Goal: Task Accomplishment & Management: Manage account settings

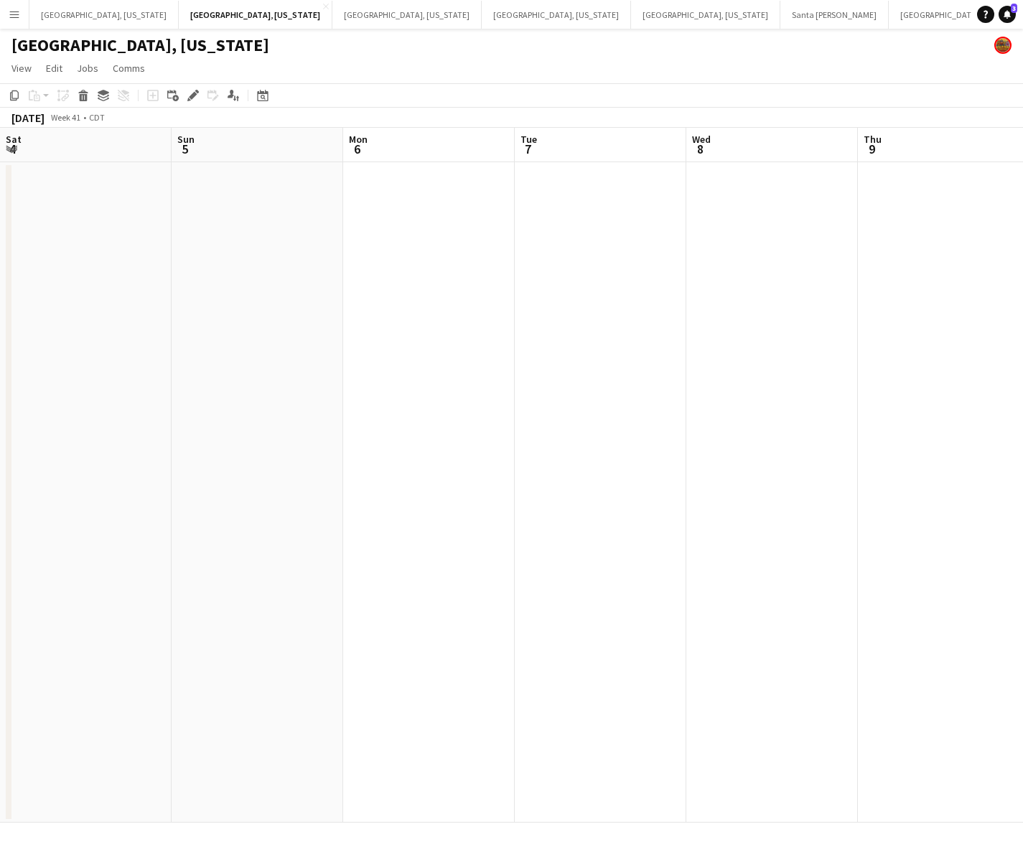
scroll to position [0, 477]
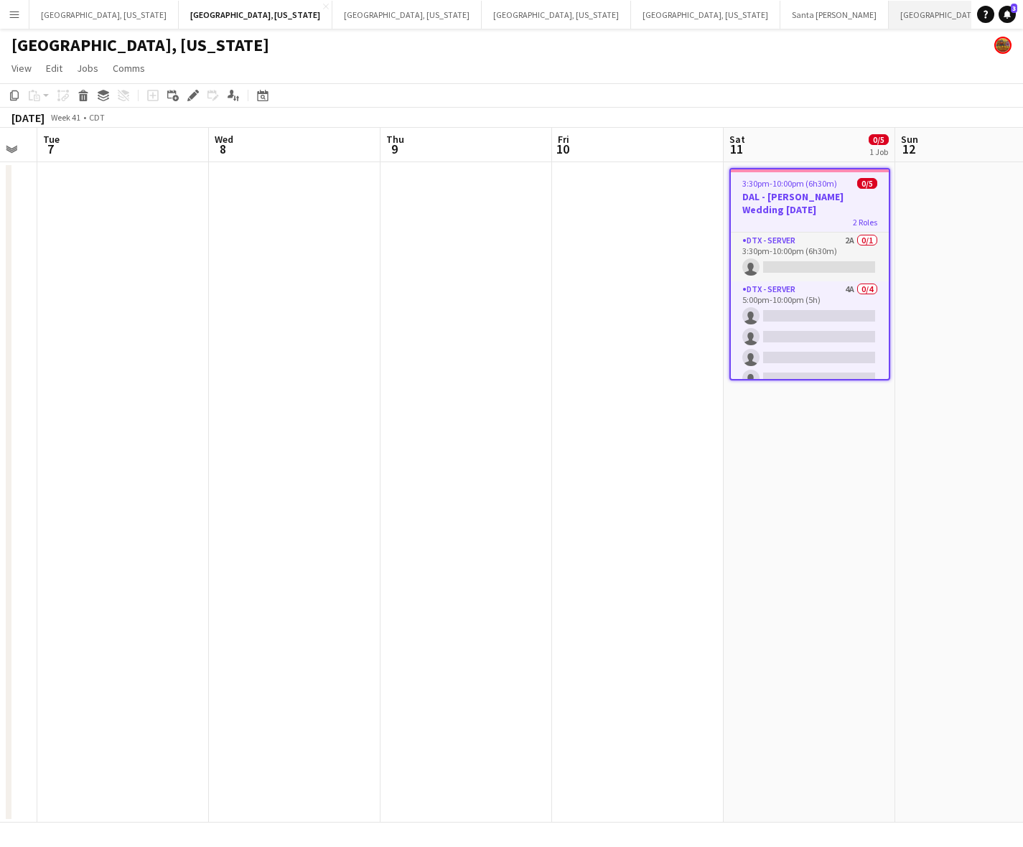
click at [888, 11] on button "[GEOGRAPHIC_DATA], [GEOGRAPHIC_DATA] Close" at bounding box center [980, 15] width 185 height 28
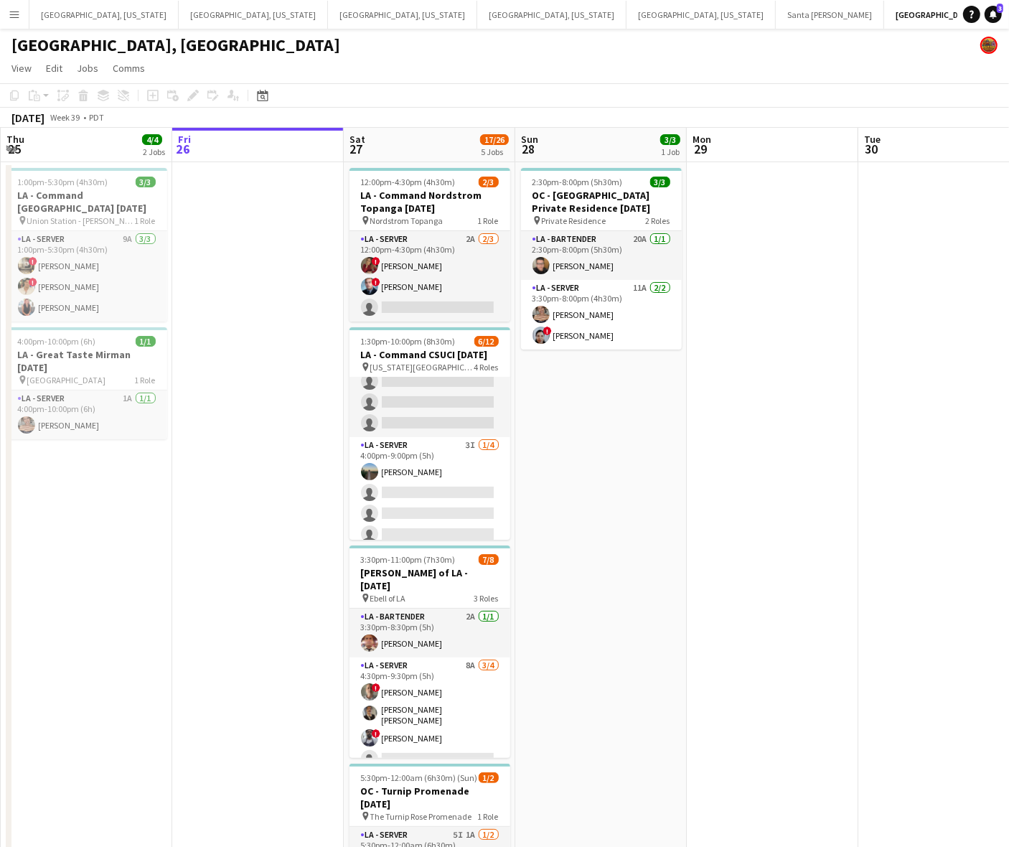
scroll to position [201, 0]
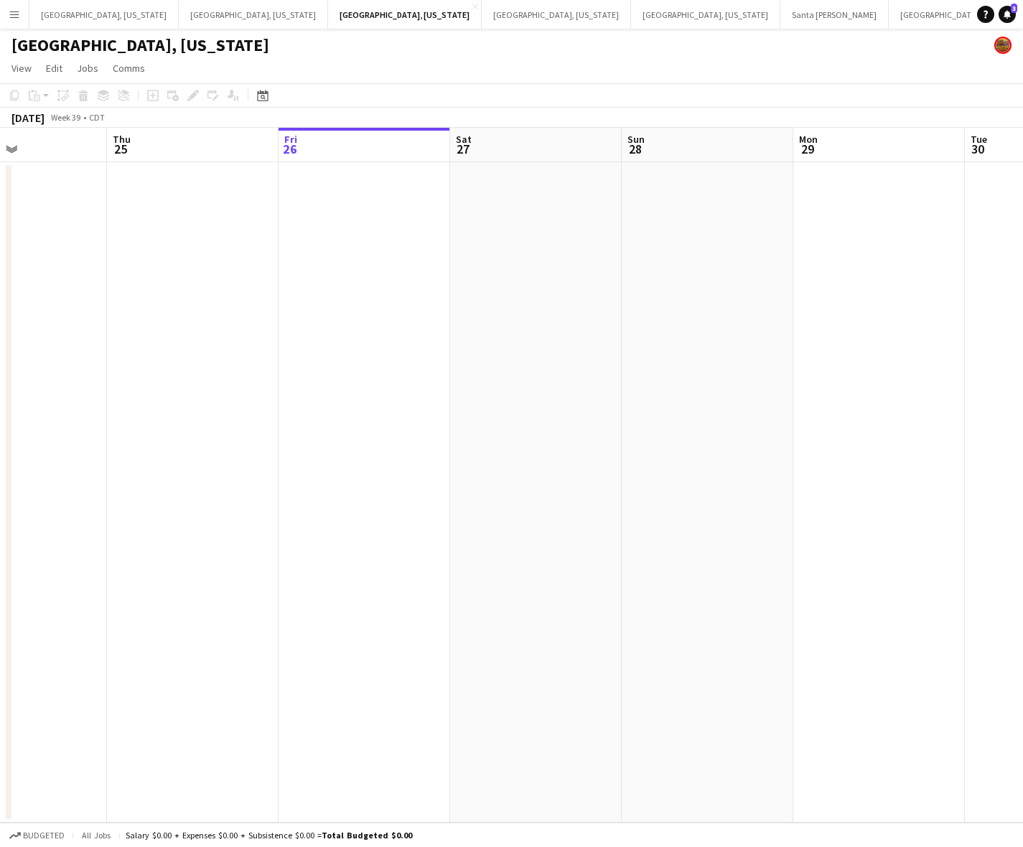
scroll to position [0, 409]
drag, startPoint x: 670, startPoint y: 294, endPoint x: 604, endPoint y: 331, distance: 75.5
click at [604, 331] on app-calendar-viewport "Mon 22 Tue 23 Wed 24 Thu 25 Fri 26 Sat 27 Sun 28 Mon 29 Tue 30 Wed 1 Thu 2" at bounding box center [511, 475] width 1023 height 695
drag, startPoint x: 604, startPoint y: 331, endPoint x: 532, endPoint y: 360, distance: 76.9
click at [532, 360] on app-calendar-viewport "Mon 22 Tue 23 Wed 24 Thu 25 Fri 26 Sat 27 Sun 28 Mon 29 Tue 30 Wed 1 Thu 2" at bounding box center [511, 475] width 1023 height 695
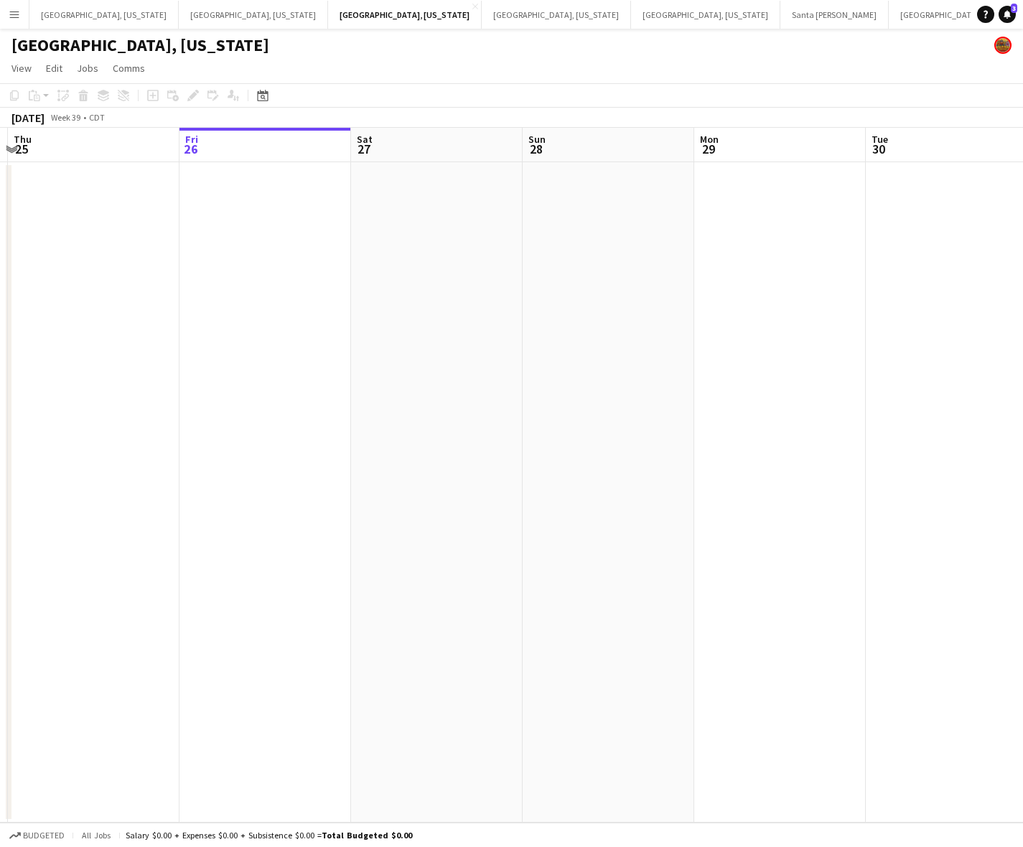
drag, startPoint x: 532, startPoint y: 360, endPoint x: 495, endPoint y: 374, distance: 39.7
click at [495, 374] on app-calendar-viewport "Mon 22 Tue 23 Wed 24 Thu 25 Fri 26 Sat 27 Sun 28 Mon 29 Tue 30 Wed 1 Thu 2" at bounding box center [511, 475] width 1023 height 695
click at [553, 332] on app-calendar-viewport "Mon 22 Tue 23 Wed 24 Thu 25 Fri 26 Sat 27 Sun 28 Mon 29 Tue 30 Wed 1 Thu 2" at bounding box center [511, 475] width 1023 height 695
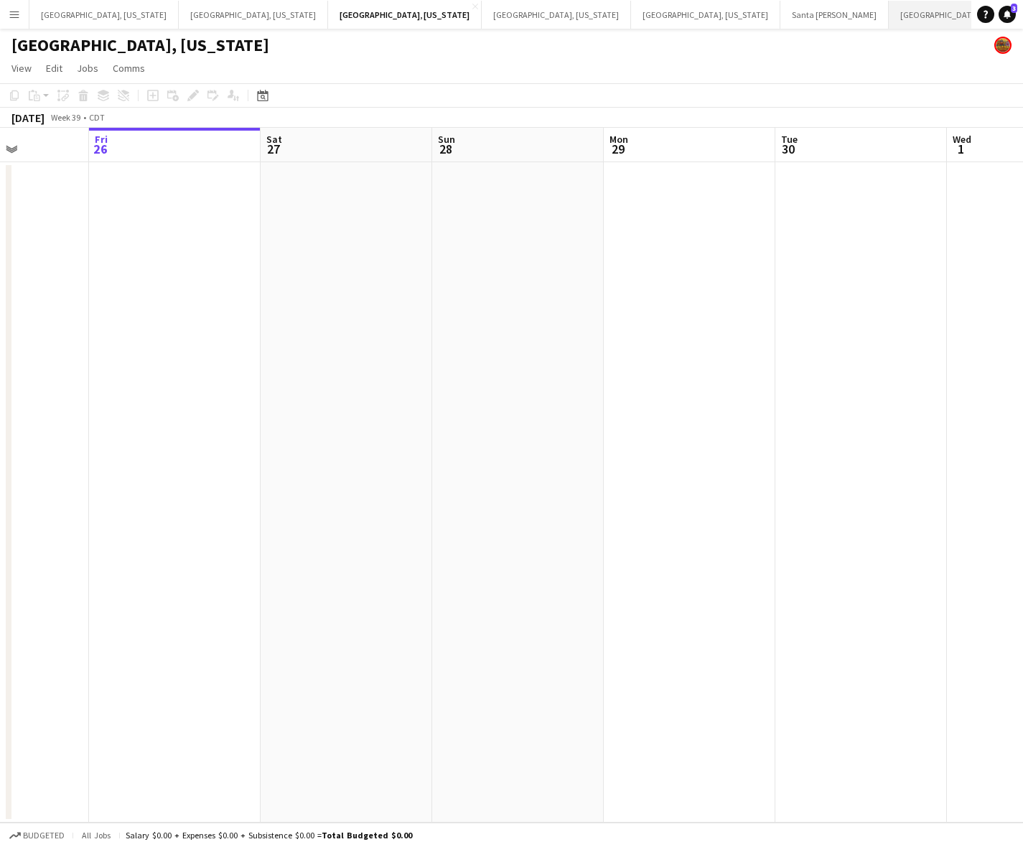
click at [888, 18] on button "[GEOGRAPHIC_DATA], [GEOGRAPHIC_DATA] Close" at bounding box center [980, 15] width 185 height 28
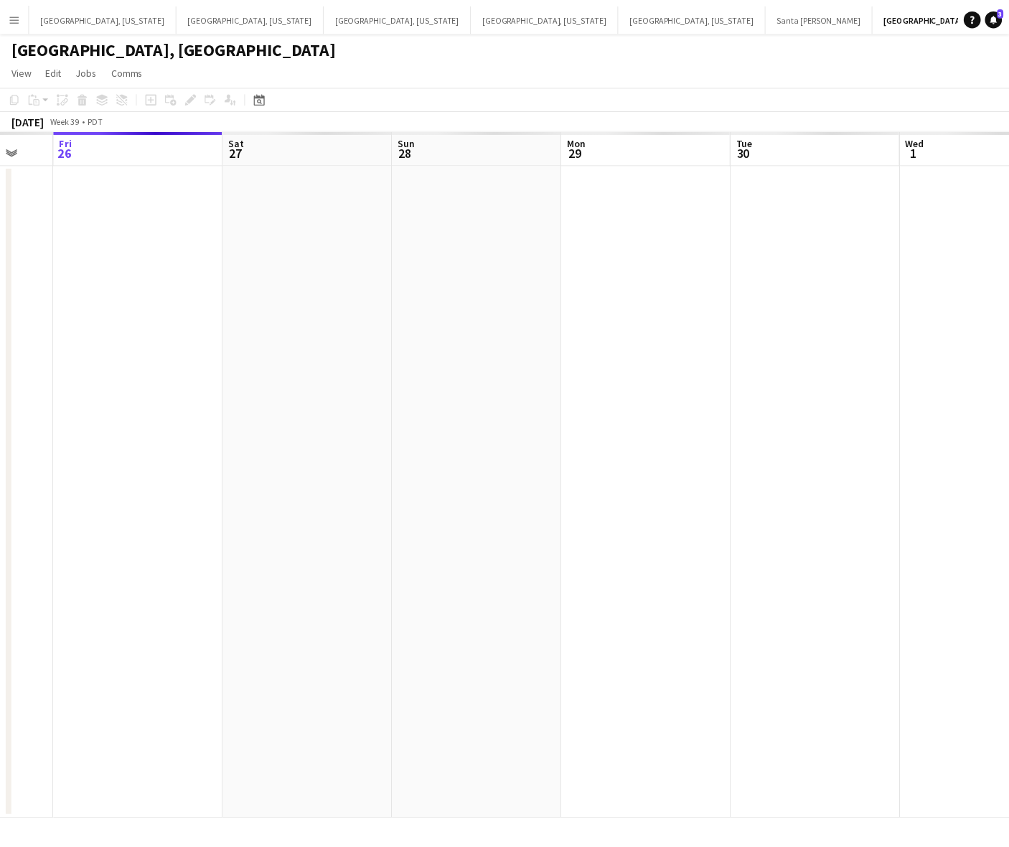
scroll to position [0, 461]
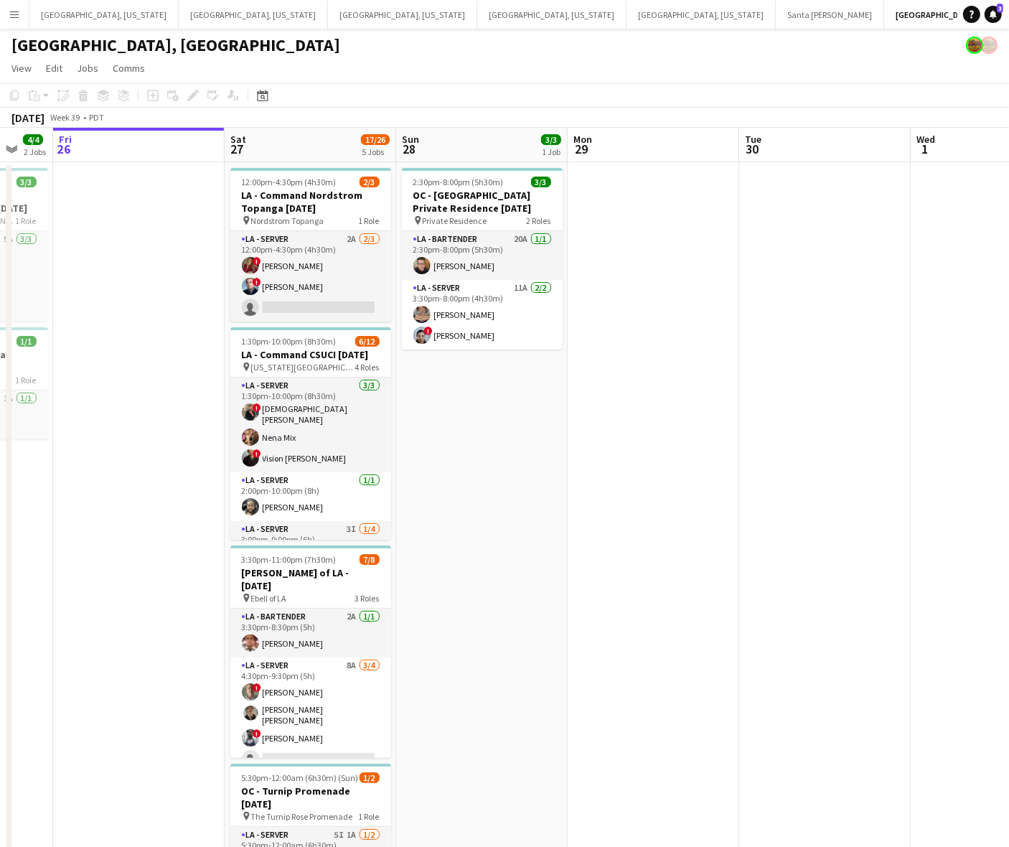
drag, startPoint x: 788, startPoint y: 342, endPoint x: 375, endPoint y: 428, distance: 422.1
click at [664, 367] on app-calendar-viewport "Tue 23 Wed 24 Thu 25 4/4 2 Jobs Fri 26 Sat 27 17/26 5 Jobs Sun 28 3/3 1 Job Mon…" at bounding box center [504, 587] width 1009 height 919
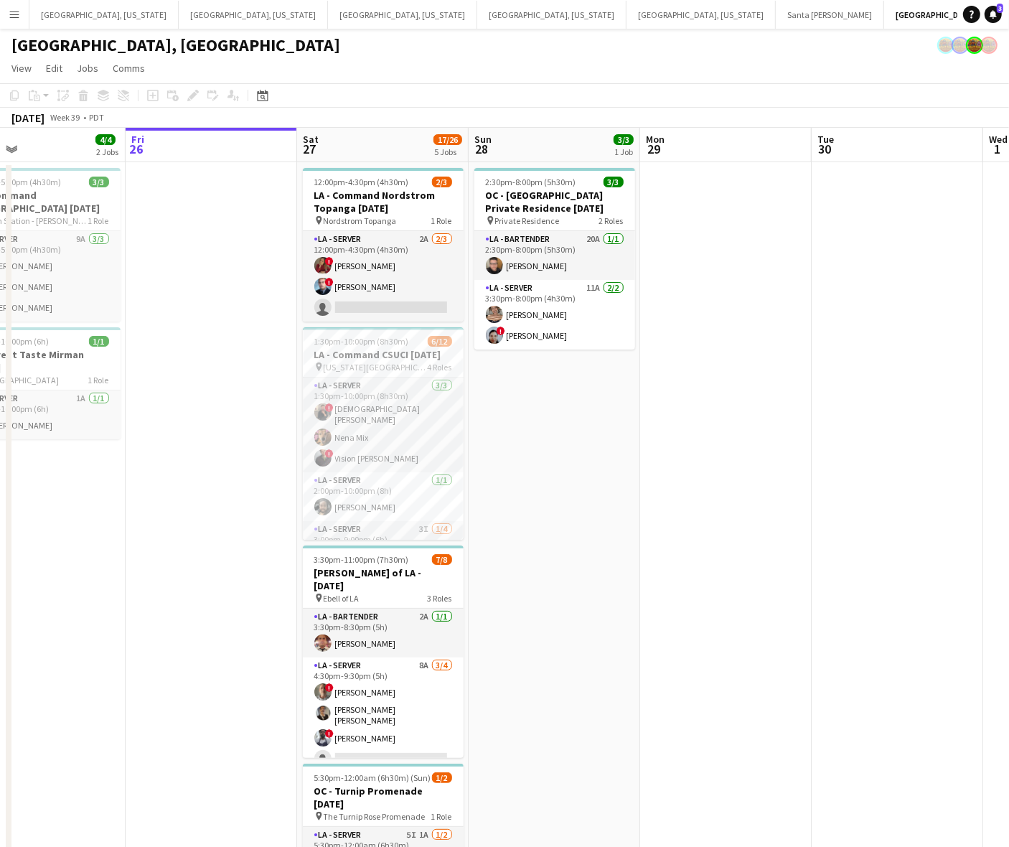
scroll to position [0, 316]
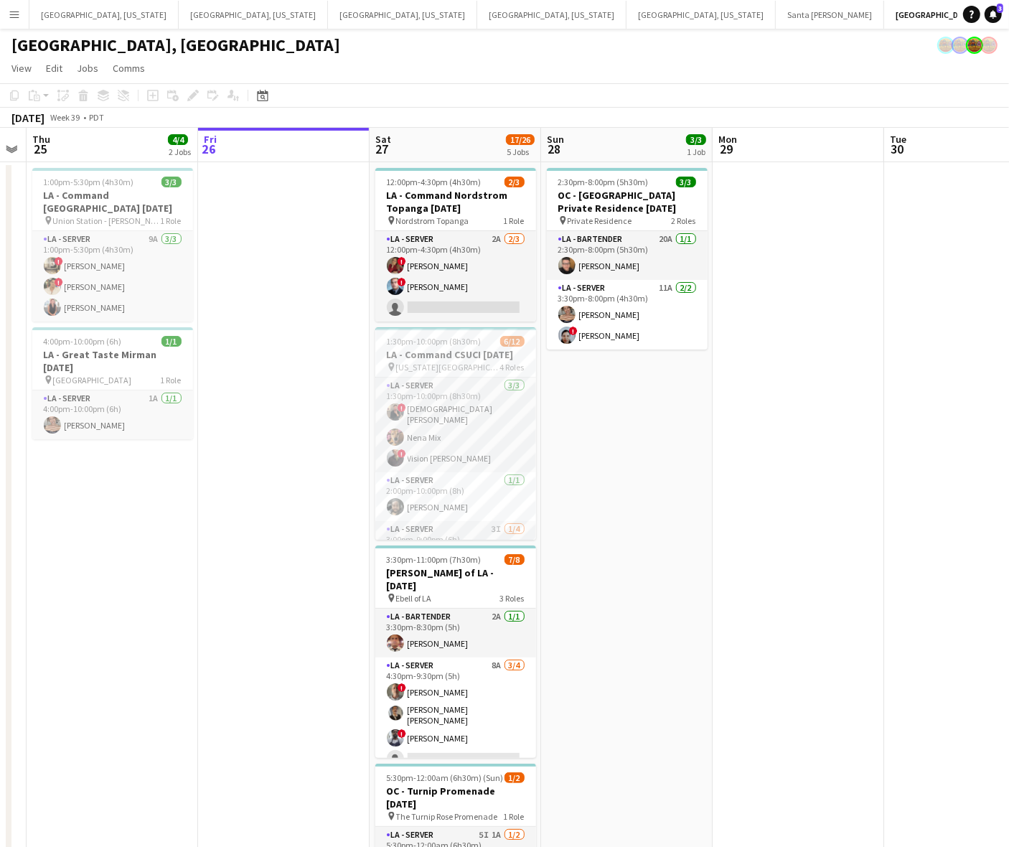
drag, startPoint x: 192, startPoint y: 550, endPoint x: 342, endPoint y: 537, distance: 150.5
click at [342, 537] on app-calendar-viewport "Tue 23 Wed 24 Thu 25 4/4 2 Jobs Fri 26 Sat 27 17/26 5 Jobs Sun 28 3/3 1 Job Mon…" at bounding box center [504, 587] width 1009 height 919
click at [459, 284] on app-card-role "LA - Server 2A [DATE] 12:00pm-4:30pm (4h30m) ! [PERSON_NAME] ! [PERSON_NAME] si…" at bounding box center [455, 276] width 161 height 90
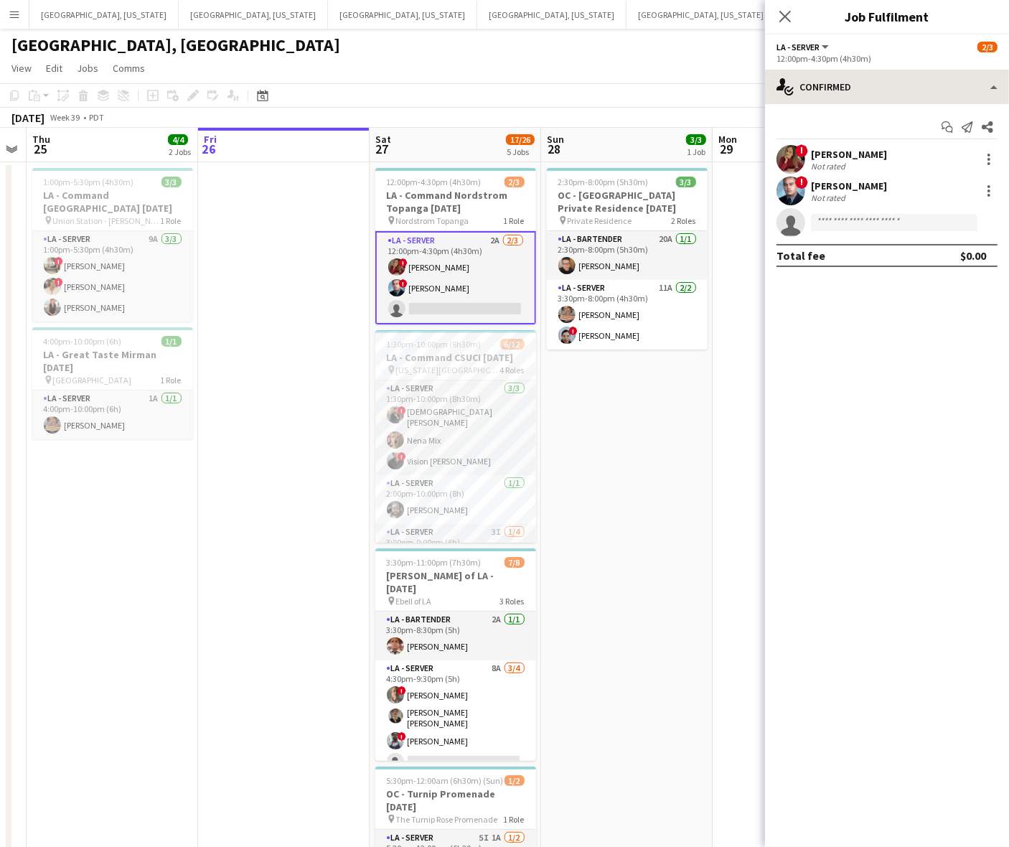
scroll to position [0, 314]
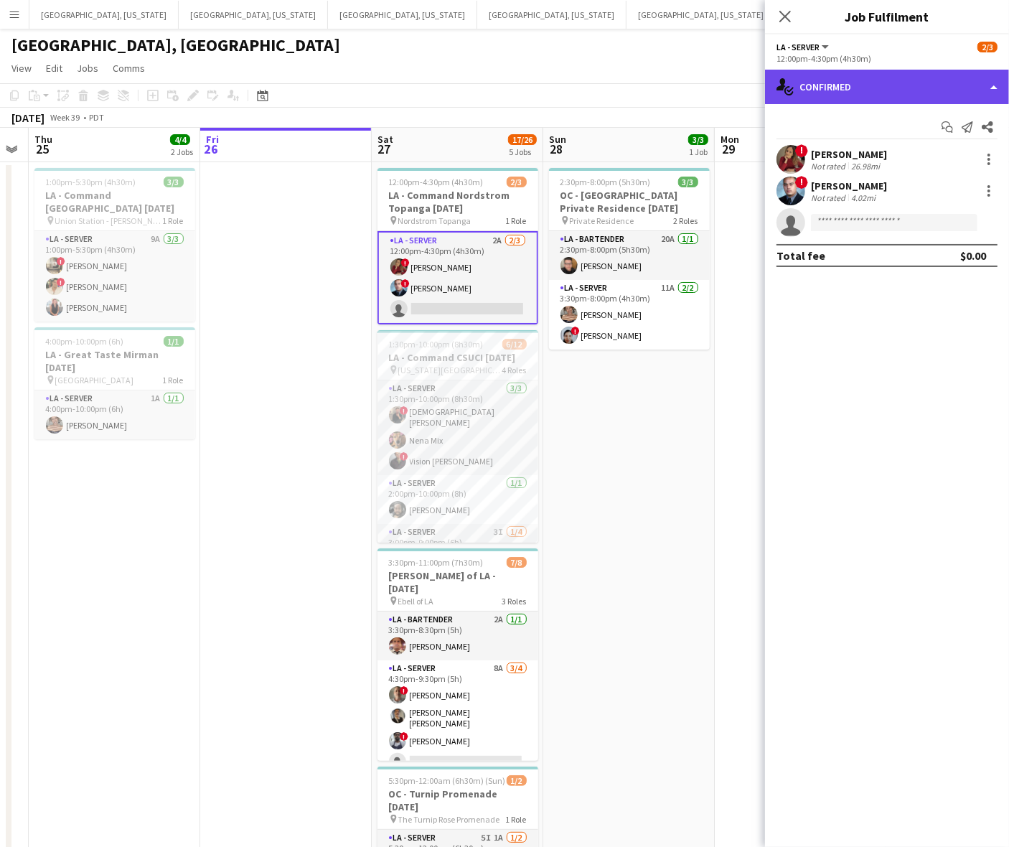
click at [931, 90] on div "single-neutral-actions-check-2 Confirmed" at bounding box center [887, 87] width 244 height 34
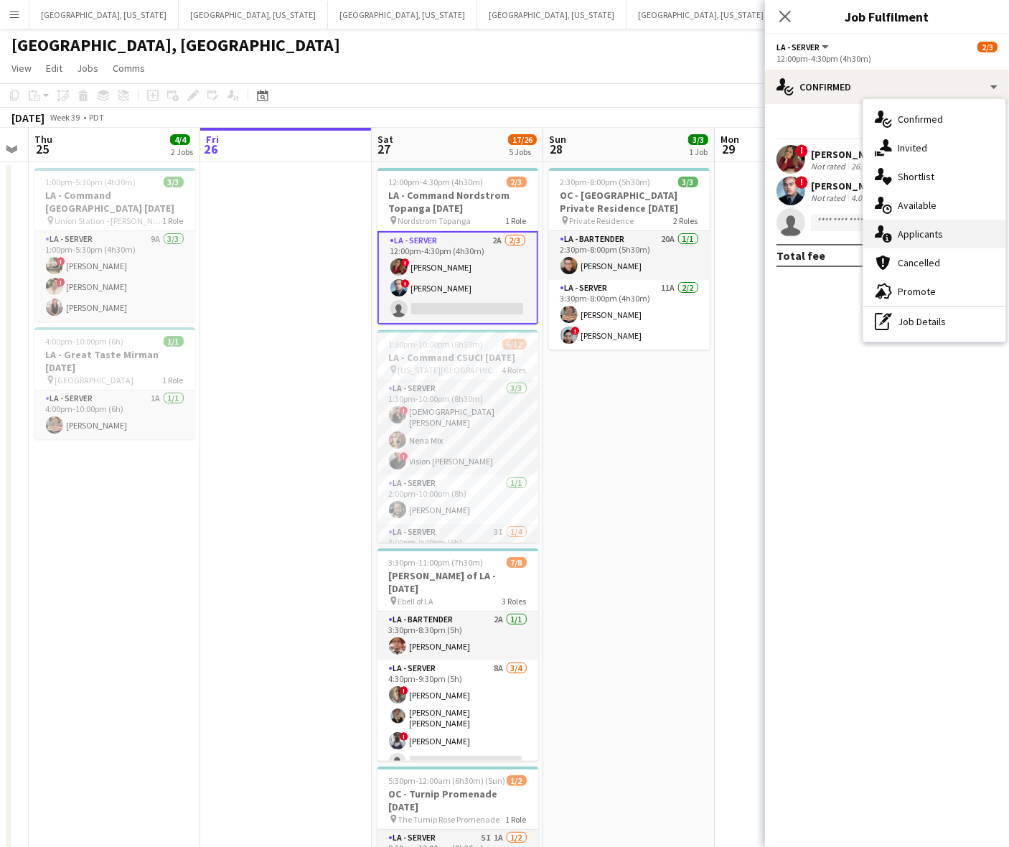
click at [924, 227] on span "Applicants" at bounding box center [920, 233] width 45 height 13
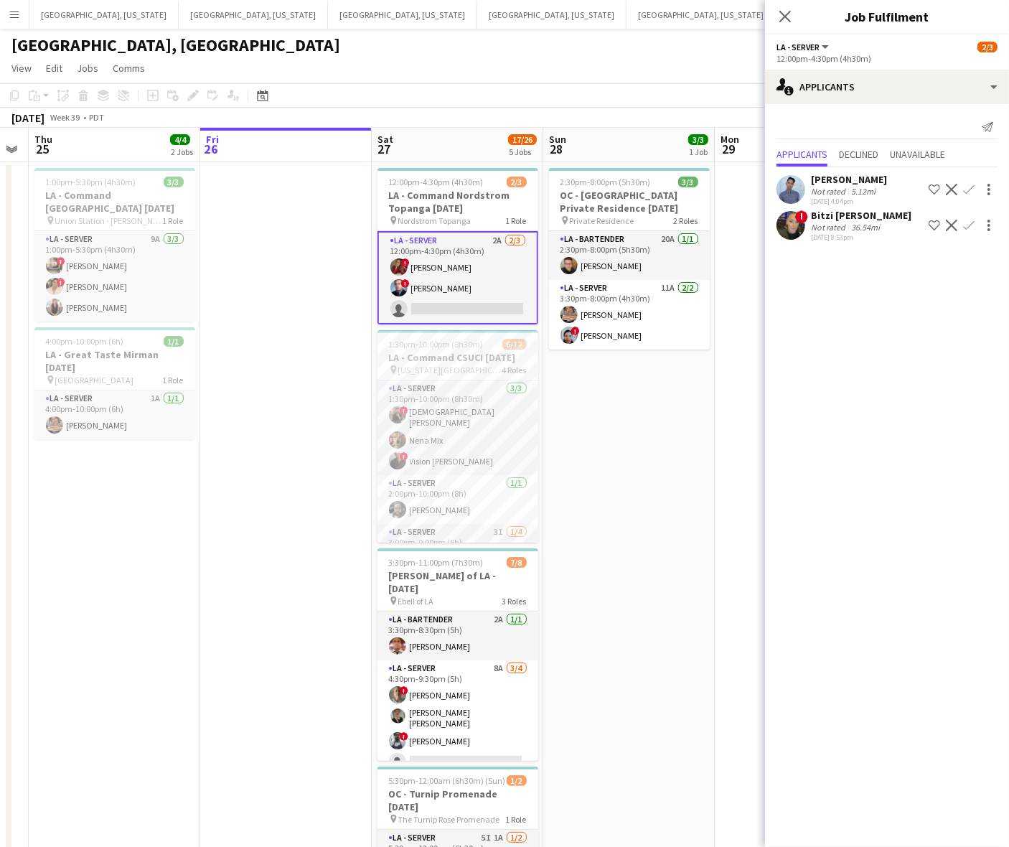
click at [783, 227] on app-user-avatar at bounding box center [790, 225] width 29 height 29
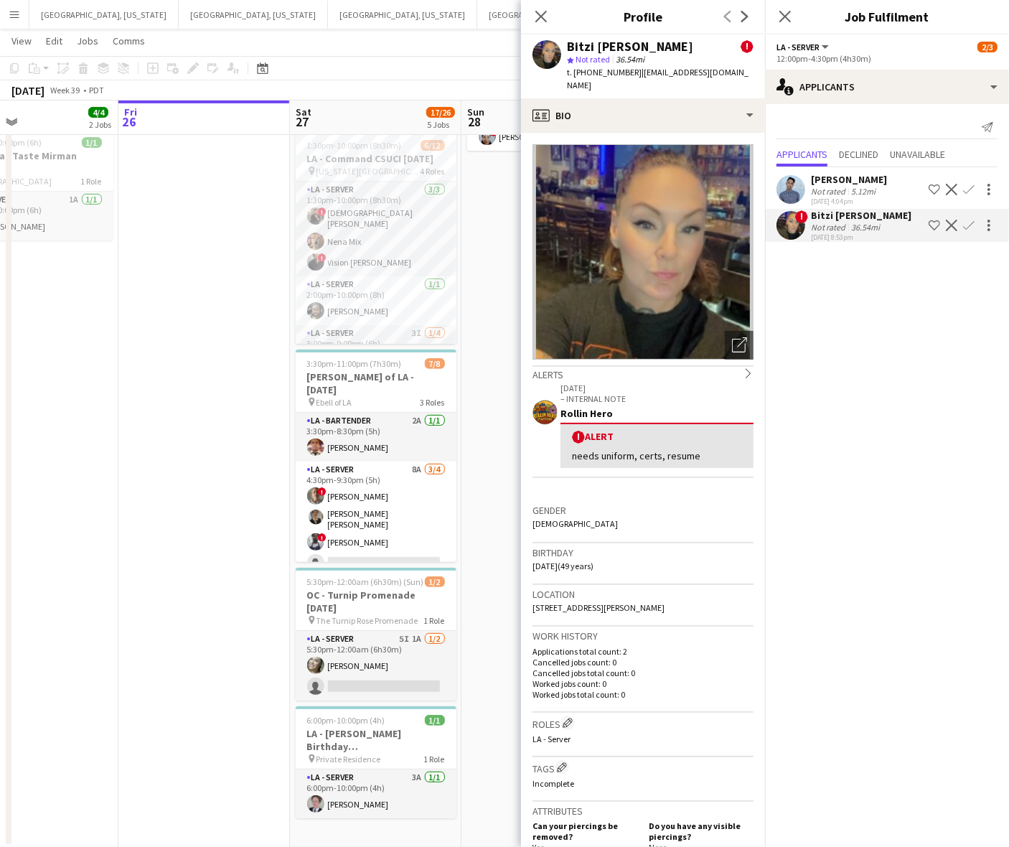
scroll to position [0, 454]
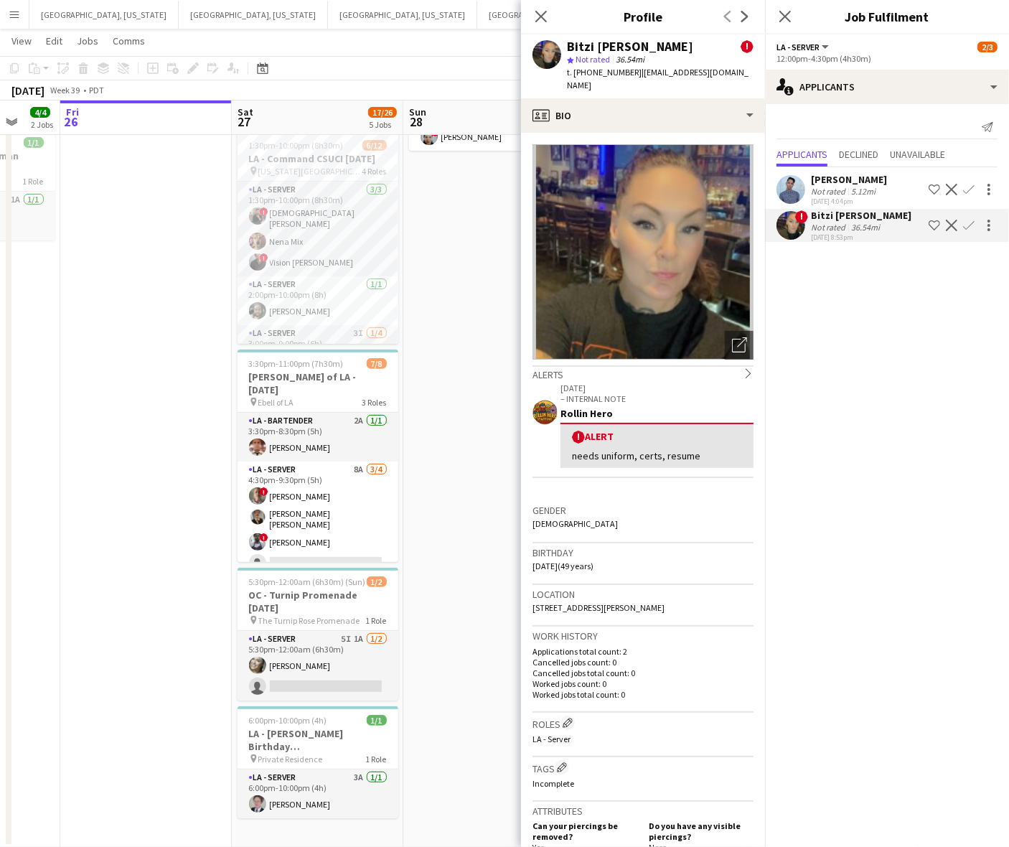
drag, startPoint x: 335, startPoint y: 380, endPoint x: 198, endPoint y: 411, distance: 140.5
click at [198, 411] on app-calendar-viewport "Tue 23 Wed 24 Thu 25 4/4 2 Jobs Fri 26 Sat 27 17/26 5 Jobs Sun 28 3/3 1 Job Mon…" at bounding box center [504, 353] width 1009 height 989
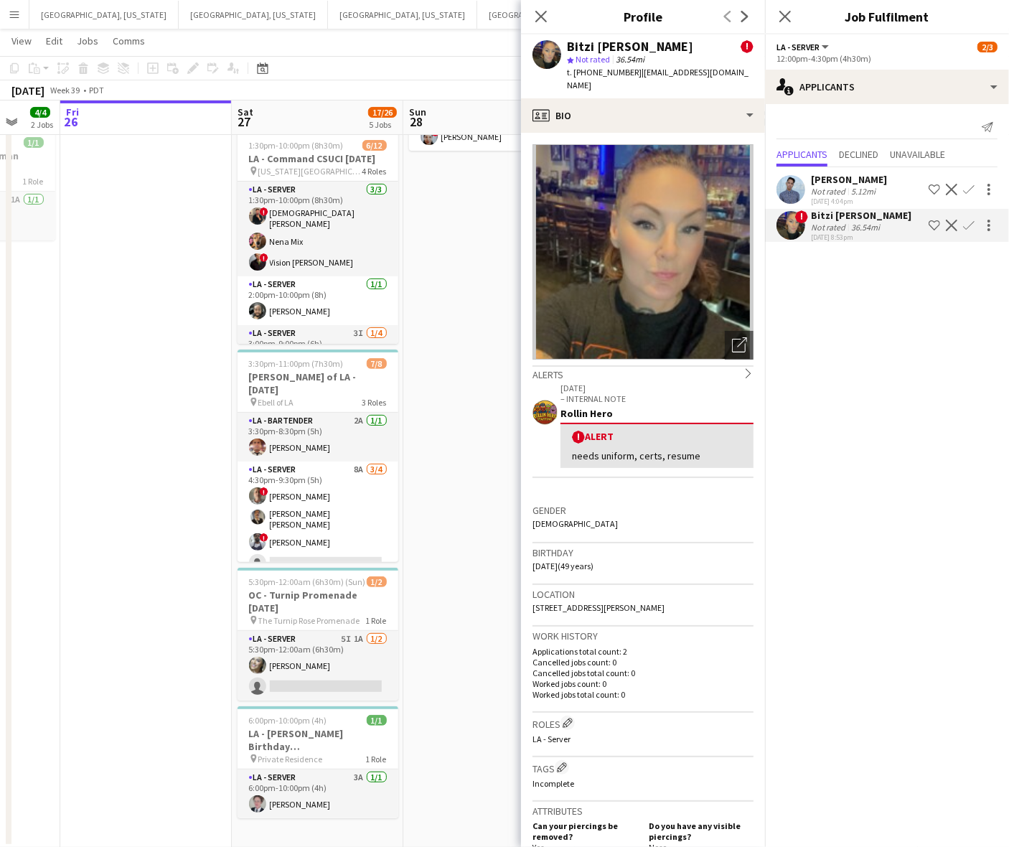
click at [493, 226] on app-date-cell "2:30pm-8:00pm (5h30m) 3/3 OC - [GEOGRAPHIC_DATA] Private Residence [DATE] pin P…" at bounding box center [489, 405] width 172 height 884
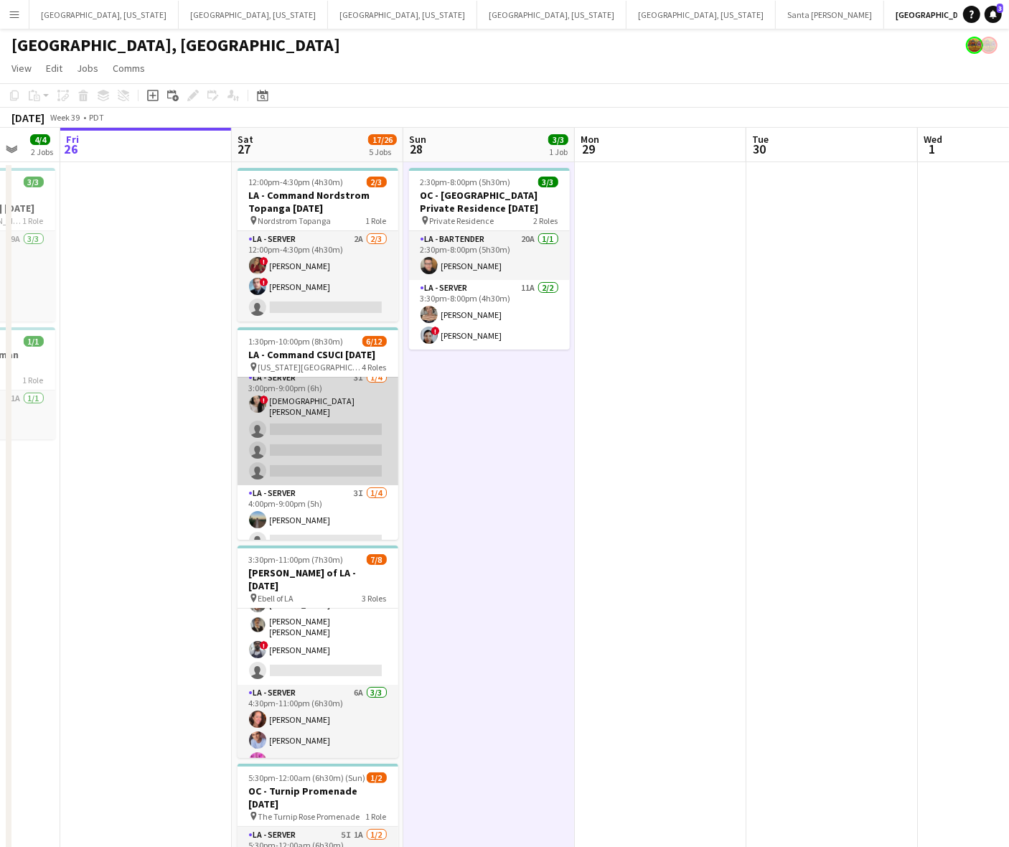
scroll to position [179, 0]
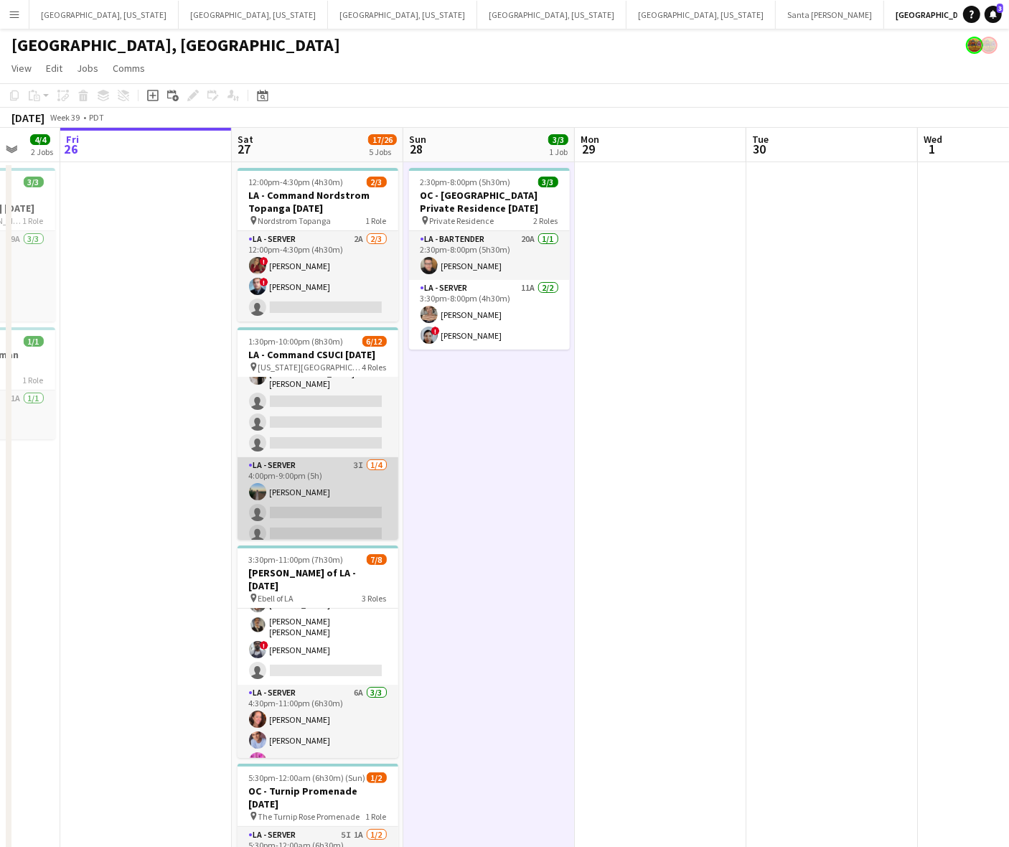
click at [336, 481] on app-card-role "LA - Server 3I [DATE] 4:00pm-9:00pm (5h) [PERSON_NAME] single-neutral-actions s…" at bounding box center [318, 512] width 161 height 111
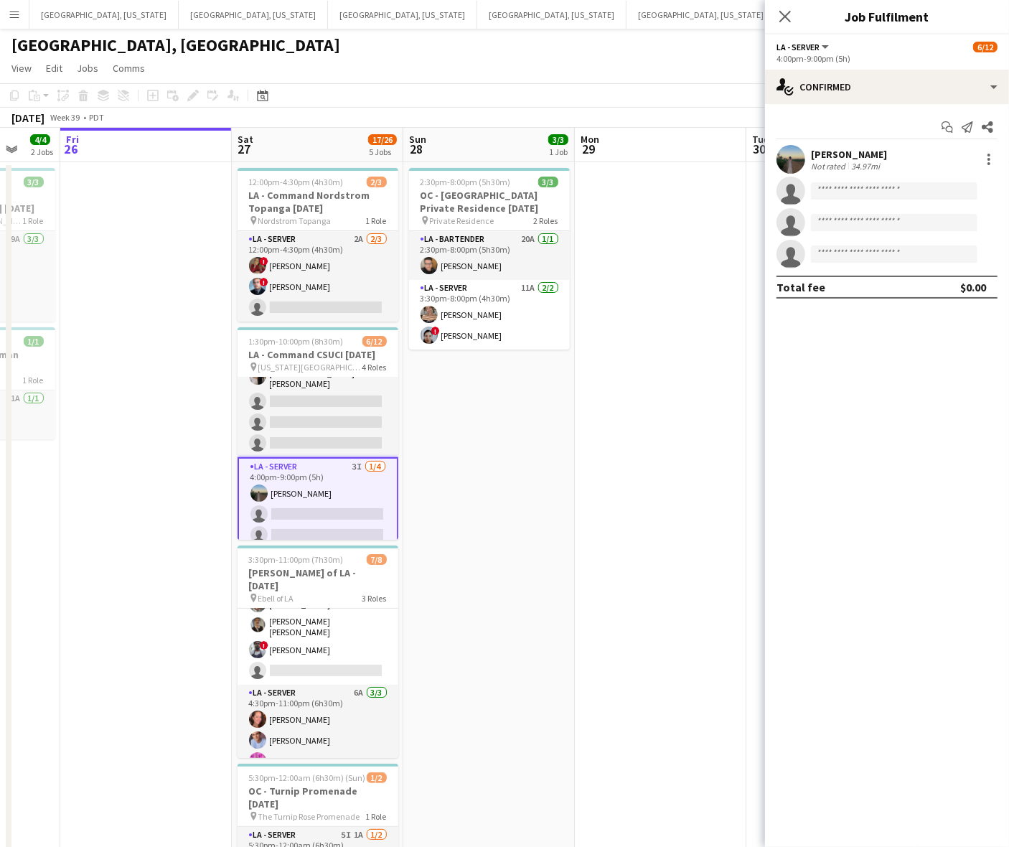
click at [859, 171] on div "34.97mi" at bounding box center [865, 166] width 34 height 11
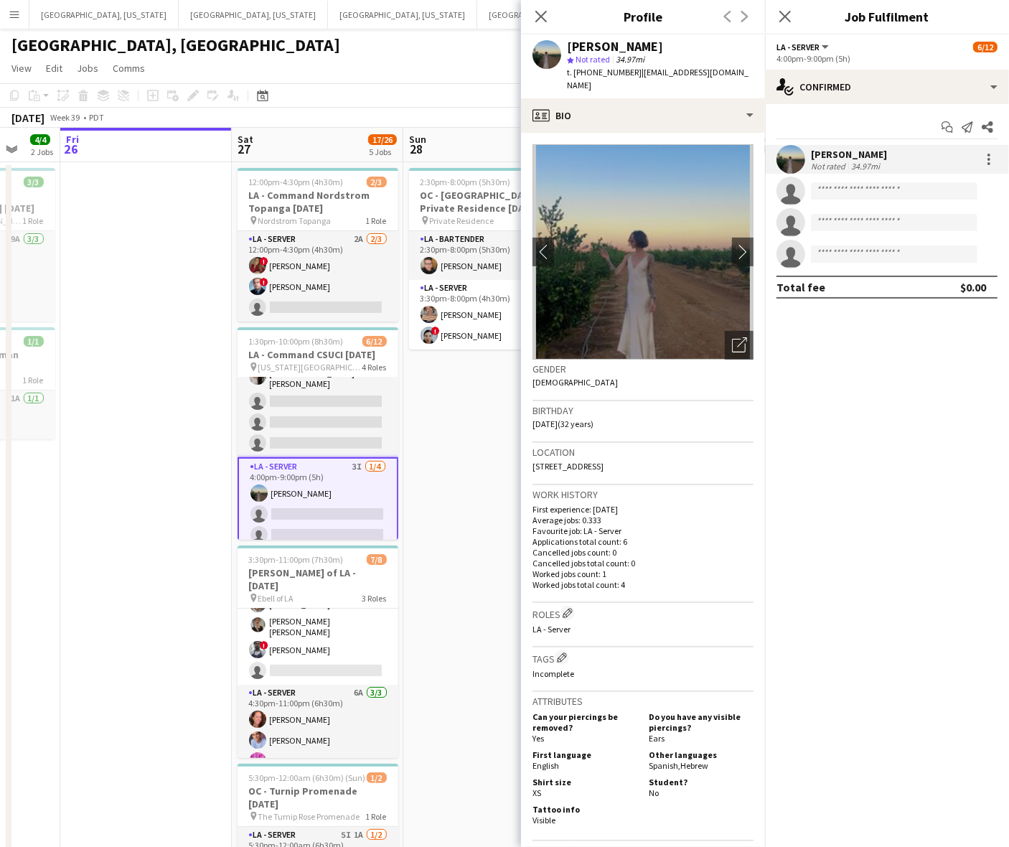
drag, startPoint x: 664, startPoint y: 461, endPoint x: 529, endPoint y: 464, distance: 134.9
click at [529, 464] on app-crew-profile-bio "chevron-left chevron-right Open photos pop-in Gender [DEMOGRAPHIC_DATA] Birthda…" at bounding box center [643, 490] width 244 height 714
copy span "[STREET_ADDRESS]"
click at [199, 429] on app-date-cell at bounding box center [146, 604] width 172 height 884
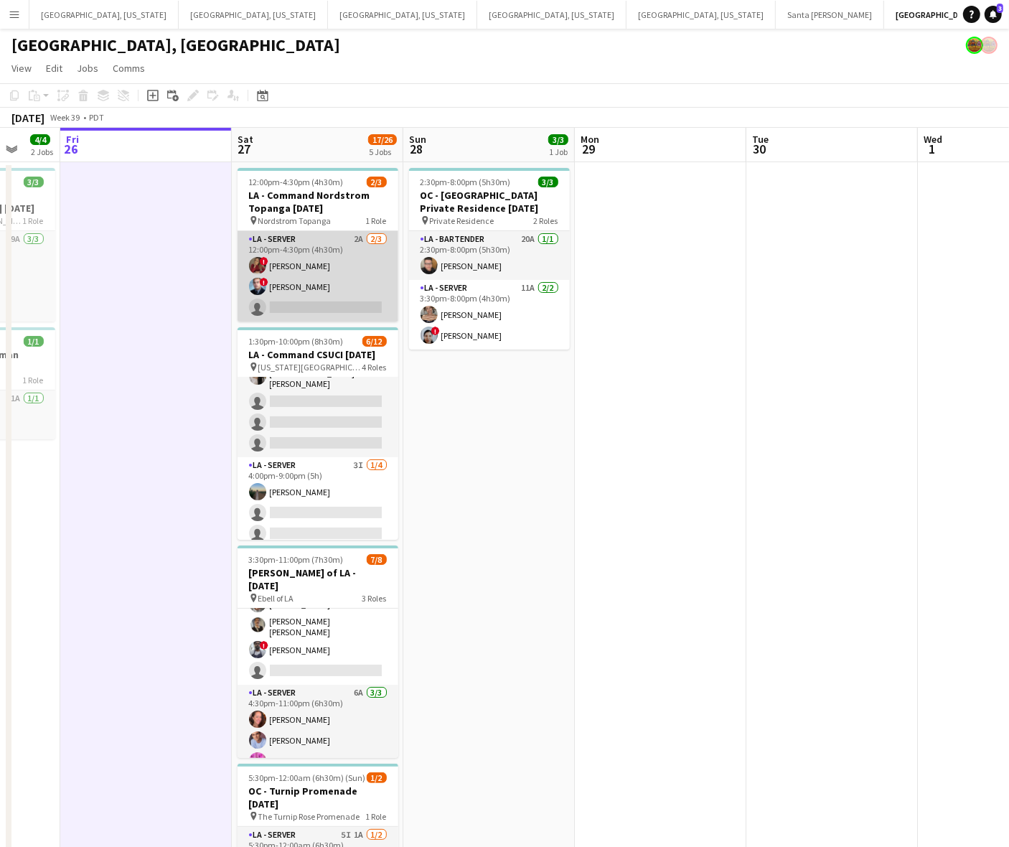
click at [335, 283] on app-card-role "LA - Server 2A [DATE] 12:00pm-4:30pm (4h30m) ! [PERSON_NAME] ! [PERSON_NAME] si…" at bounding box center [318, 276] width 161 height 90
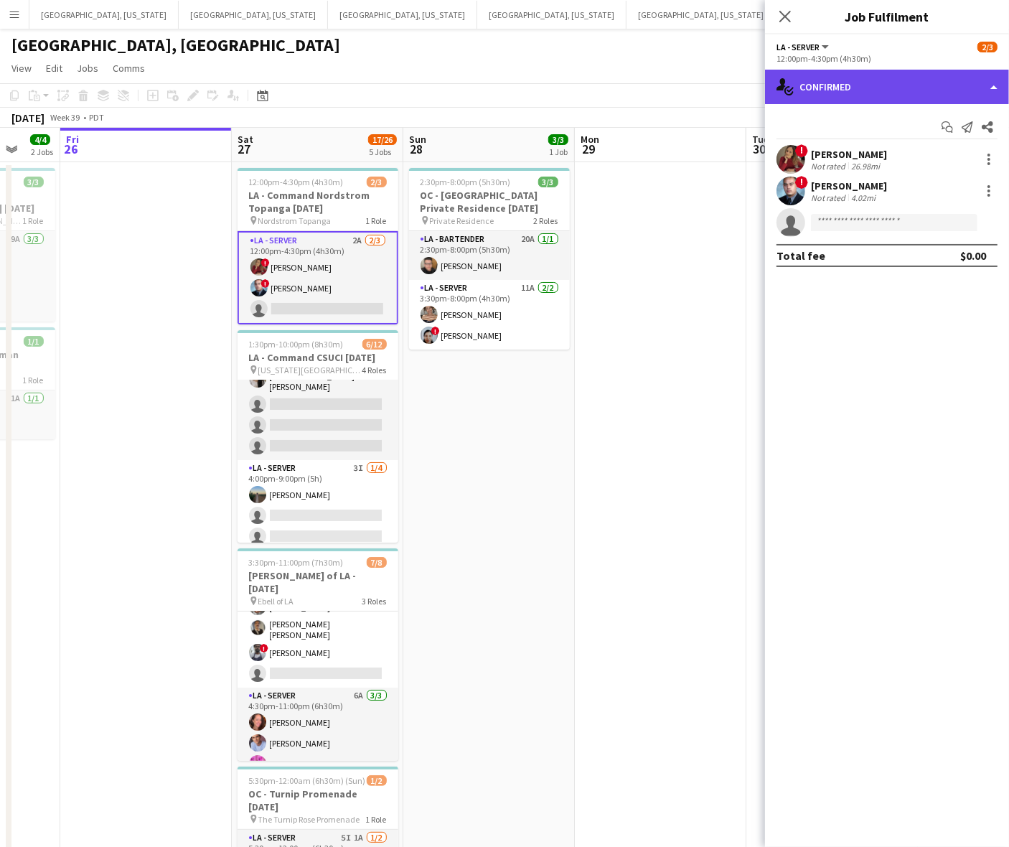
click at [916, 88] on div "single-neutral-actions-check-2 Confirmed" at bounding box center [887, 87] width 244 height 34
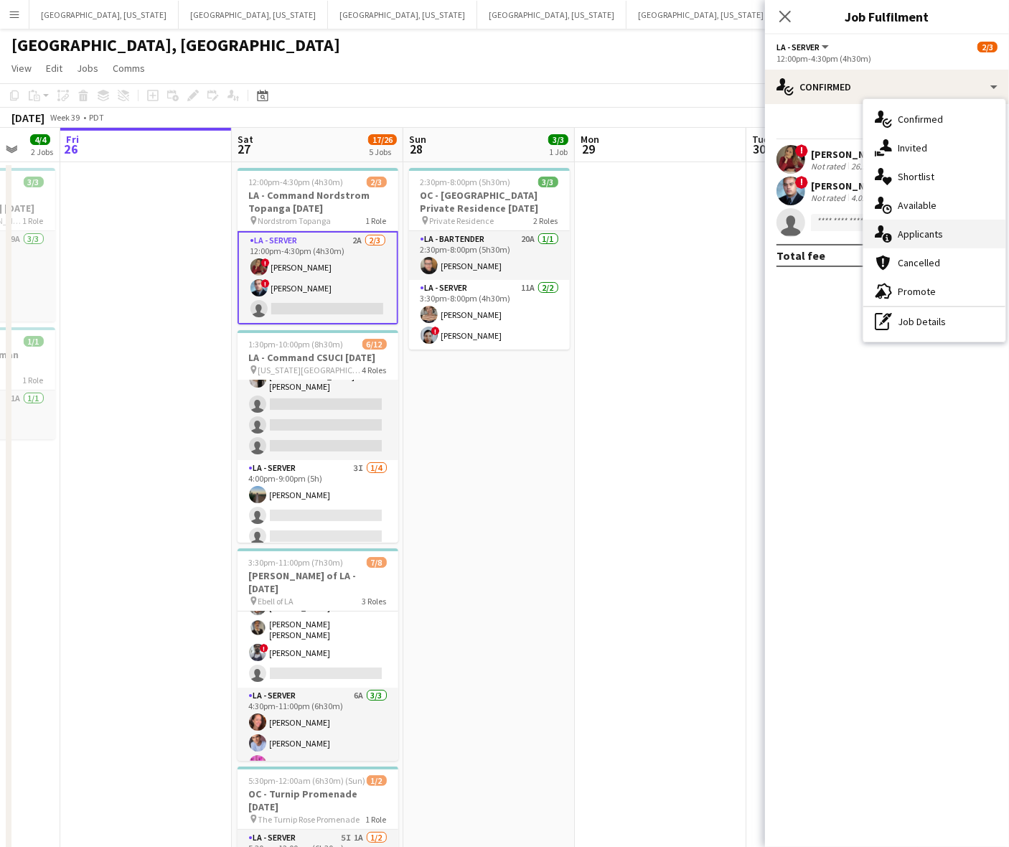
click at [931, 233] on span "Applicants" at bounding box center [920, 233] width 45 height 13
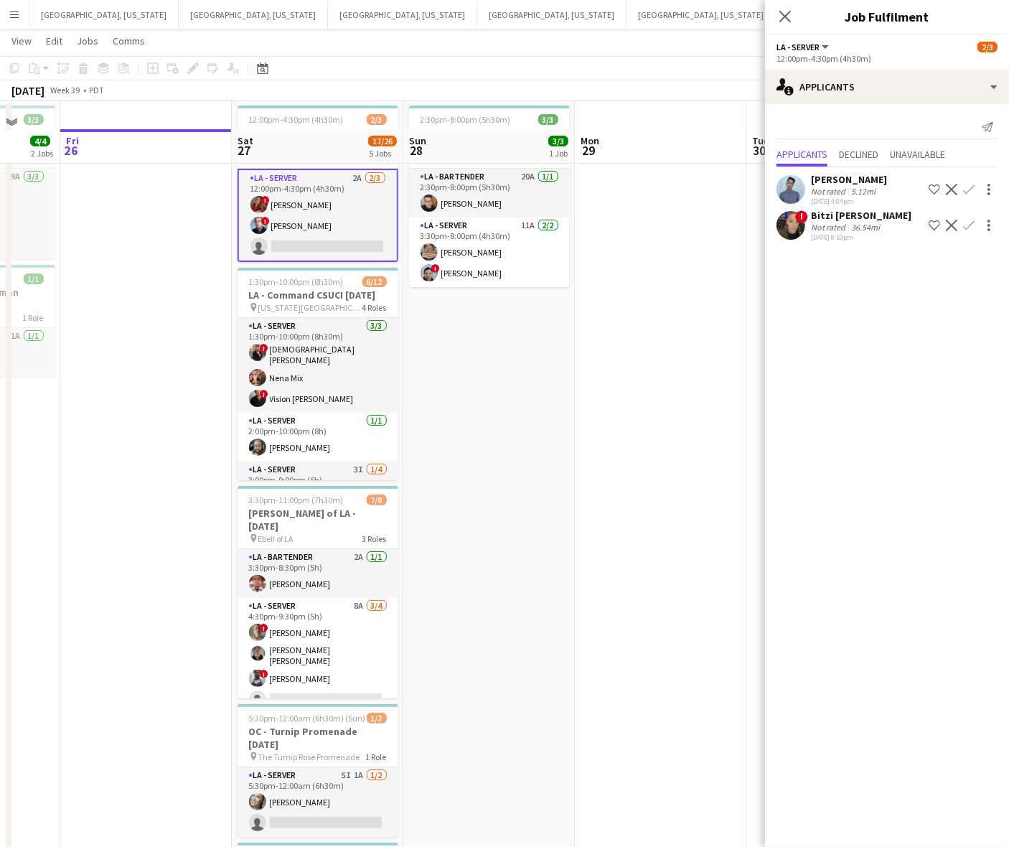
scroll to position [90, 0]
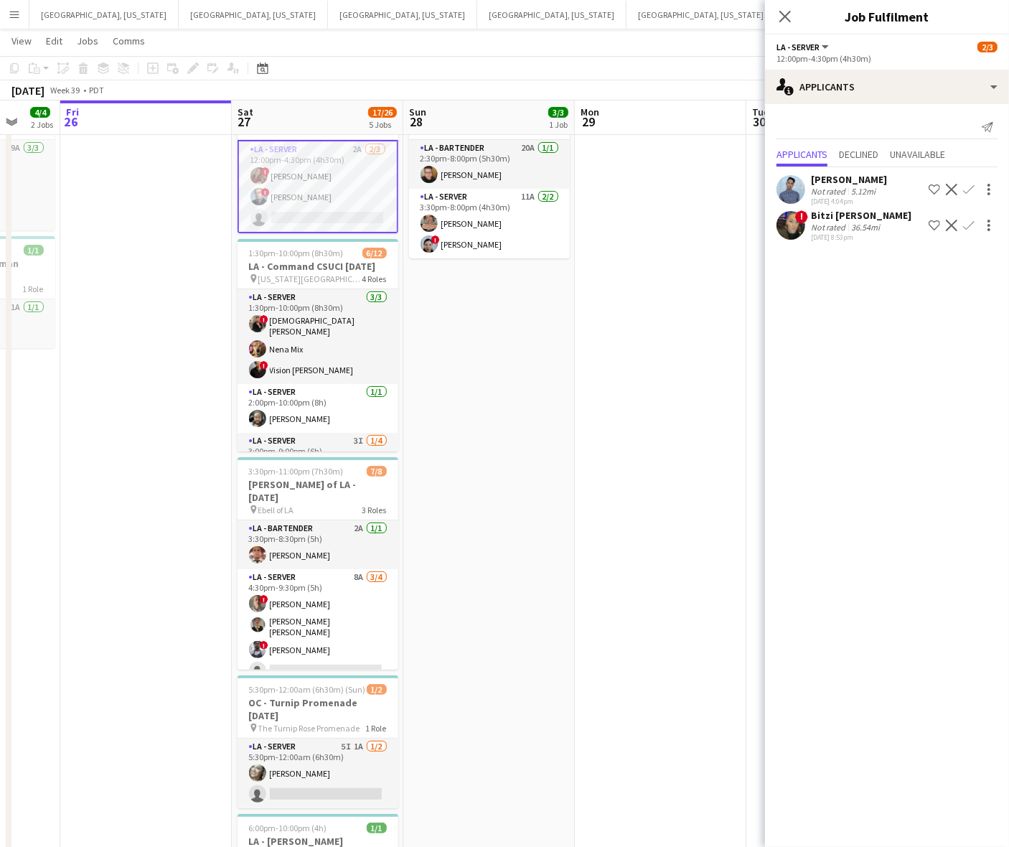
click at [835, 235] on div "[DATE] 8:53pm" at bounding box center [861, 237] width 100 height 9
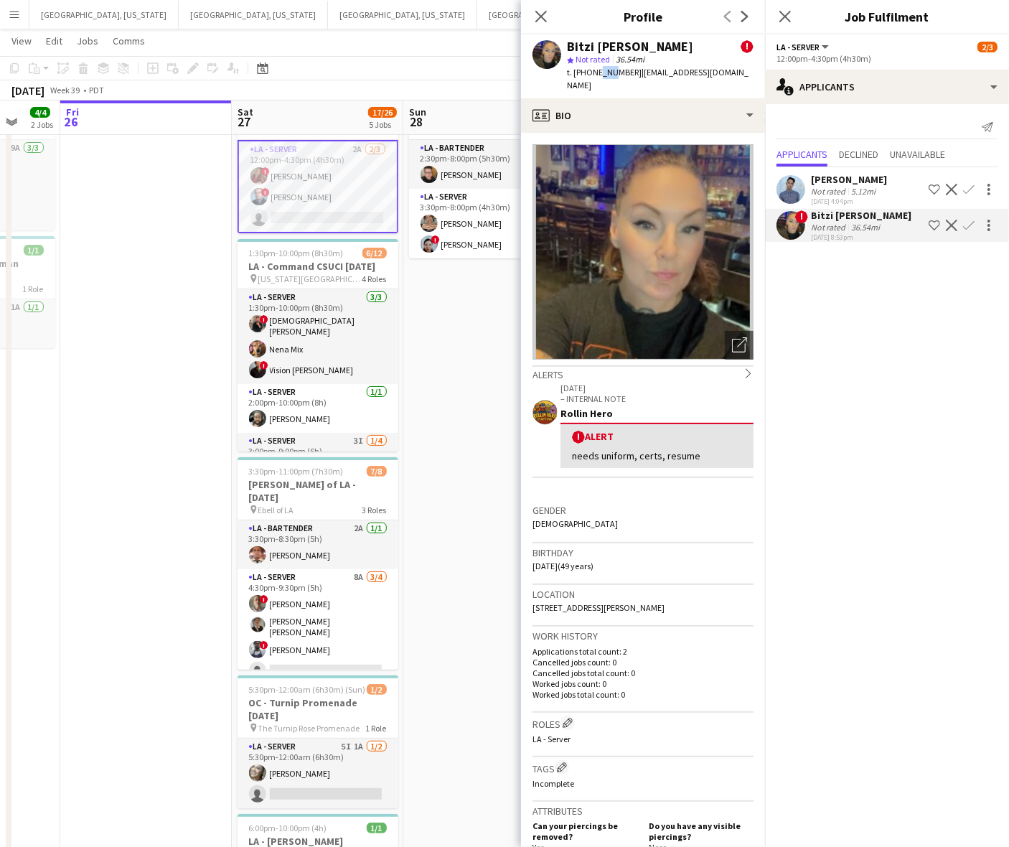
drag, startPoint x: 596, startPoint y: 72, endPoint x: 606, endPoint y: 78, distance: 12.2
click at [606, 78] on div "t. [PHONE_NUMBER] | [EMAIL_ADDRESS][DOMAIN_NAME]" at bounding box center [660, 79] width 187 height 26
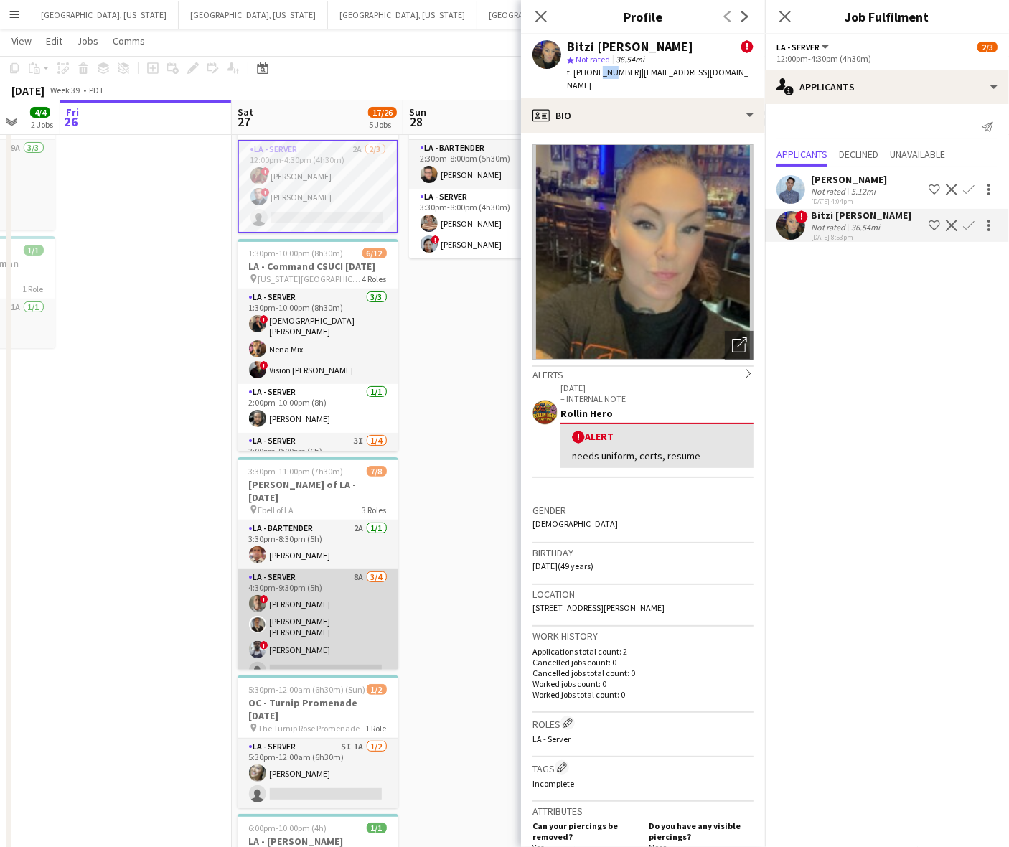
drag, startPoint x: 337, startPoint y: 614, endPoint x: 360, endPoint y: 598, distance: 27.3
click at [337, 614] on app-card-role "LA - Server 8A [DATE] 4:30pm-9:30pm (5h) ! [PERSON_NAME] [PERSON_NAME] [PERSON_…" at bounding box center [318, 627] width 161 height 116
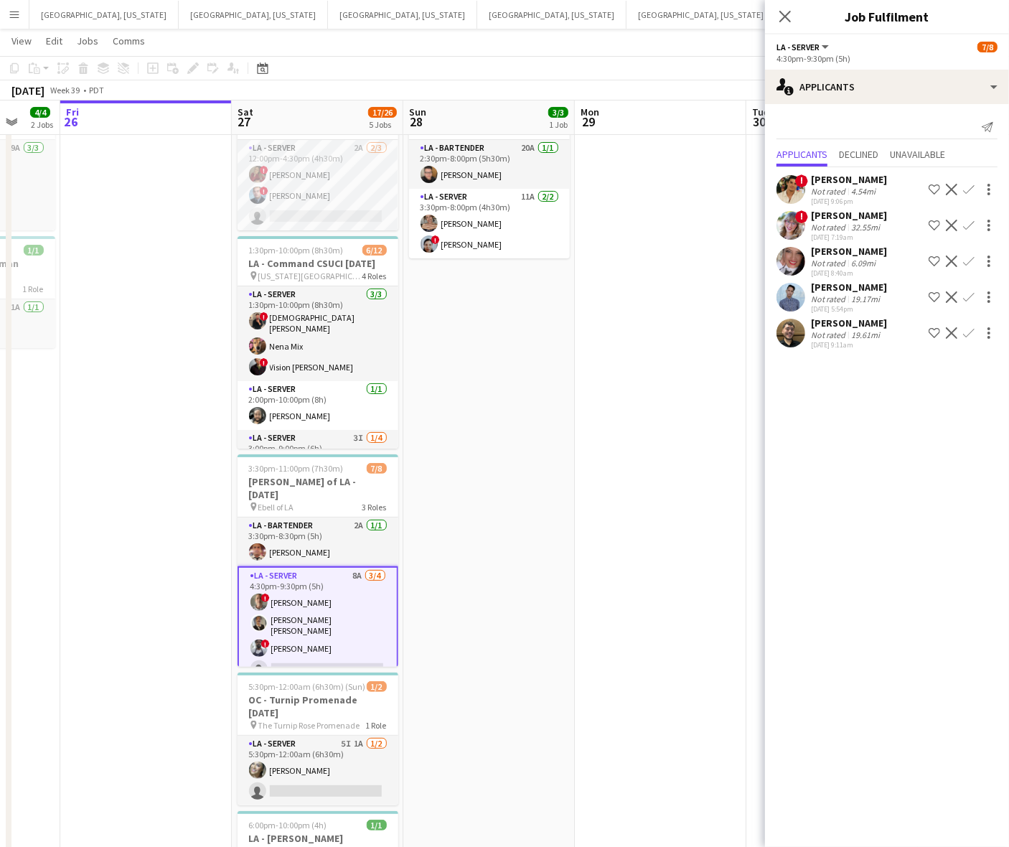
click at [970, 332] on app-icon "Confirm" at bounding box center [968, 332] width 11 height 11
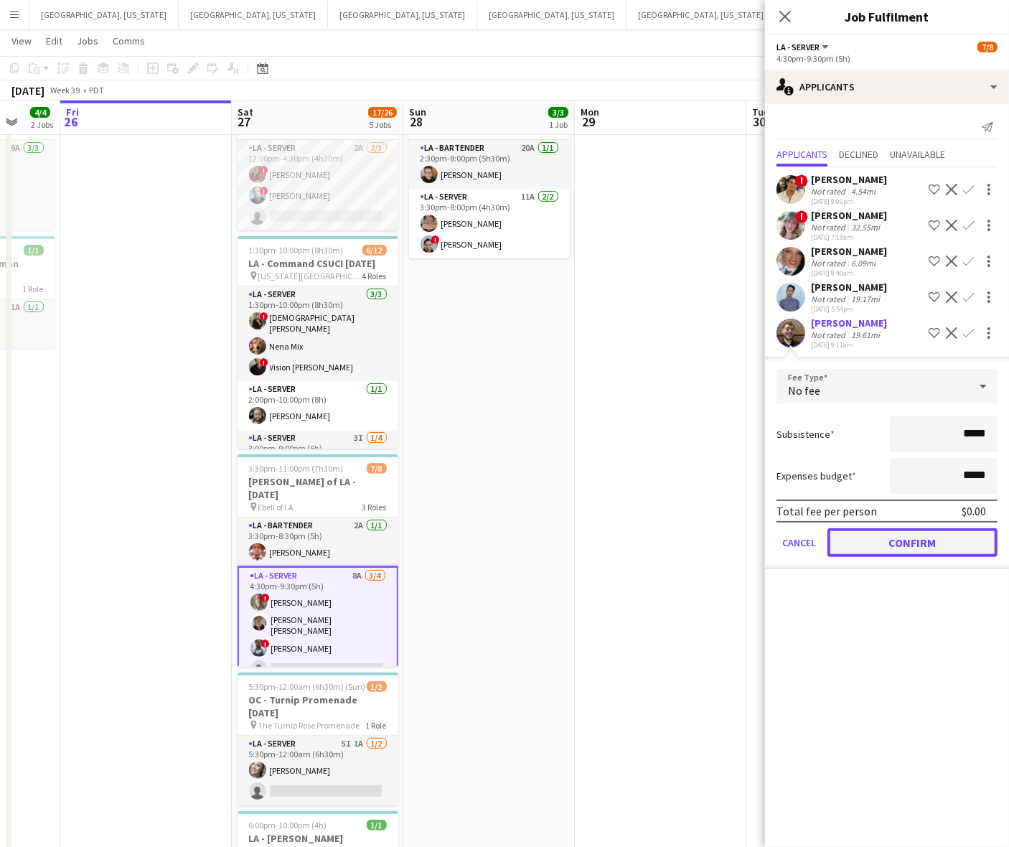
click at [870, 550] on button "Confirm" at bounding box center [912, 542] width 170 height 29
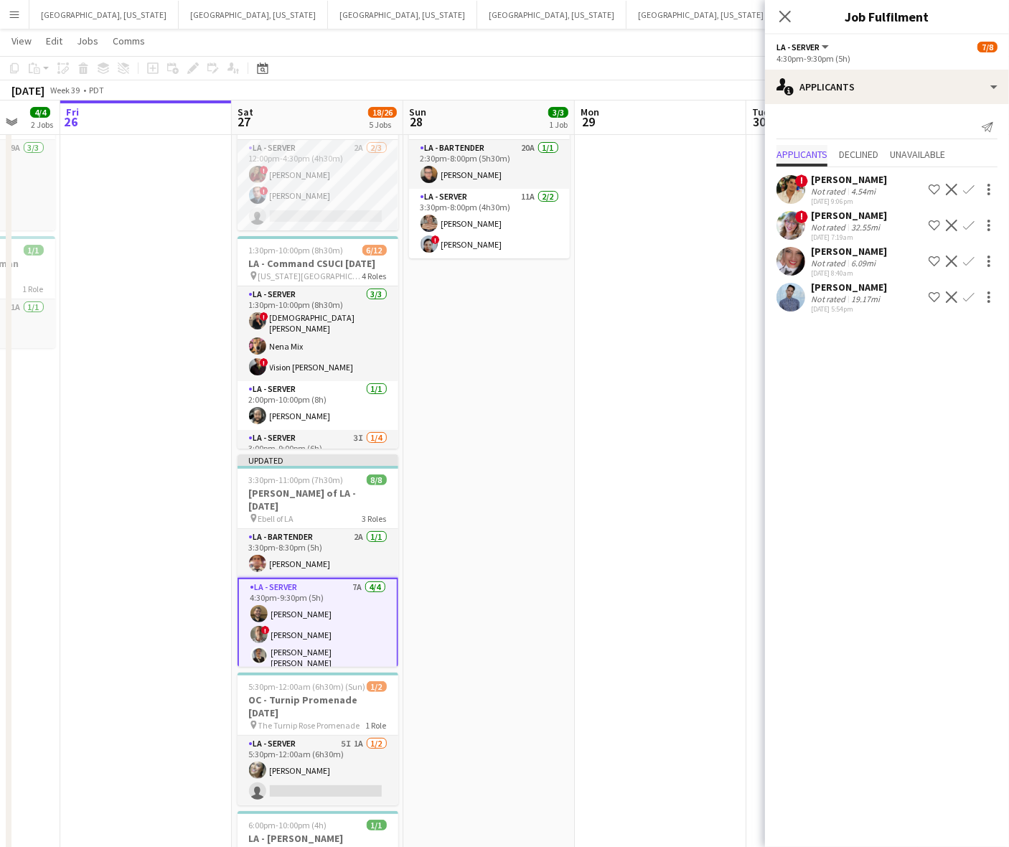
drag, startPoint x: 632, startPoint y: 444, endPoint x: 782, endPoint y: 159, distance: 321.3
click at [637, 436] on app-calendar-viewport "Tue 23 Wed 24 Thu 25 4/4 2 Jobs Fri 26 Sat 27 18/26 5 Jobs Sun 28 3/3 1 Job Mon…" at bounding box center [504, 460] width 1009 height 989
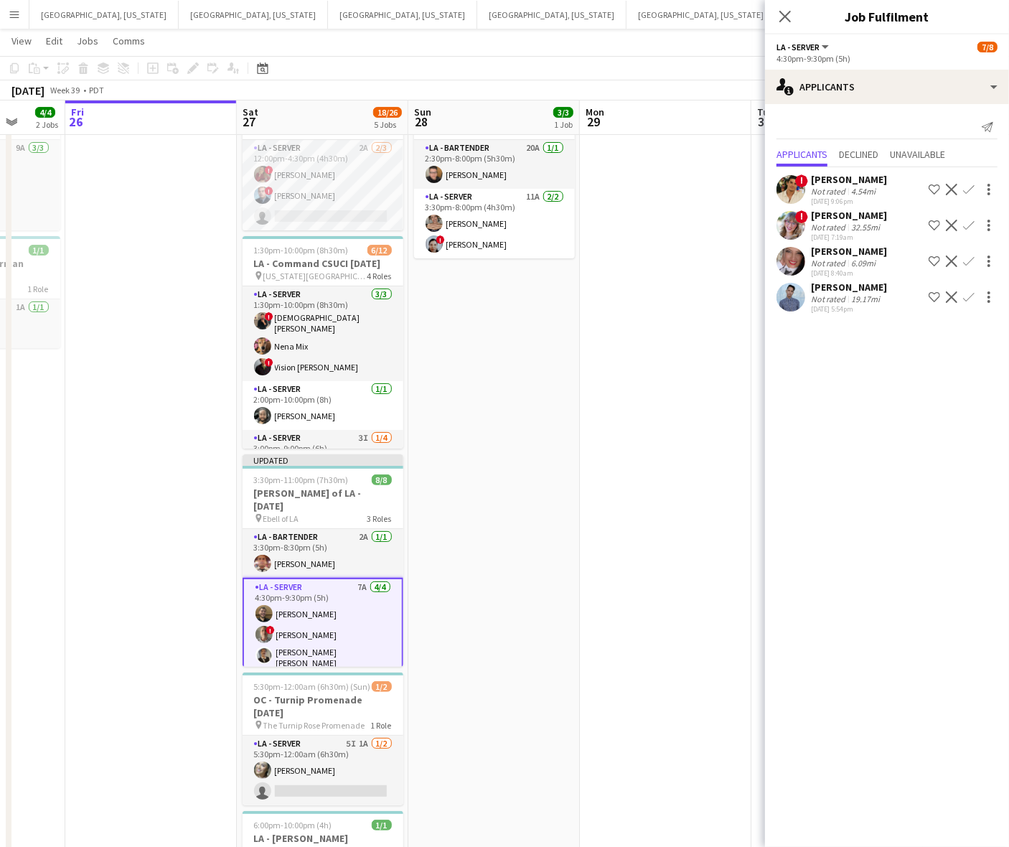
click at [725, 52] on app-page-menu "View Day view expanded Day view collapsed Month view Date picker Jump to [DATE]…" at bounding box center [504, 42] width 1009 height 27
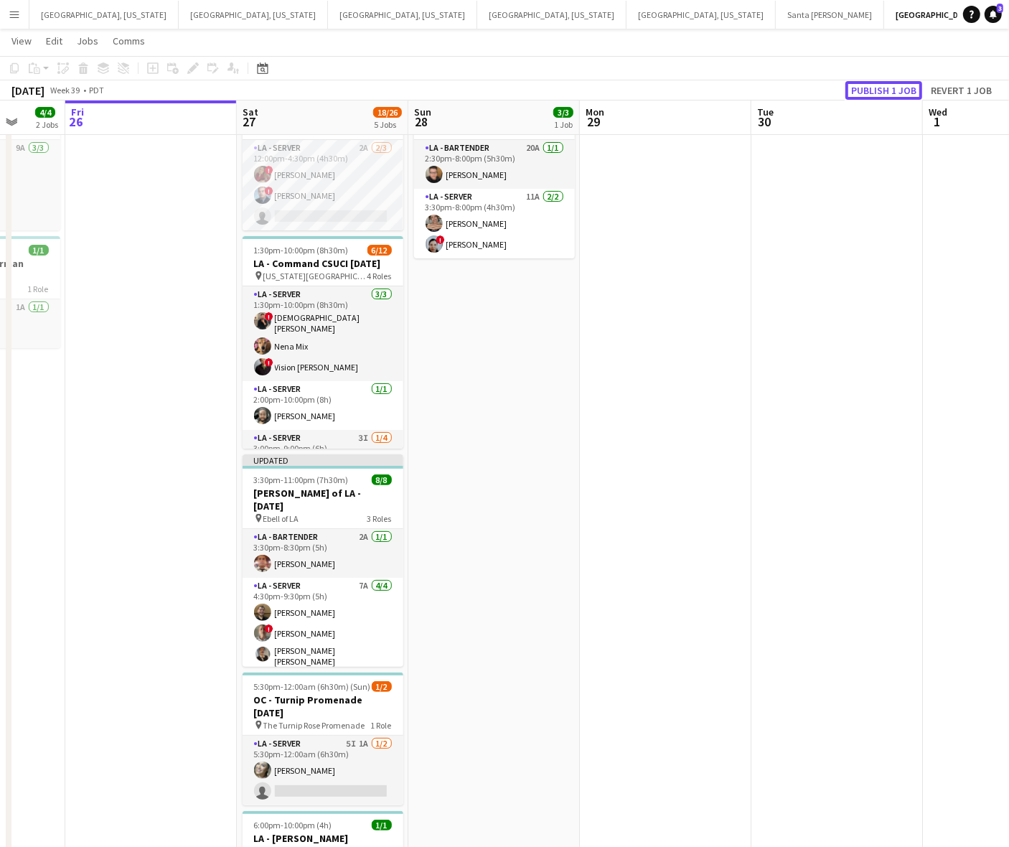
click at [873, 90] on button "Publish 1 job" at bounding box center [883, 90] width 77 height 19
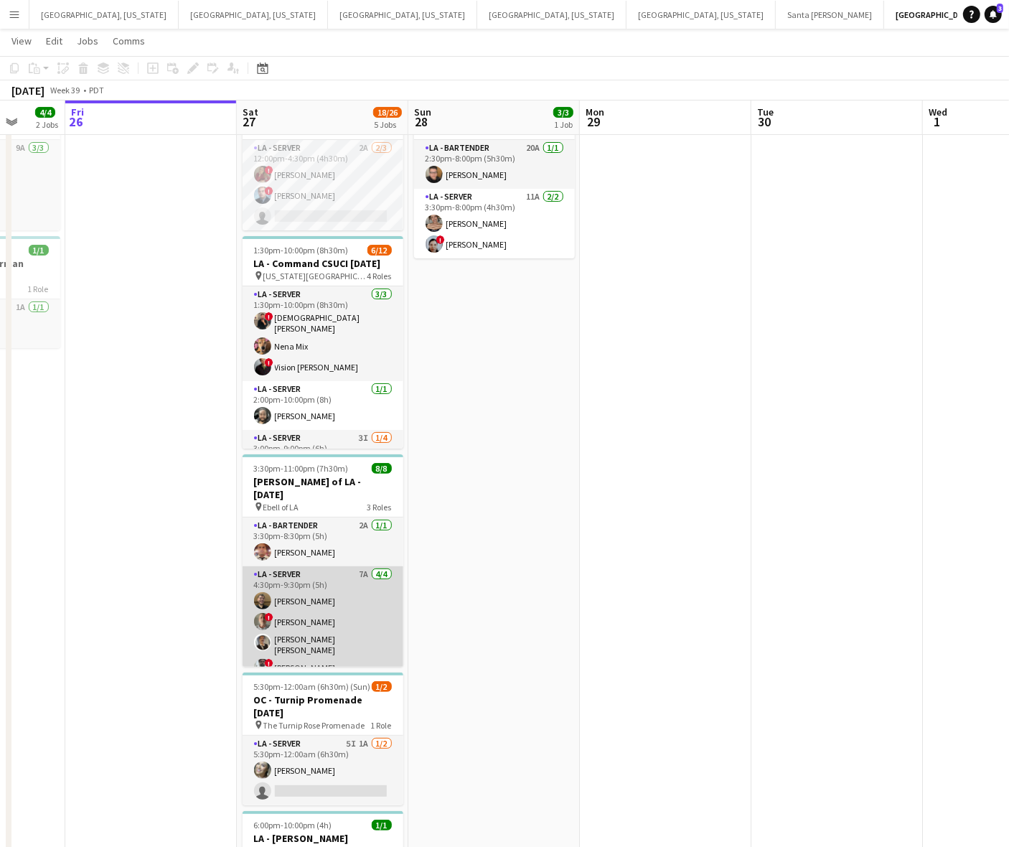
click at [255, 593] on app-user-avatar at bounding box center [262, 600] width 17 height 17
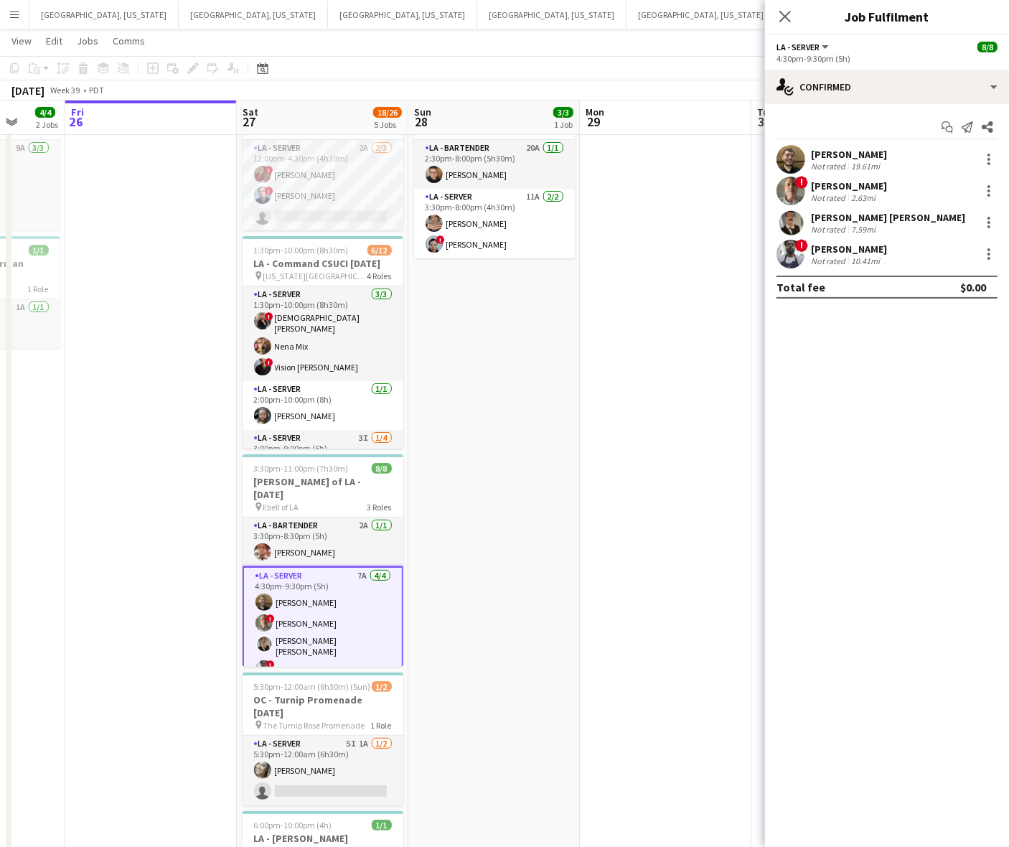
click at [812, 166] on div "Not rated" at bounding box center [829, 166] width 37 height 11
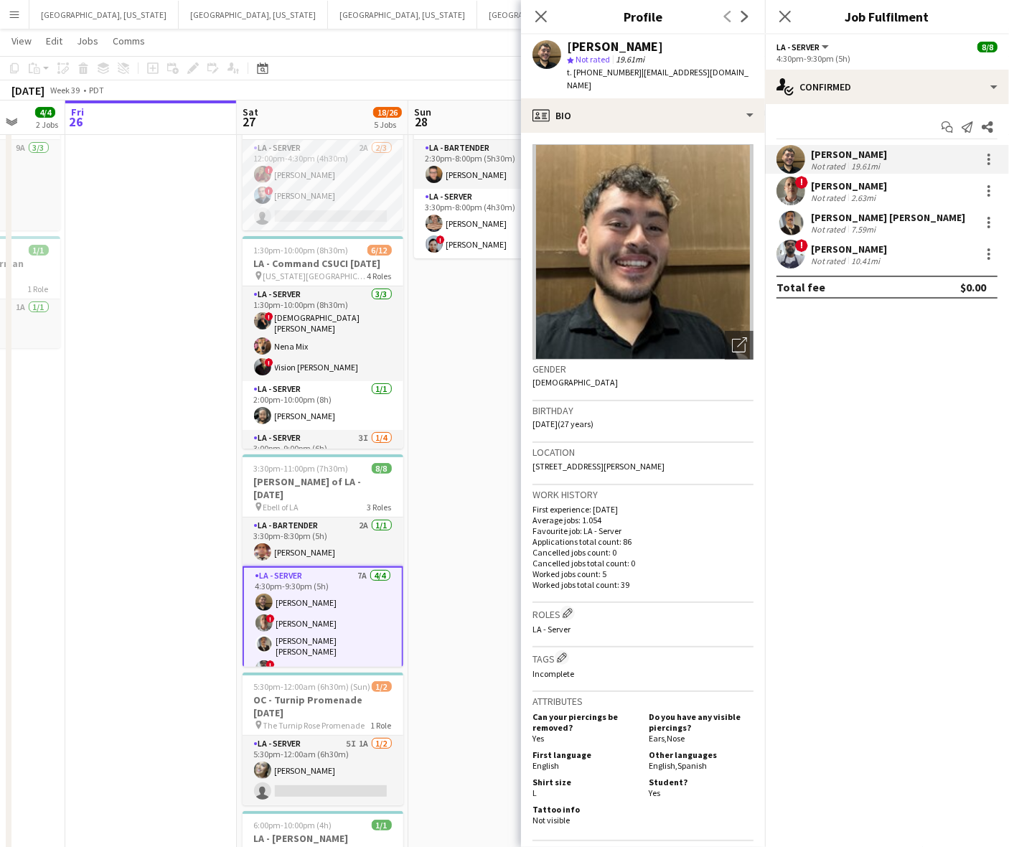
click at [599, 67] on span "t. [PHONE_NUMBER]" at bounding box center [604, 72] width 75 height 11
copy span "16265974055"
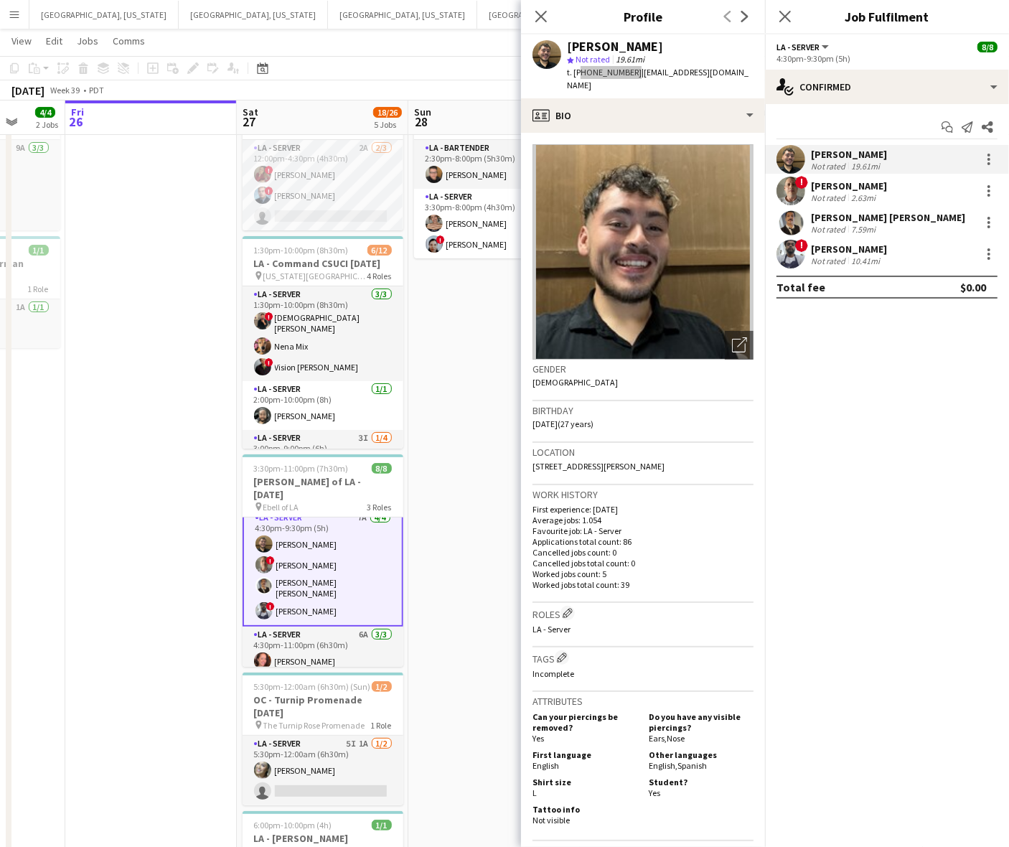
scroll to position [90, 0]
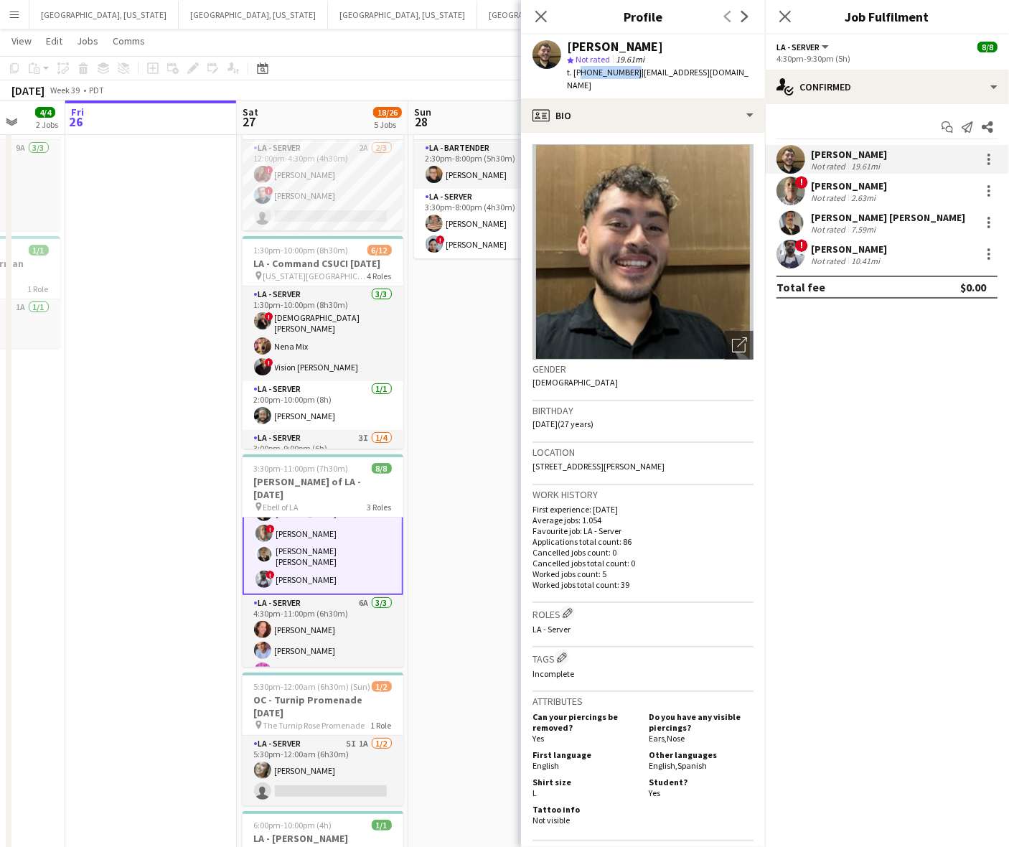
click at [475, 334] on app-date-cell "2:30pm-8:00pm (5h30m) 3/3 OC - [GEOGRAPHIC_DATA] Private Residence [DATE] pin P…" at bounding box center [494, 513] width 172 height 884
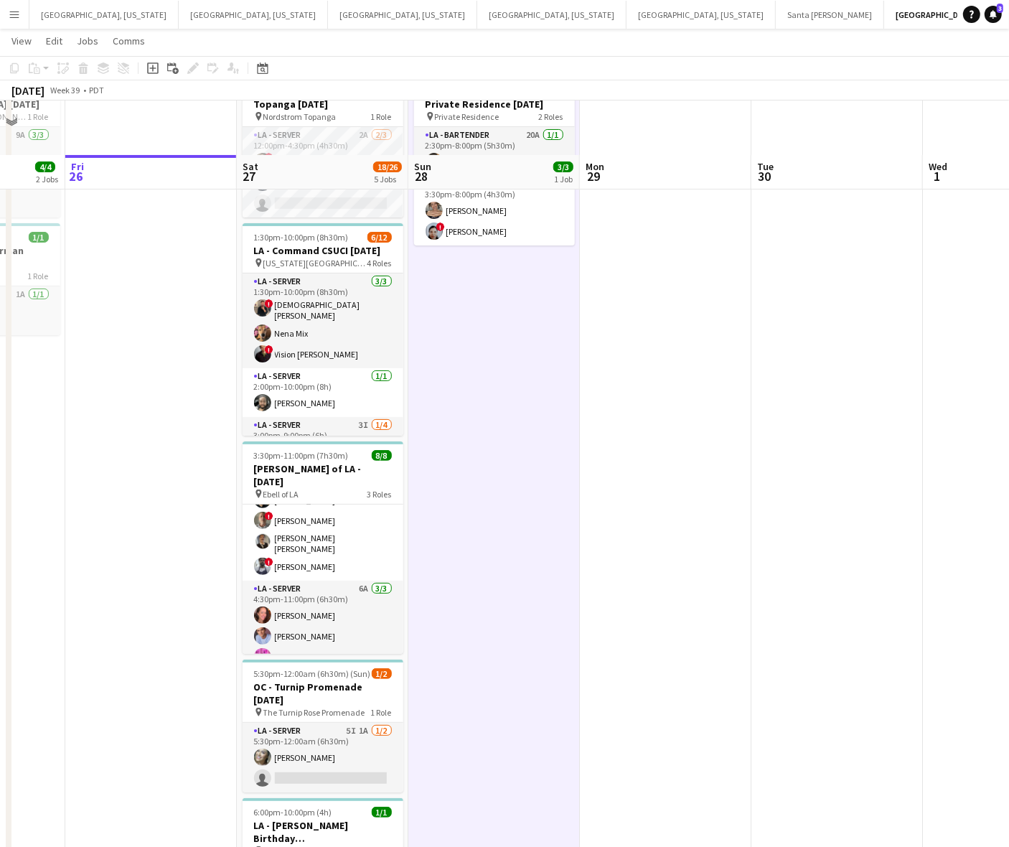
scroll to position [197, 0]
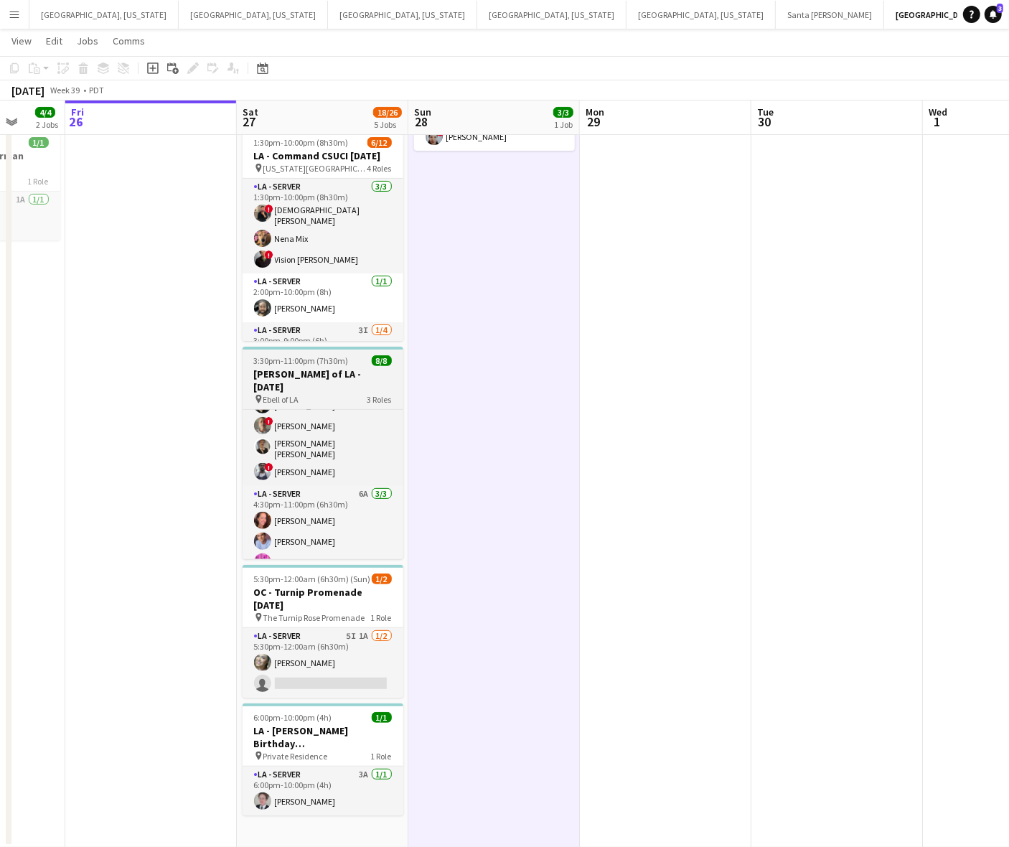
click at [271, 361] on span "3:30pm-11:00pm (7h30m)" at bounding box center [301, 360] width 95 height 11
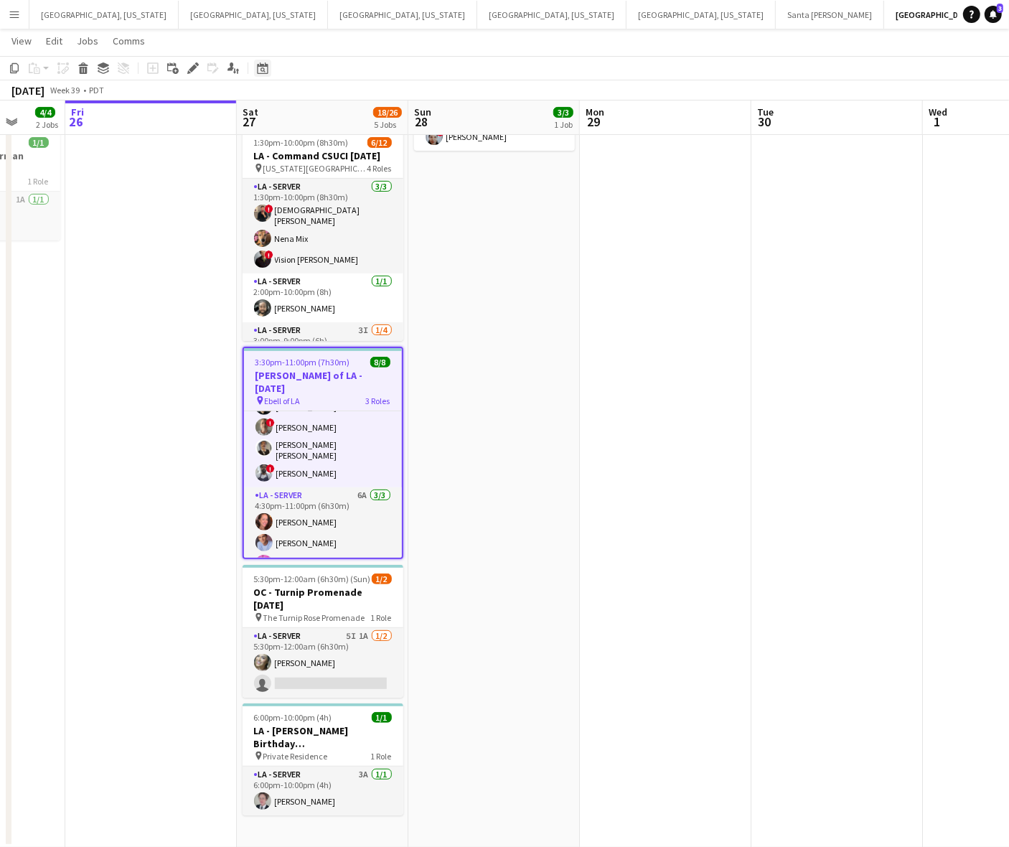
click at [192, 65] on icon "Edit" at bounding box center [192, 67] width 11 height 11
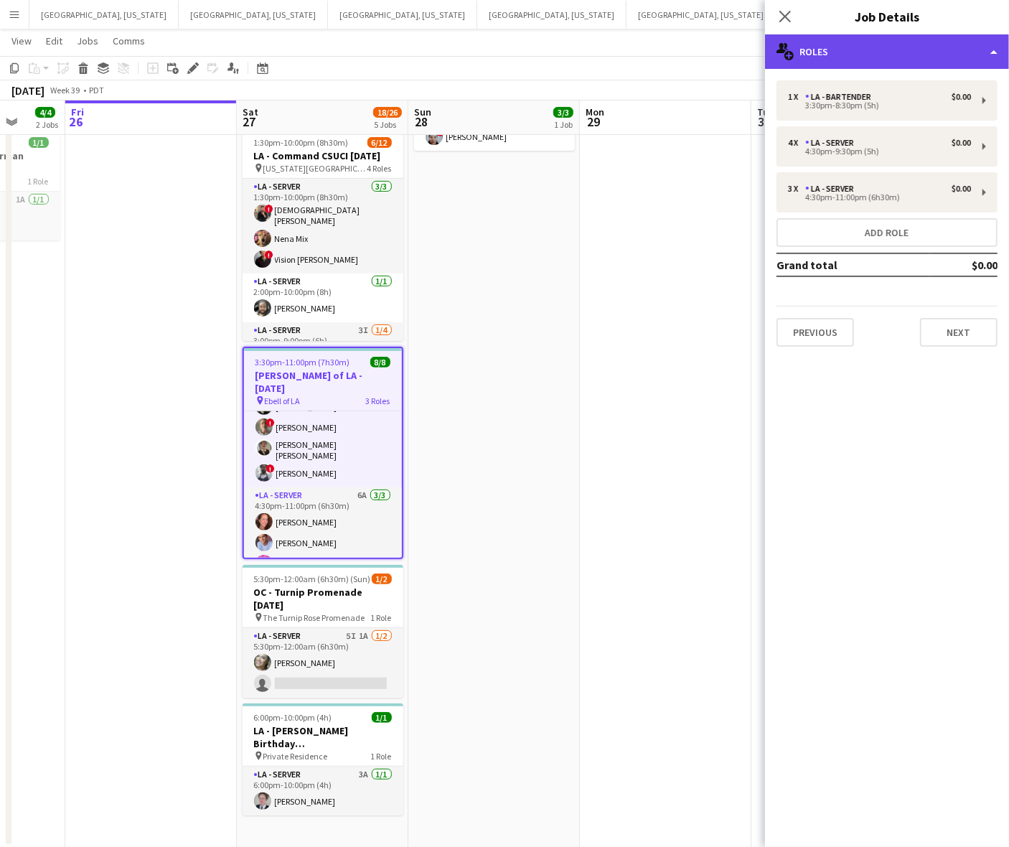
click at [956, 42] on div "multiple-users-add Roles" at bounding box center [887, 51] width 244 height 34
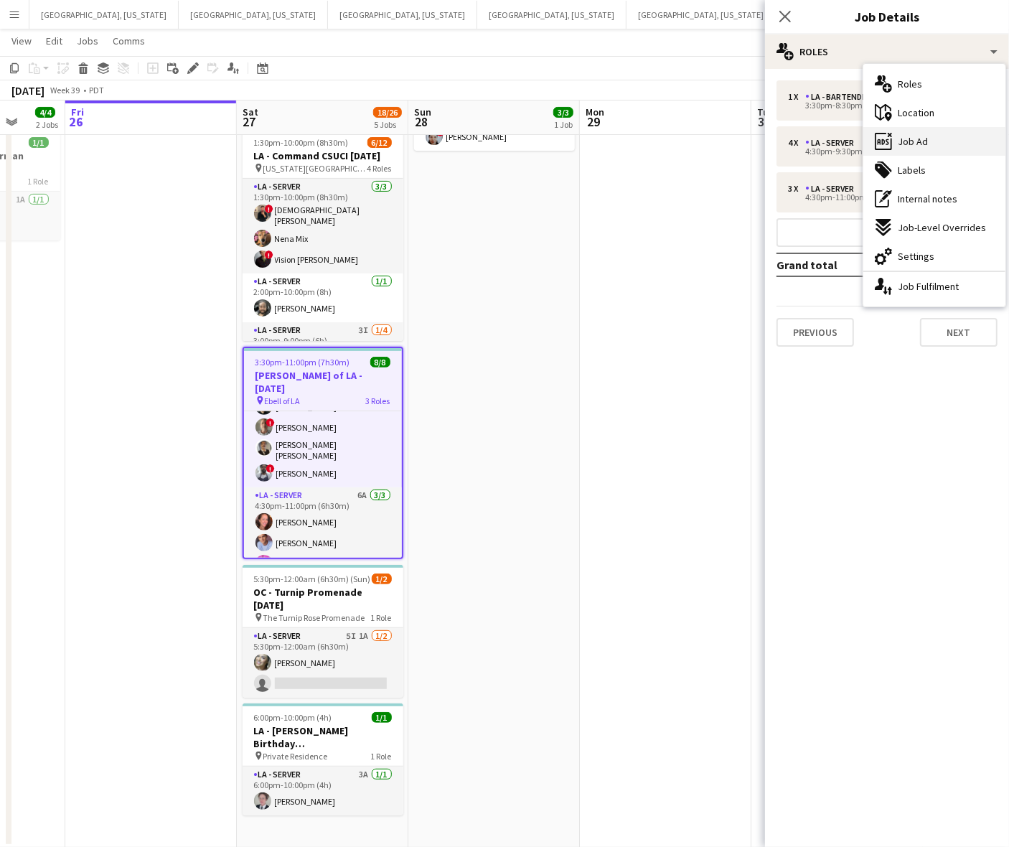
click at [940, 136] on div "ads-window Job Ad" at bounding box center [934, 141] width 142 height 29
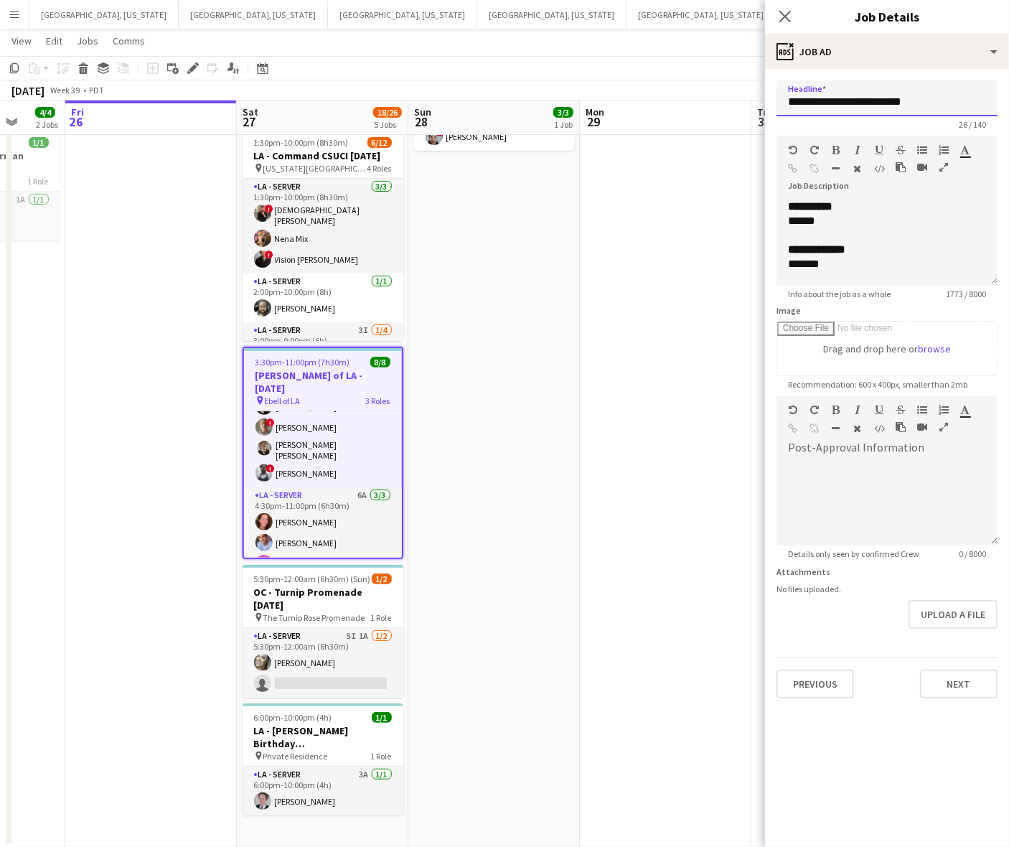
click at [848, 91] on input "**********" at bounding box center [886, 98] width 221 height 36
drag, startPoint x: 830, startPoint y: 222, endPoint x: 787, endPoint y: 220, distance: 42.4
click at [788, 220] on div "******" at bounding box center [880, 221] width 184 height 14
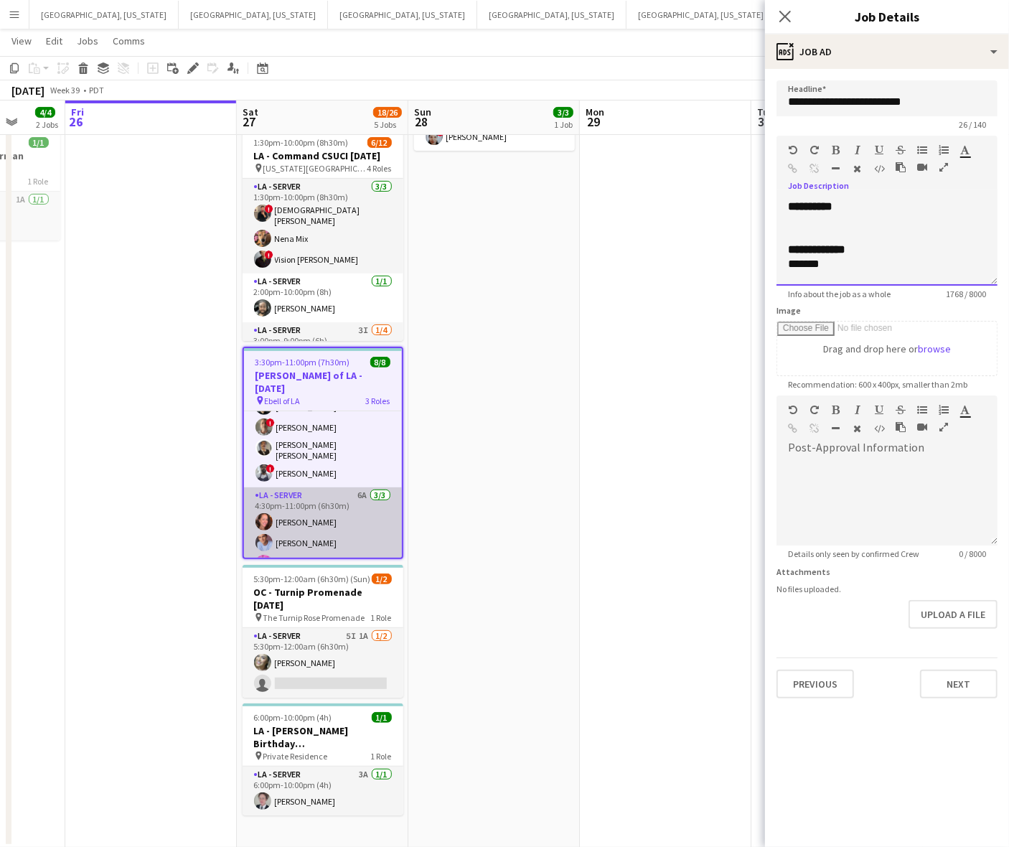
scroll to position [0, 0]
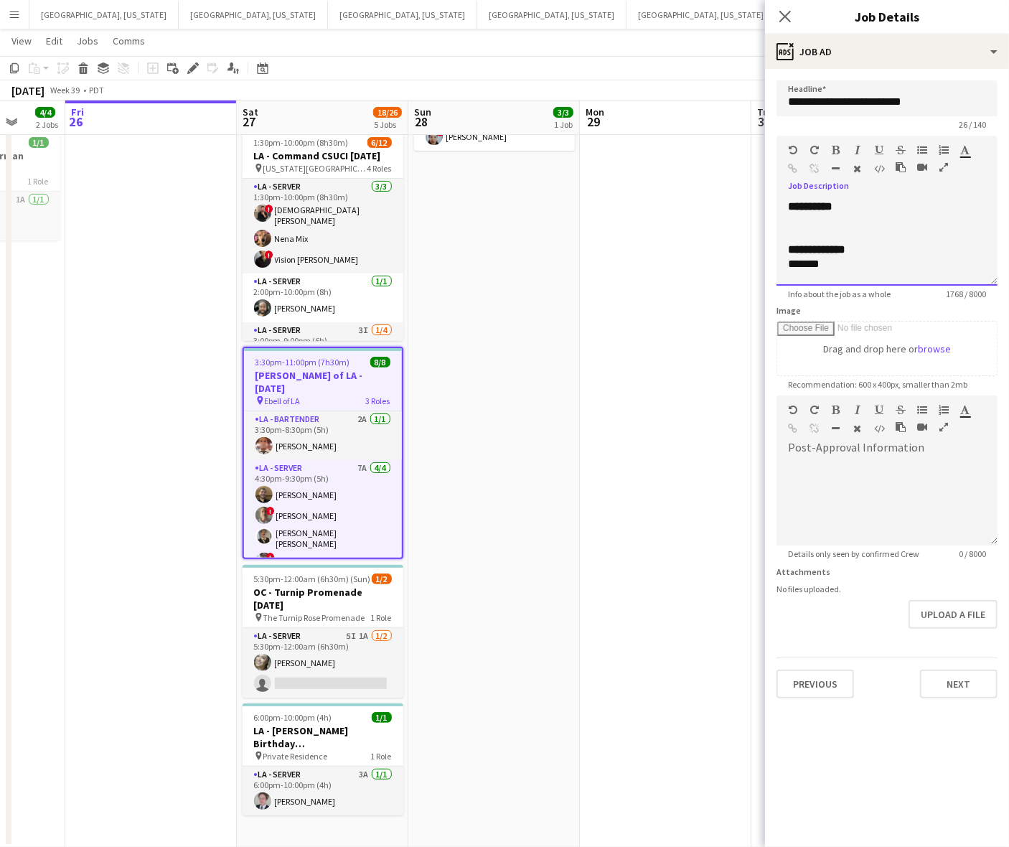
click at [827, 230] on div at bounding box center [887, 235] width 198 height 14
click at [820, 221] on div at bounding box center [880, 221] width 184 height 14
drag, startPoint x: 819, startPoint y: 267, endPoint x: 745, endPoint y: 263, distance: 74.0
click at [745, 263] on body "Menu Boards Boards Boards All jobs Status Workforce Workforce My Workforce Recr…" at bounding box center [504, 325] width 1009 height 1045
copy div "**********"
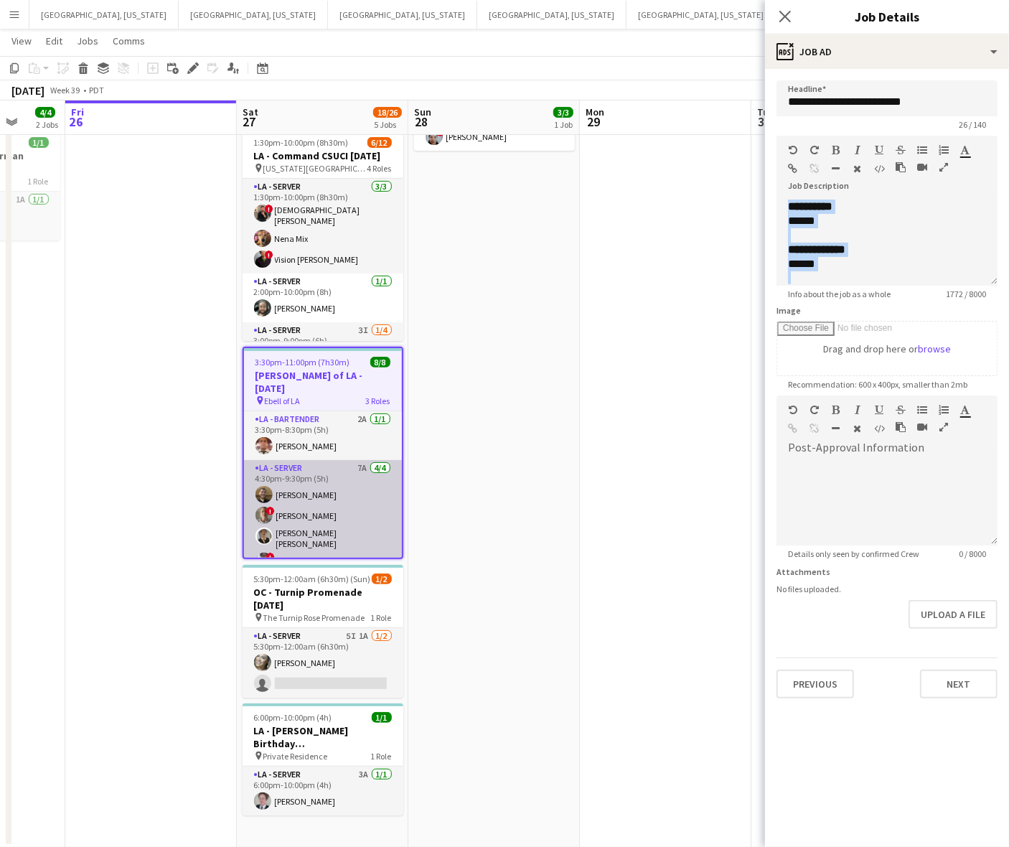
click at [319, 503] on app-card-role "LA - Server 7A [DATE] 4:30pm-9:30pm (5h) [PERSON_NAME] ! [PERSON_NAME] [PERSON_…" at bounding box center [323, 518] width 158 height 116
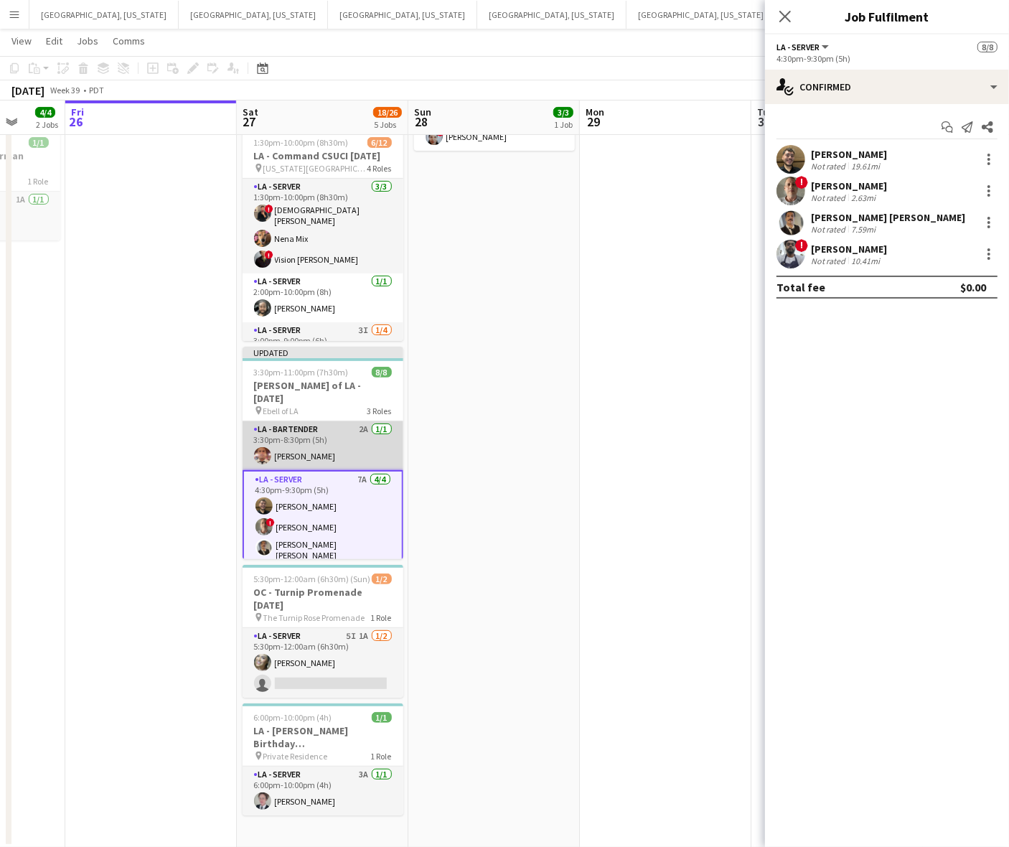
click at [346, 443] on app-card-role "LA - Bartender 2A [DATE] 3:30pm-8:30pm (5h) [PERSON_NAME]" at bounding box center [323, 445] width 161 height 49
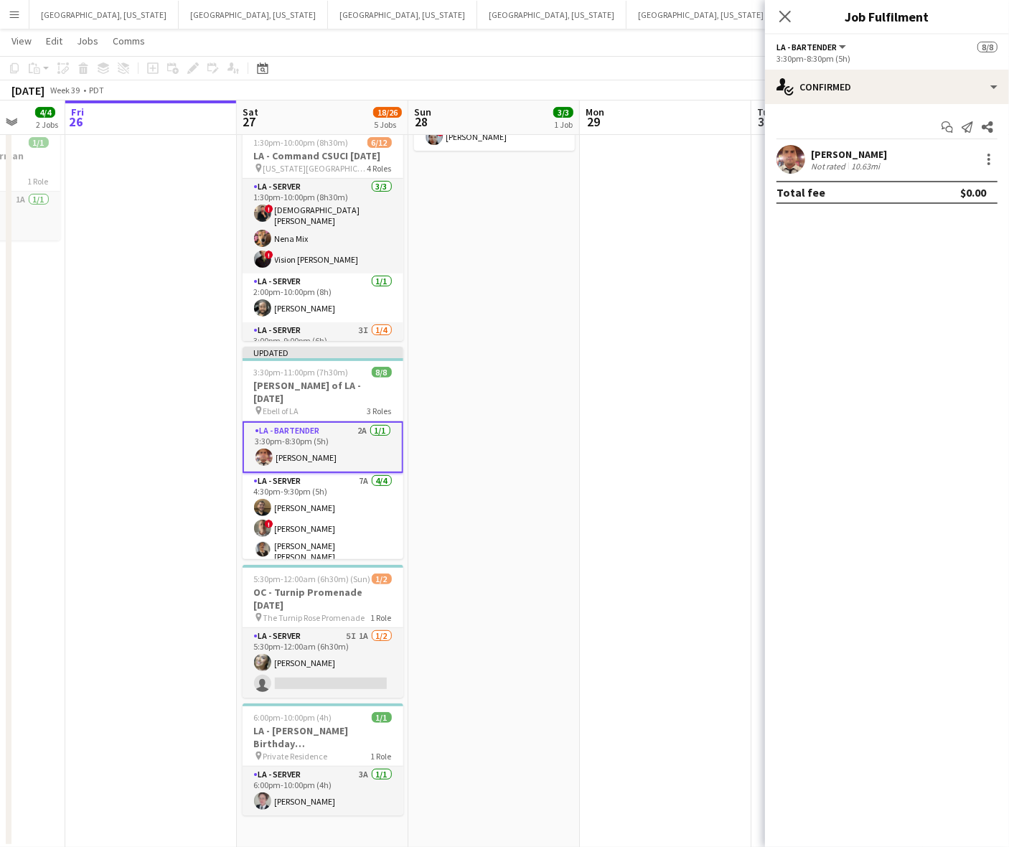
click at [811, 169] on div "Not rated" at bounding box center [829, 166] width 37 height 11
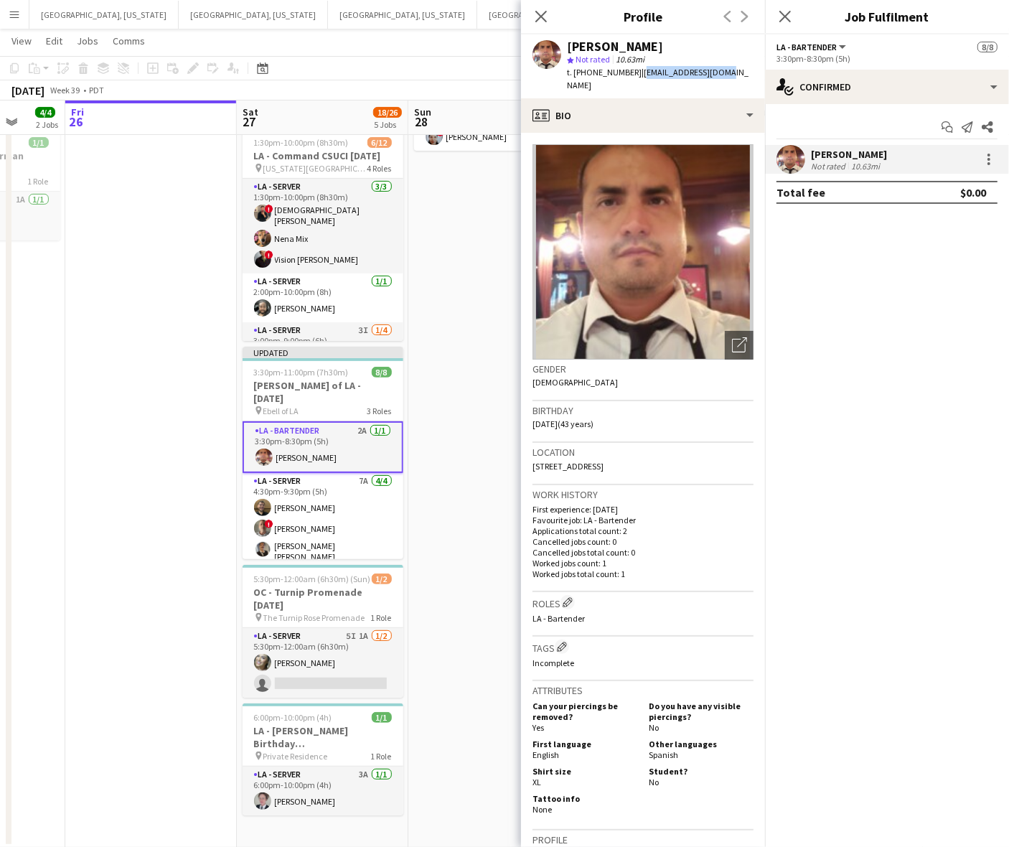
drag, startPoint x: 725, startPoint y: 72, endPoint x: 632, endPoint y: 68, distance: 92.6
click at [632, 68] on div "[PERSON_NAME] star Not rated 10.63mi t. [PHONE_NUMBER] | [EMAIL_ADDRESS][DOMAIN…" at bounding box center [643, 66] width 244 height 64
copy span "[EMAIL_ADDRESS][DOMAIN_NAME]"
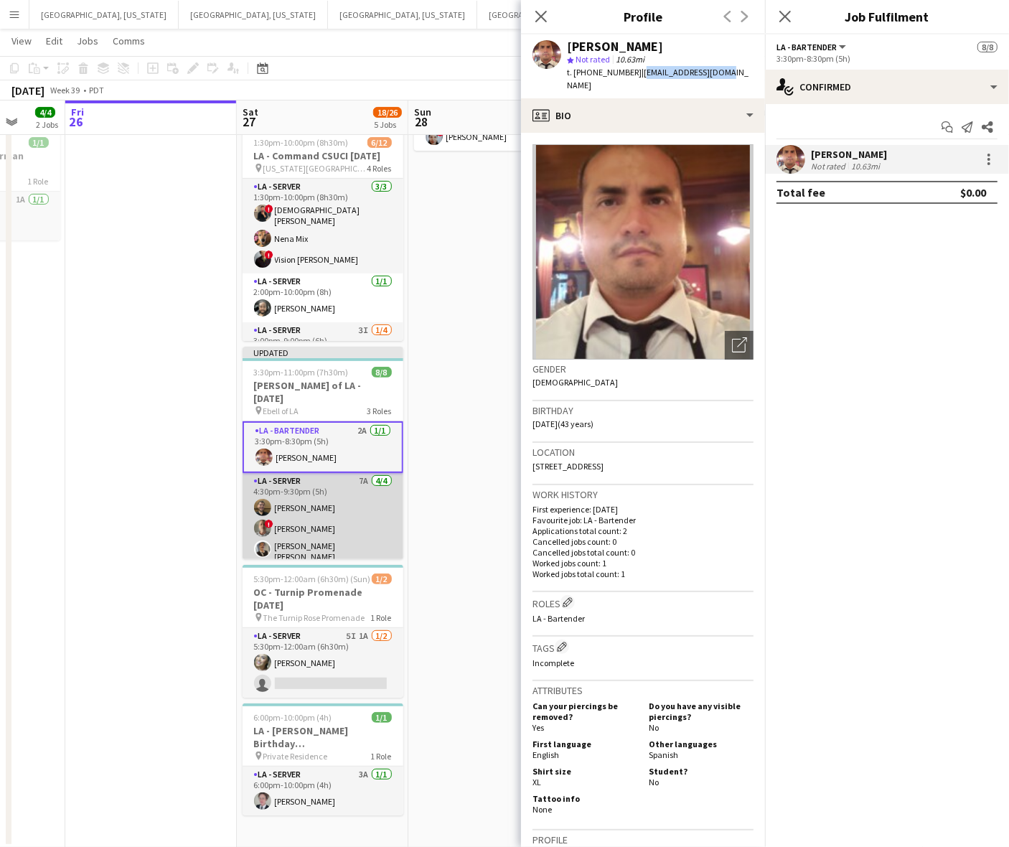
drag, startPoint x: 283, startPoint y: 512, endPoint x: 316, endPoint y: 493, distance: 37.9
click at [283, 512] on app-card-role "LA - Server 7A [DATE] 4:30pm-9:30pm (5h) [PERSON_NAME] ! [PERSON_NAME] [PERSON_…" at bounding box center [323, 531] width 161 height 116
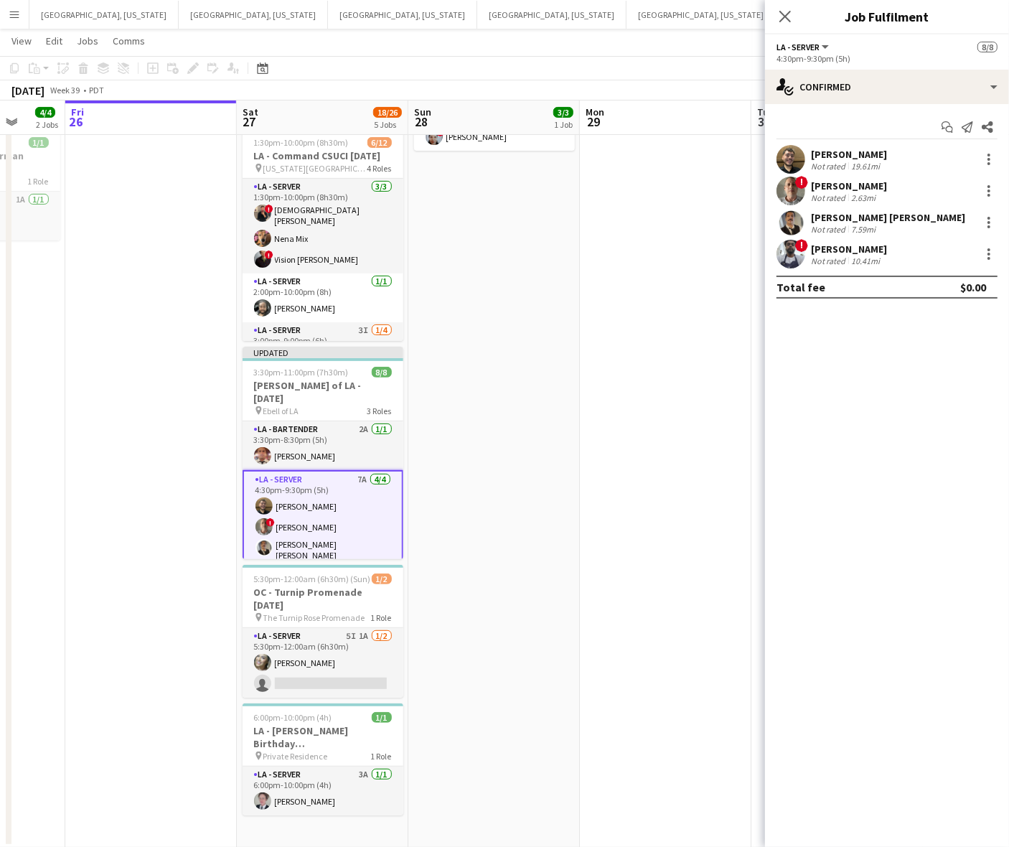
click at [881, 159] on div "[PERSON_NAME]" at bounding box center [849, 154] width 76 height 13
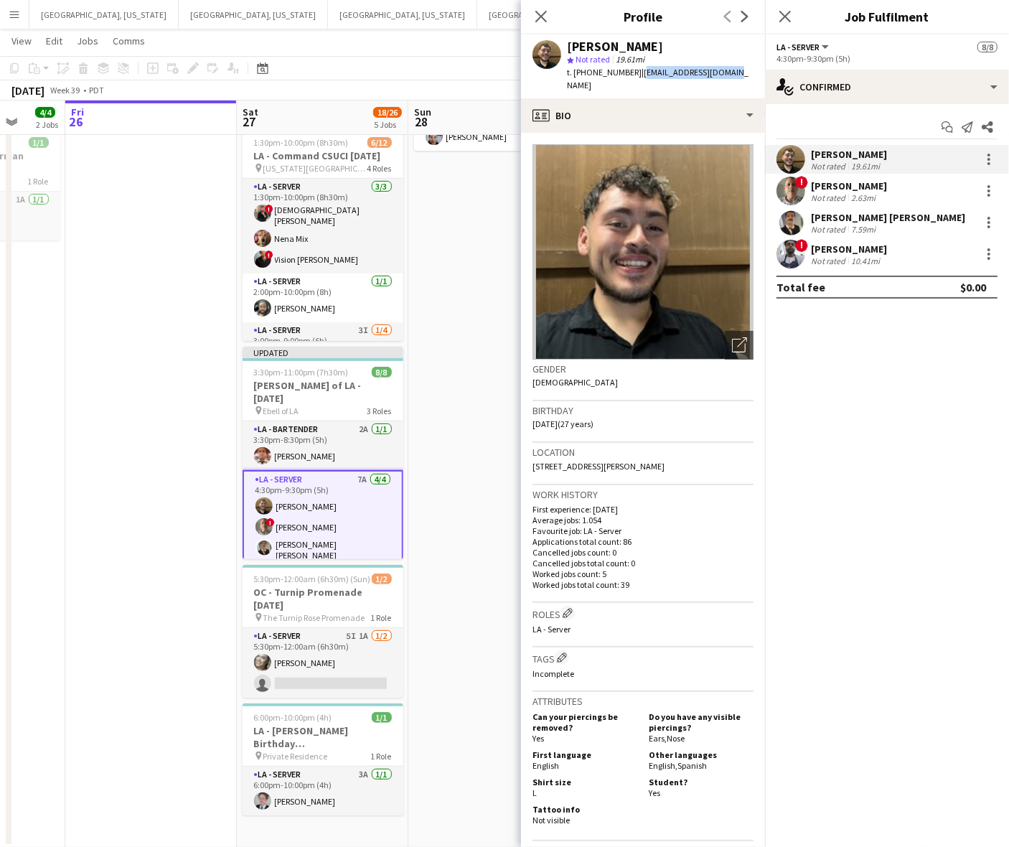
drag, startPoint x: 731, startPoint y: 78, endPoint x: 632, endPoint y: 80, distance: 98.3
click at [632, 80] on div "[PERSON_NAME] star Not rated 19.61mi t. [PHONE_NUMBER] | [EMAIL_ADDRESS][DOMAIN…" at bounding box center [643, 66] width 244 height 64
copy span "[EMAIL_ADDRESS][DOMAIN_NAME]"
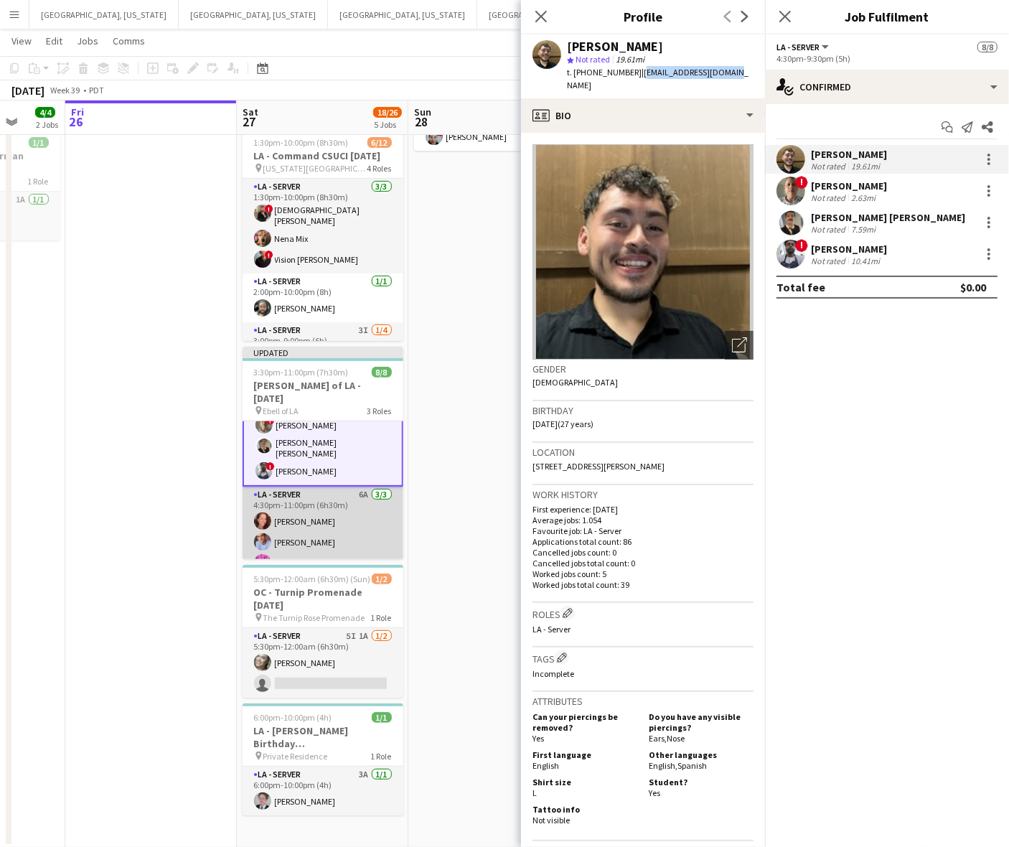
click at [325, 540] on app-card-role "LA - Server 6A [DATE] 4:30pm-11:00pm (6h30m) [PERSON_NAME] [PERSON_NAME] [PERSO…" at bounding box center [323, 532] width 161 height 90
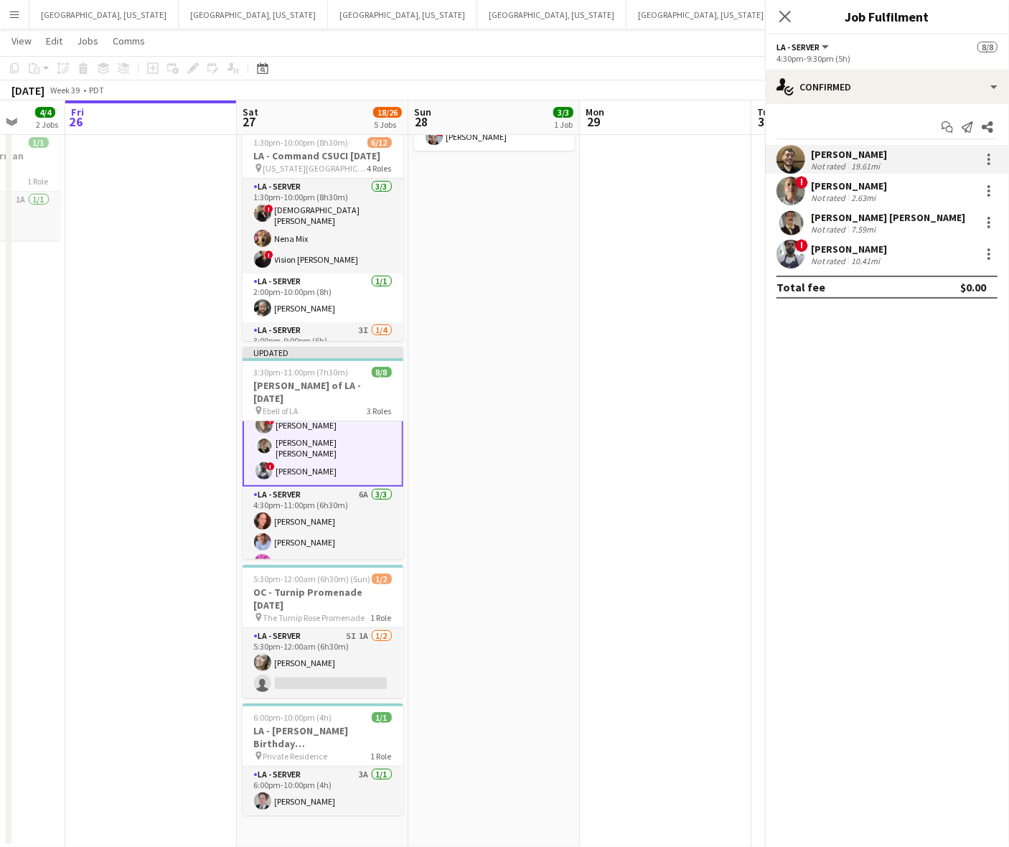
scroll to position [101, 0]
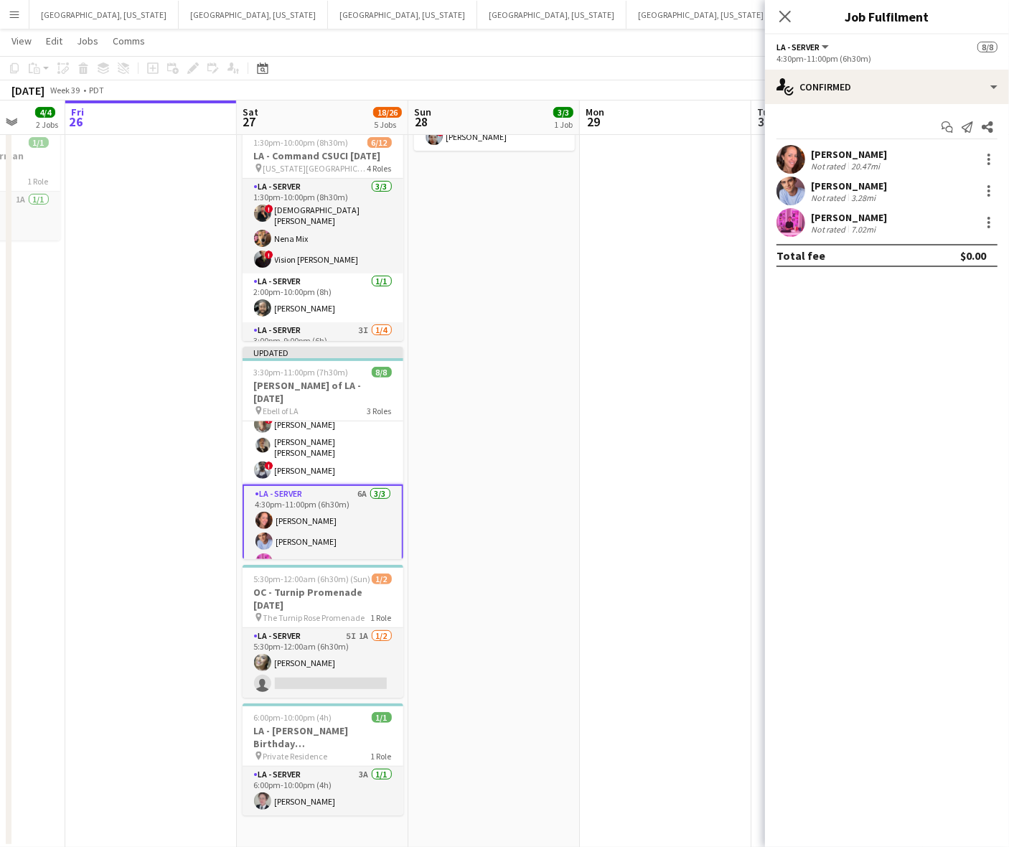
click at [863, 194] on div "3.28mi" at bounding box center [863, 197] width 30 height 11
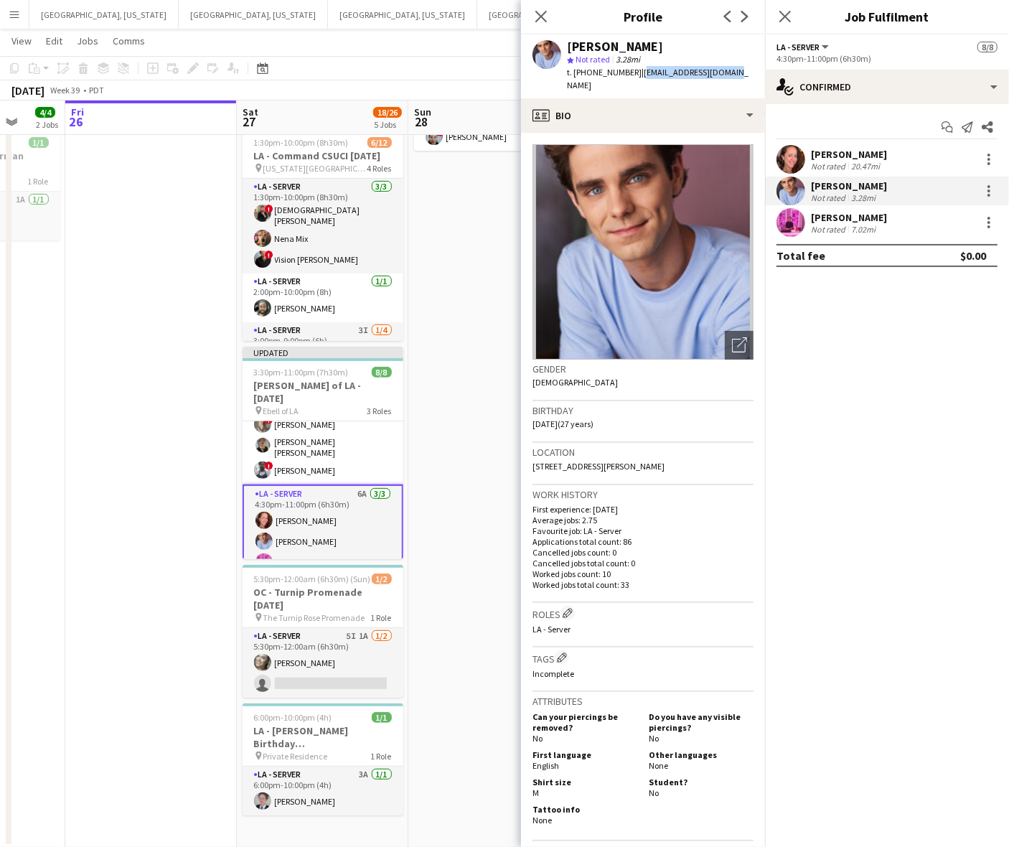
drag, startPoint x: 719, startPoint y: 70, endPoint x: 630, endPoint y: 72, distance: 89.0
click at [630, 72] on div "[PERSON_NAME] star Not rated 3.28mi t. [PHONE_NUMBER] | [EMAIL_ADDRESS][DOMAIN_…" at bounding box center [643, 66] width 244 height 64
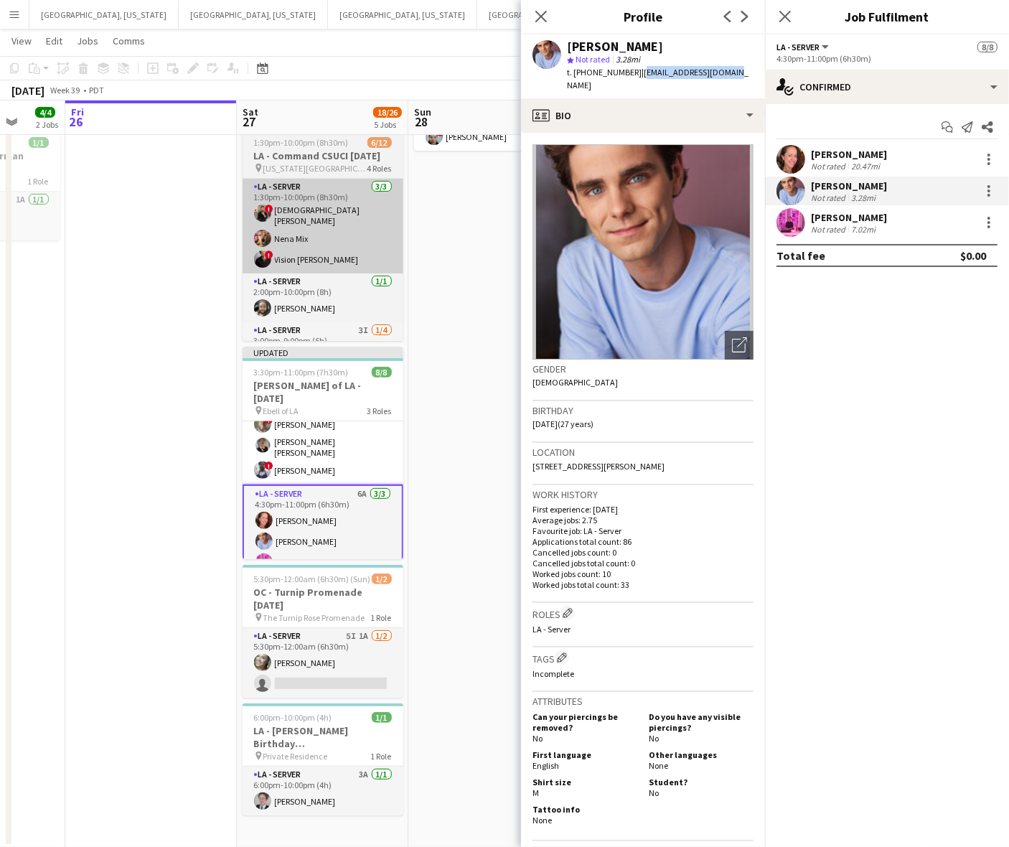
copy span "[EMAIL_ADDRESS][DOMAIN_NAME]"
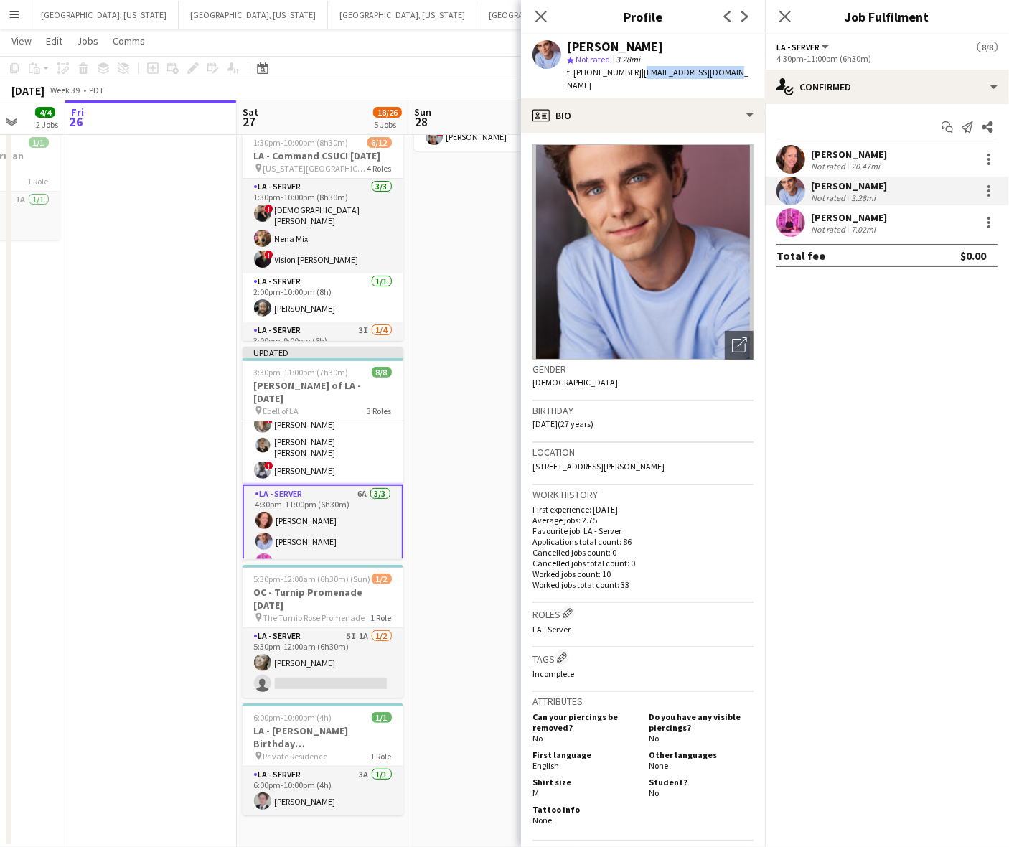
click at [474, 459] on app-date-cell "2:30pm-8:00pm (5h30m) 3/3 OC - [GEOGRAPHIC_DATA] Private Residence [DATE] pin P…" at bounding box center [494, 405] width 172 height 884
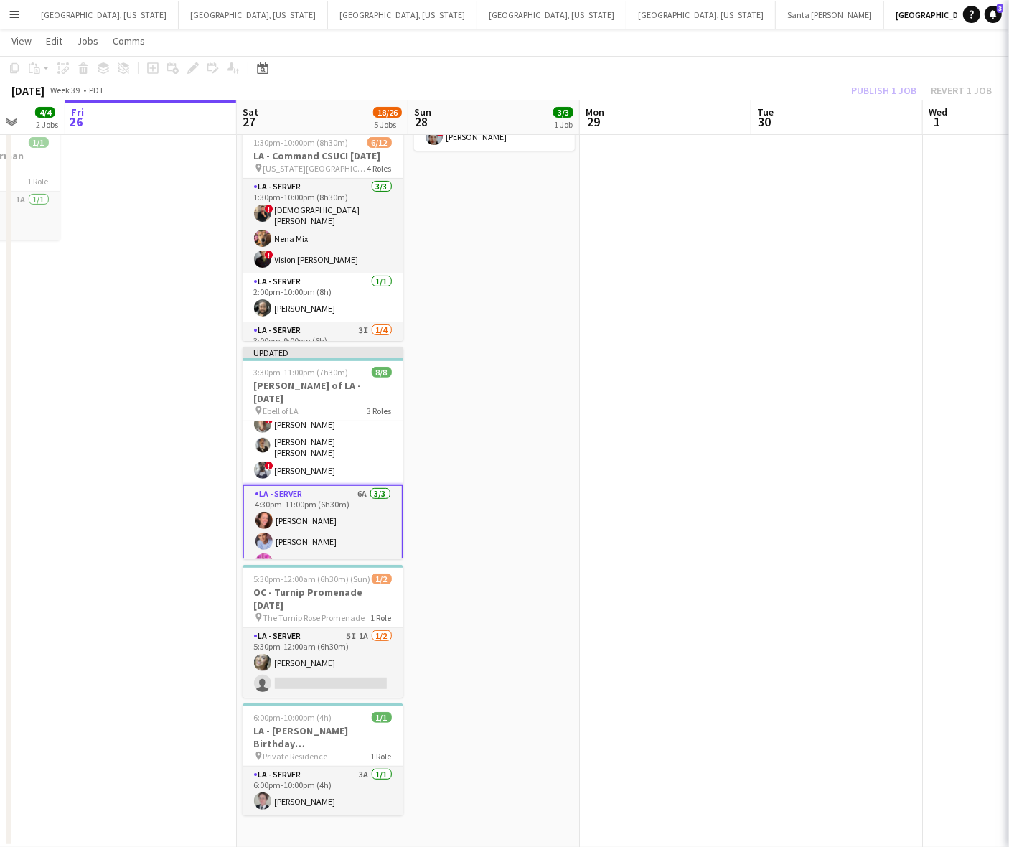
scroll to position [100, 0]
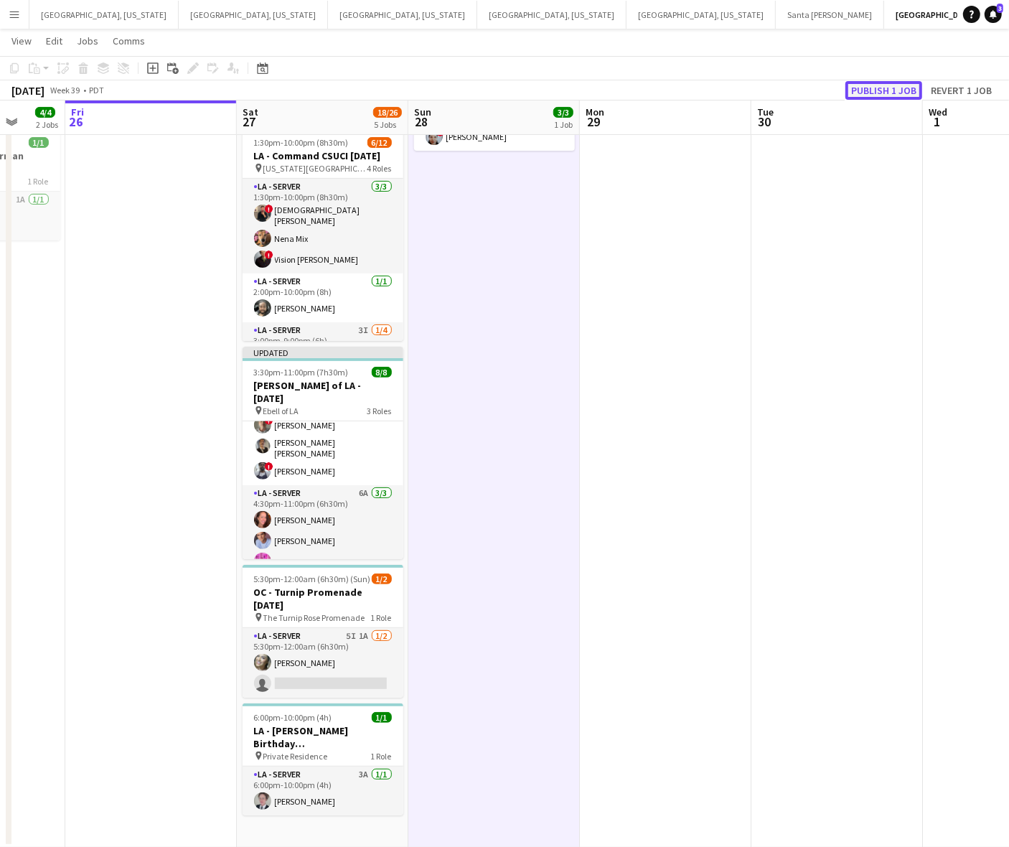
click at [863, 85] on button "Publish 1 job" at bounding box center [883, 90] width 77 height 19
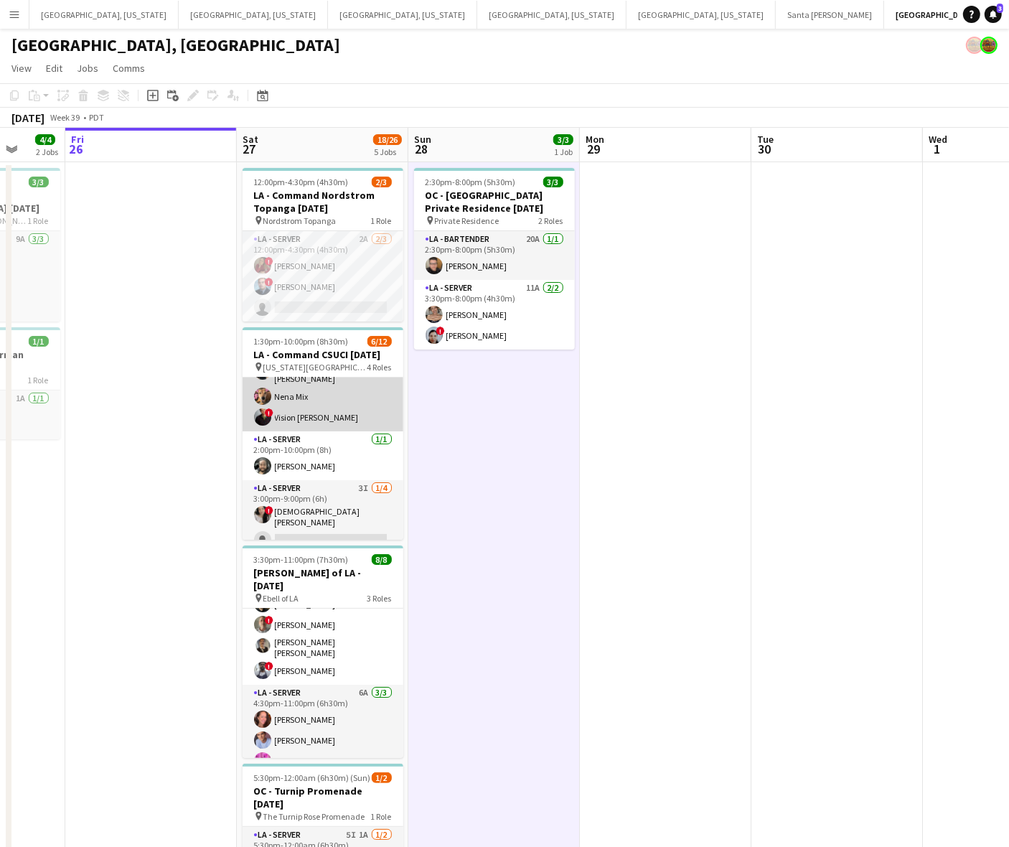
scroll to position [0, 0]
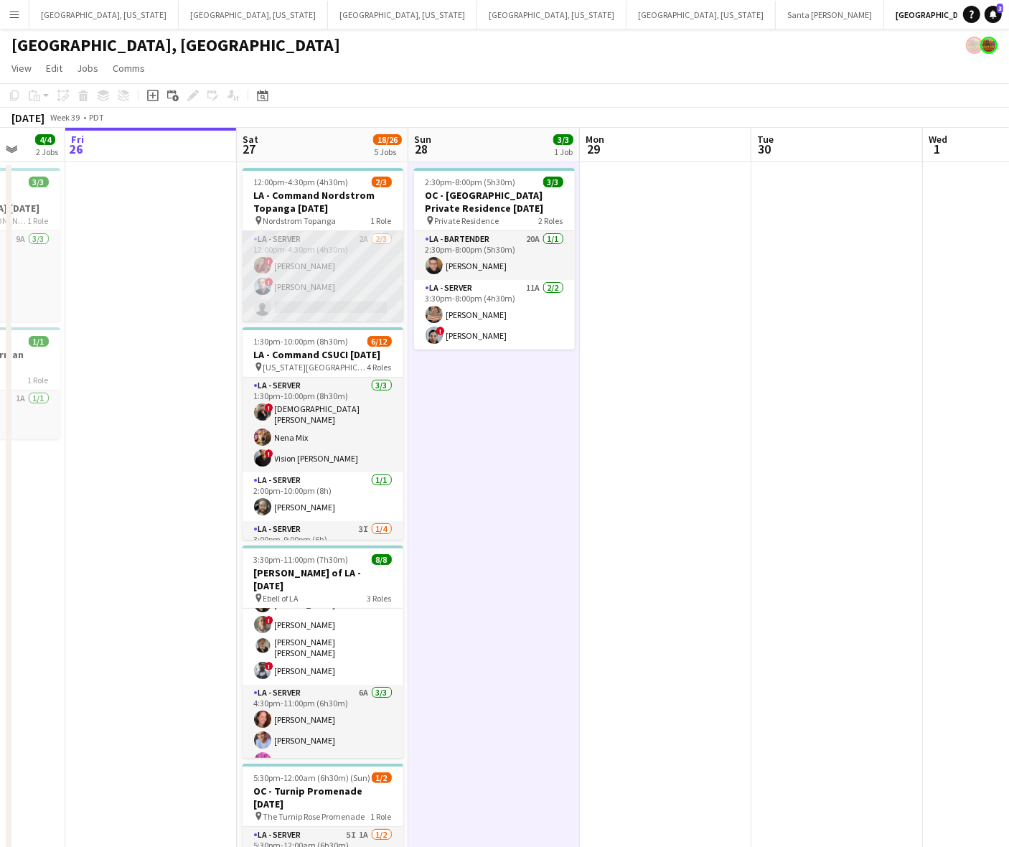
click at [304, 281] on app-card-role "LA - Server 2A [DATE] 12:00pm-4:30pm (4h30m) ! [PERSON_NAME] ! [PERSON_NAME] si…" at bounding box center [323, 276] width 161 height 90
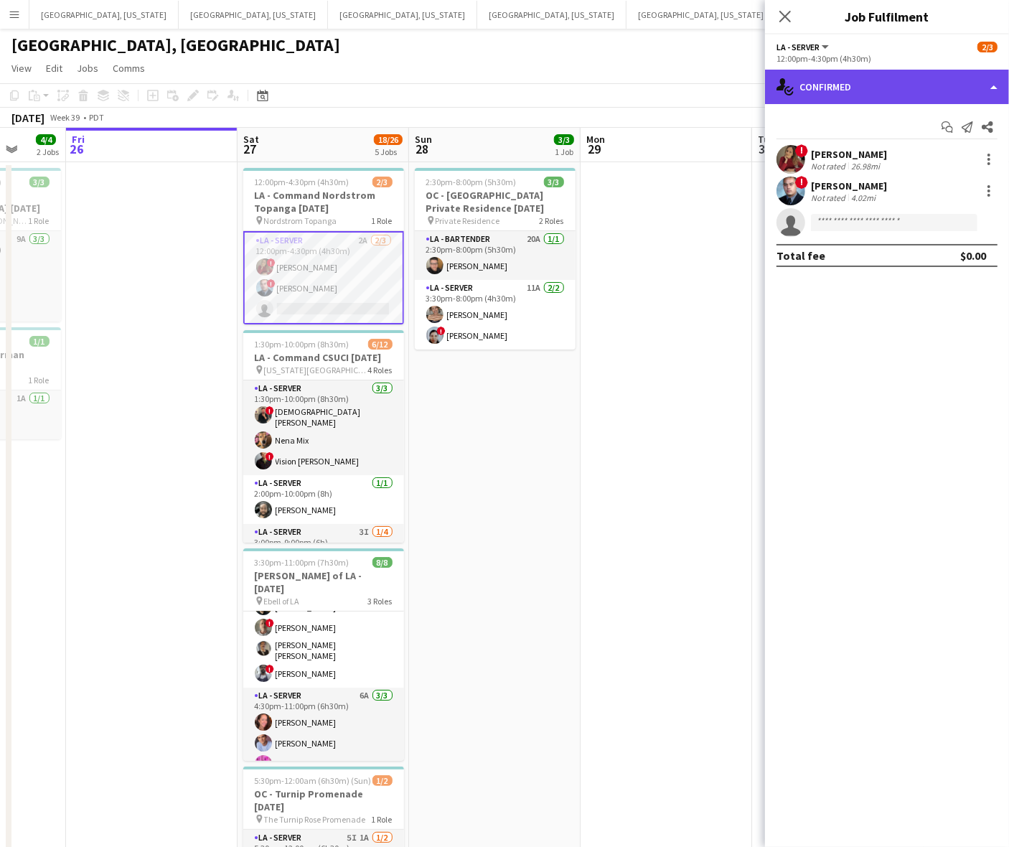
click at [840, 95] on div "single-neutral-actions-check-2 Confirmed" at bounding box center [887, 87] width 244 height 34
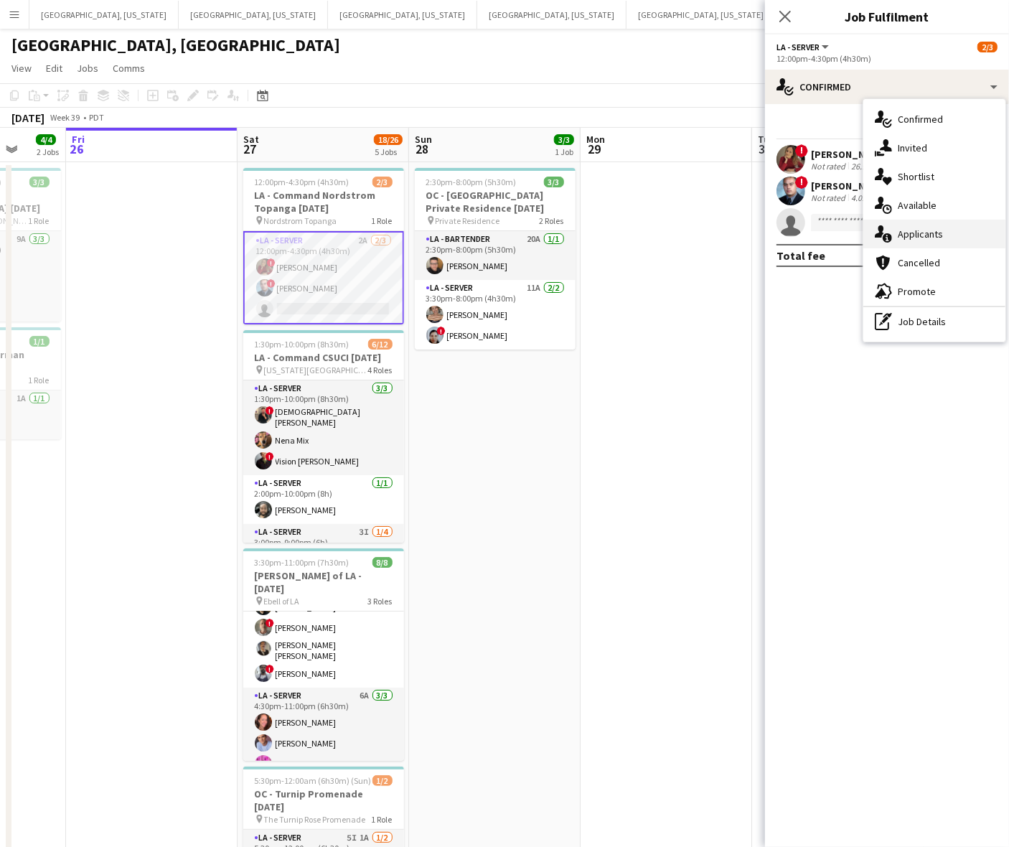
click at [924, 234] on span "Applicants" at bounding box center [920, 233] width 45 height 13
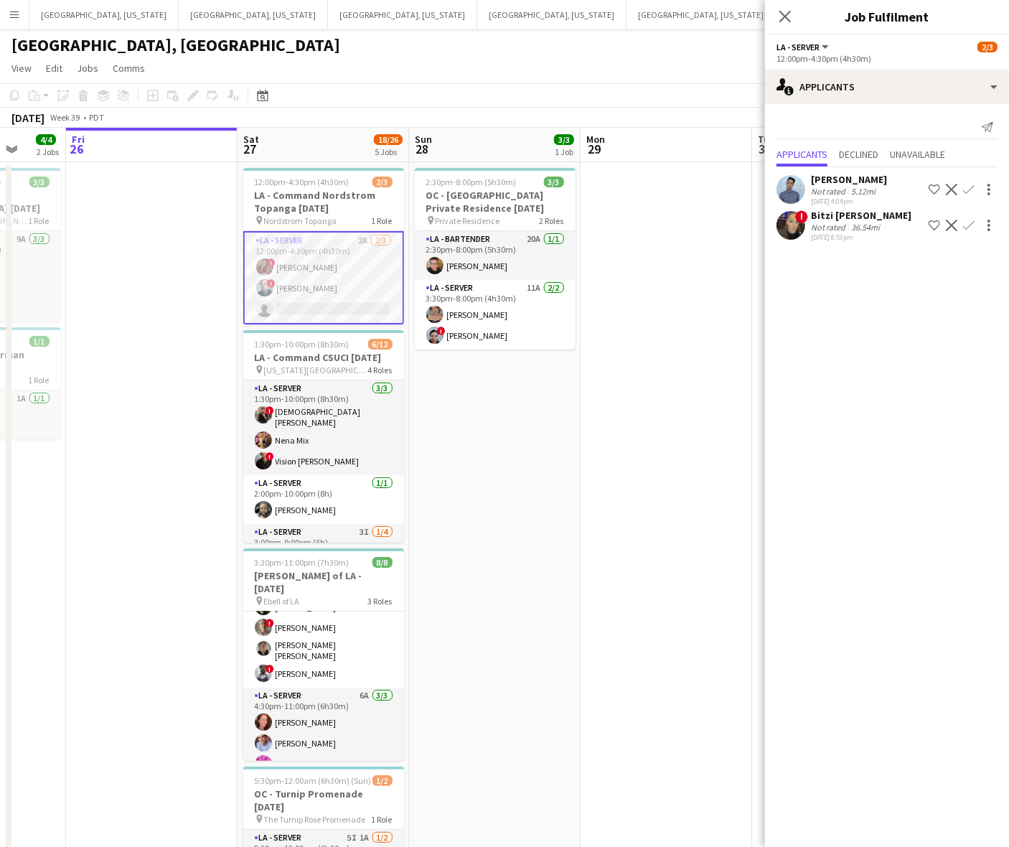
click at [786, 183] on app-user-avatar at bounding box center [790, 189] width 29 height 29
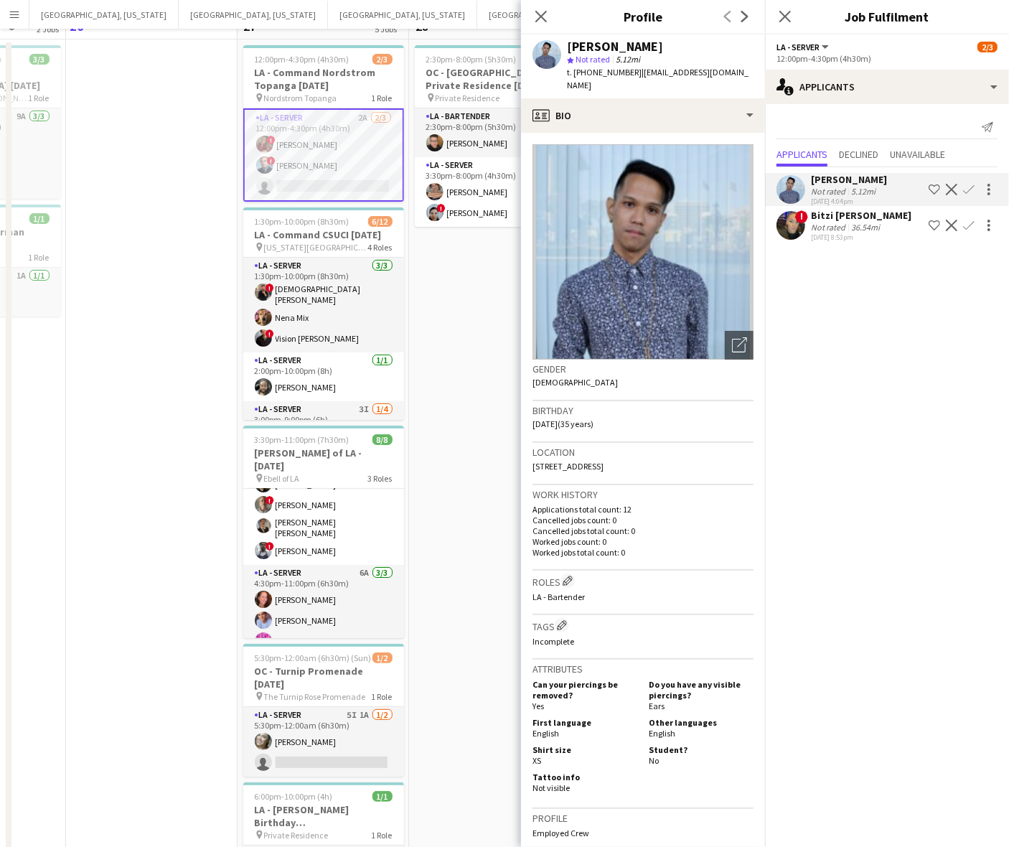
scroll to position [197, 0]
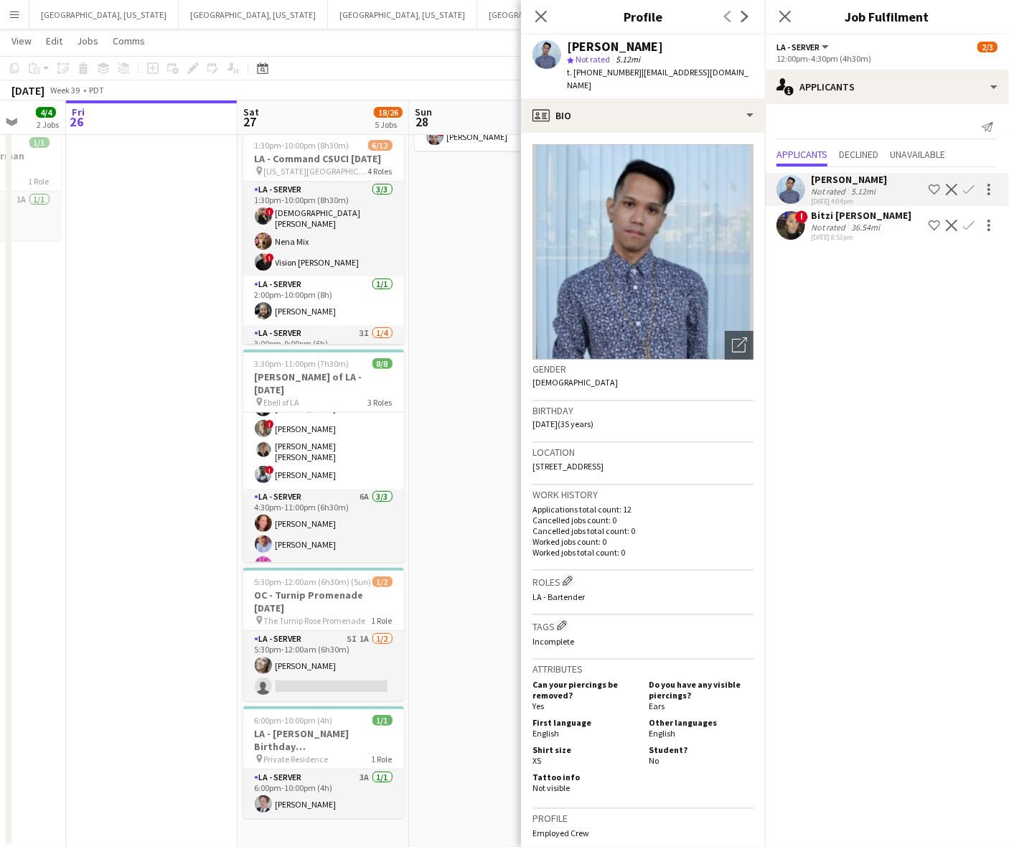
click at [14, 9] on app-icon "Menu" at bounding box center [14, 14] width 11 height 11
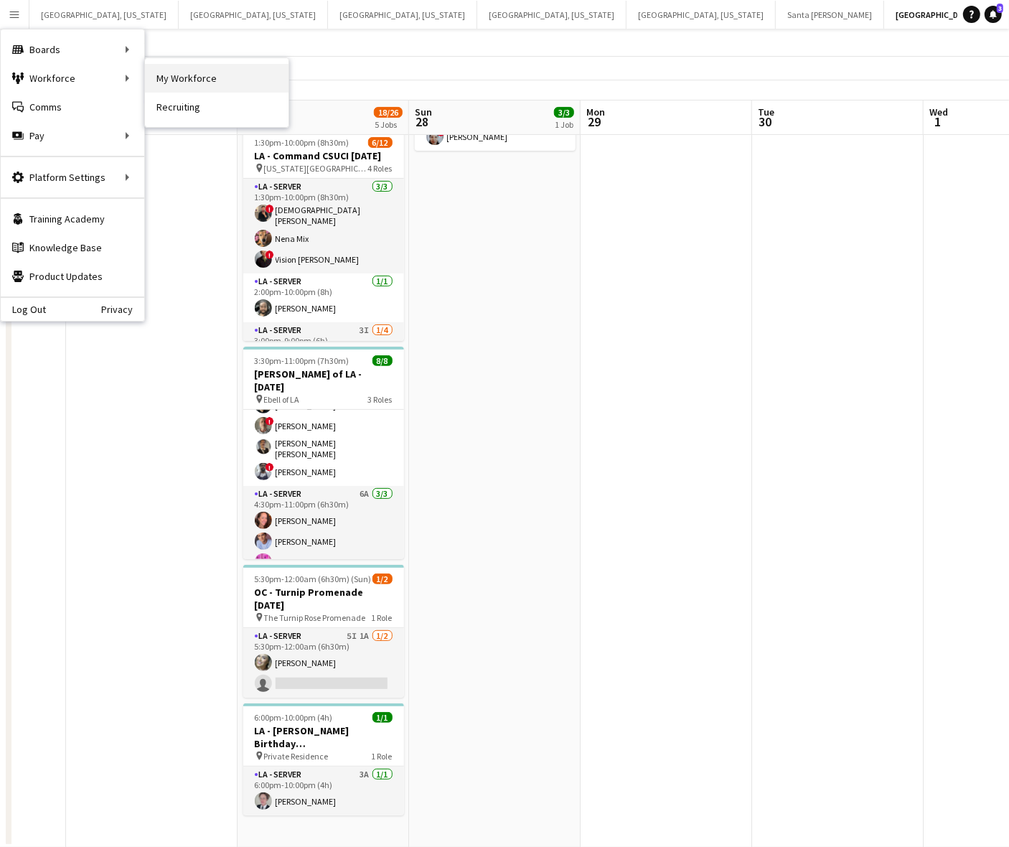
click at [198, 81] on link "My Workforce" at bounding box center [217, 78] width 144 height 29
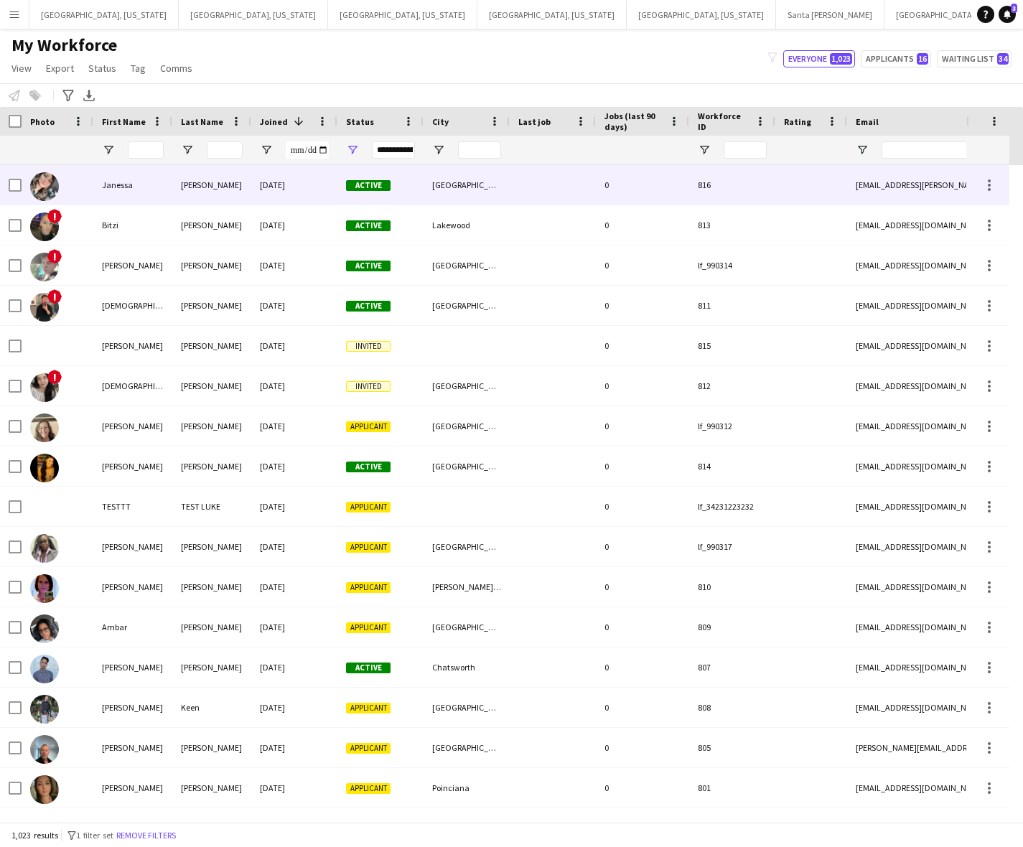
click at [135, 188] on div "Janessa" at bounding box center [132, 184] width 79 height 39
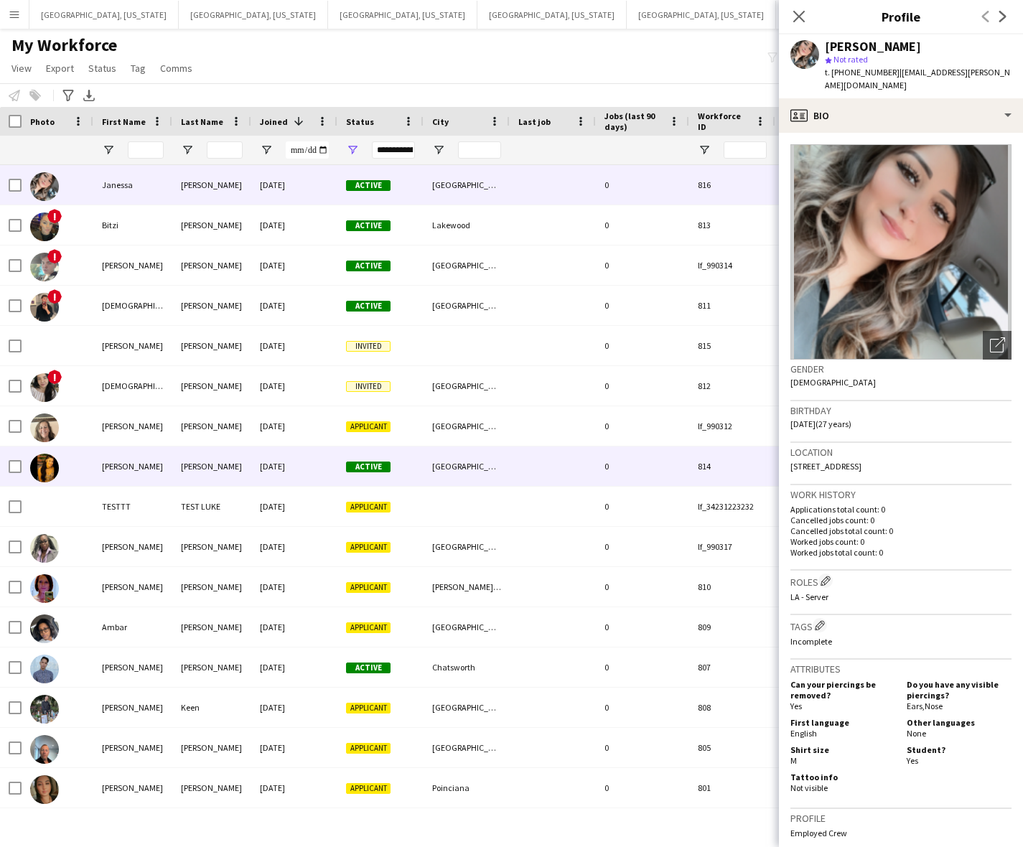
click at [474, 449] on div "[GEOGRAPHIC_DATA]" at bounding box center [466, 465] width 86 height 39
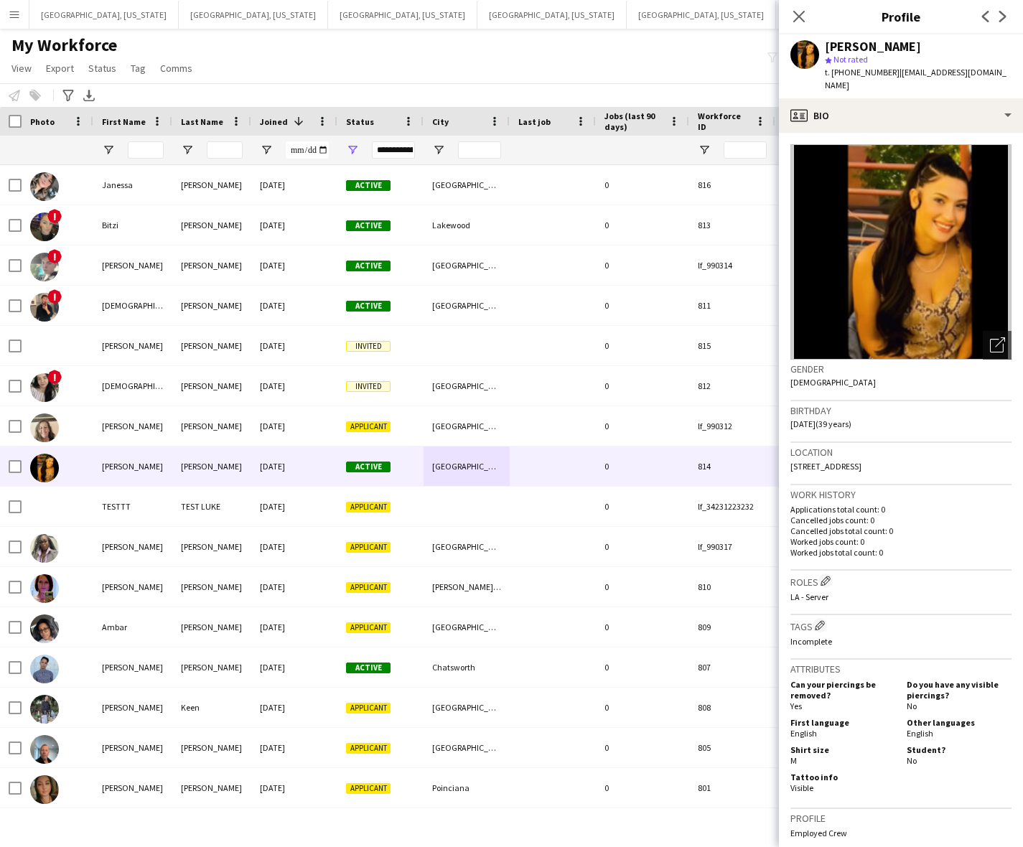
drag, startPoint x: 937, startPoint y: 453, endPoint x: 786, endPoint y: 454, distance: 151.4
click at [786, 454] on app-crew-profile-bio "Open photos pop-in Gender [DEMOGRAPHIC_DATA] Birthday [DEMOGRAPHIC_DATA] (39 ye…" at bounding box center [901, 490] width 244 height 714
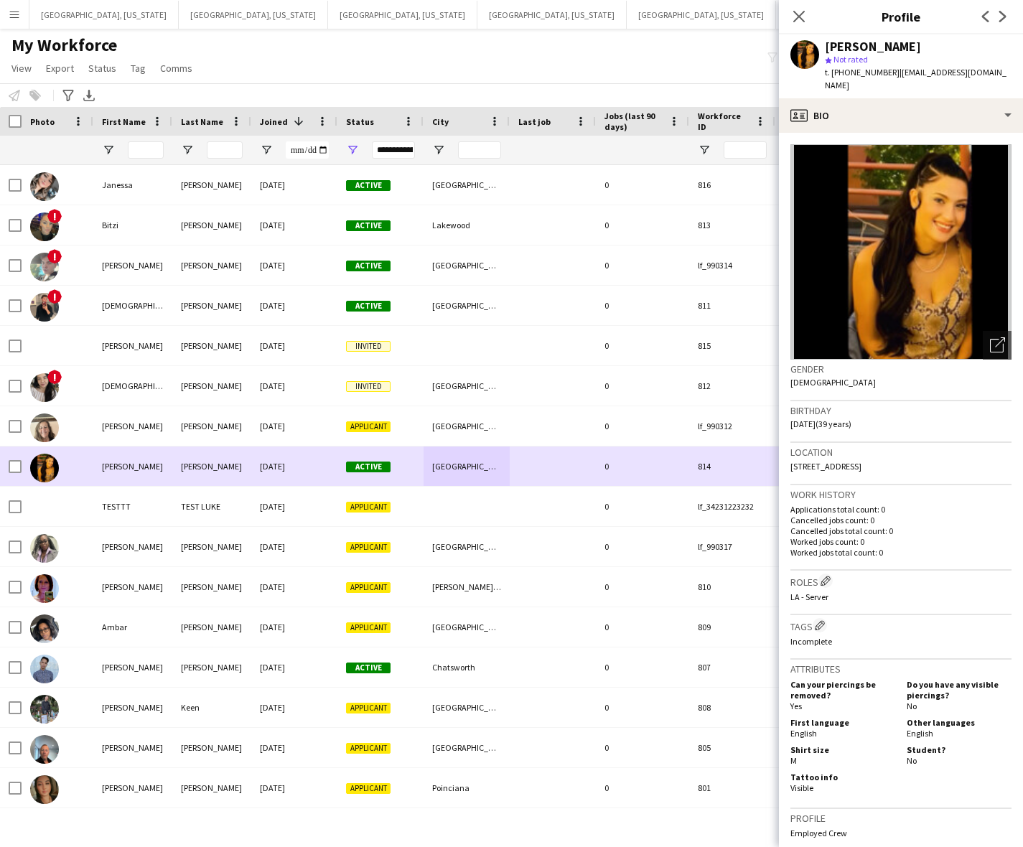
copy span "[STREET_ADDRESS]"
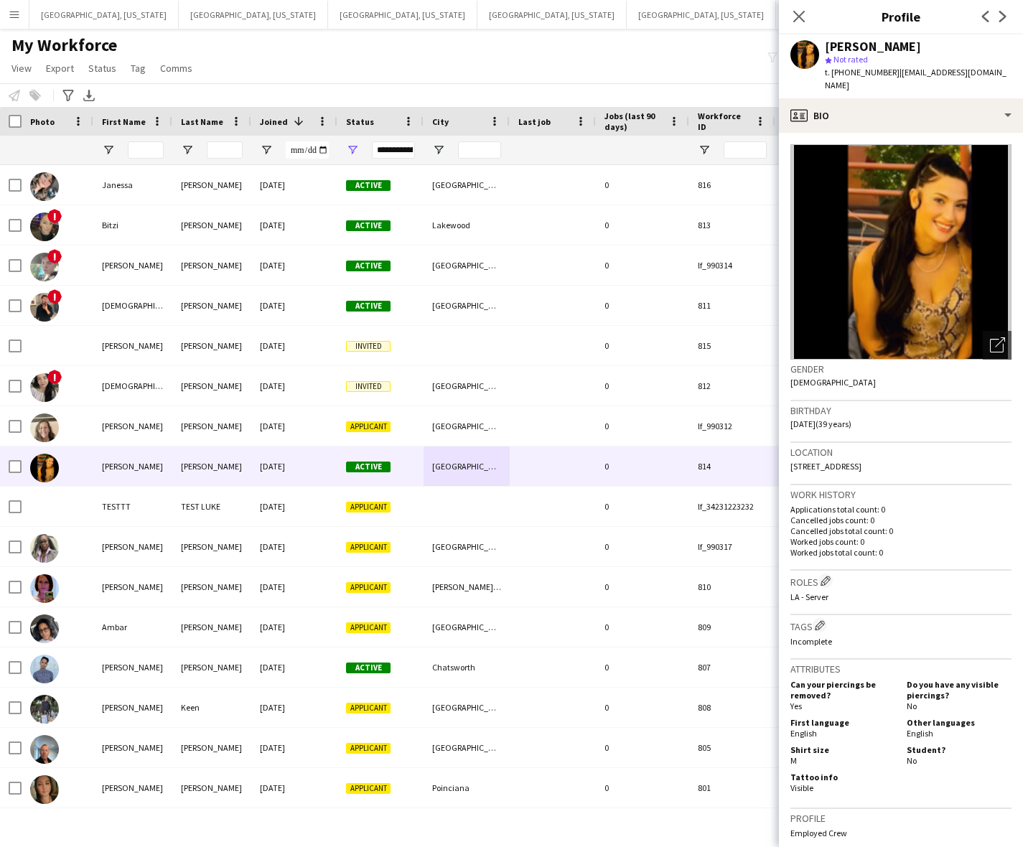
click at [860, 75] on span "t. [PHONE_NUMBER]" at bounding box center [862, 72] width 75 height 11
copy span "16617957154"
click at [623, 61] on div "My Workforce View Views Default view New view Update view Delete view Edit name…" at bounding box center [511, 58] width 1023 height 49
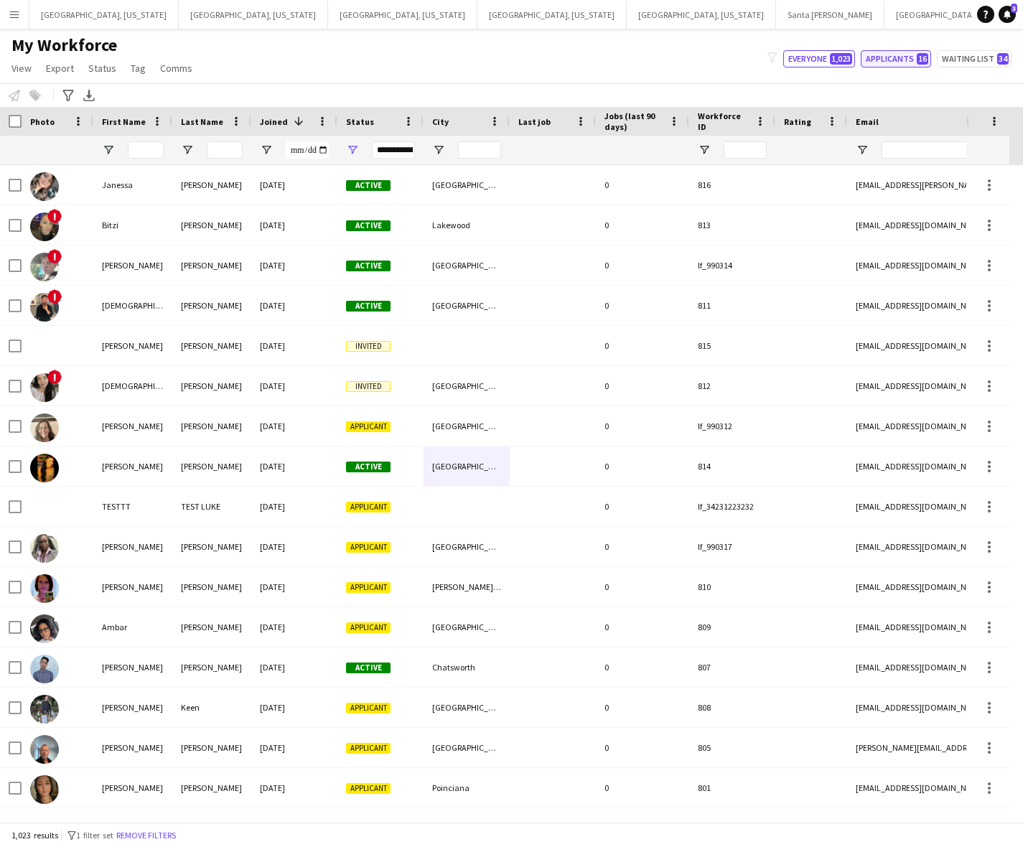
click at [911, 63] on button "Applicants 16" at bounding box center [895, 58] width 70 height 17
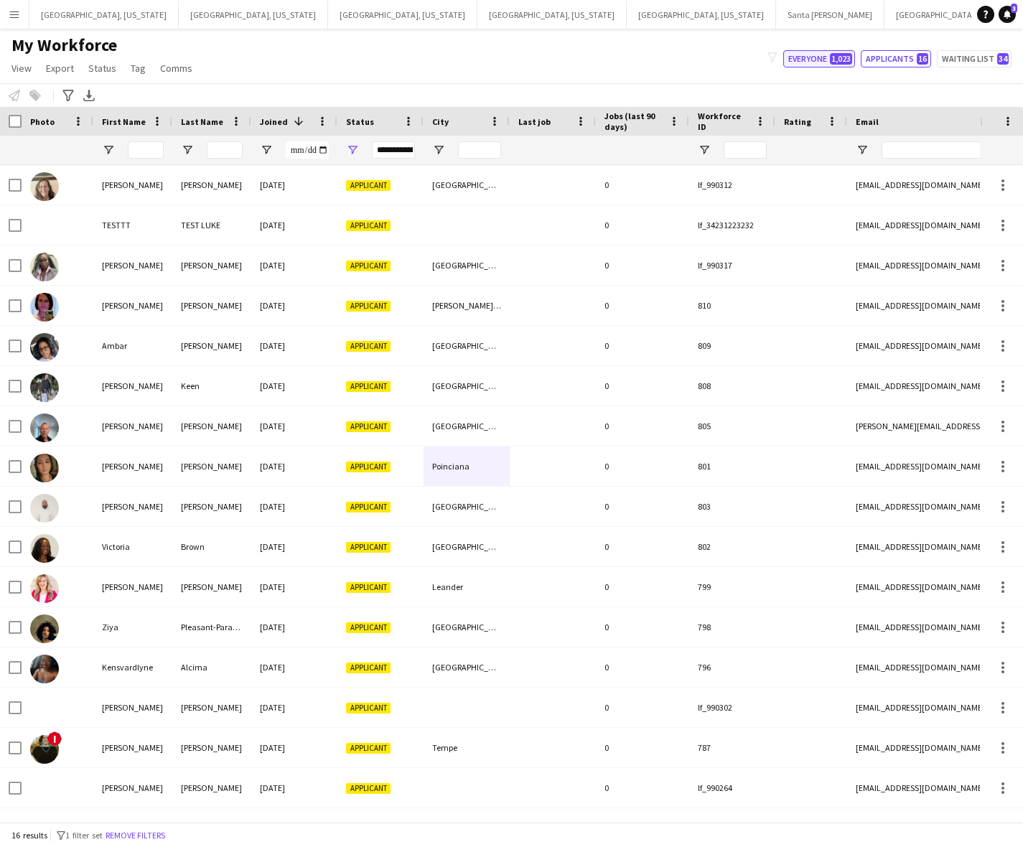
click at [847, 59] on span "1,023" at bounding box center [841, 58] width 22 height 11
type input "**********"
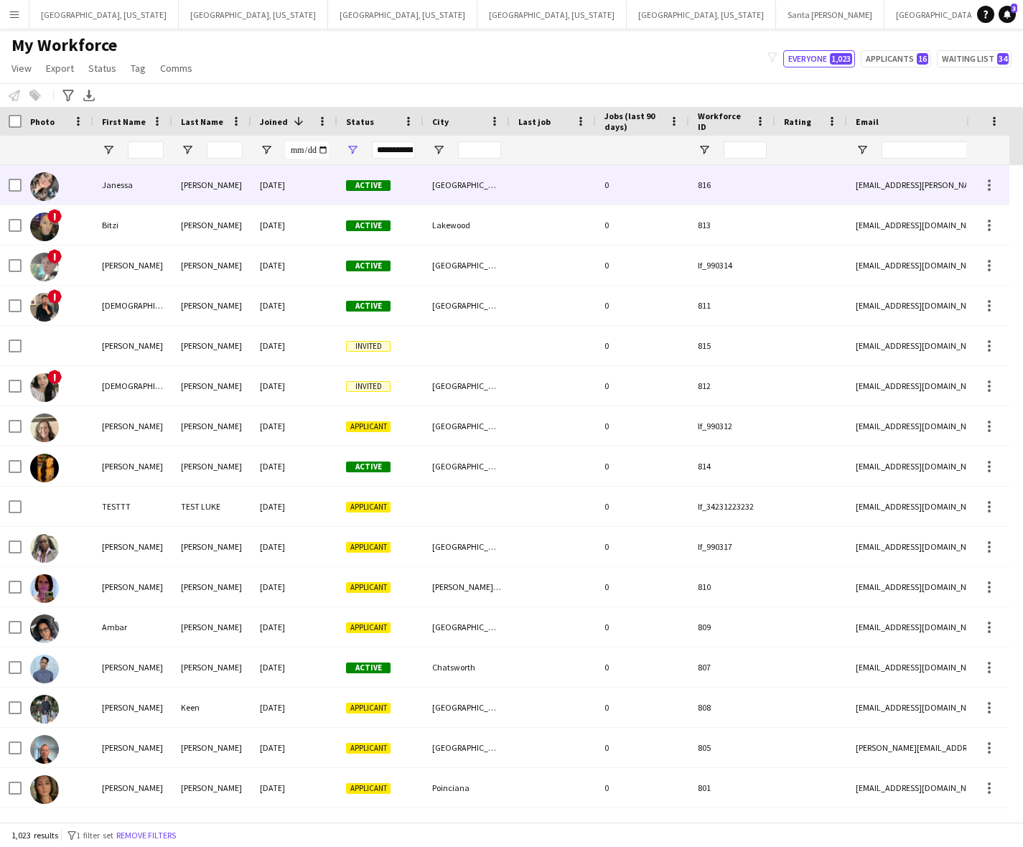
click at [246, 200] on div "[PERSON_NAME]" at bounding box center [211, 184] width 79 height 39
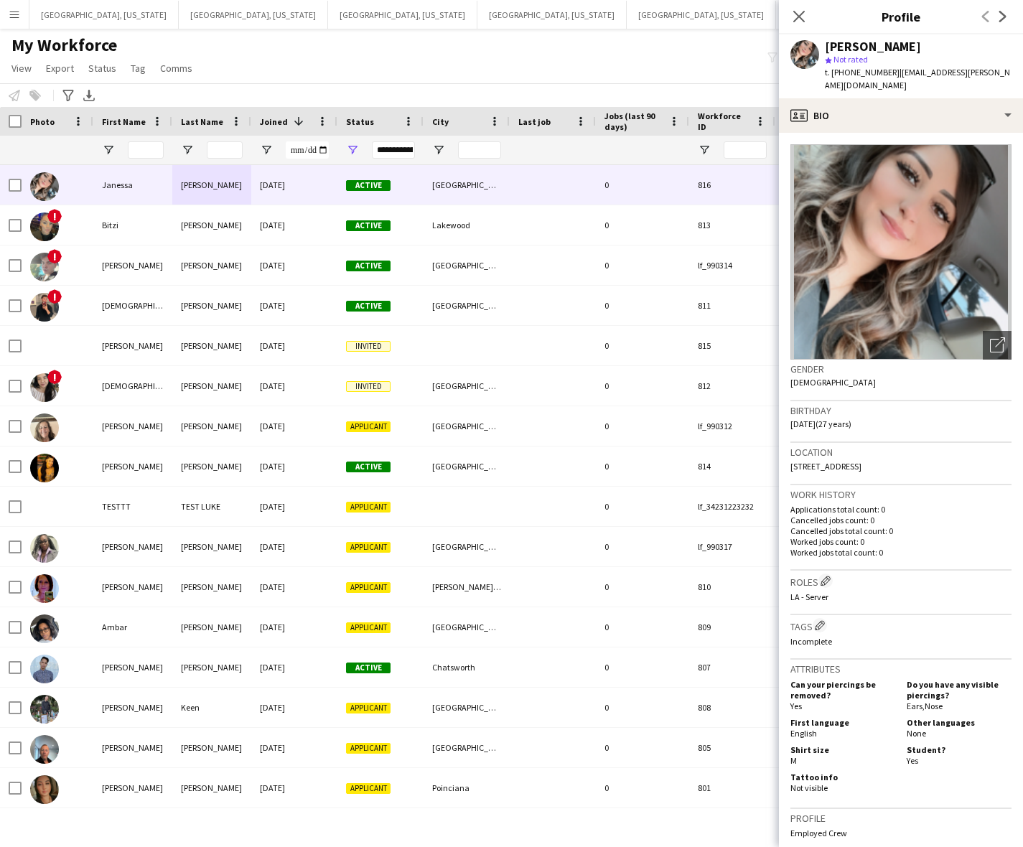
click at [859, 70] on span "t. [PHONE_NUMBER]" at bounding box center [862, 72] width 75 height 11
copy span "18055216304"
click at [884, 12] on button "[GEOGRAPHIC_DATA], [GEOGRAPHIC_DATA] Close" at bounding box center [976, 15] width 185 height 28
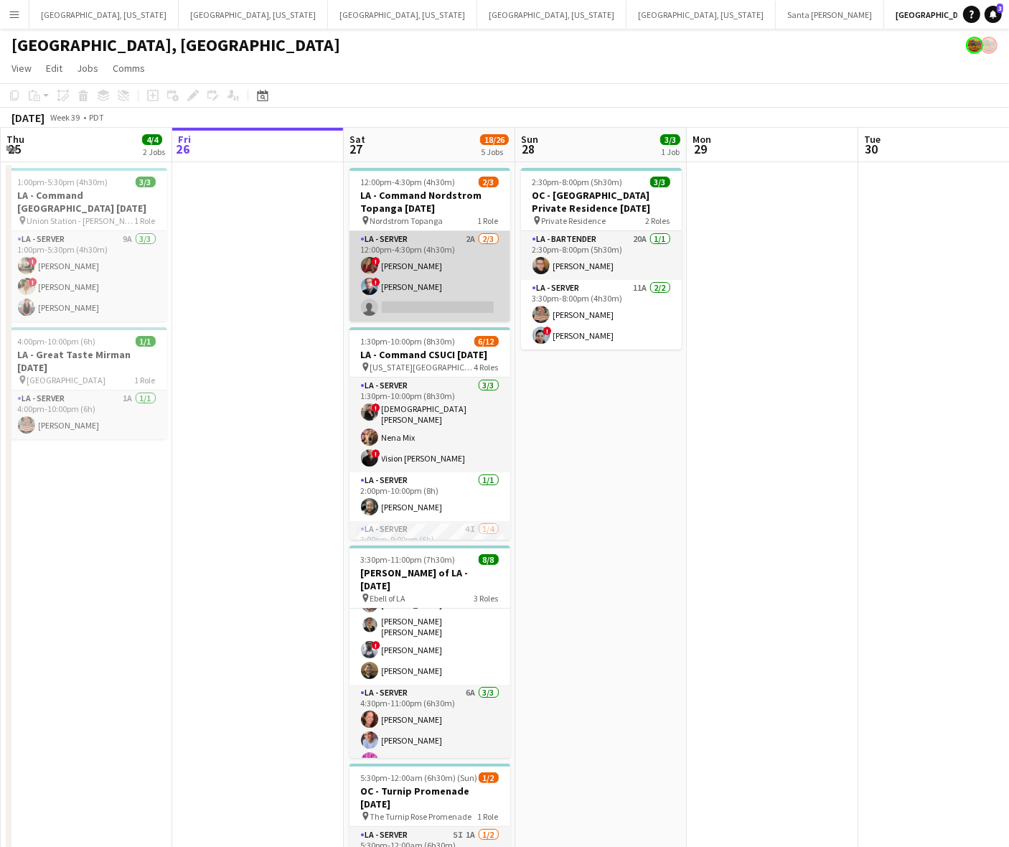
drag, startPoint x: 418, startPoint y: 270, endPoint x: 427, endPoint y: 267, distance: 9.1
click at [418, 270] on app-card-role "LA - Server 2A [DATE] 12:00pm-4:30pm (4h30m) ! [PERSON_NAME] ! [PERSON_NAME] si…" at bounding box center [429, 276] width 161 height 90
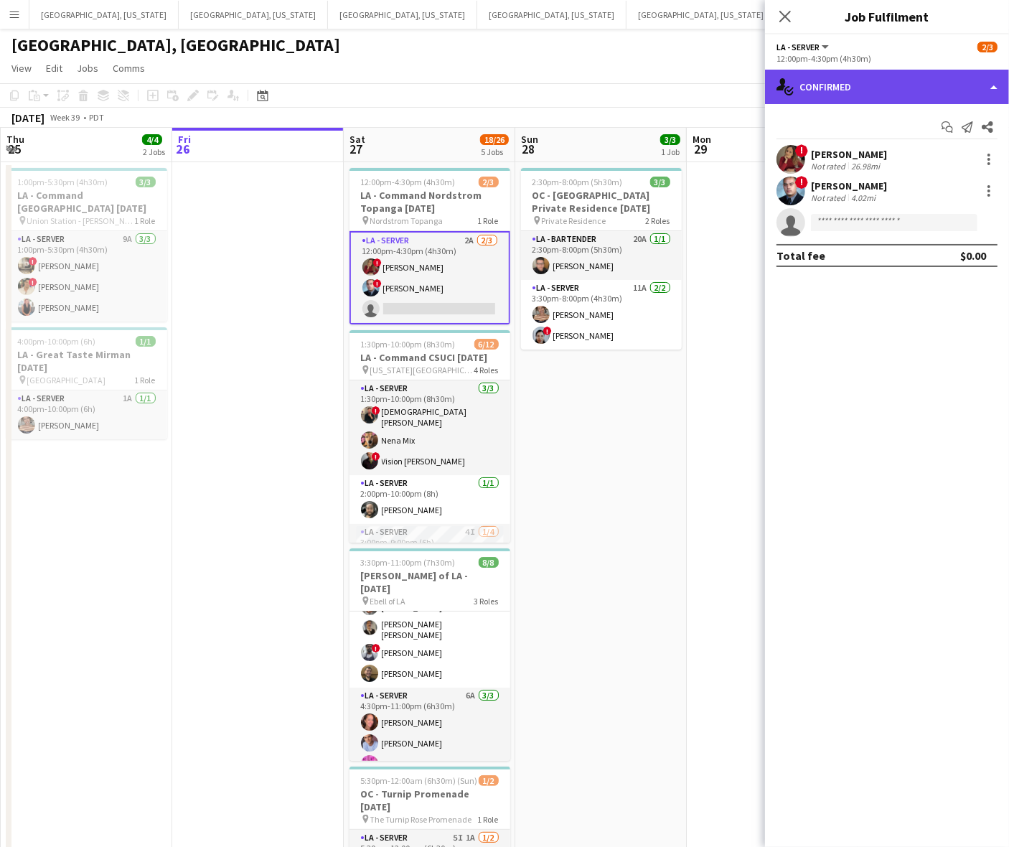
click at [829, 81] on div "single-neutral-actions-check-2 Confirmed" at bounding box center [887, 87] width 244 height 34
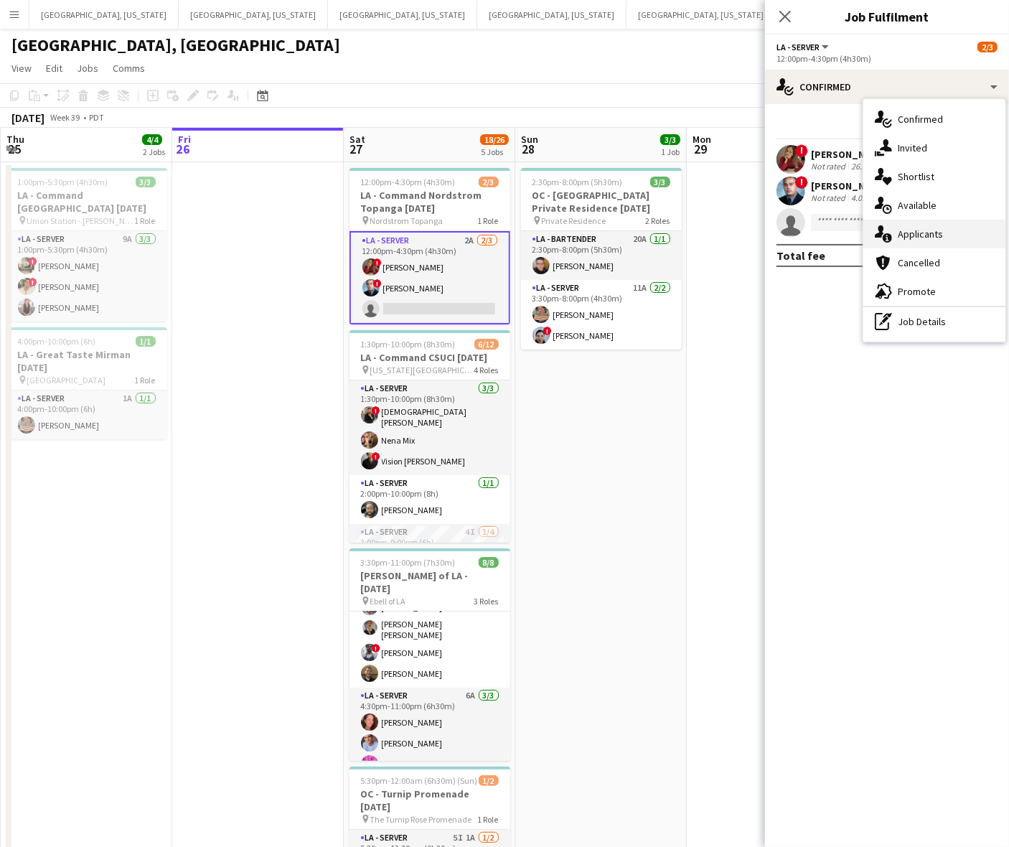
click at [937, 226] on div "single-neutral-actions-information Applicants" at bounding box center [934, 234] width 142 height 29
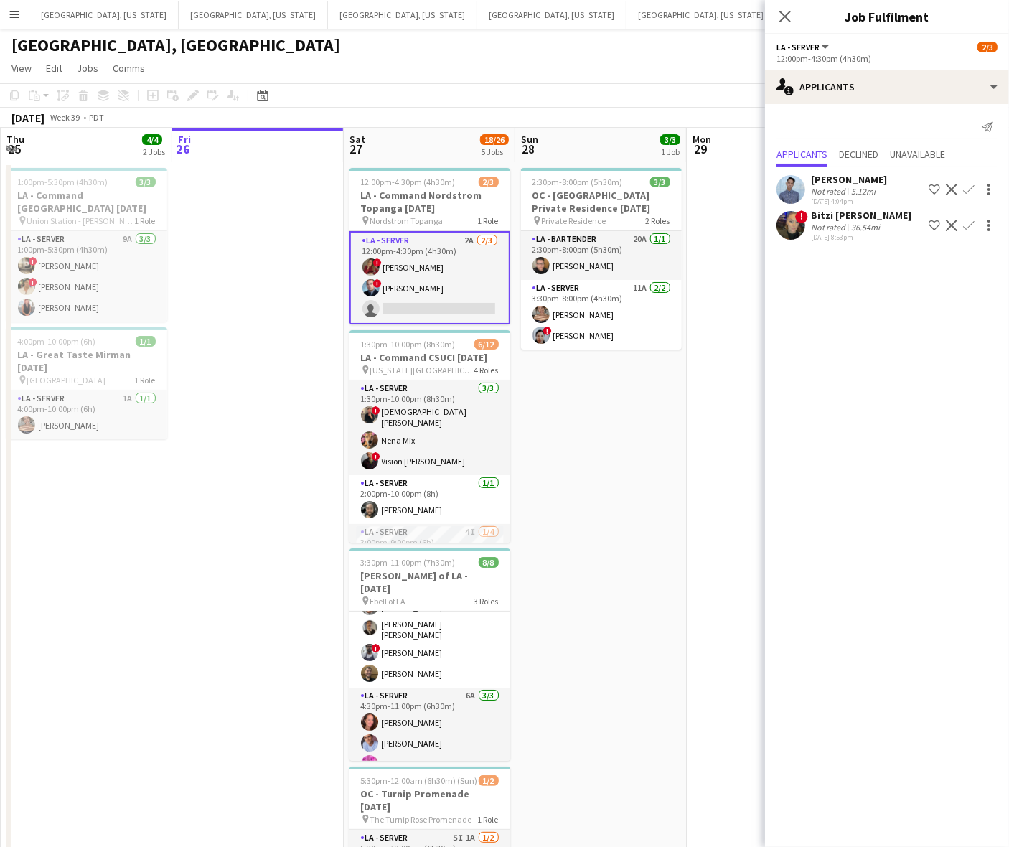
click at [951, 187] on app-icon "Decline" at bounding box center [951, 189] width 11 height 11
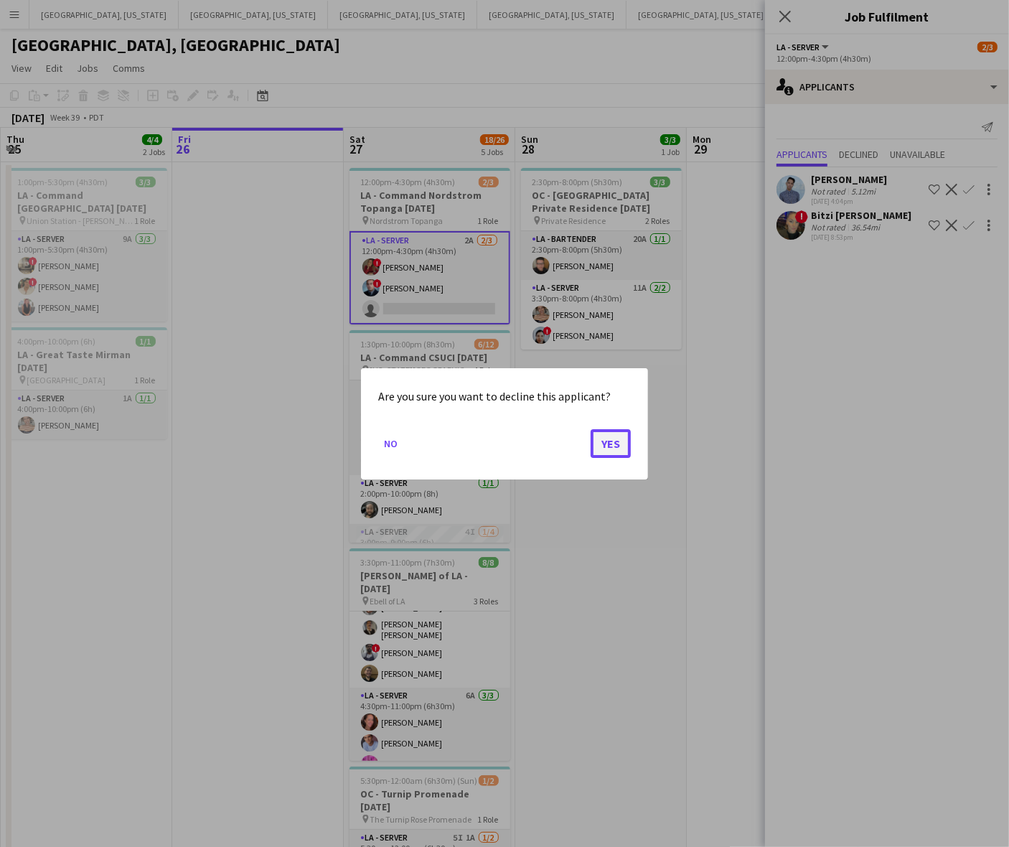
click at [605, 445] on button "Yes" at bounding box center [611, 442] width 40 height 29
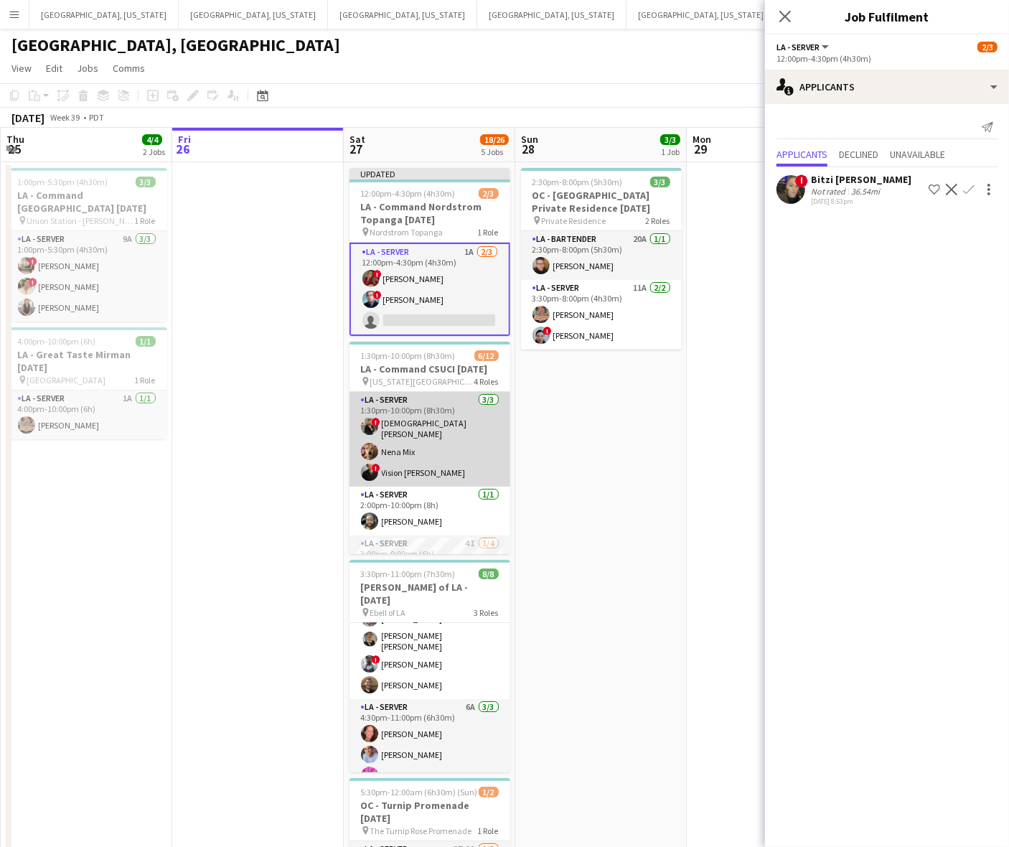
click at [438, 447] on app-card-role "LA - Server [DATE] 1:30pm-10:00pm (8h30m) ! [PERSON_NAME] [PERSON_NAME] Mix ! V…" at bounding box center [429, 439] width 161 height 95
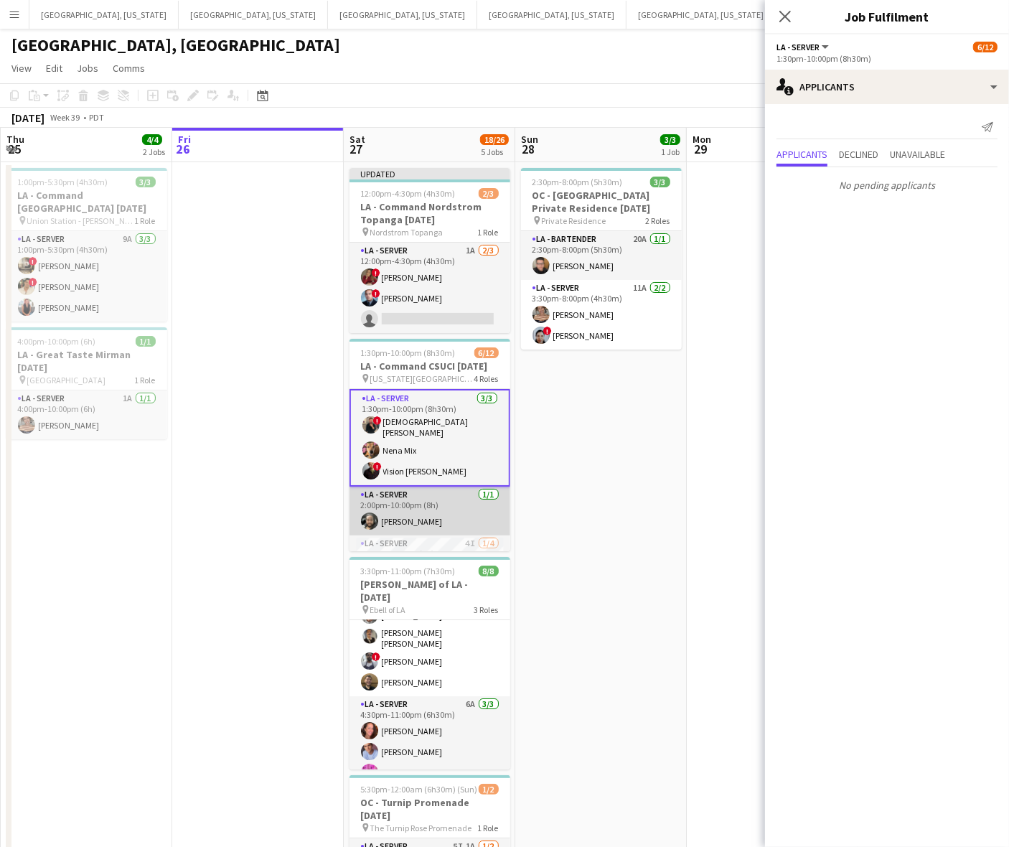
click at [456, 504] on app-card-role "LA - Server [DATE] 2:00pm-10:00pm (8h) [PERSON_NAME]" at bounding box center [429, 511] width 161 height 49
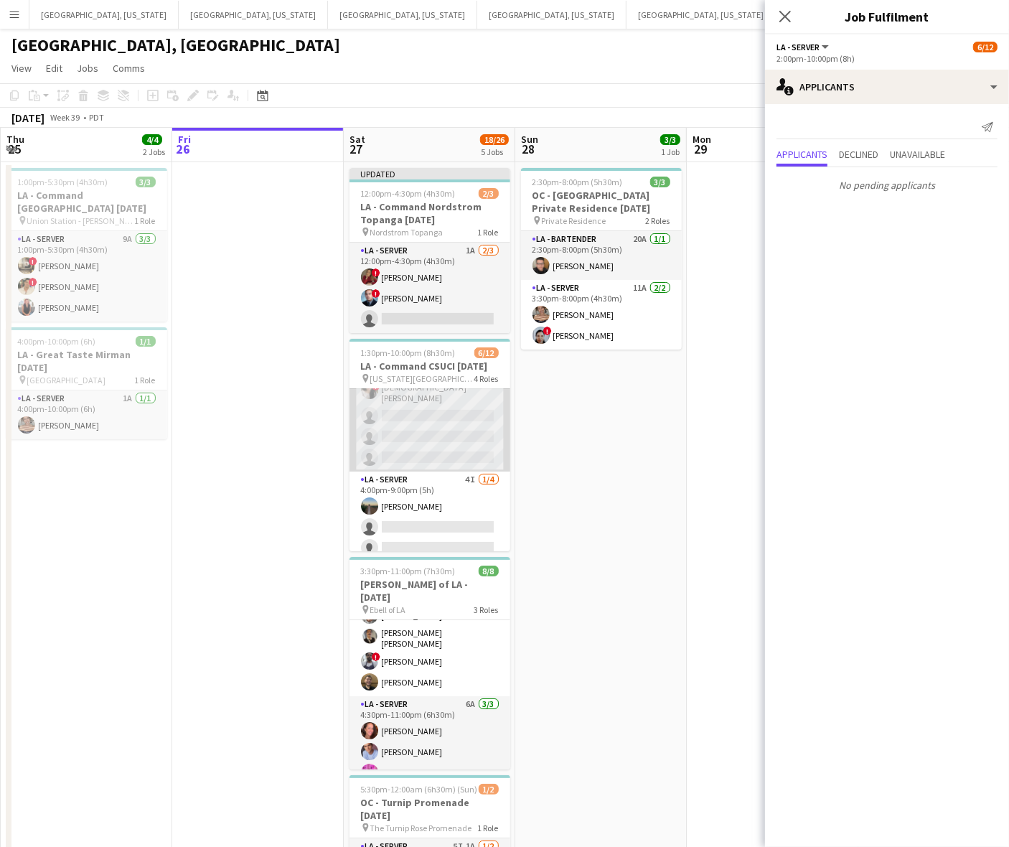
click at [445, 436] on app-card-role "LA - Server 4I [DATE] 3:00pm-9:00pm (6h) ! [DEMOGRAPHIC_DATA] [PERSON_NAME] sin…" at bounding box center [429, 414] width 161 height 116
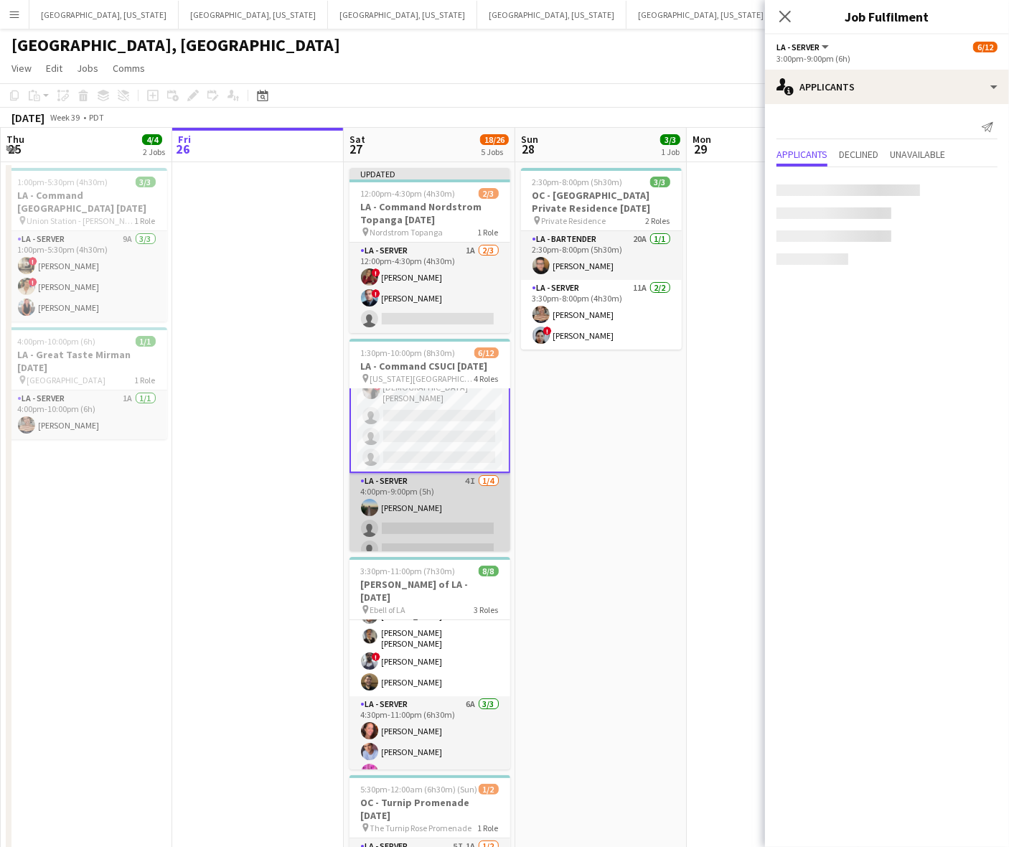
click at [449, 515] on app-card-role "LA - Server 4I [DATE] 4:00pm-9:00pm (5h) [PERSON_NAME] single-neutral-actions s…" at bounding box center [429, 528] width 161 height 111
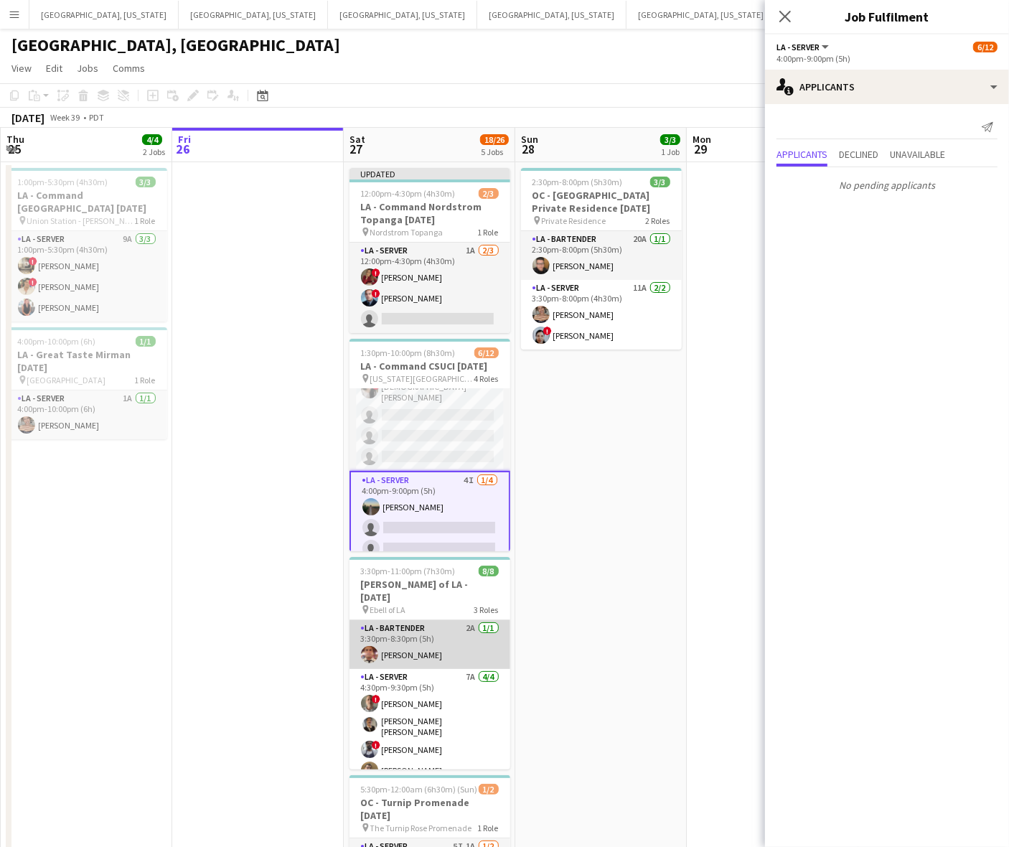
click at [425, 626] on app-card-role "LA - Bartender 2A [DATE] 3:30pm-8:30pm (5h) [PERSON_NAME]" at bounding box center [429, 644] width 161 height 49
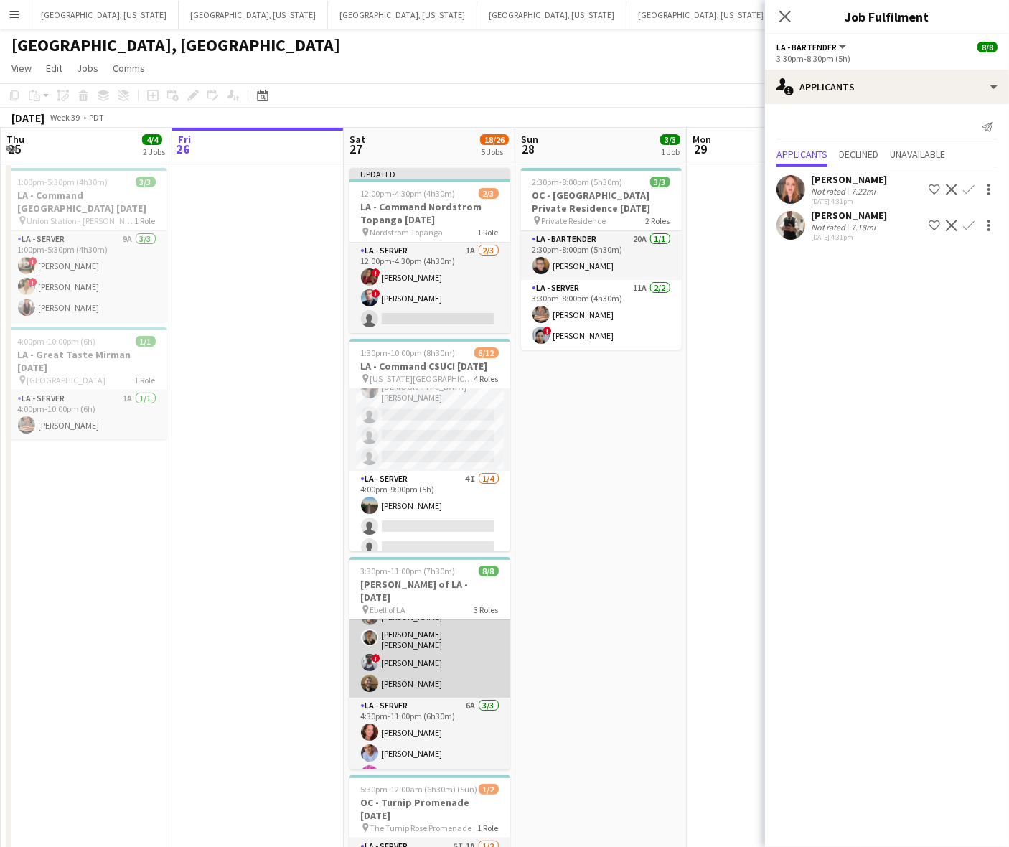
click at [438, 629] on app-card-role "LA - Server 7A [DATE] 4:30pm-9:30pm (5h) ! [PERSON_NAME] [PERSON_NAME] [PERSON_…" at bounding box center [429, 640] width 161 height 116
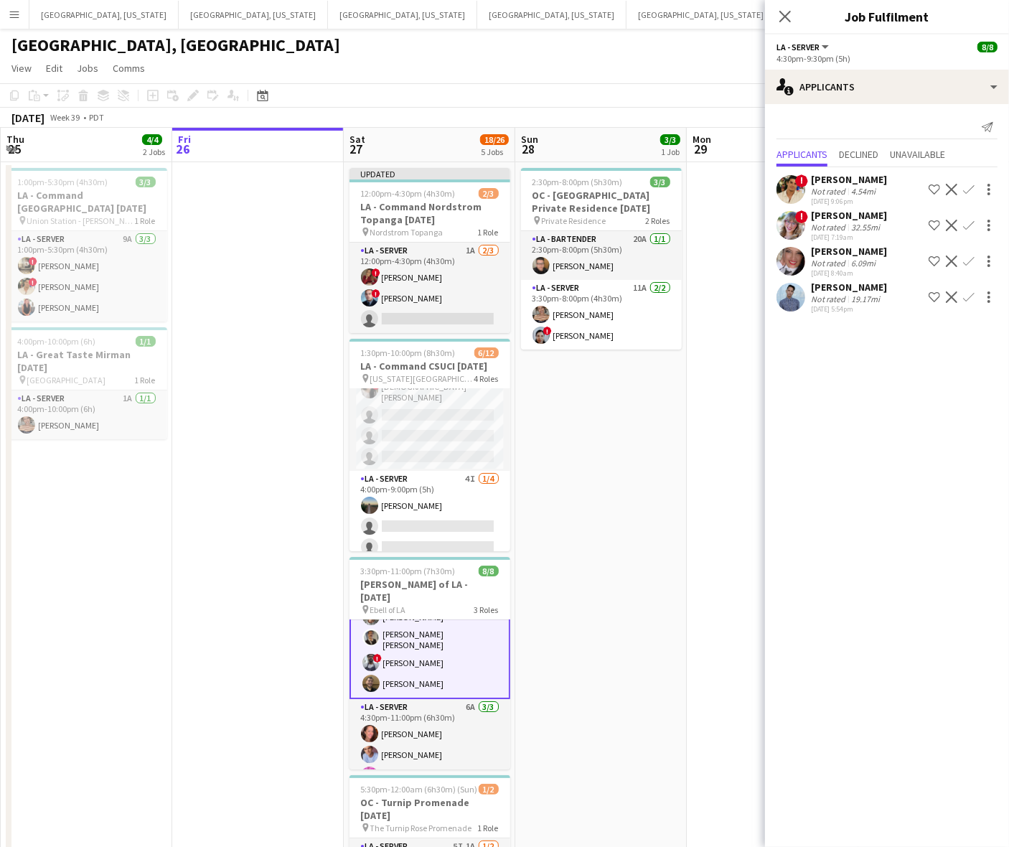
click at [949, 299] on app-icon "Decline" at bounding box center [951, 296] width 11 height 11
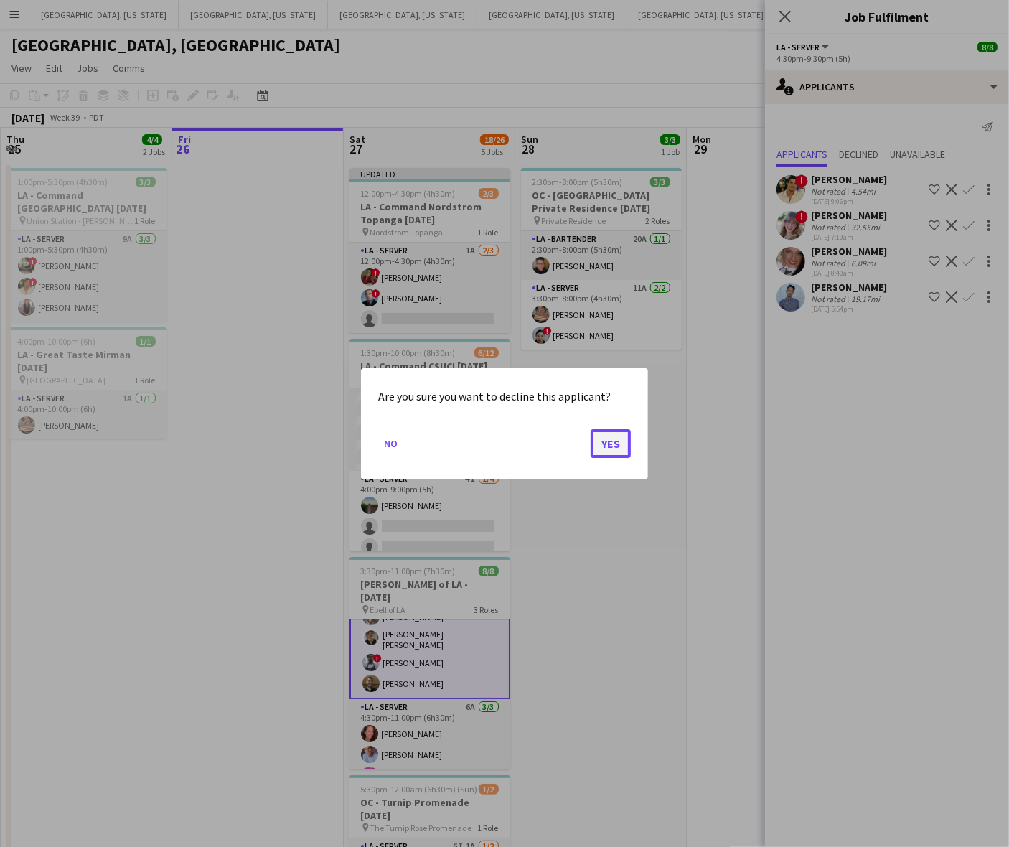
click at [619, 443] on button "Yes" at bounding box center [611, 442] width 40 height 29
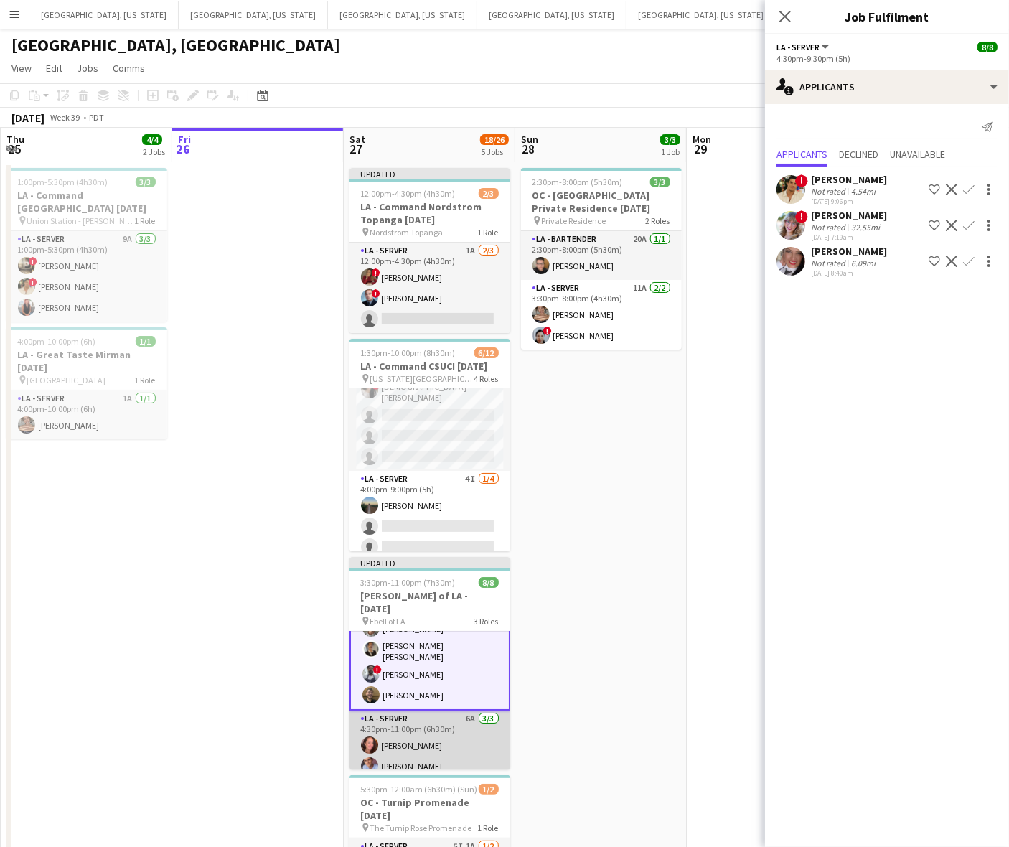
drag, startPoint x: 454, startPoint y: 720, endPoint x: 466, endPoint y: 710, distance: 15.9
click at [454, 719] on app-card-role "LA - Server 6A [DATE] 4:30pm-11:00pm (6h30m) [PERSON_NAME] [PERSON_NAME] [PERSO…" at bounding box center [429, 755] width 161 height 90
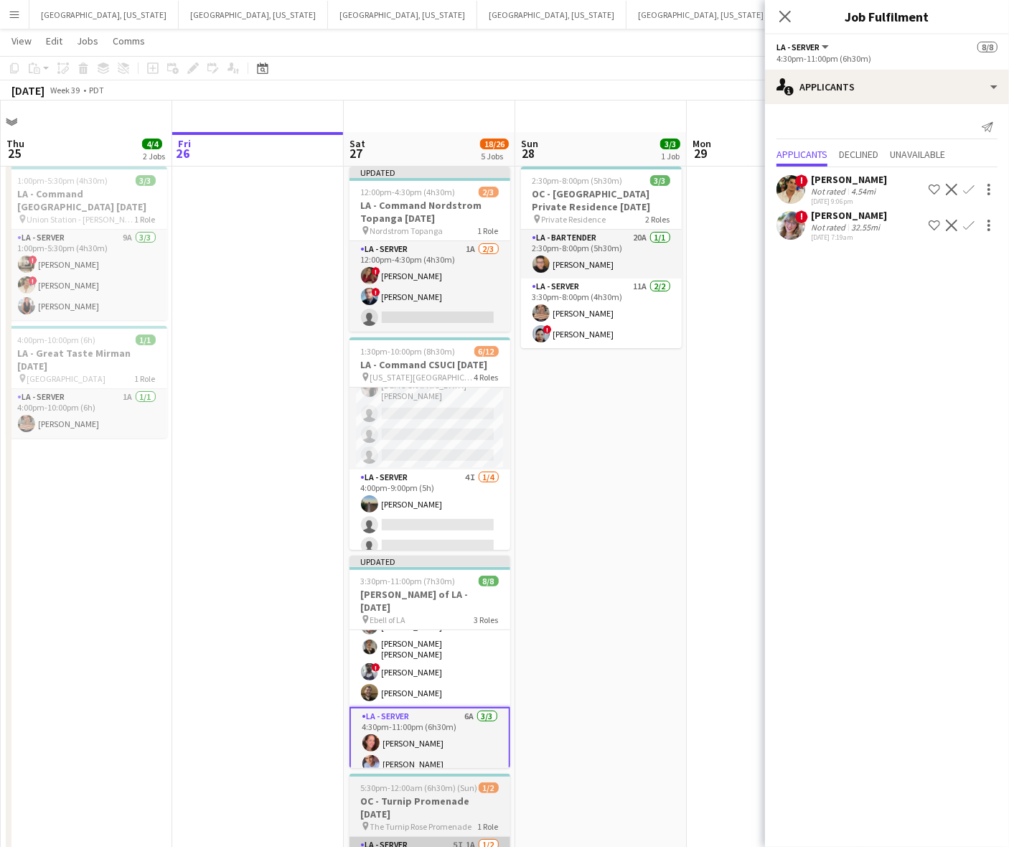
scroll to position [209, 0]
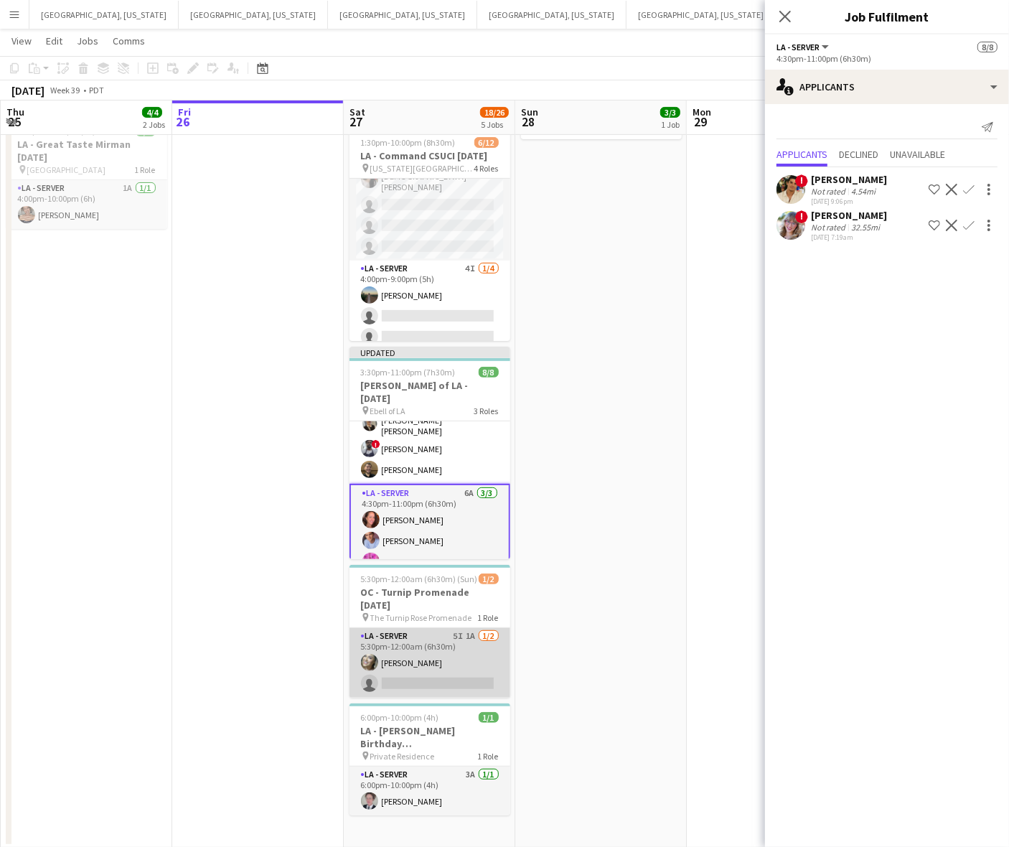
click at [414, 628] on app-card-role "LA - Server 5I 1A [DATE] 5:30pm-12:00am (6h30m) [PERSON_NAME] single-neutral-ac…" at bounding box center [429, 663] width 161 height 70
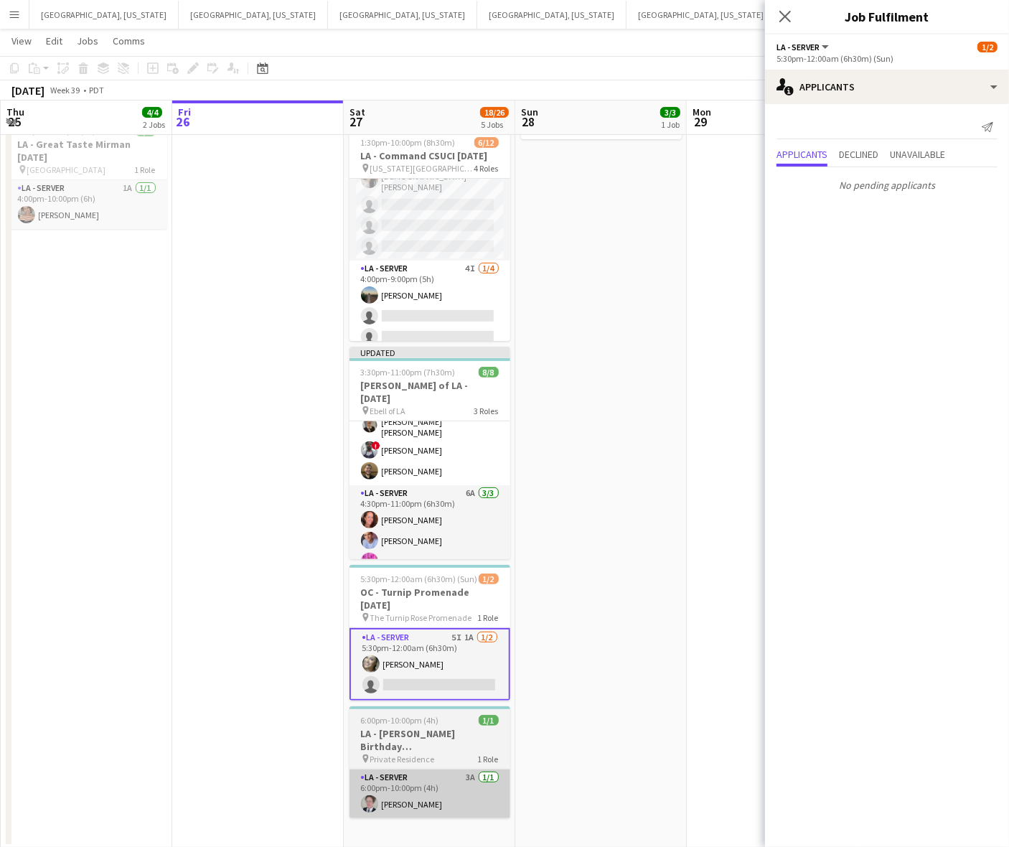
click at [459, 769] on app-card-role "LA - Server 3A [DATE] 6:00pm-10:00pm (4h) [PERSON_NAME]" at bounding box center [429, 793] width 161 height 49
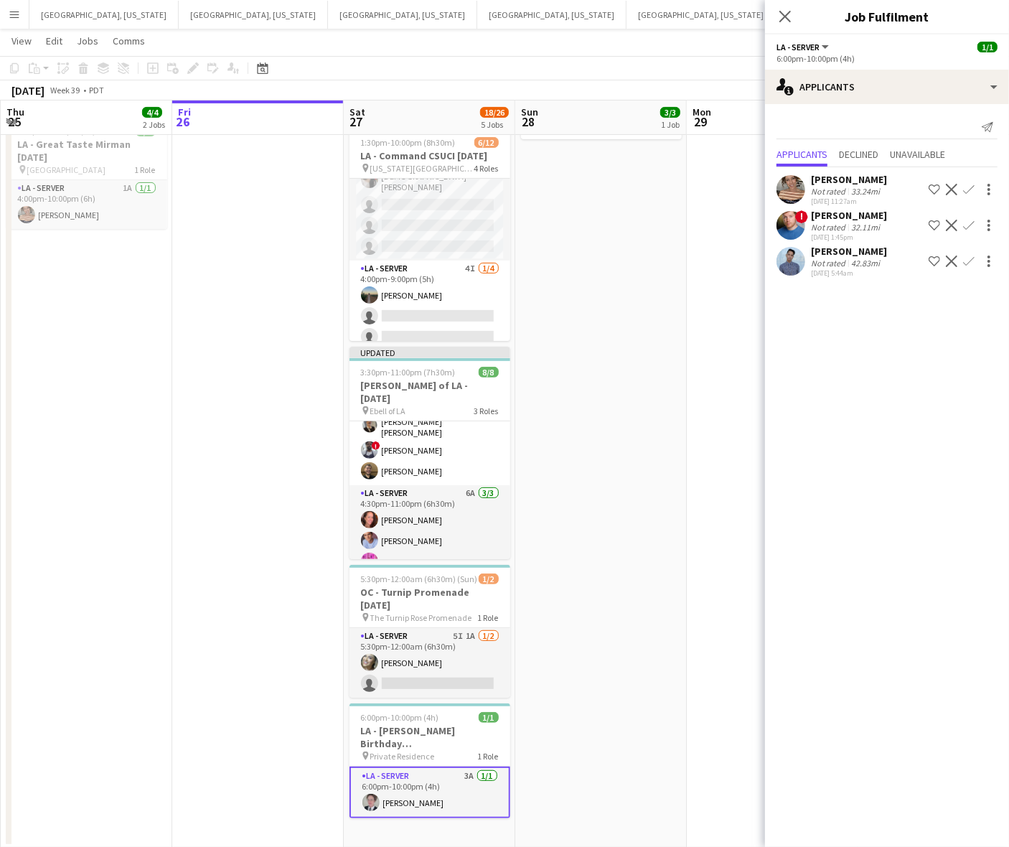
click at [954, 259] on app-icon "Decline" at bounding box center [951, 260] width 11 height 11
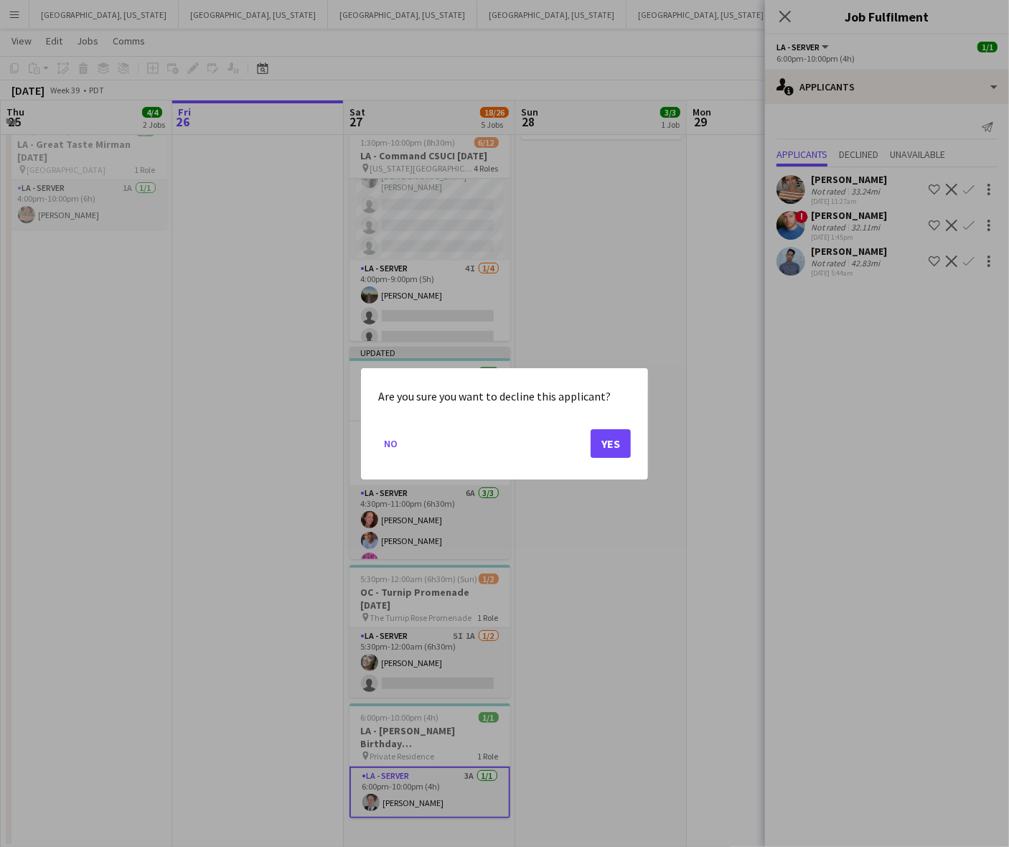
scroll to position [0, 0]
click at [614, 444] on button "Yes" at bounding box center [611, 442] width 40 height 29
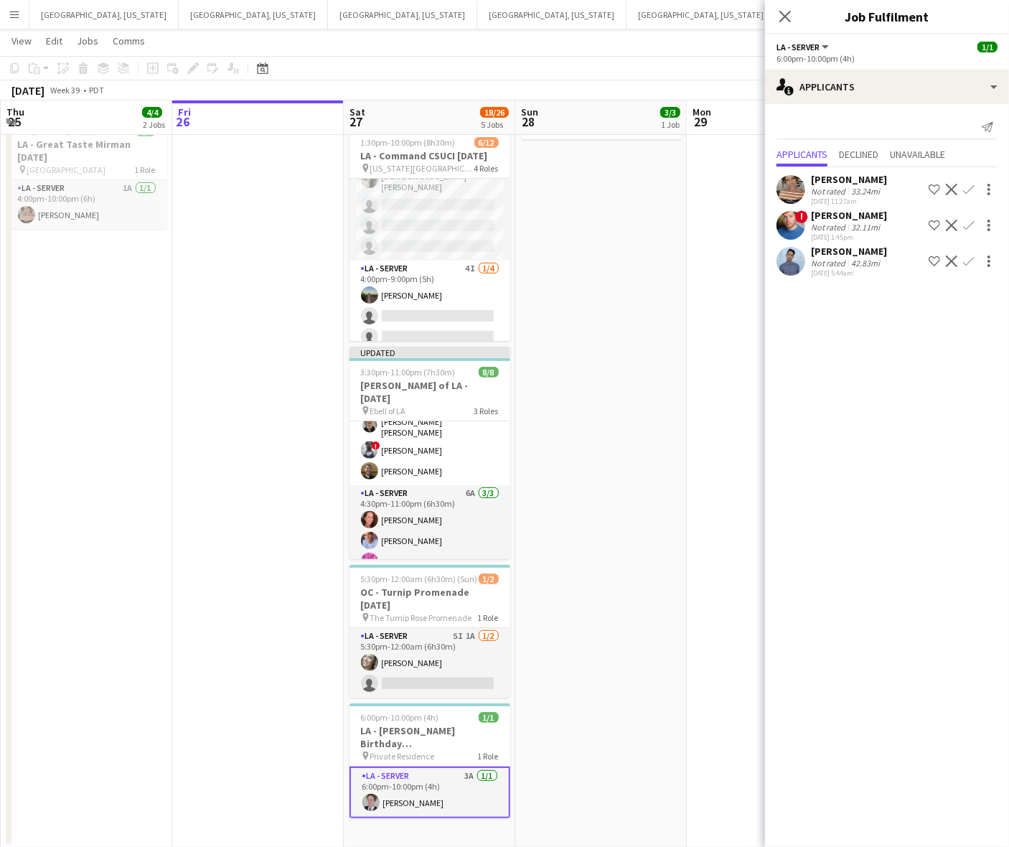
scroll to position [209, 0]
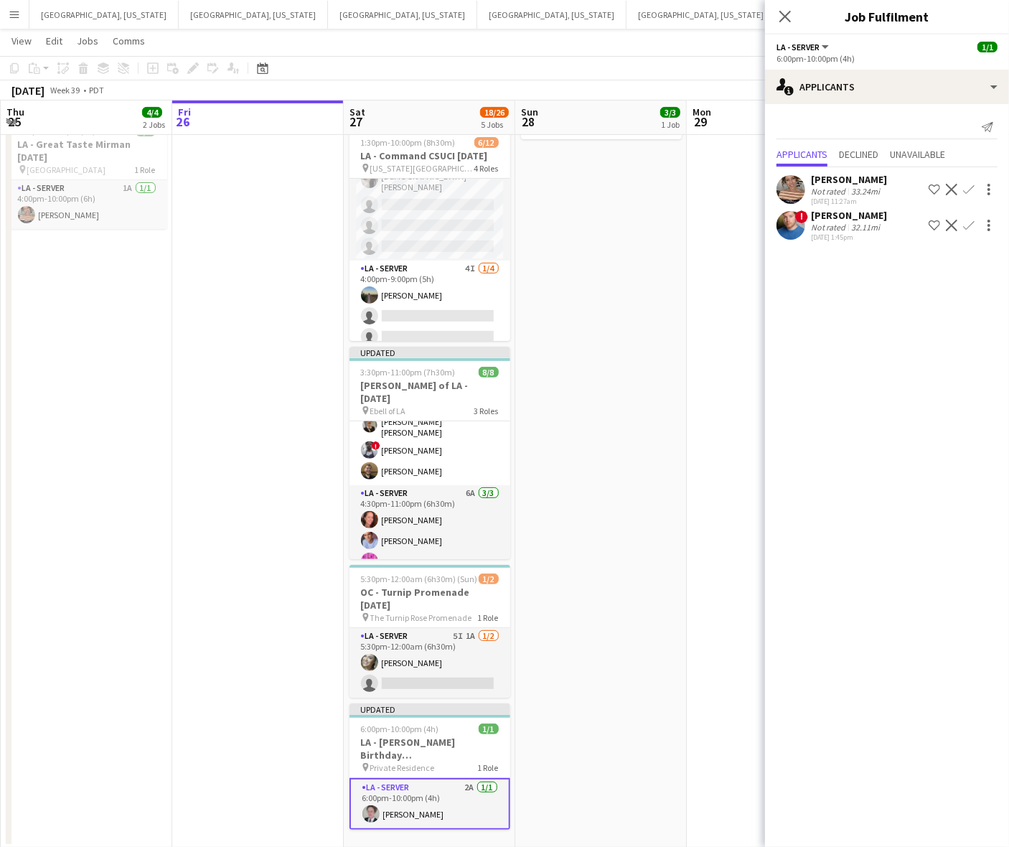
click at [639, 300] on app-date-cell "2:30pm-8:00pm (5h30m) 3/3 OC - [GEOGRAPHIC_DATA] Private Residence [DATE] pin P…" at bounding box center [601, 400] width 172 height 896
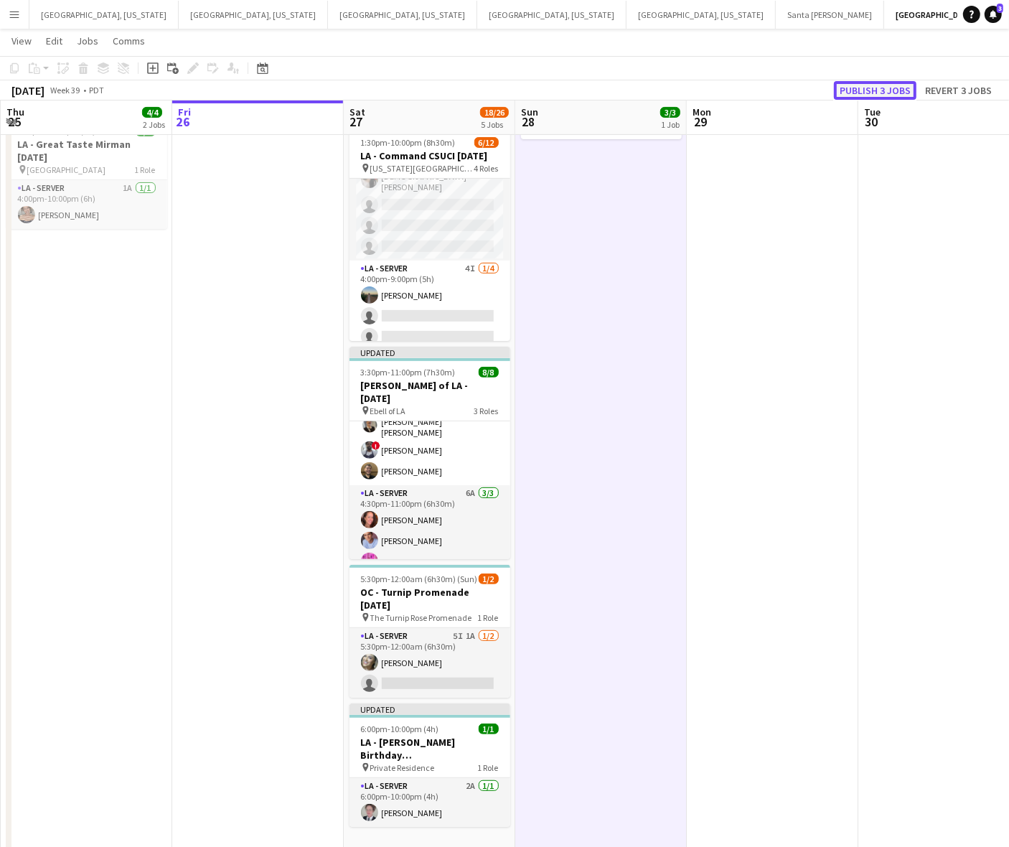
click at [898, 88] on button "Publish 3 jobs" at bounding box center [875, 90] width 83 height 19
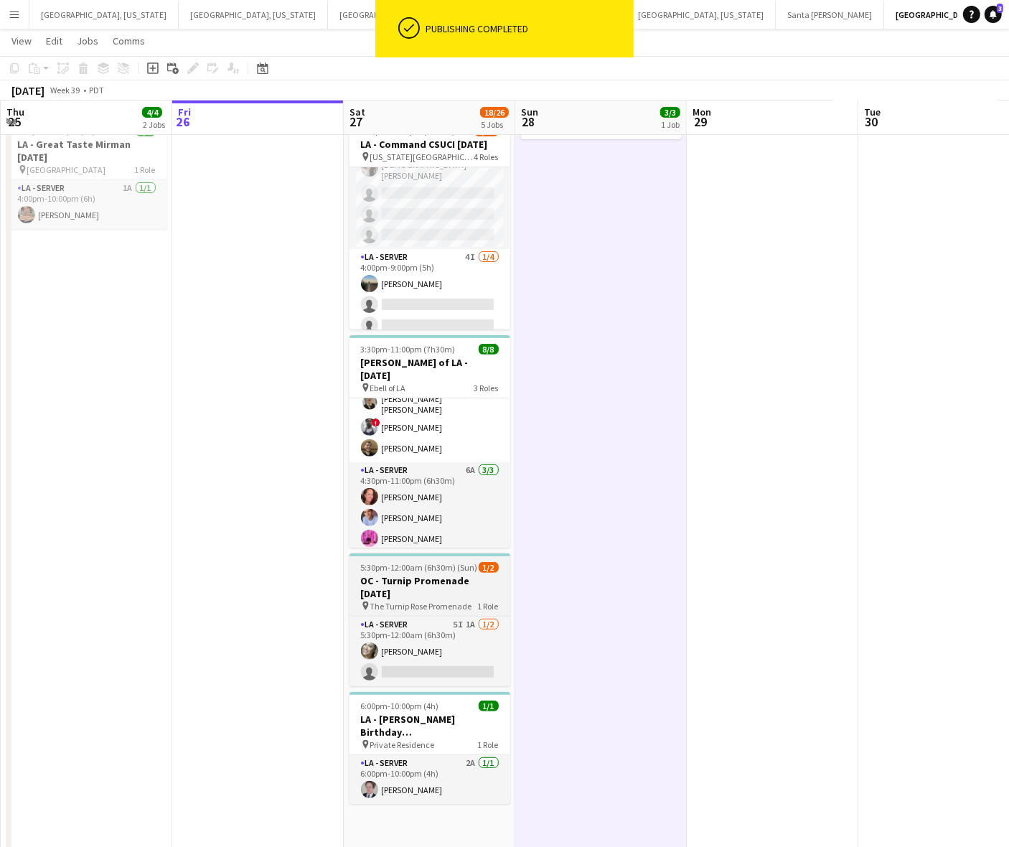
scroll to position [88, 0]
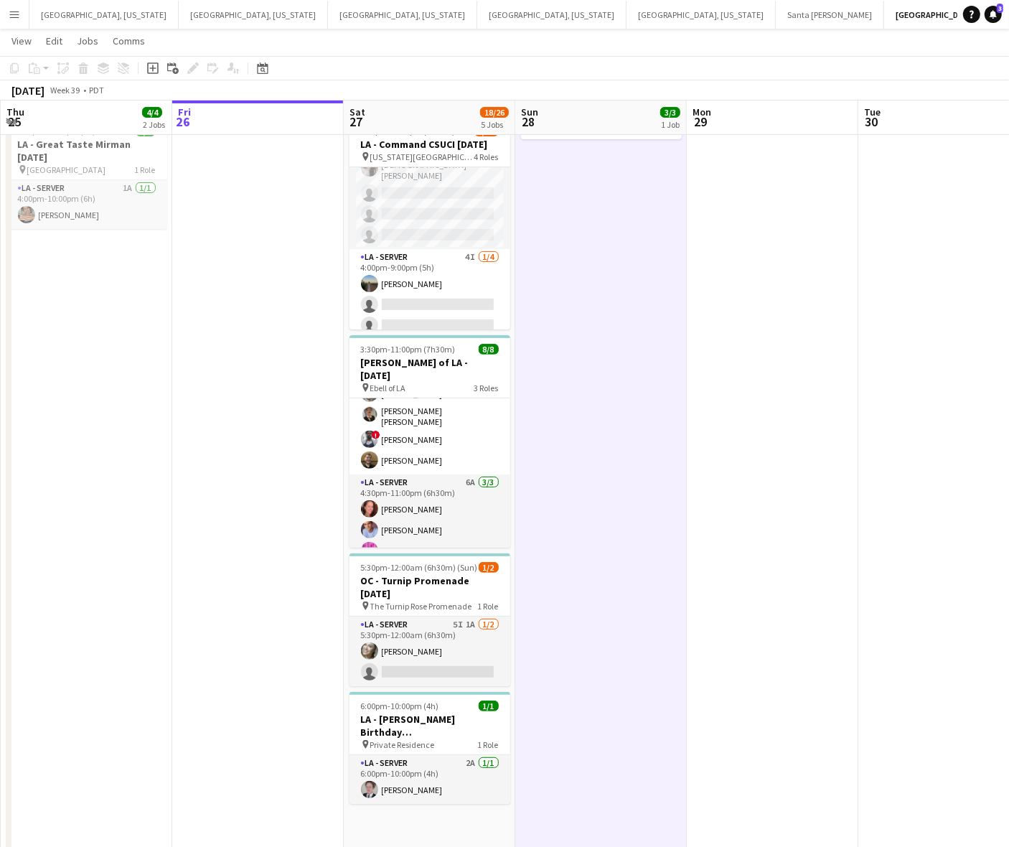
drag, startPoint x: 14, startPoint y: 18, endPoint x: 27, endPoint y: 26, distance: 14.5
click at [14, 18] on app-icon "Menu" at bounding box center [14, 14] width 11 height 11
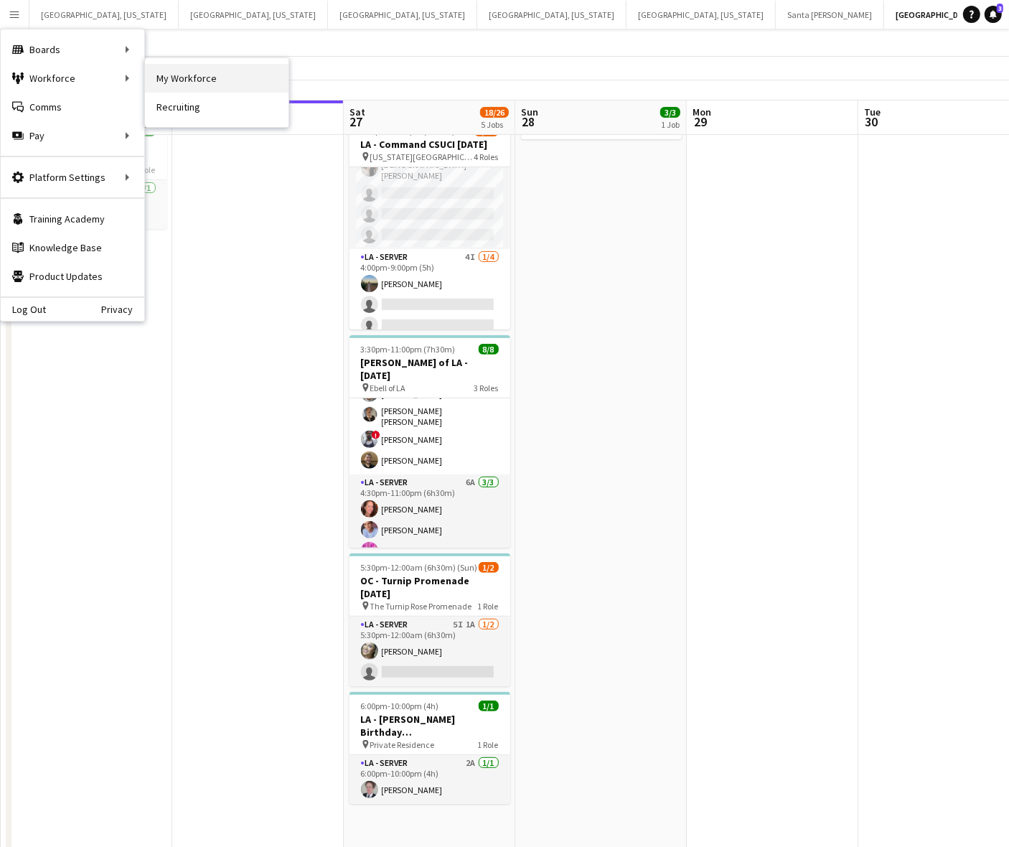
click at [174, 83] on link "My Workforce" at bounding box center [217, 78] width 144 height 29
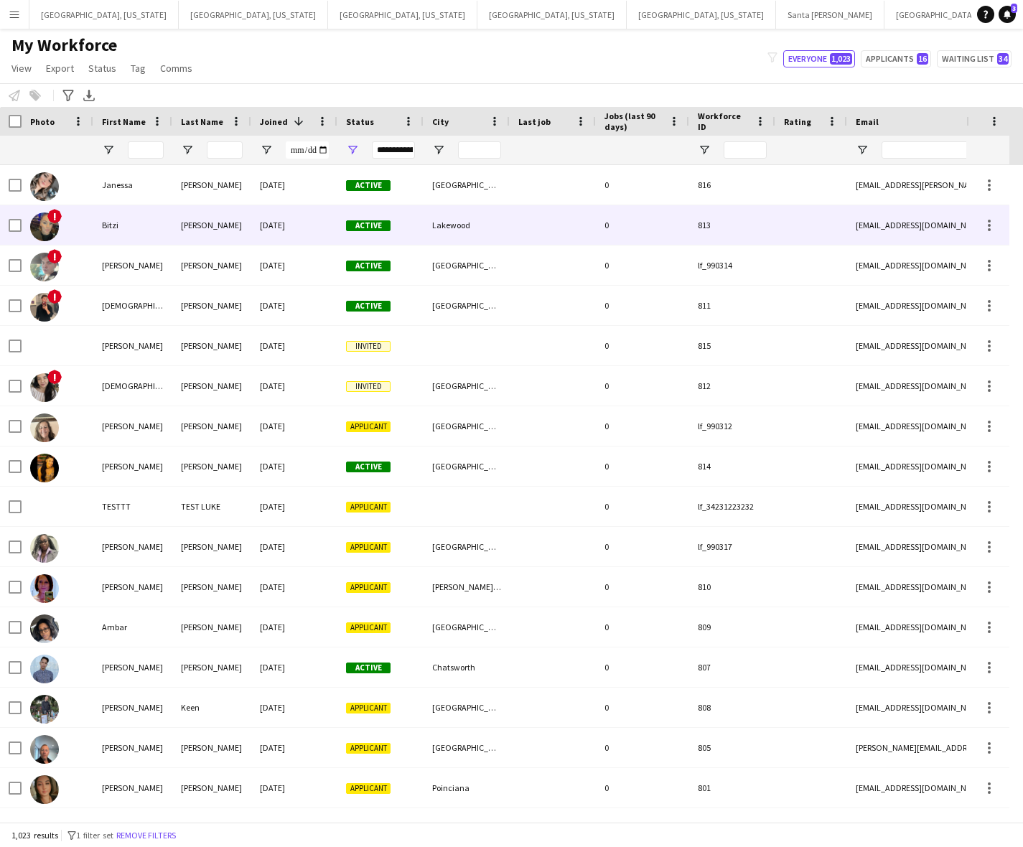
click at [198, 225] on div "[PERSON_NAME]" at bounding box center [211, 224] width 79 height 39
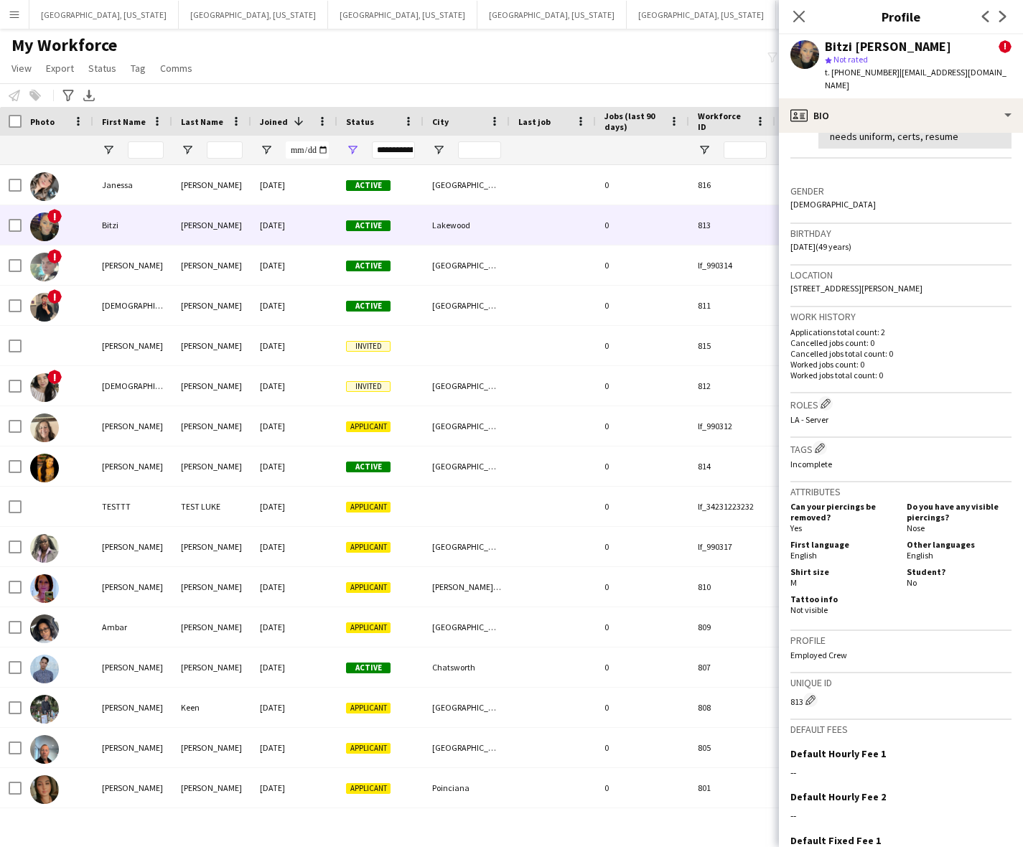
scroll to position [425, 0]
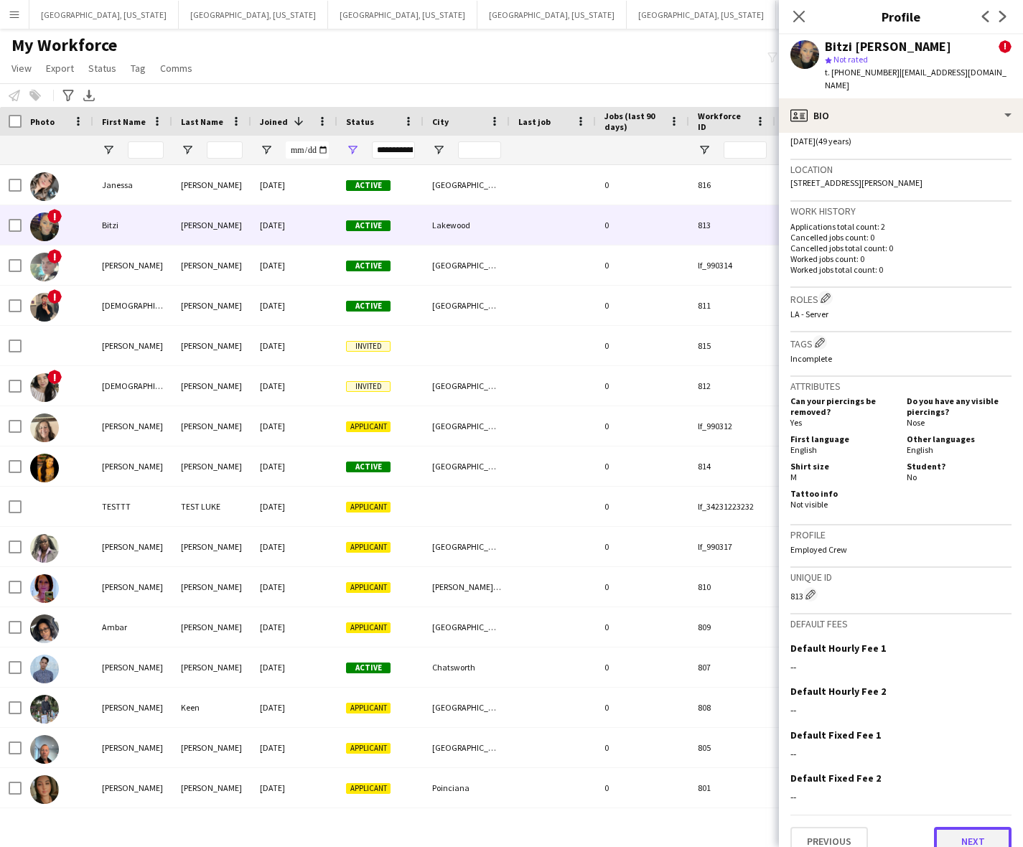
click at [953, 827] on button "Next" at bounding box center [973, 841] width 78 height 29
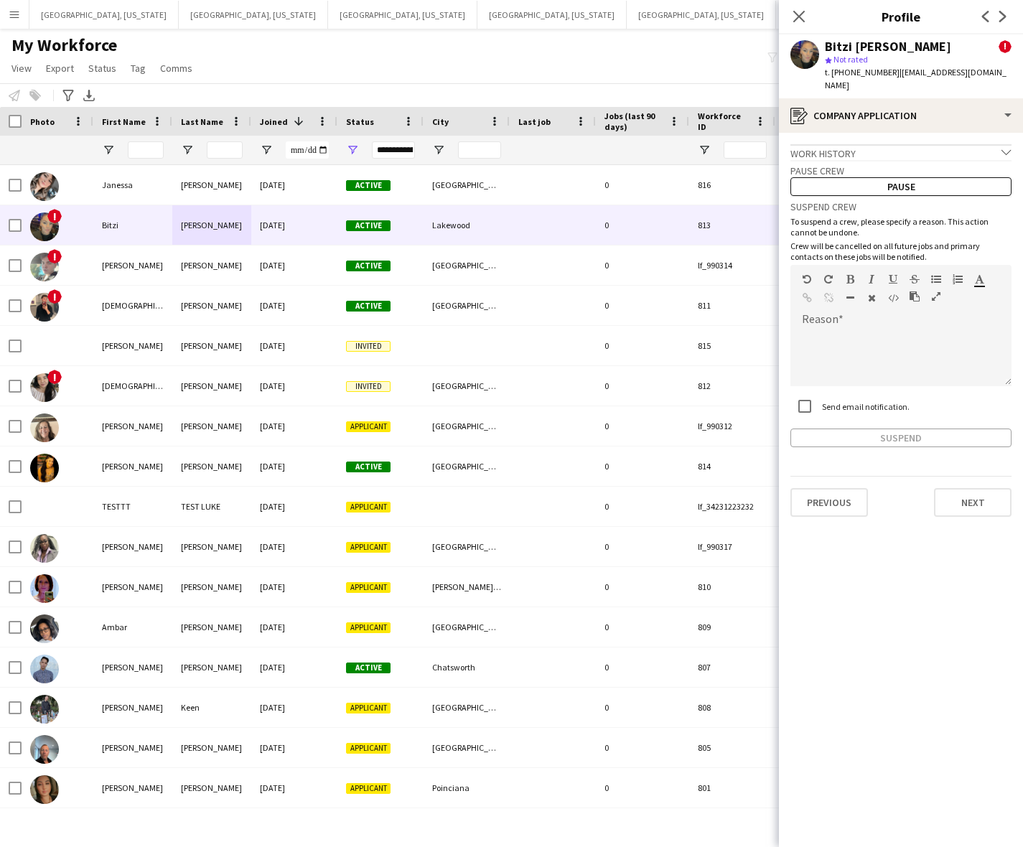
click at [960, 506] on app-crew-profile-application "Work history chevron-down Incomplete Pause crew Pause Suspend crew To suspend a…" at bounding box center [901, 490] width 244 height 714
click at [962, 488] on button "Next" at bounding box center [973, 502] width 78 height 29
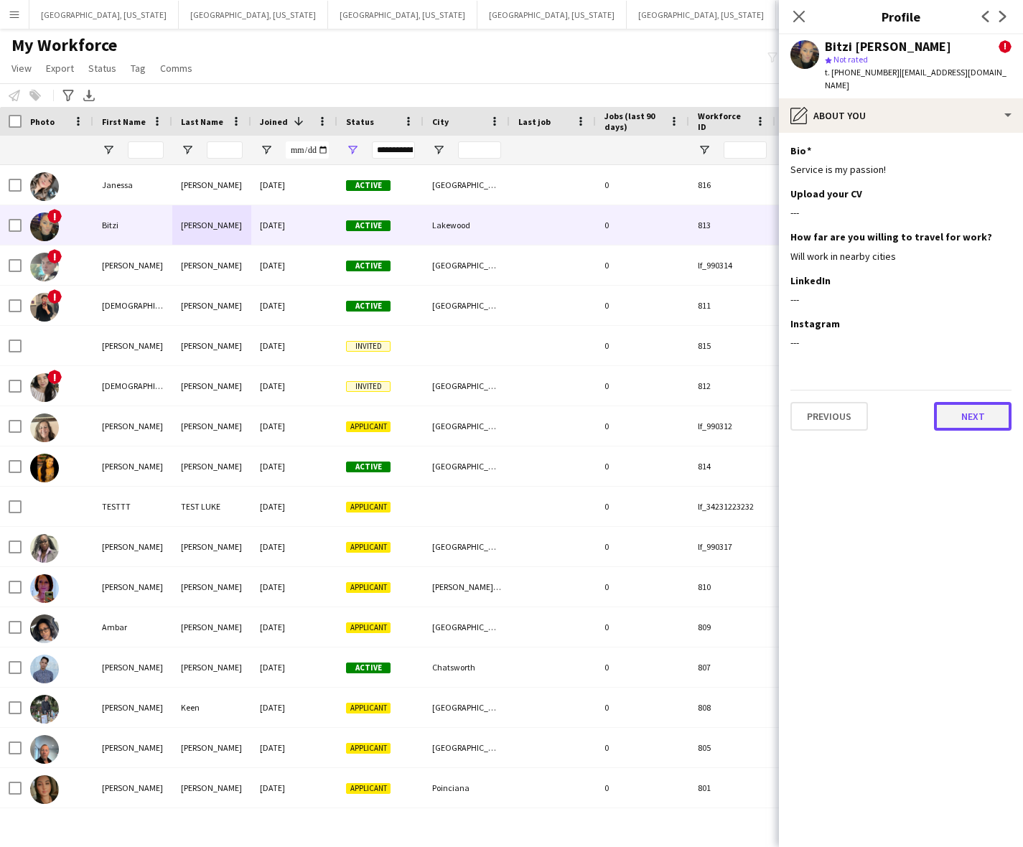
click at [967, 402] on button "Next" at bounding box center [973, 416] width 78 height 29
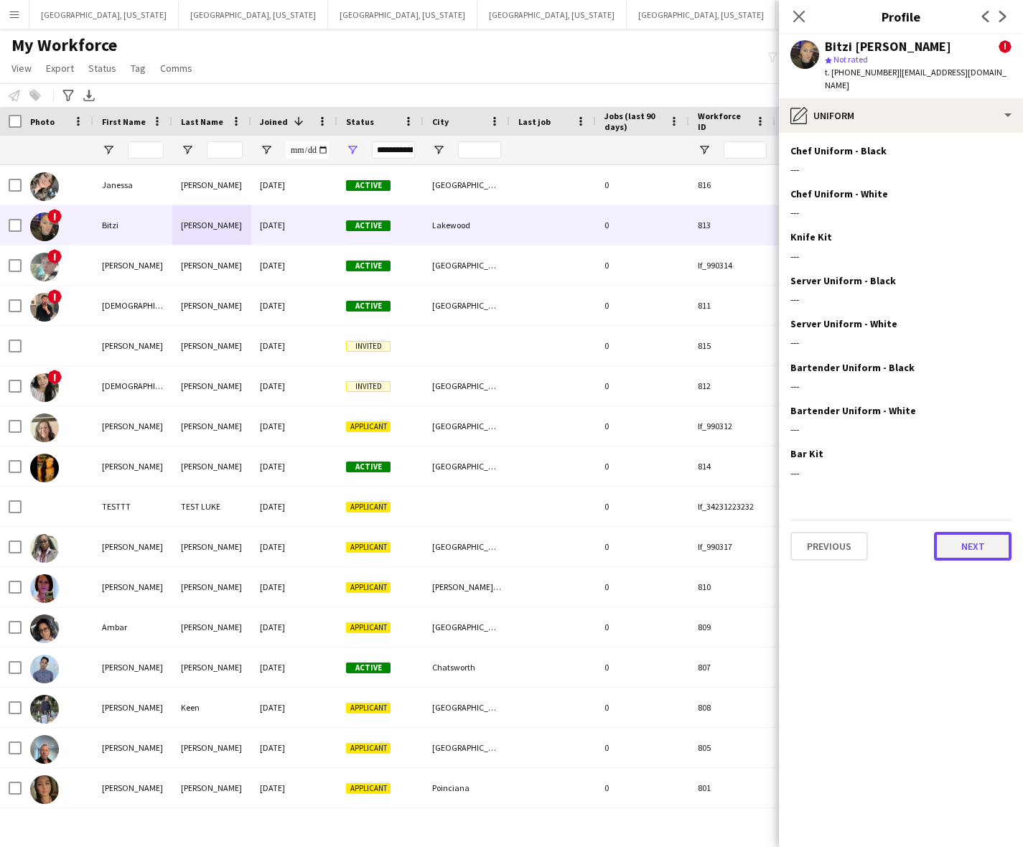
click at [973, 532] on button "Next" at bounding box center [973, 546] width 78 height 29
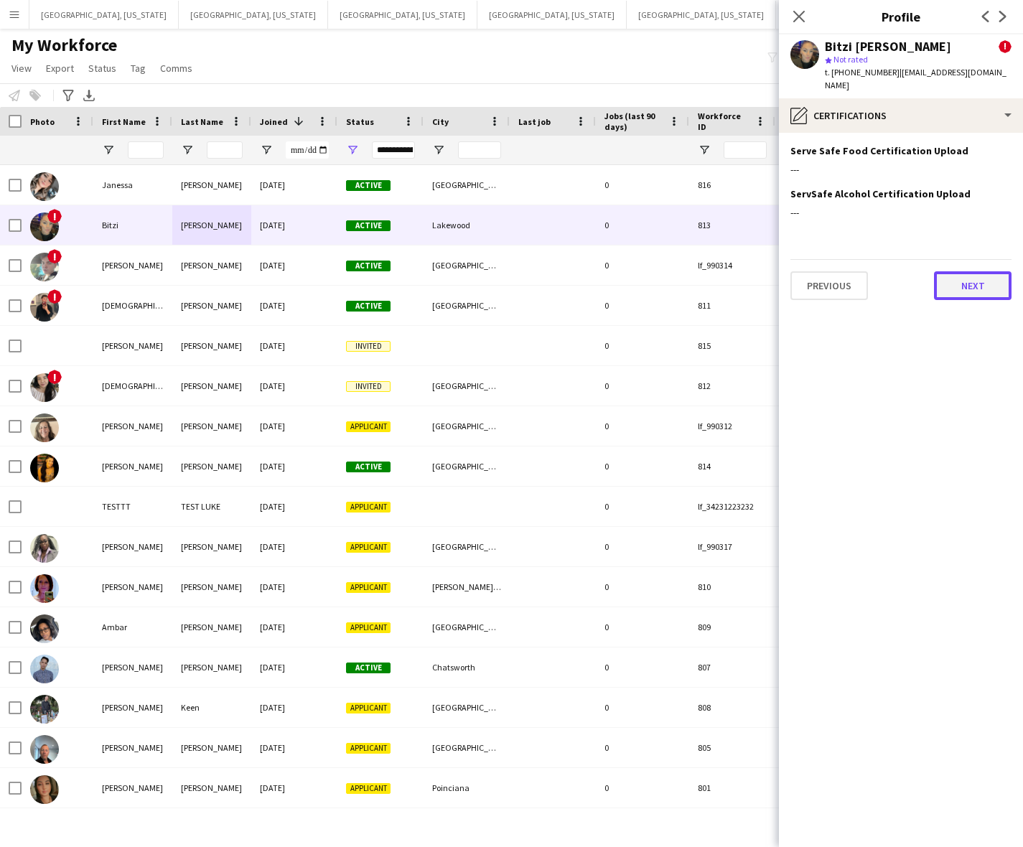
click at [987, 282] on button "Next" at bounding box center [973, 285] width 78 height 29
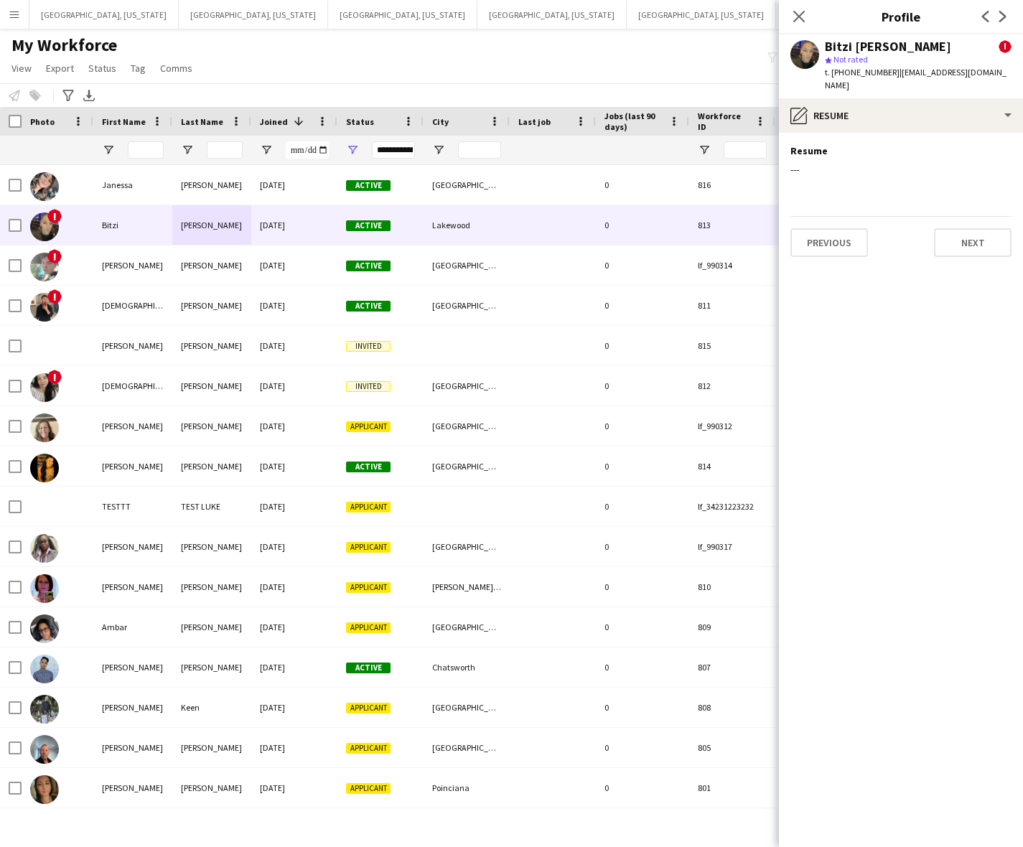
click at [967, 178] on app-section-data-types "Resume Edit this field --- Previous Next" at bounding box center [901, 490] width 244 height 714
click at [965, 235] on button "Next" at bounding box center [973, 242] width 78 height 29
click at [795, 14] on icon at bounding box center [799, 16] width 14 height 14
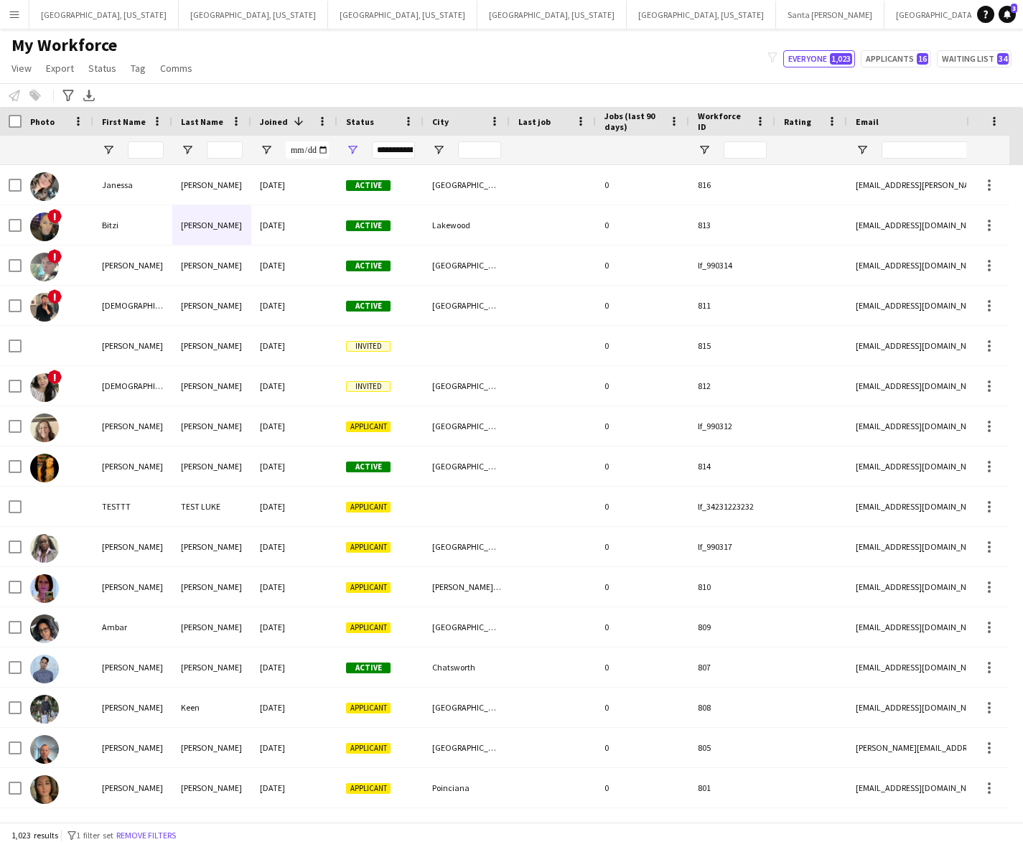
click at [731, 45] on div "My Workforce View Views Default view New view Update view Delete view Edit name…" at bounding box center [511, 58] width 1023 height 49
click at [296, 55] on div "My Workforce View Views Default view New view Update view Delete view Edit name…" at bounding box center [511, 58] width 1023 height 49
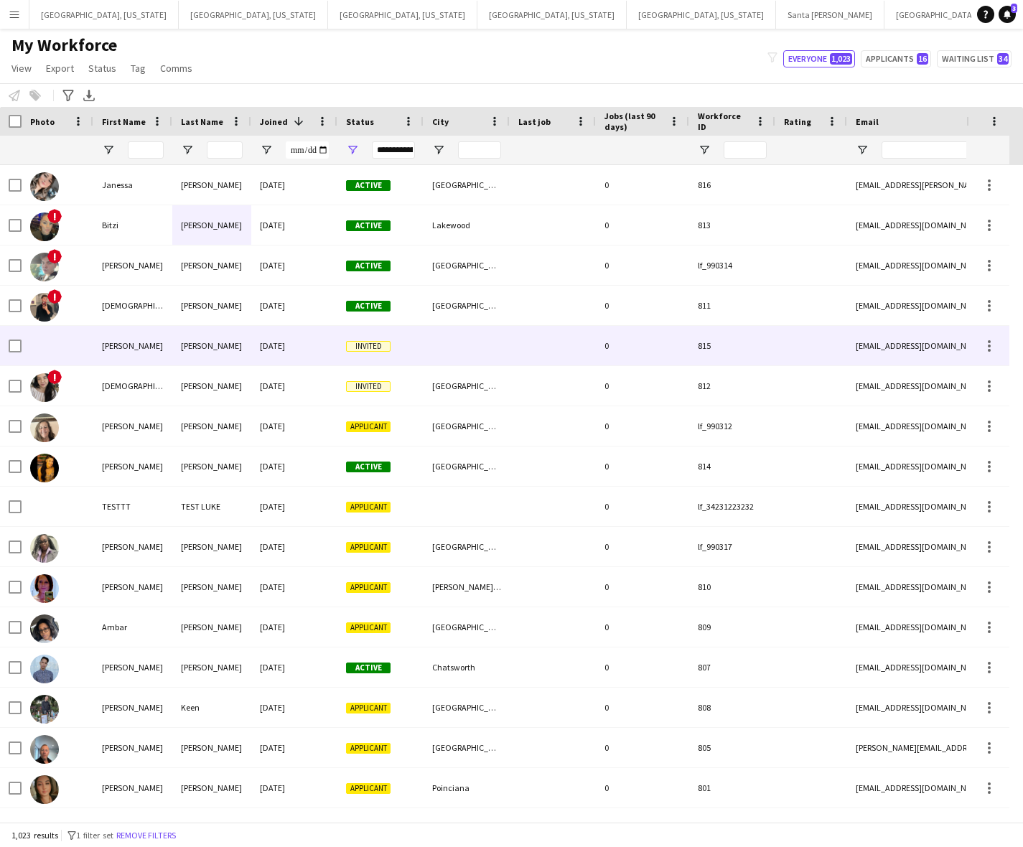
click at [195, 349] on div "[PERSON_NAME]" at bounding box center [211, 345] width 79 height 39
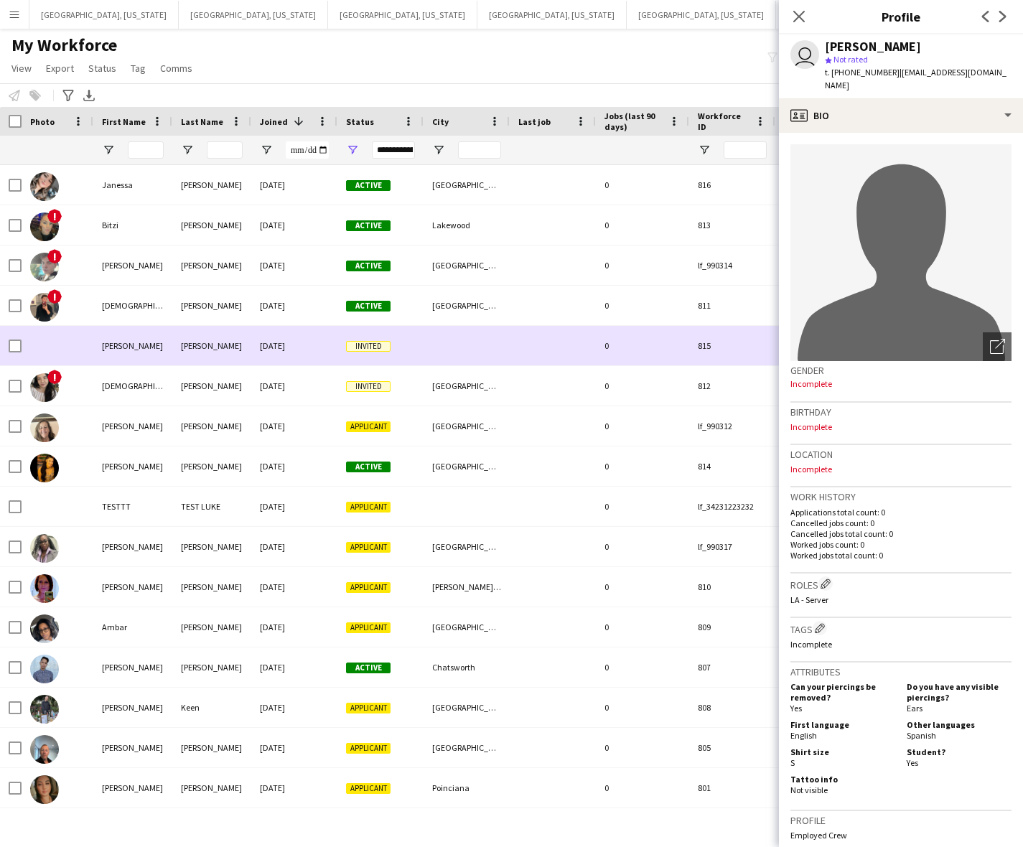
click at [195, 349] on div "[PERSON_NAME]" at bounding box center [211, 345] width 79 height 39
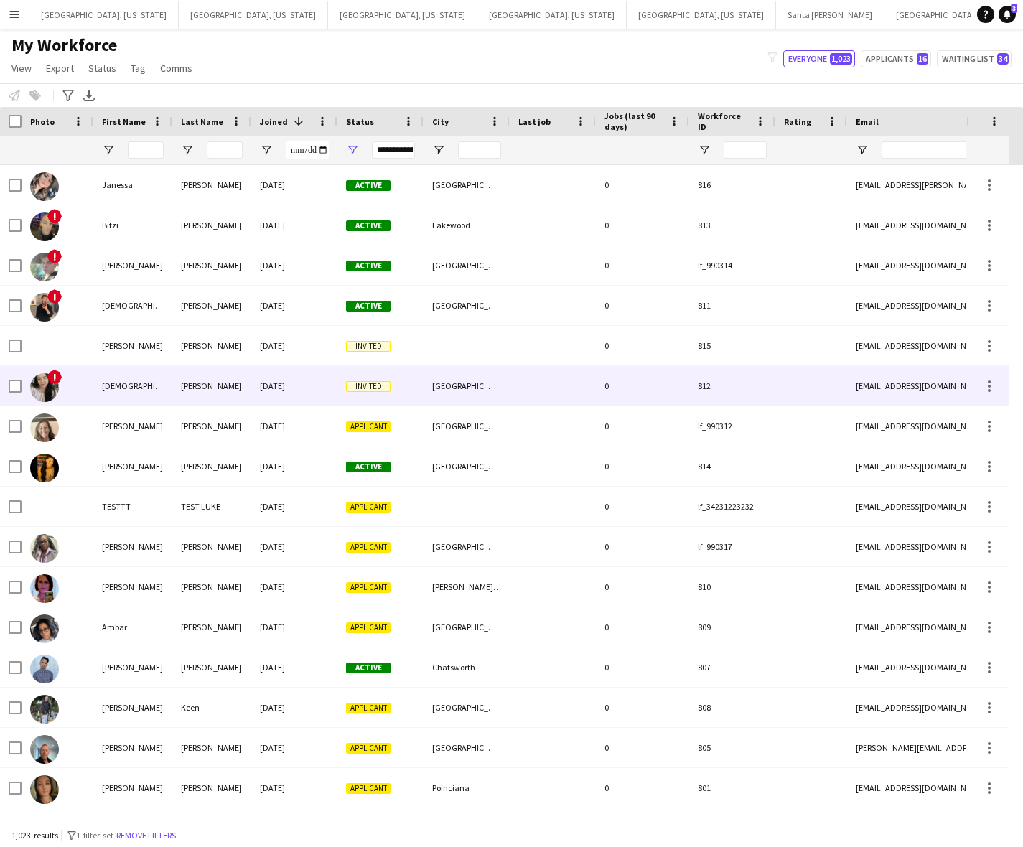
click at [141, 391] on div "[DEMOGRAPHIC_DATA] [PERSON_NAME]" at bounding box center [132, 385] width 79 height 39
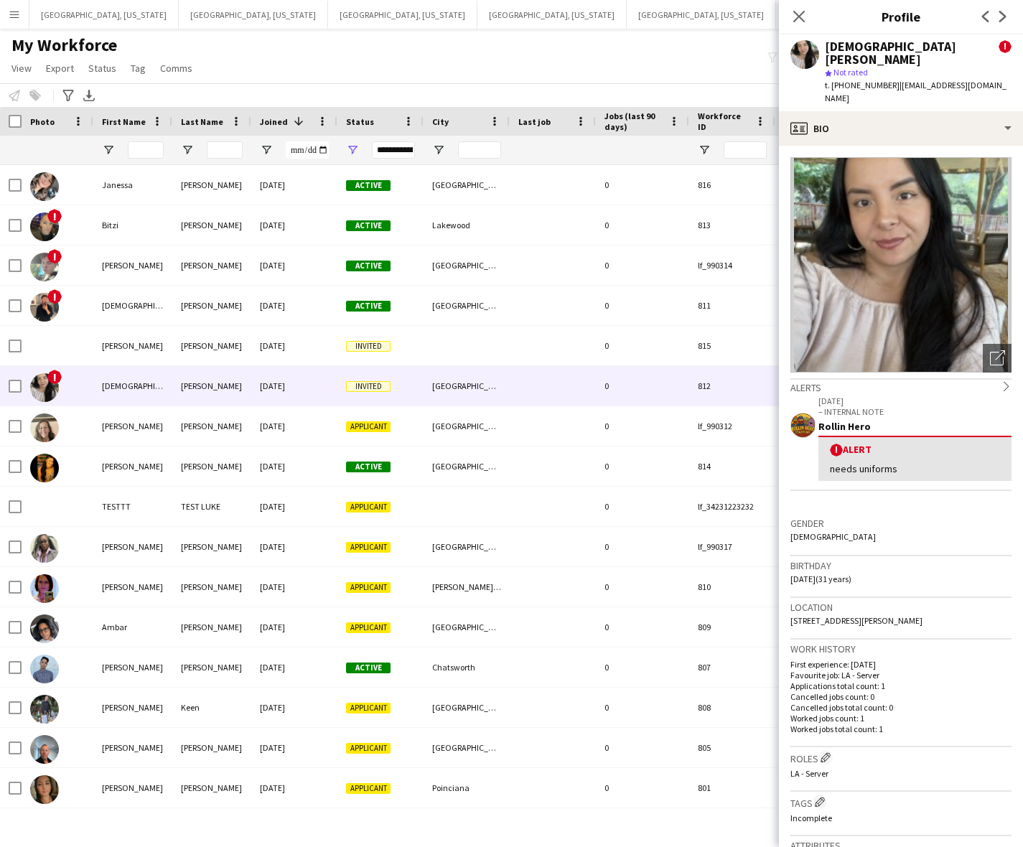
scroll to position [269, 0]
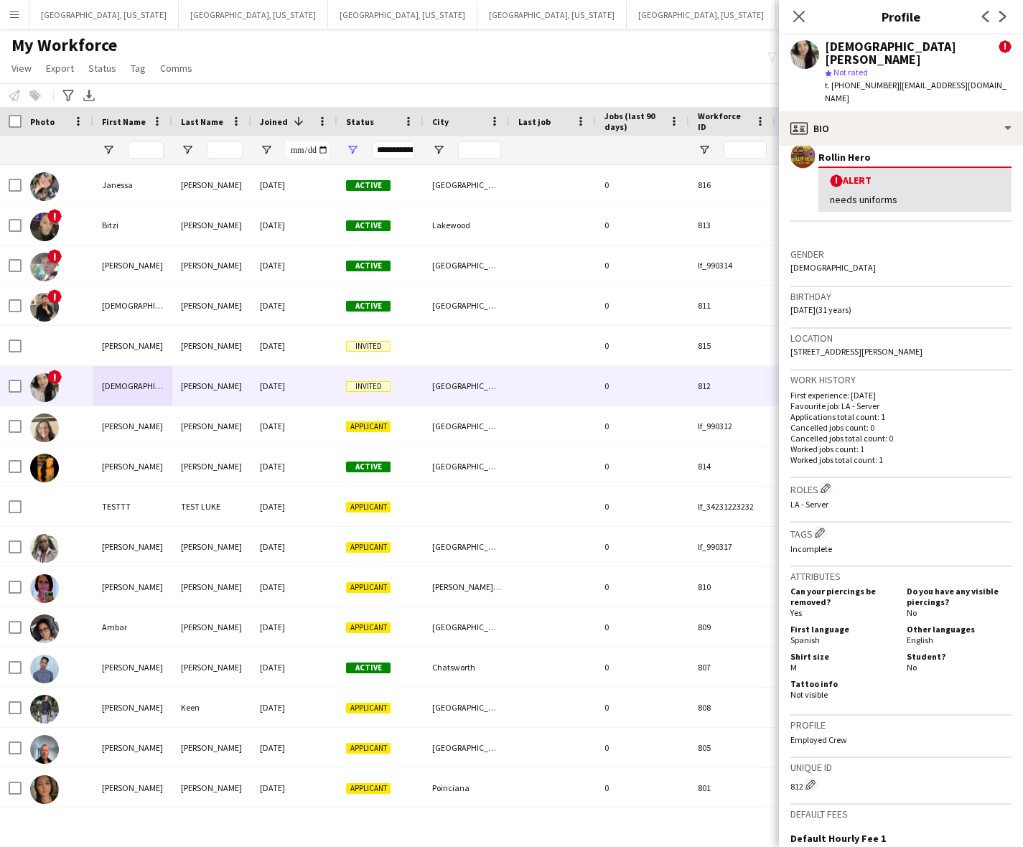
click at [861, 80] on span "t. [PHONE_NUMBER]" at bounding box center [862, 85] width 75 height 11
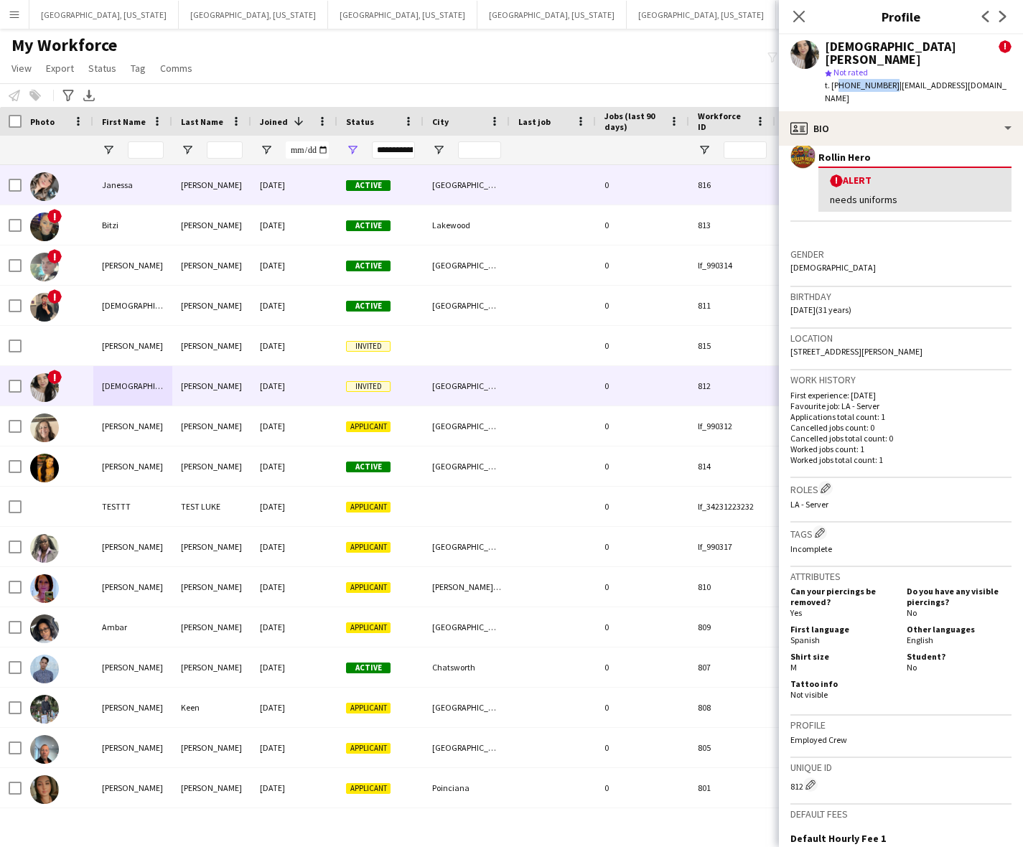
copy span "12132916575"
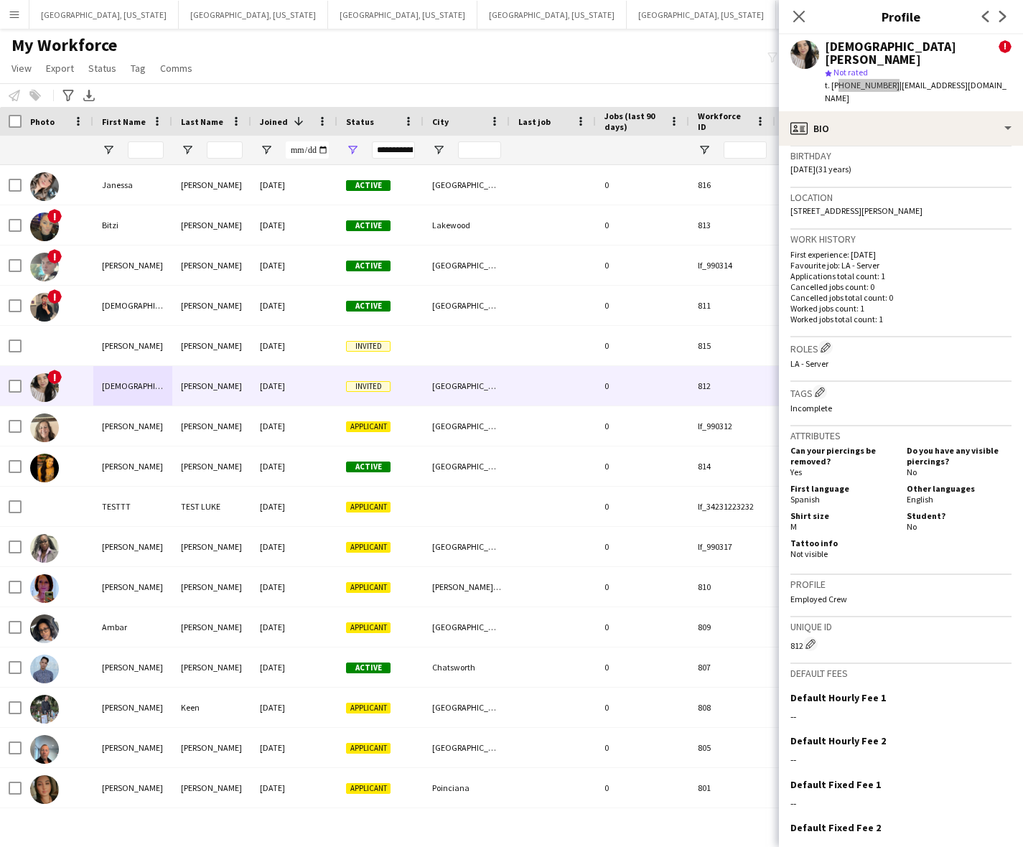
scroll to position [446, 0]
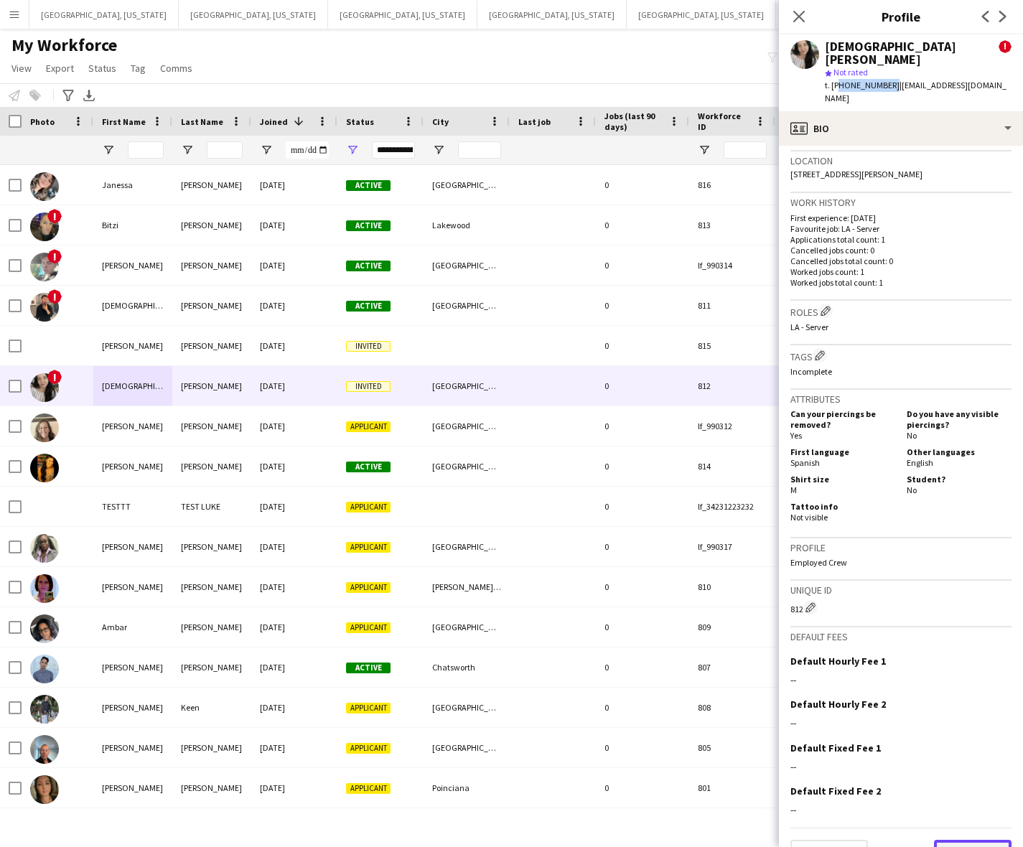
click at [958, 840] on button "Next" at bounding box center [973, 854] width 78 height 29
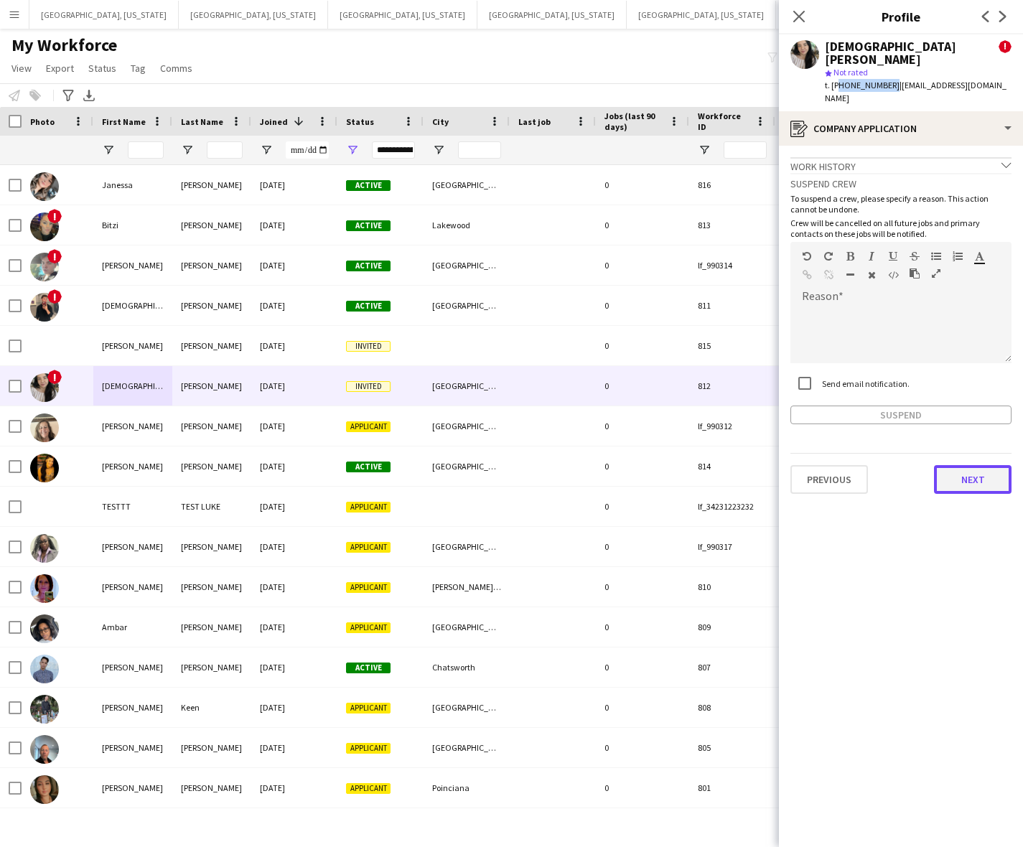
click at [974, 465] on button "Next" at bounding box center [973, 479] width 78 height 29
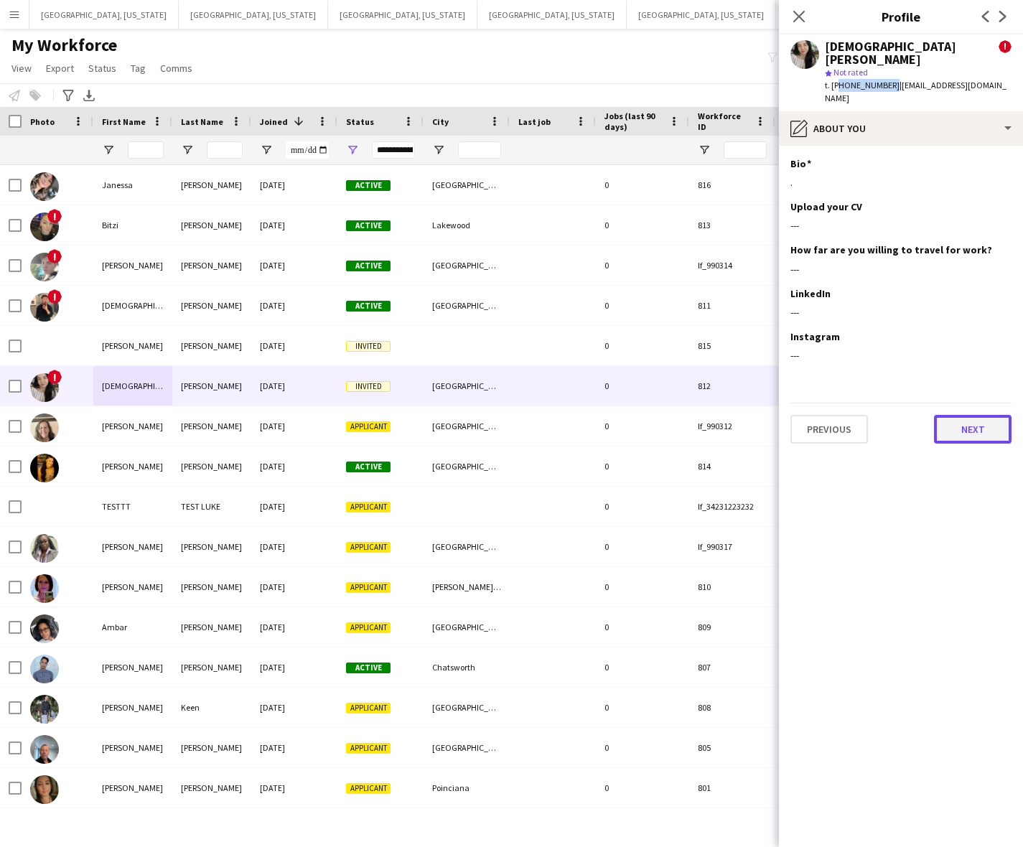
click at [967, 415] on button "Next" at bounding box center [973, 429] width 78 height 29
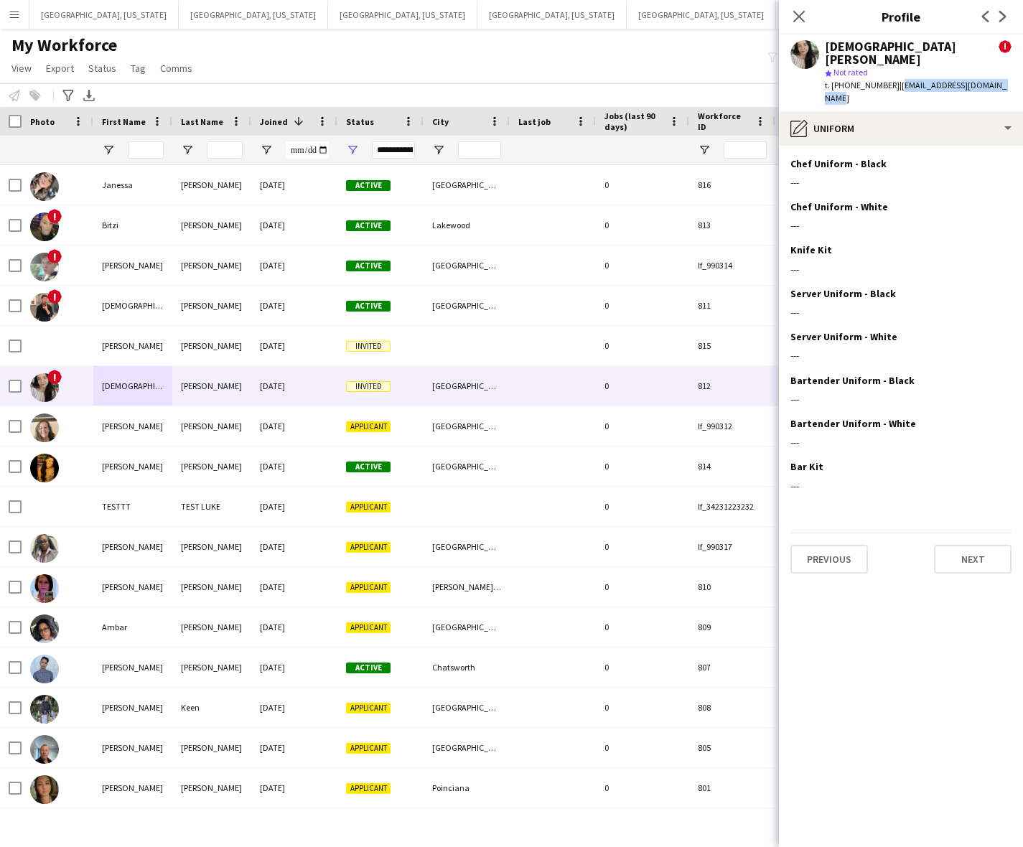
drag, startPoint x: 1003, startPoint y: 70, endPoint x: 888, endPoint y: 78, distance: 115.0
click at [888, 78] on div "[DEMOGRAPHIC_DATA] [PERSON_NAME] ! star Not rated t. [PHONE_NUMBER] | [EMAIL_AD…" at bounding box center [901, 72] width 244 height 77
click at [967, 545] on button "Next" at bounding box center [973, 559] width 78 height 29
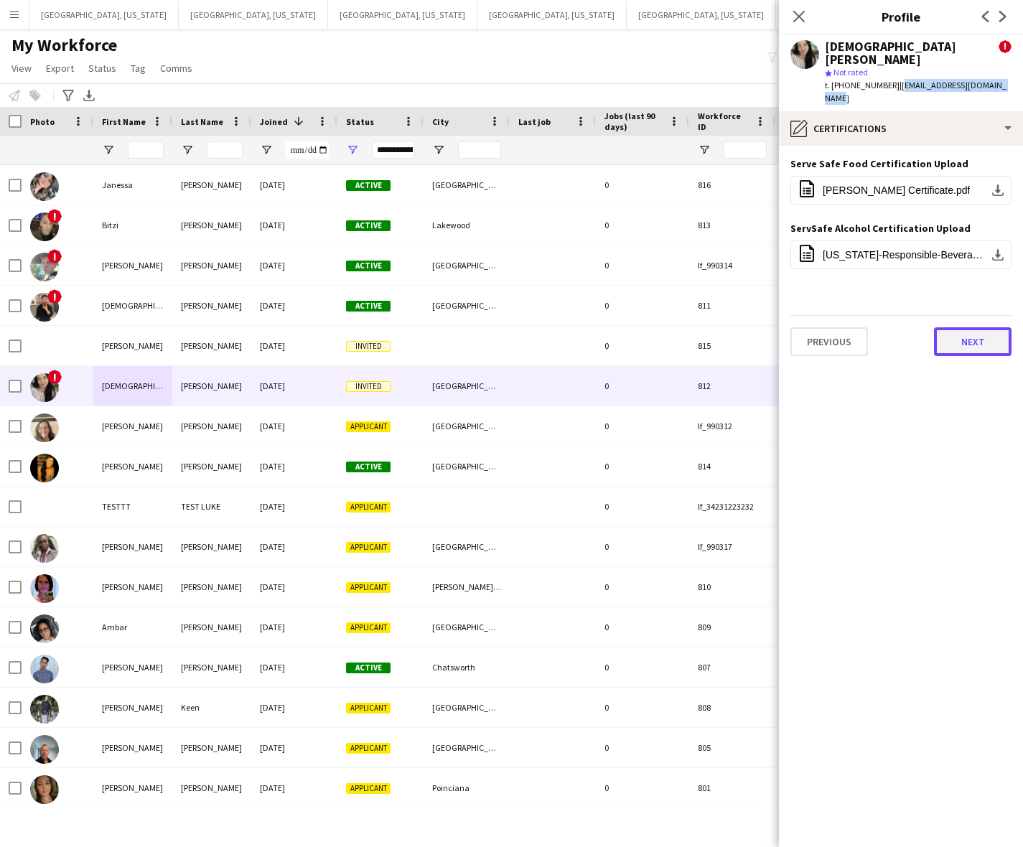
click at [949, 327] on button "Next" at bounding box center [973, 341] width 78 height 29
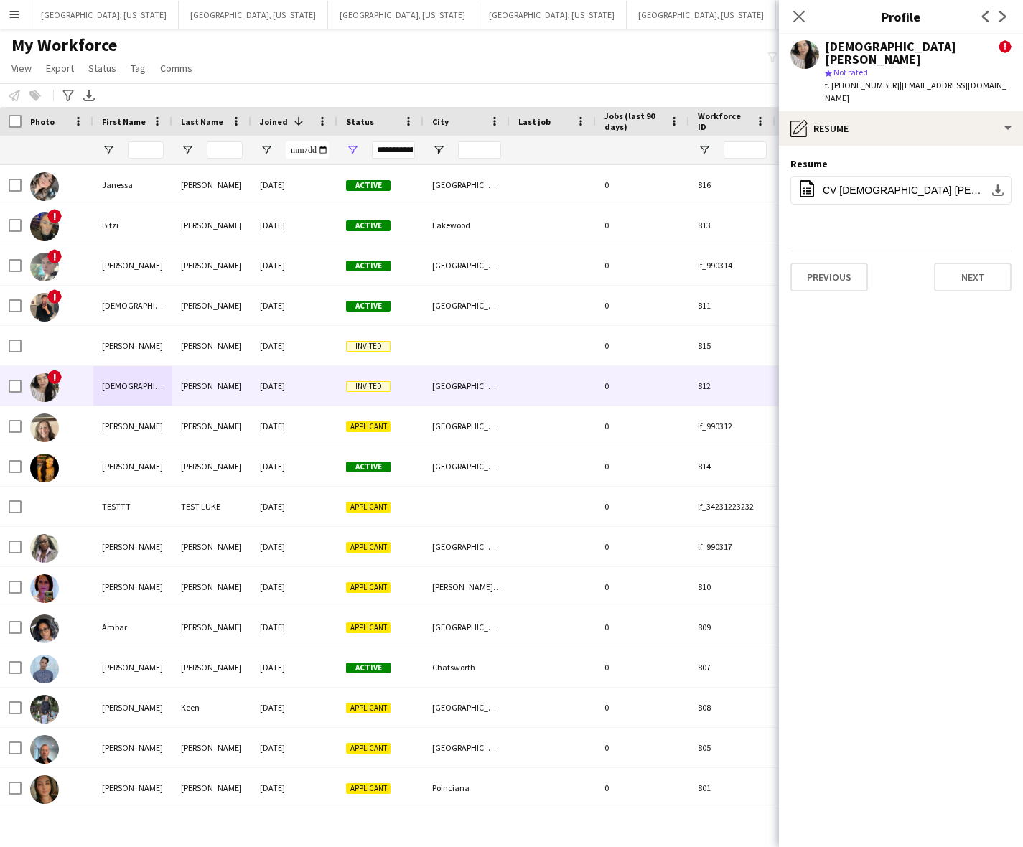
click at [400, 45] on div "My Workforce View Views Default view New view Update view Delete view Edit name…" at bounding box center [511, 58] width 1023 height 49
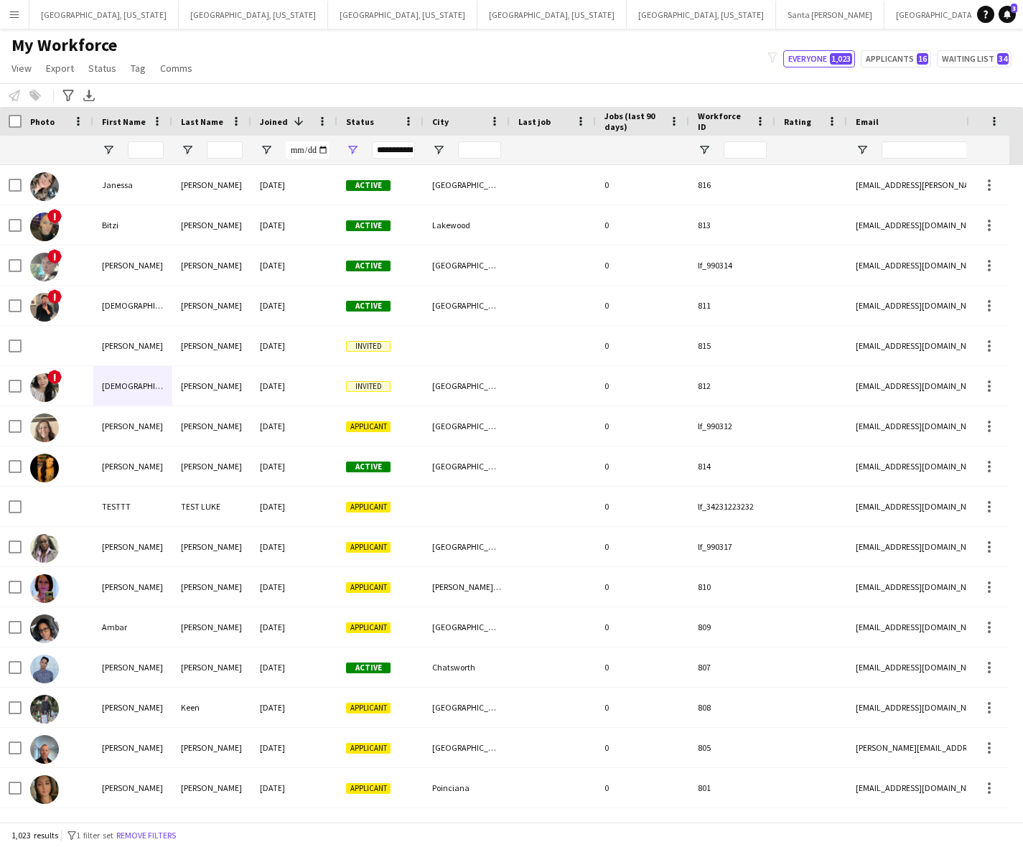
click at [632, 68] on div "My Workforce View Views Default view New view Update view Delete view Edit name…" at bounding box center [511, 58] width 1023 height 49
click at [268, 51] on div "My Workforce View Views Default view New view Update view Delete view Edit name…" at bounding box center [511, 58] width 1023 height 49
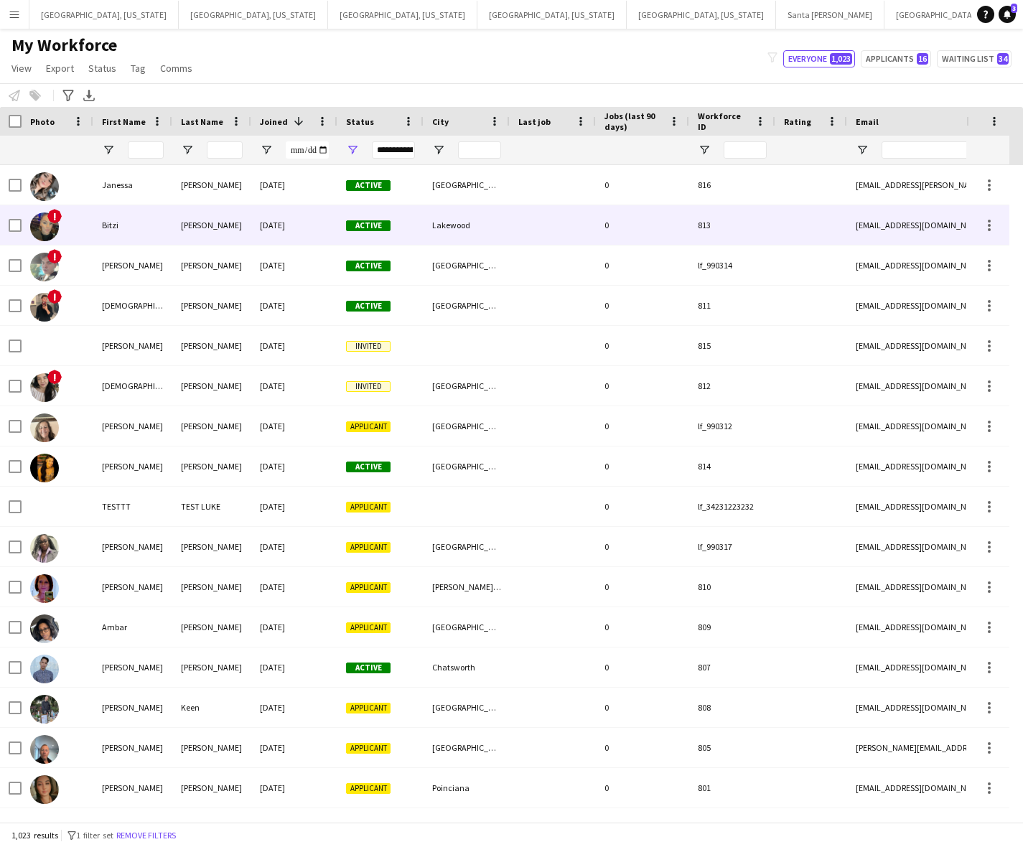
click at [95, 225] on div "Bitzi" at bounding box center [132, 224] width 79 height 39
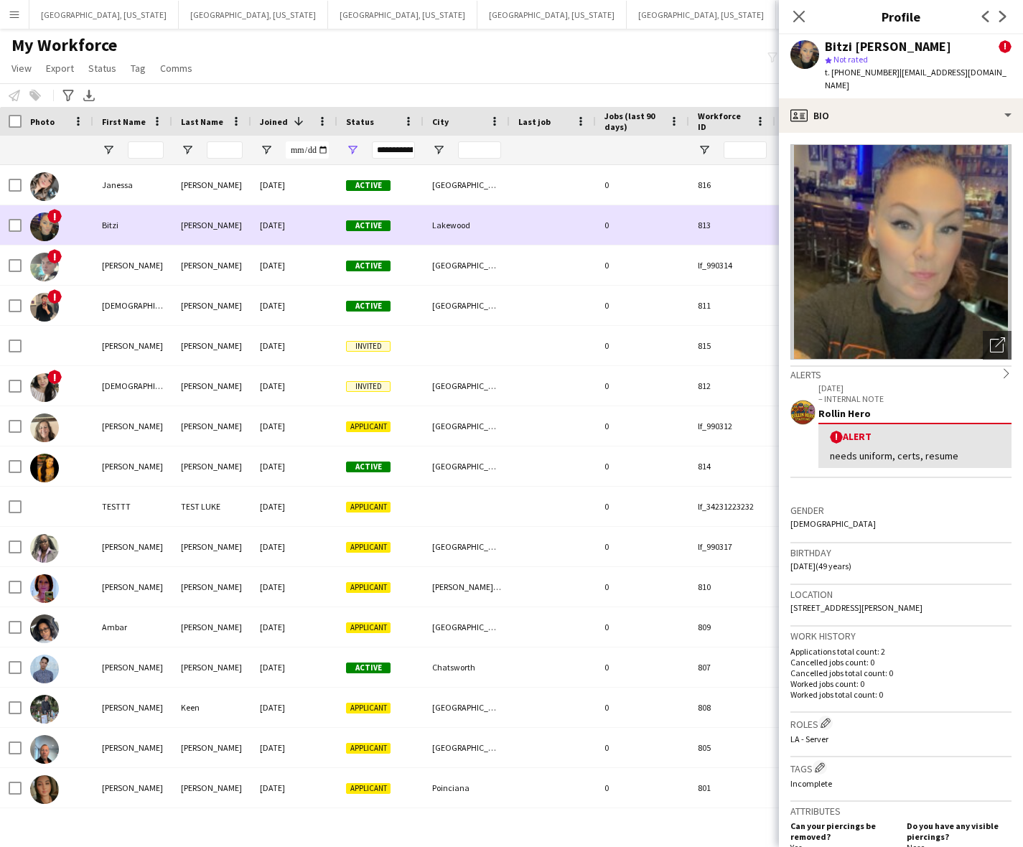
click at [95, 225] on div "Bitzi" at bounding box center [132, 224] width 79 height 39
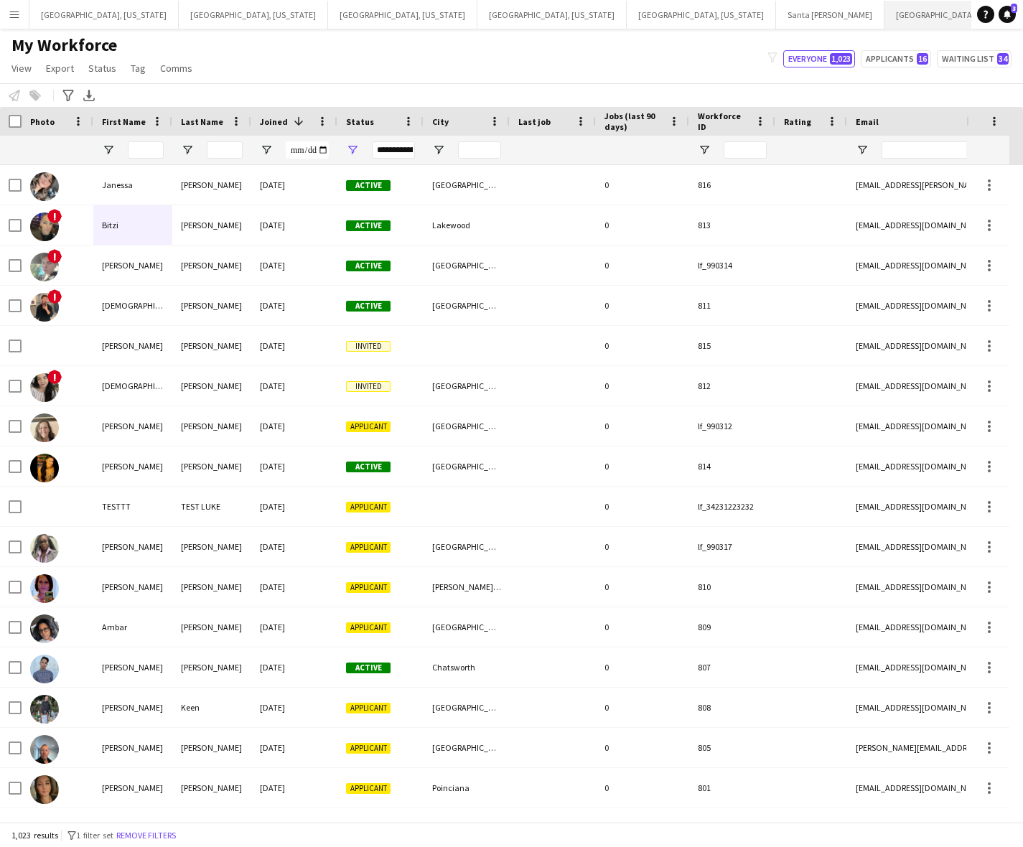
click at [884, 16] on button "[GEOGRAPHIC_DATA], [GEOGRAPHIC_DATA] Close" at bounding box center [976, 15] width 185 height 28
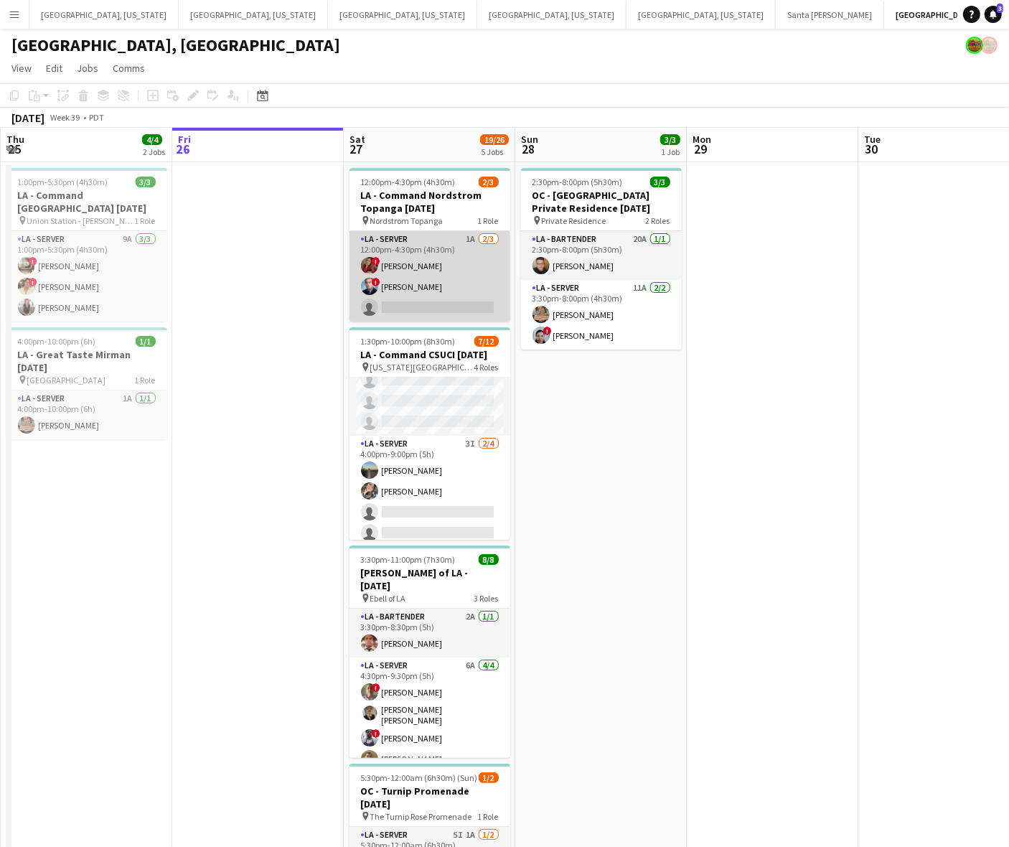
click at [447, 276] on app-card-role "LA - Server 1A [DATE] 12:00pm-4:30pm (4h30m) ! [PERSON_NAME] ! [PERSON_NAME] si…" at bounding box center [429, 276] width 161 height 90
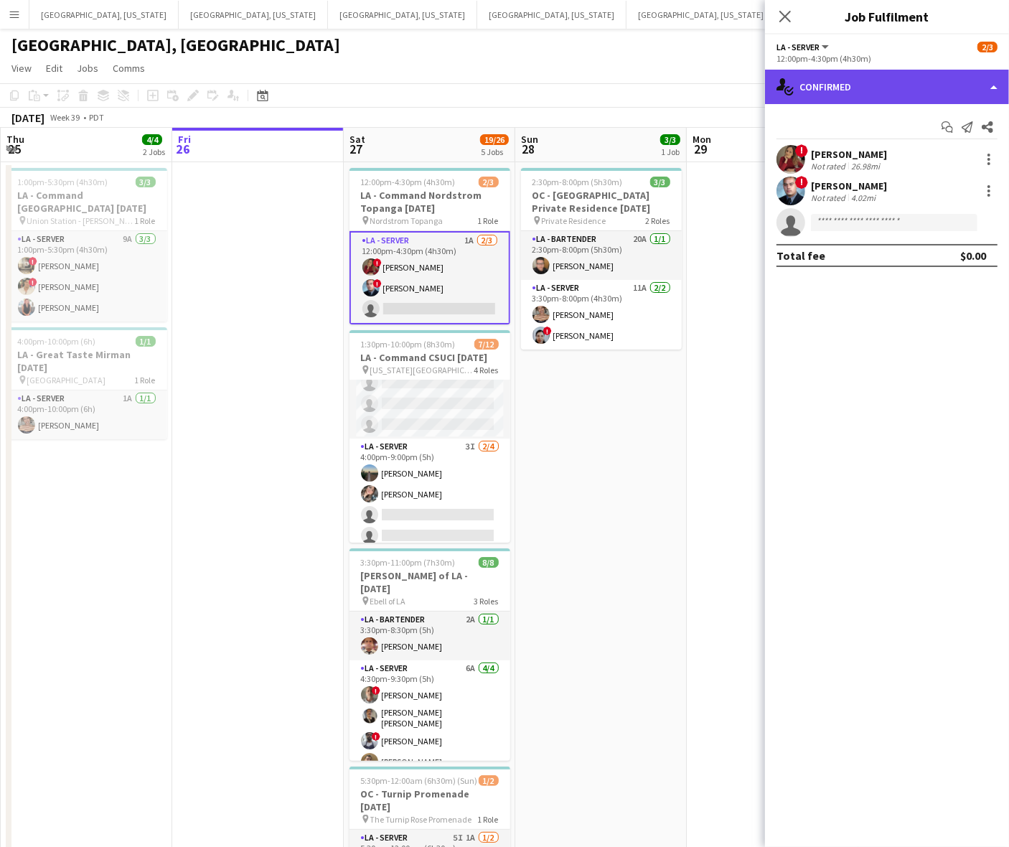
click at [901, 83] on div "single-neutral-actions-check-2 Confirmed" at bounding box center [887, 87] width 244 height 34
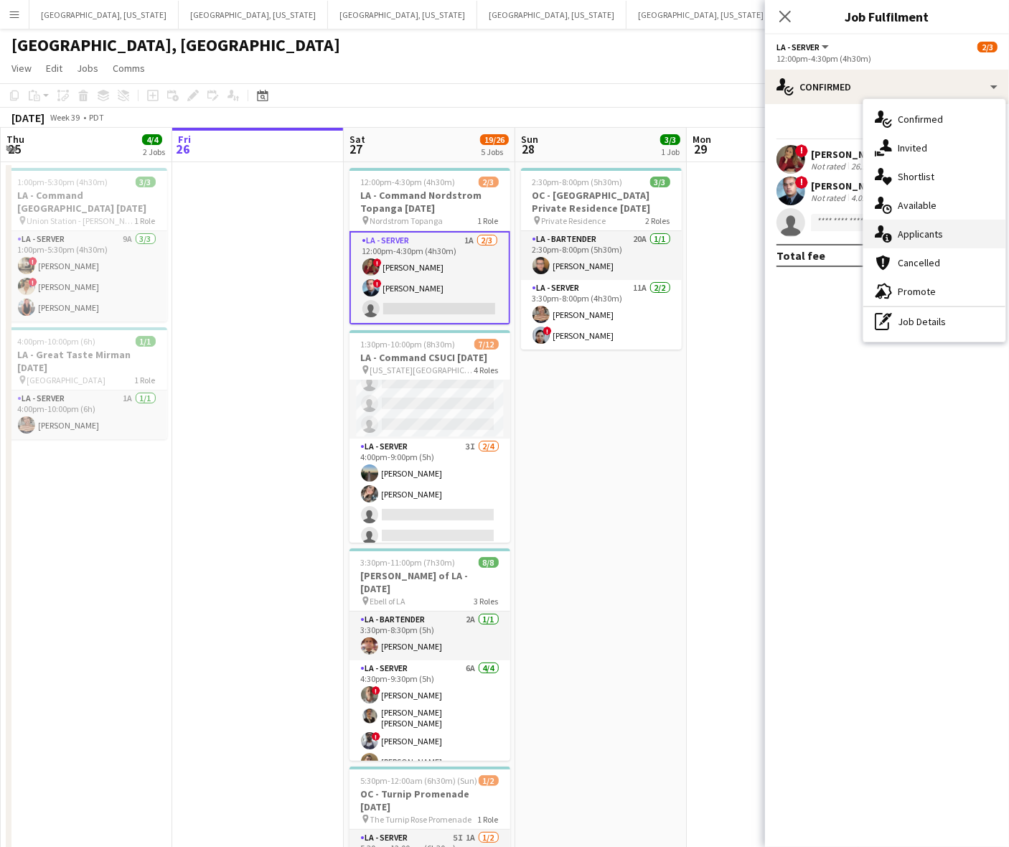
click at [919, 238] on span "Applicants" at bounding box center [920, 233] width 45 height 13
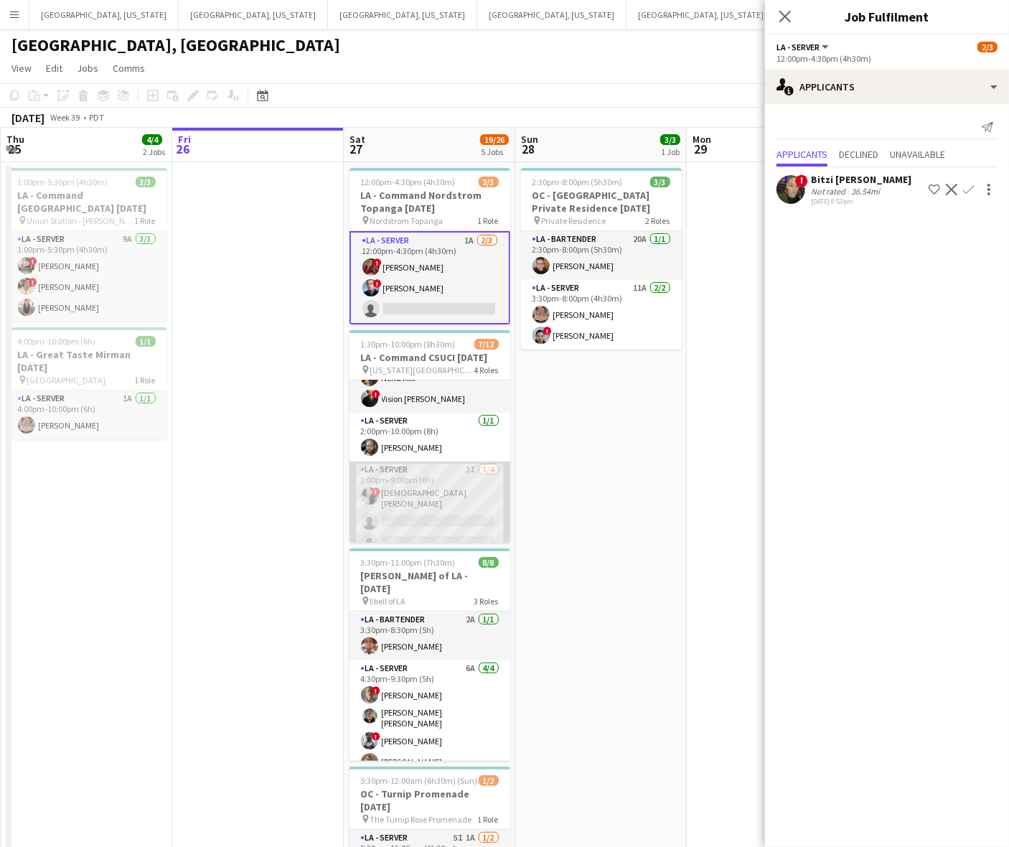
scroll to position [22, 0]
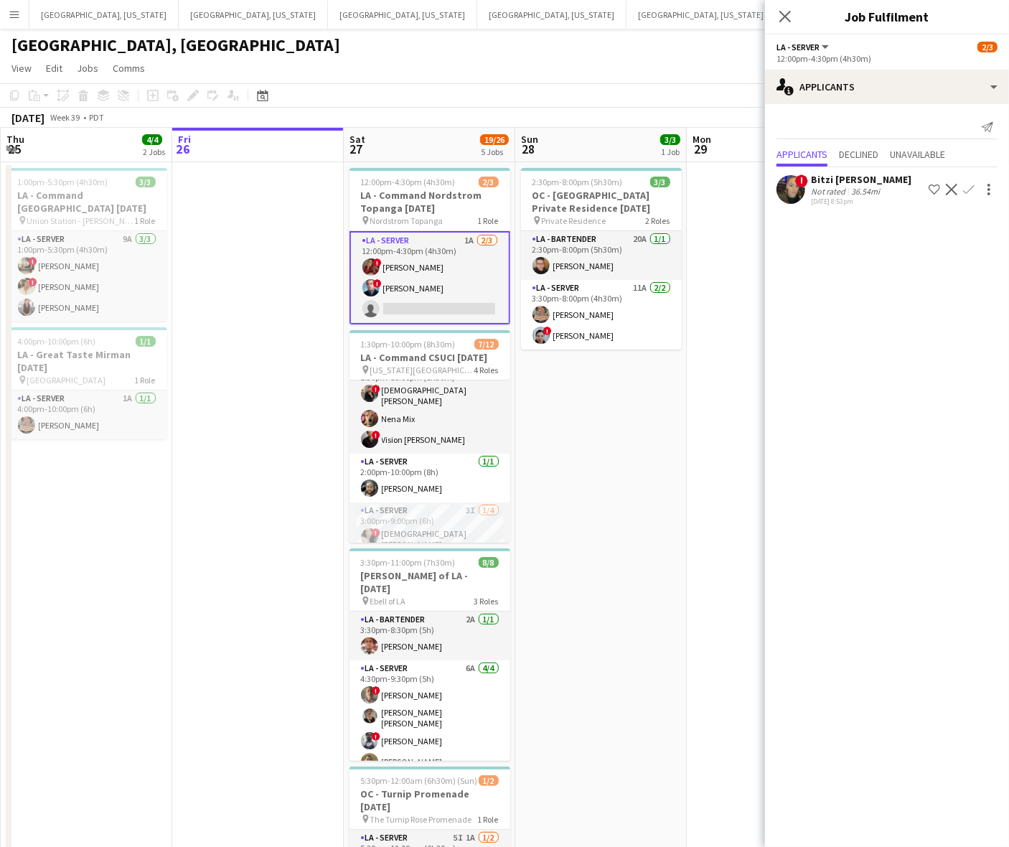
click at [428, 542] on app-date-cell "12:00pm-4:30pm (4h30m) 2/3 LA - Command Nordstrom Topanga [DATE] pin Nordstrom …" at bounding box center [430, 604] width 172 height 884
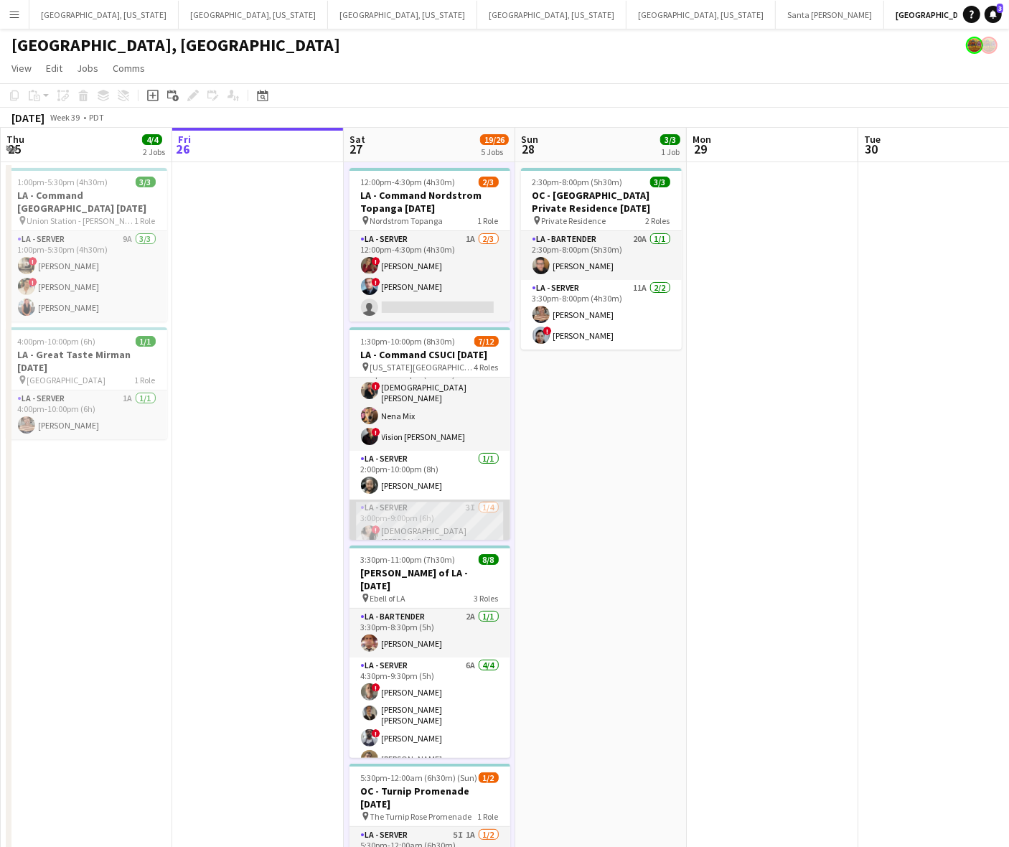
click at [428, 526] on app-card-role "LA - Server 3I [DATE] 3:00pm-9:00pm (6h) ! [DEMOGRAPHIC_DATA] [PERSON_NAME] sin…" at bounding box center [429, 557] width 161 height 116
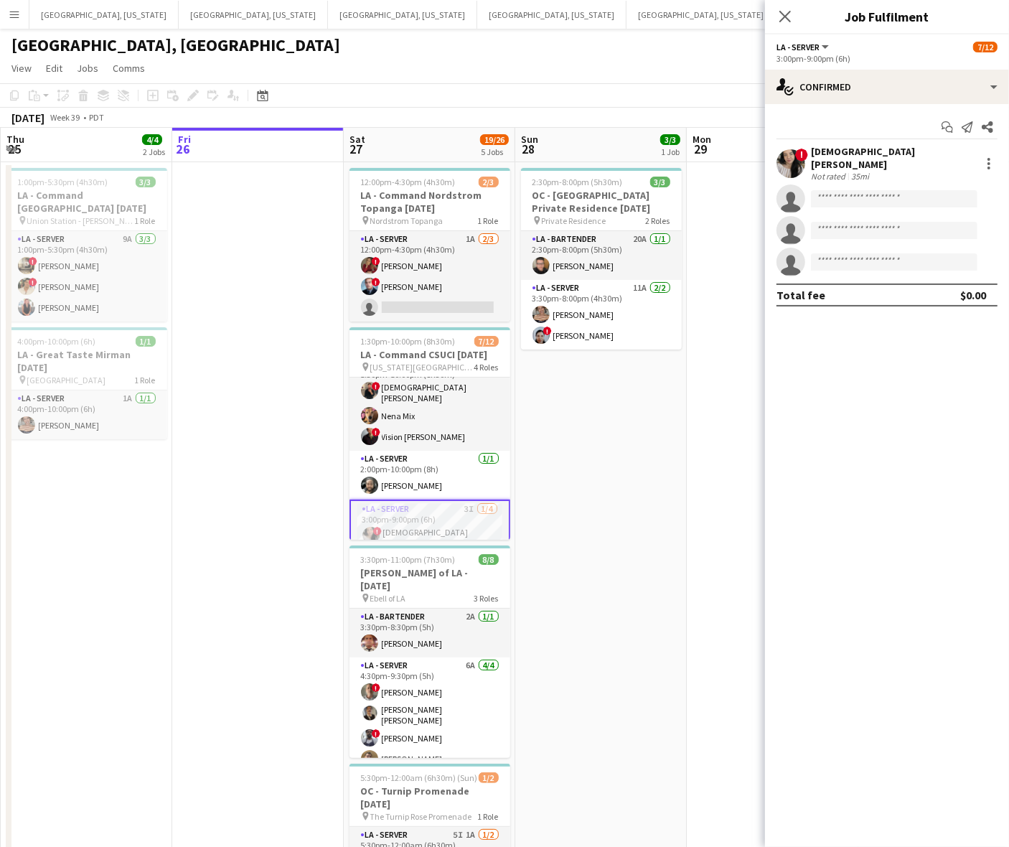
click at [861, 139] on div "Start chat Send notification Share" at bounding box center [886, 128] width 221 height 24
click at [855, 147] on div "[DEMOGRAPHIC_DATA] [PERSON_NAME]" at bounding box center [893, 158] width 164 height 26
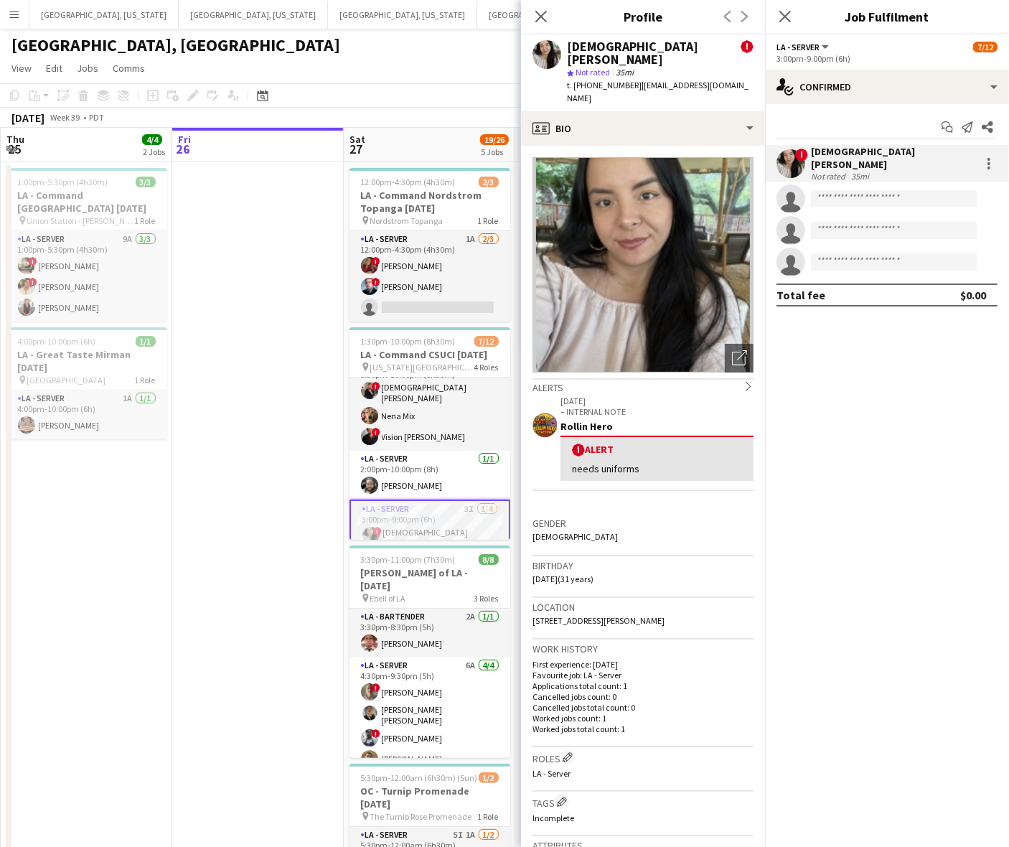
click at [277, 235] on app-date-cell at bounding box center [258, 604] width 172 height 884
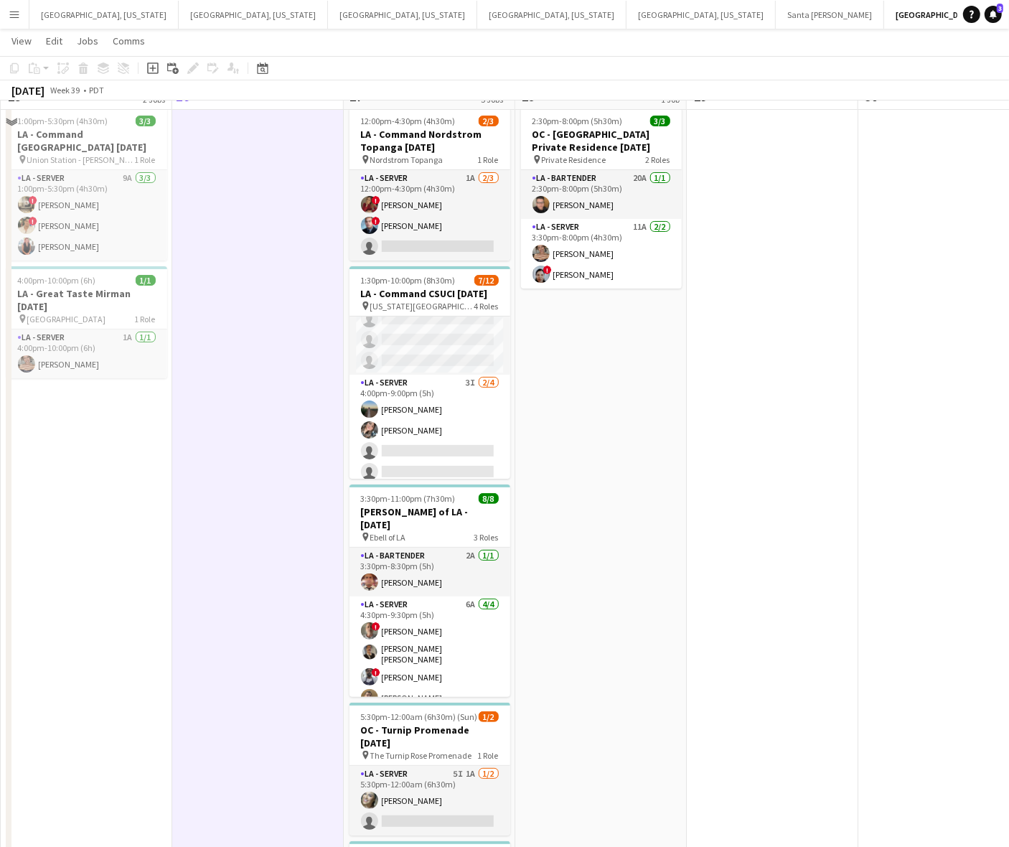
scroll to position [90, 0]
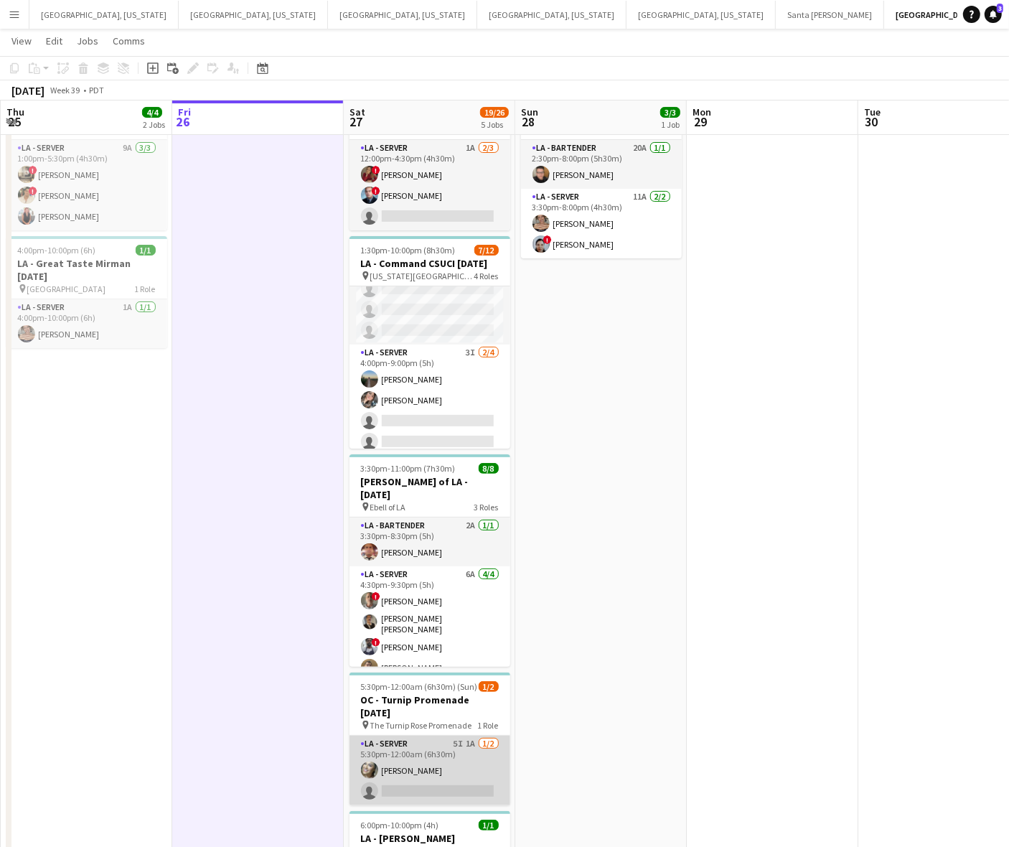
click at [464, 736] on app-card-role "LA - Server 5I 1A [DATE] 5:30pm-12:00am (6h30m) [PERSON_NAME] single-neutral-ac…" at bounding box center [429, 771] width 161 height 70
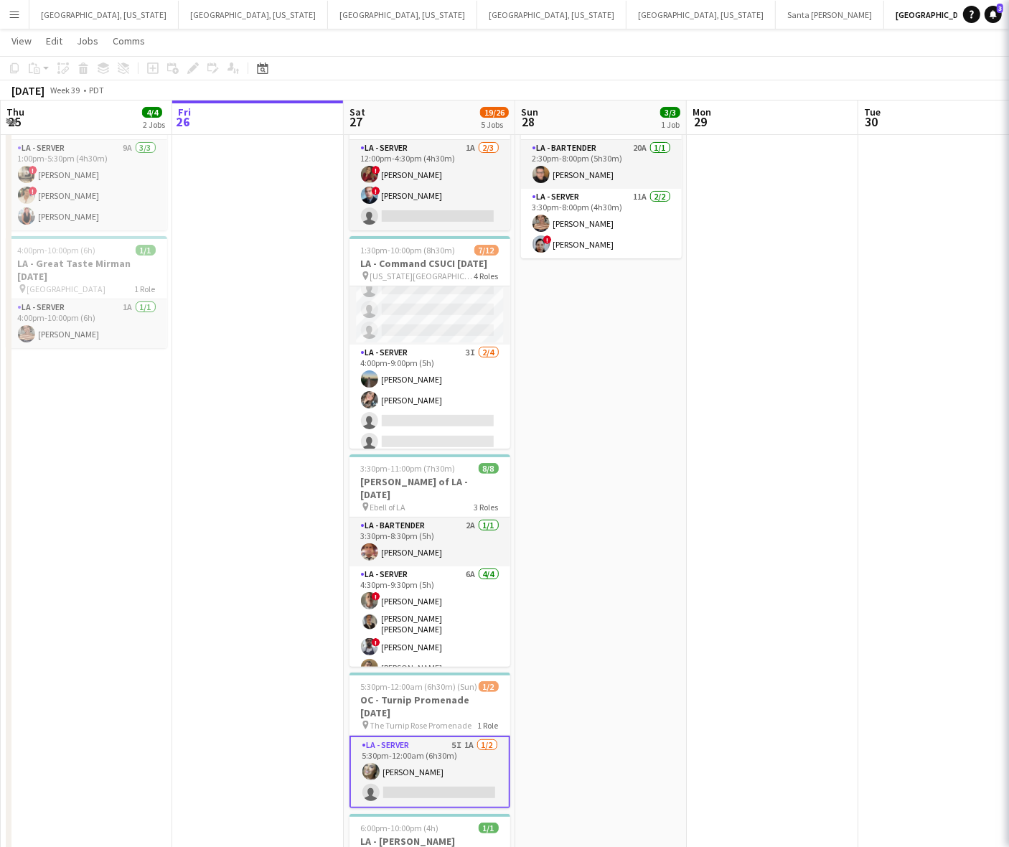
scroll to position [0, 342]
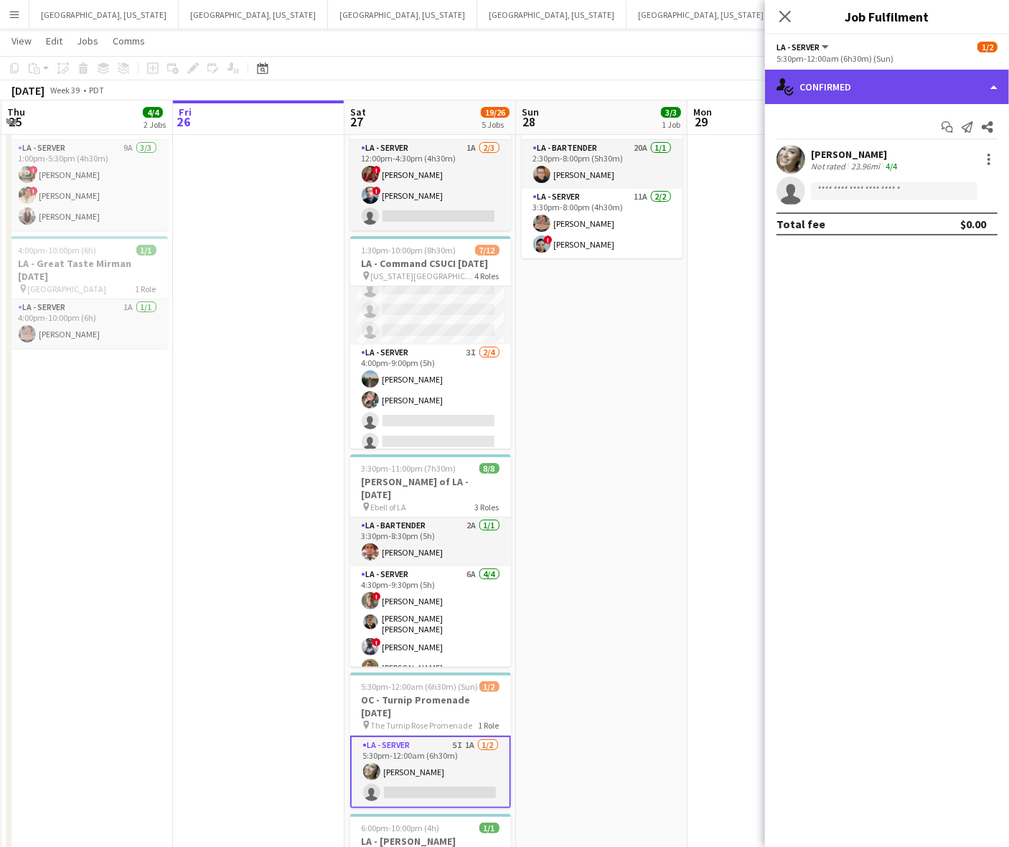
click at [884, 90] on div "single-neutral-actions-check-2 Confirmed" at bounding box center [887, 87] width 244 height 34
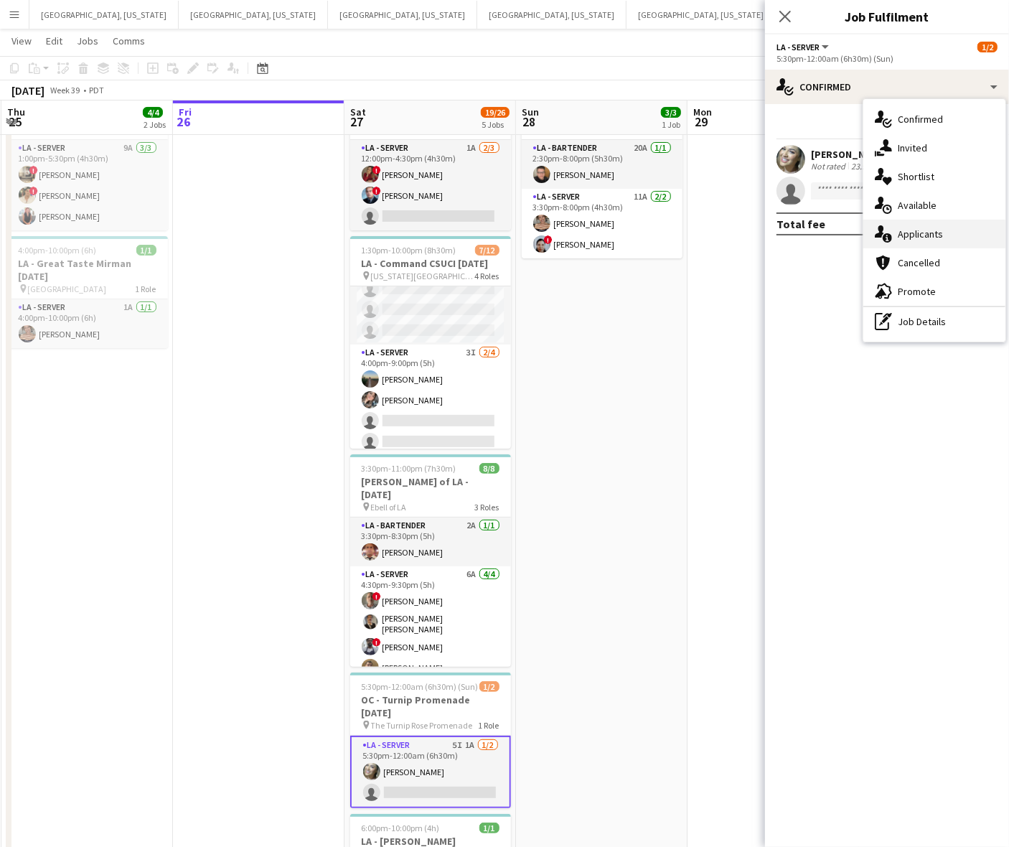
click at [906, 230] on span "Applicants" at bounding box center [920, 233] width 45 height 13
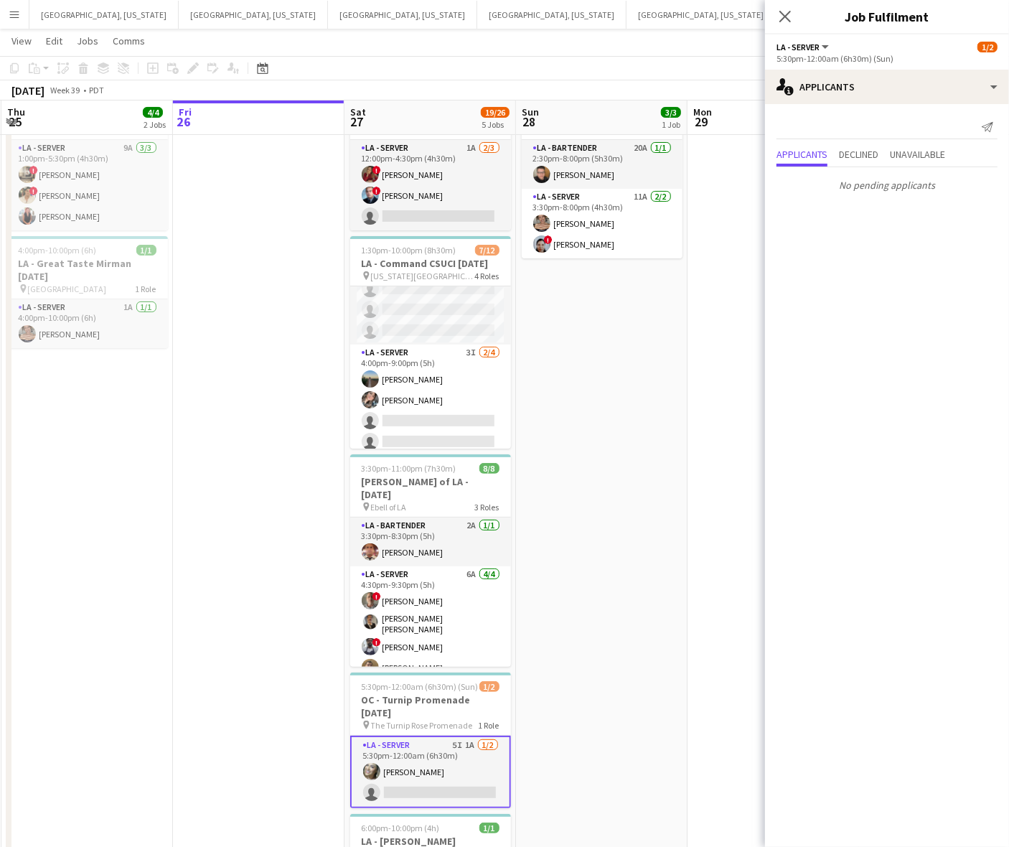
click at [654, 29] on app-page-menu "View Day view expanded Day view collapsed Month view Date picker Jump to [DATE]…" at bounding box center [504, 42] width 1009 height 27
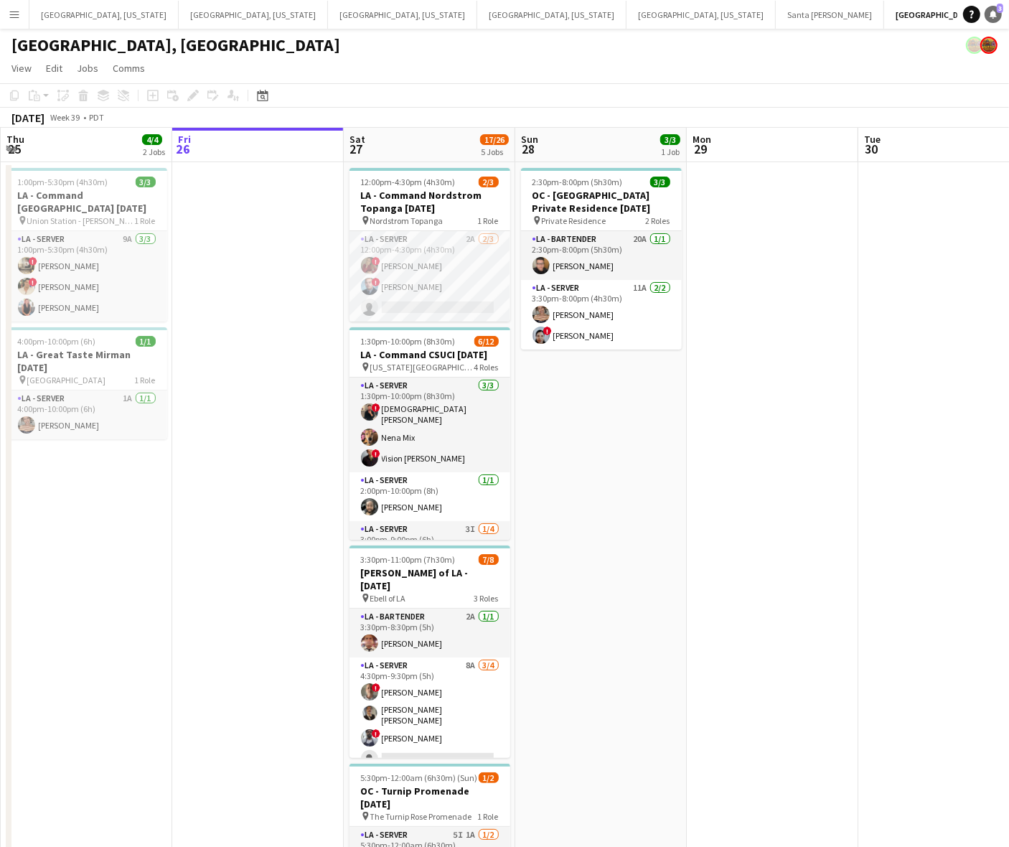
click at [994, 14] on icon at bounding box center [993, 13] width 7 height 7
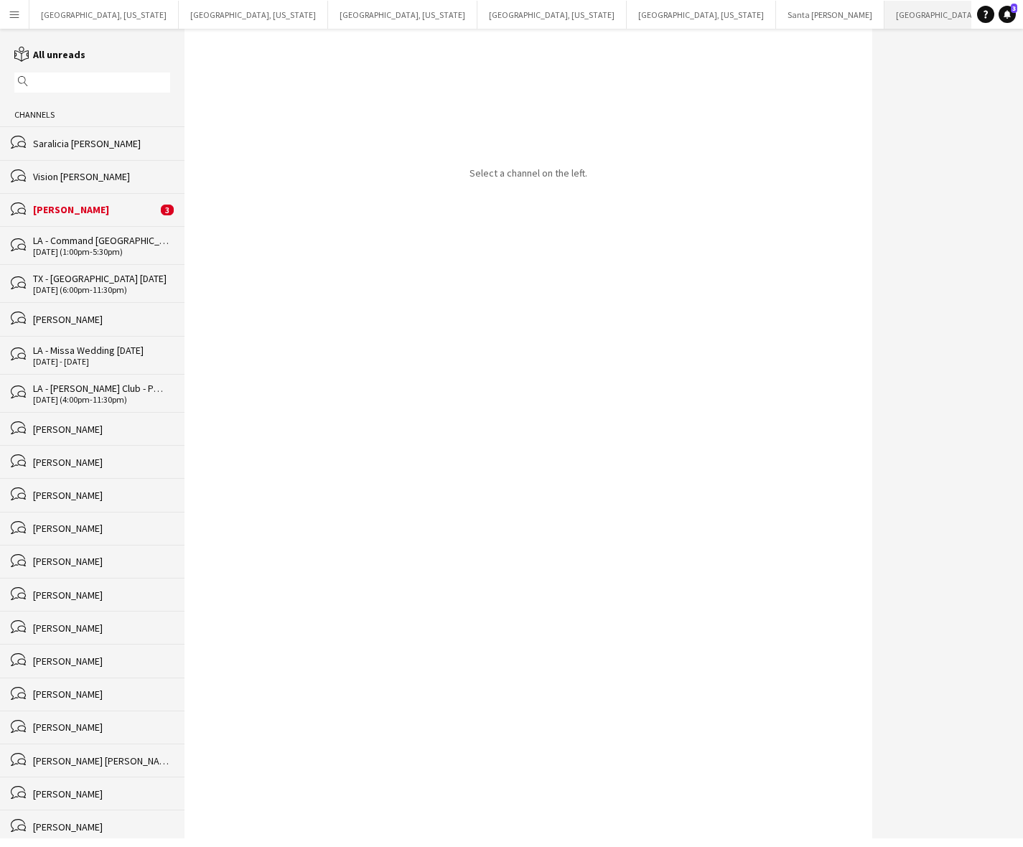
click at [884, 6] on button "[GEOGRAPHIC_DATA], [GEOGRAPHIC_DATA] Close" at bounding box center [976, 15] width 185 height 28
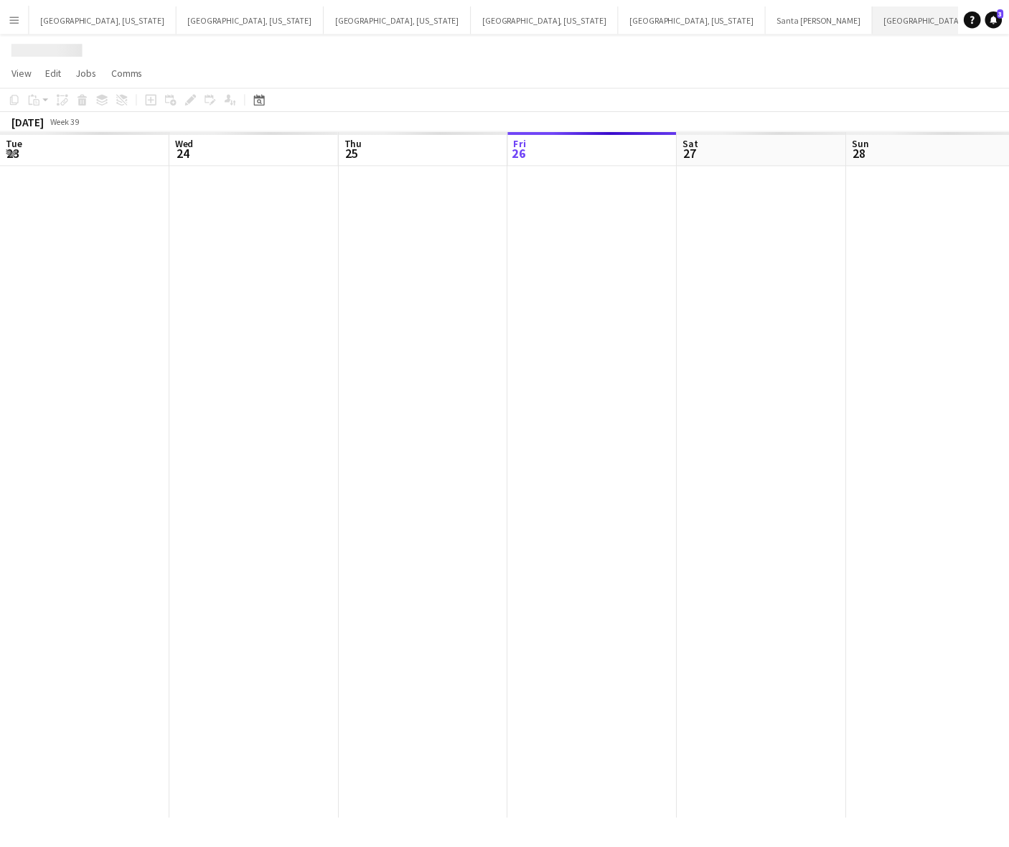
scroll to position [0, 342]
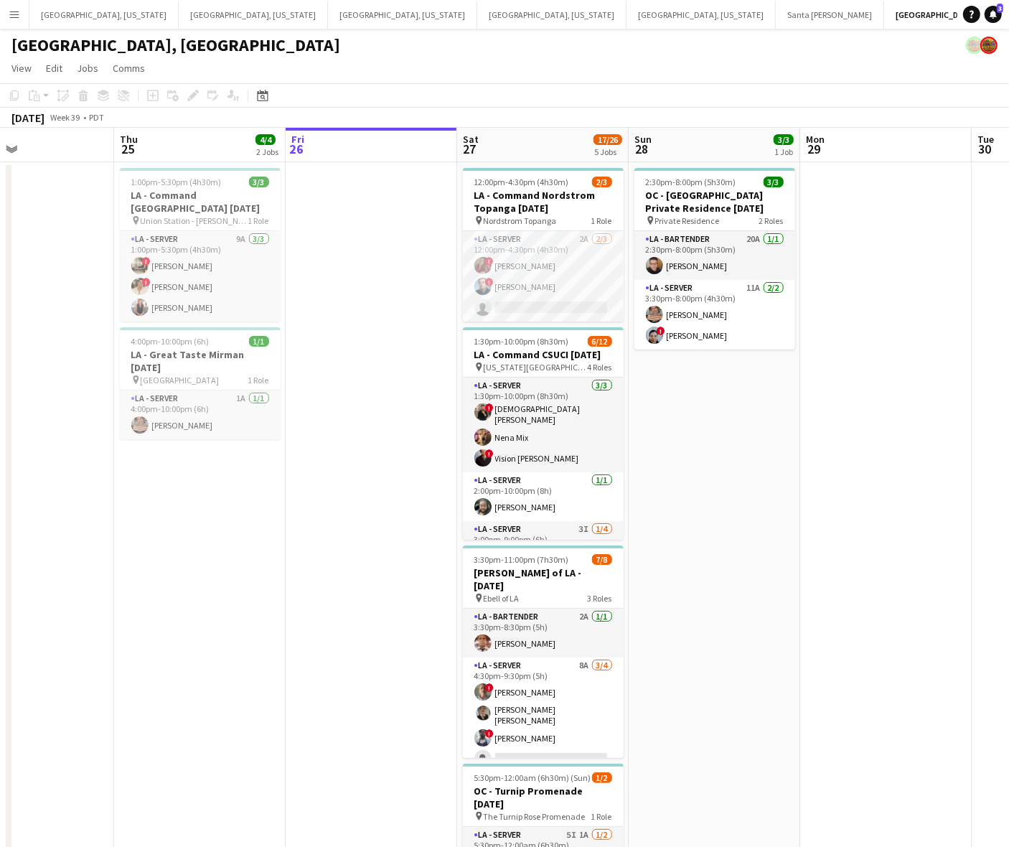
drag, startPoint x: 232, startPoint y: 433, endPoint x: 345, endPoint y: 423, distance: 113.8
click at [345, 423] on app-calendar-viewport "Mon 22 Tue 23 Wed 24 Thu 25 4/4 2 Jobs Fri 26 Sat 27 17/26 5 Jobs Sun 28 3/3 1 …" at bounding box center [504, 587] width 1009 height 919
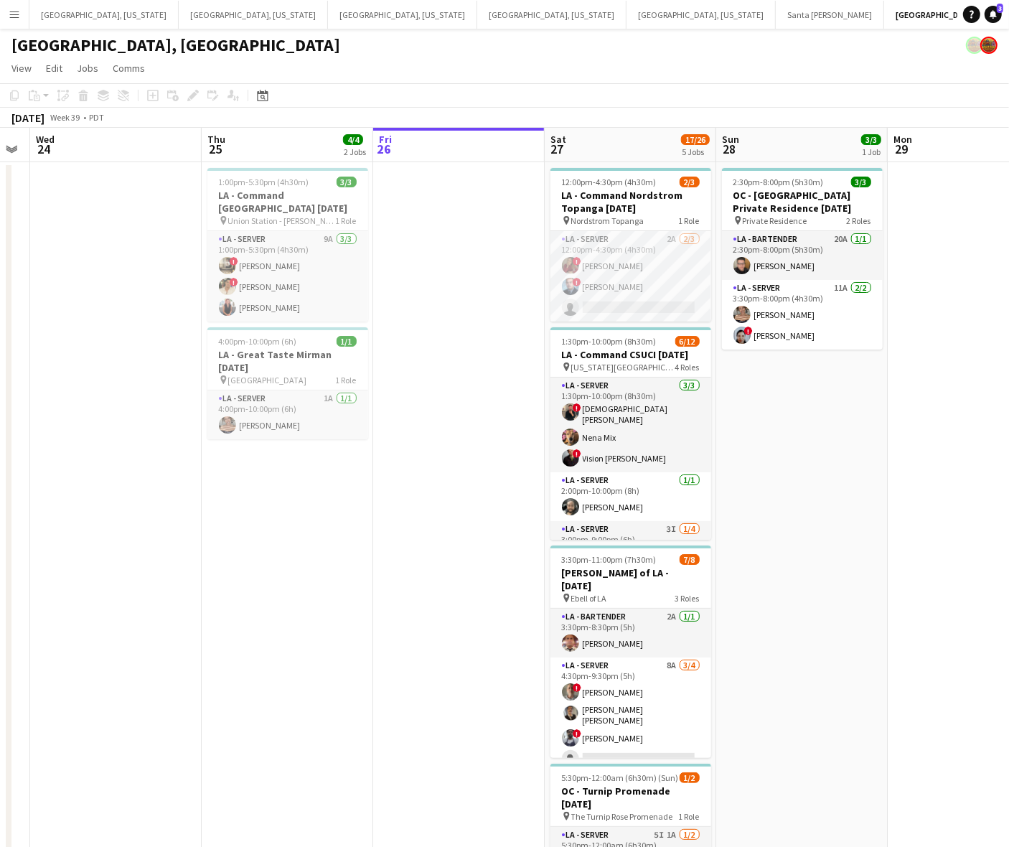
drag, startPoint x: 192, startPoint y: 492, endPoint x: 296, endPoint y: 446, distance: 114.7
click at [284, 456] on app-calendar-viewport "Mon 22 Tue 23 Wed 24 Thu 25 4/4 2 Jobs Fri 26 Sat 27 17/26 5 Jobs Sun 28 3/3 1 …" at bounding box center [504, 587] width 1009 height 919
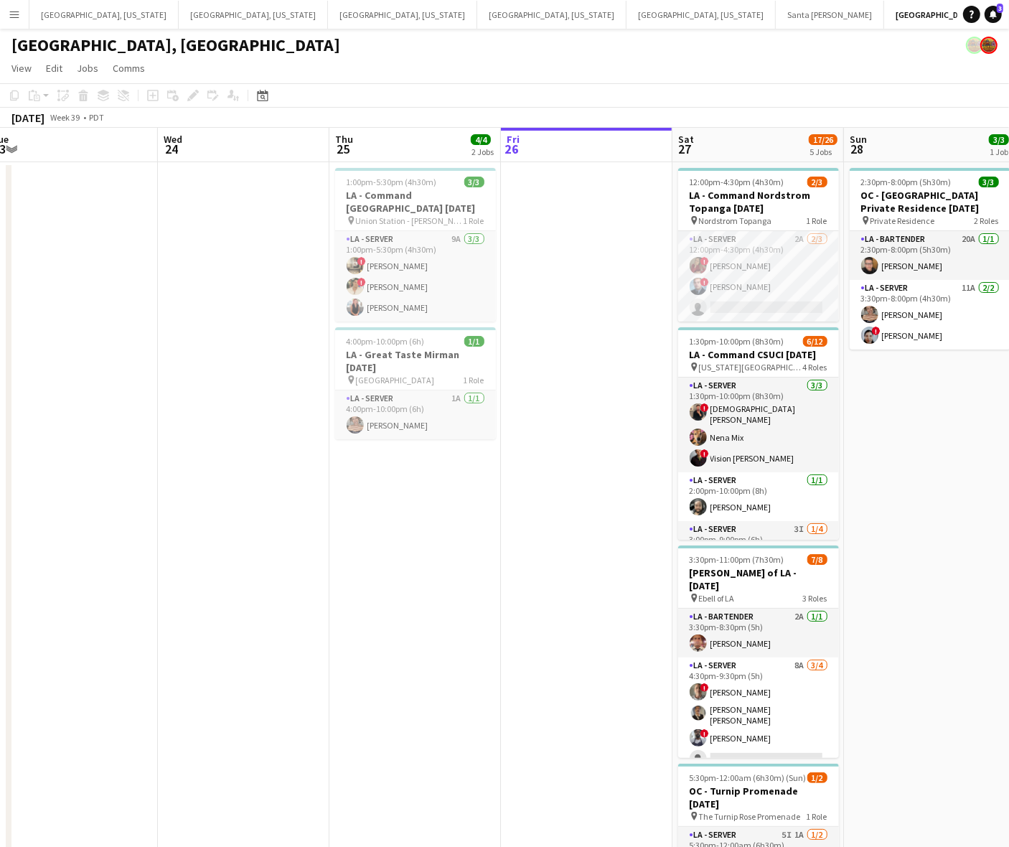
drag, startPoint x: 172, startPoint y: 450, endPoint x: 377, endPoint y: 374, distance: 218.2
click at [399, 389] on app-calendar-viewport "Sun 21 Mon 22 Tue 23 Wed 24 Thu 25 4/4 2 Jobs Fri 26 Sat 27 17/26 5 Jobs Sun 28…" at bounding box center [504, 587] width 1009 height 919
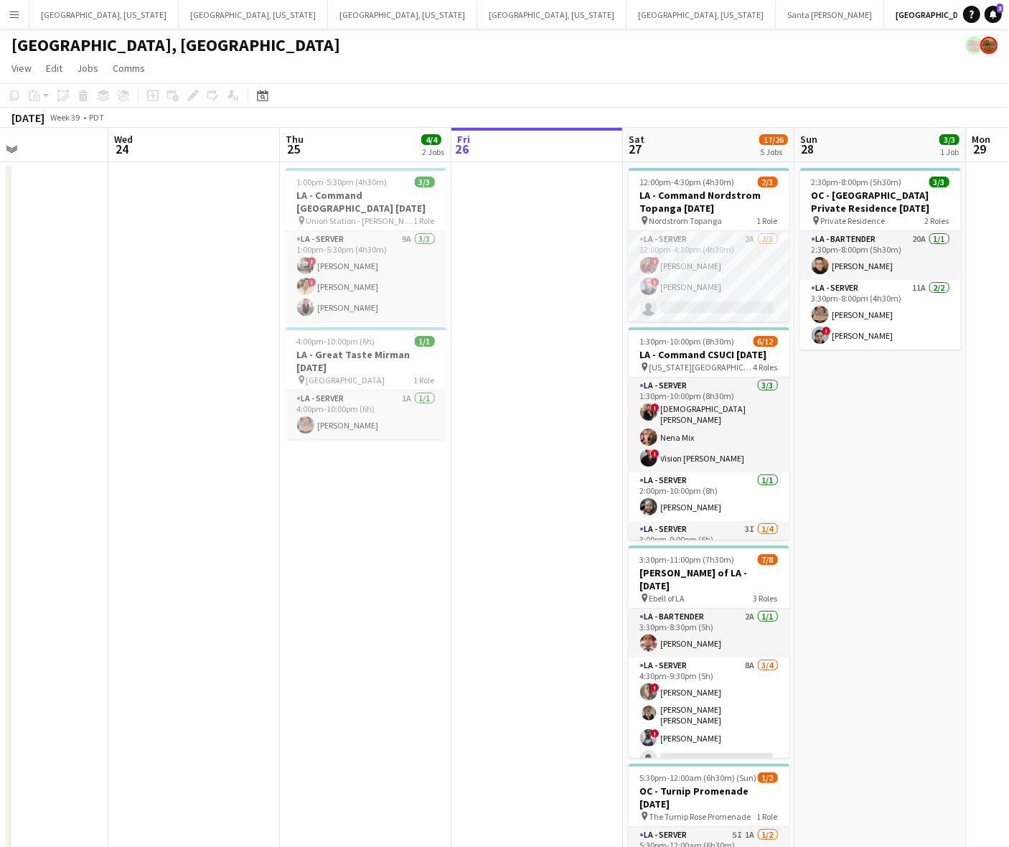
drag, startPoint x: 702, startPoint y: 438, endPoint x: 549, endPoint y: 451, distance: 153.3
click at [549, 451] on app-calendar-viewport "Sat 20 29/39 6 Jobs Sun 21 Mon 22 Tue 23 Wed 24 Thu 25 4/4 2 Jobs Fri 26 Sat 27…" at bounding box center [504, 646] width 1009 height 1037
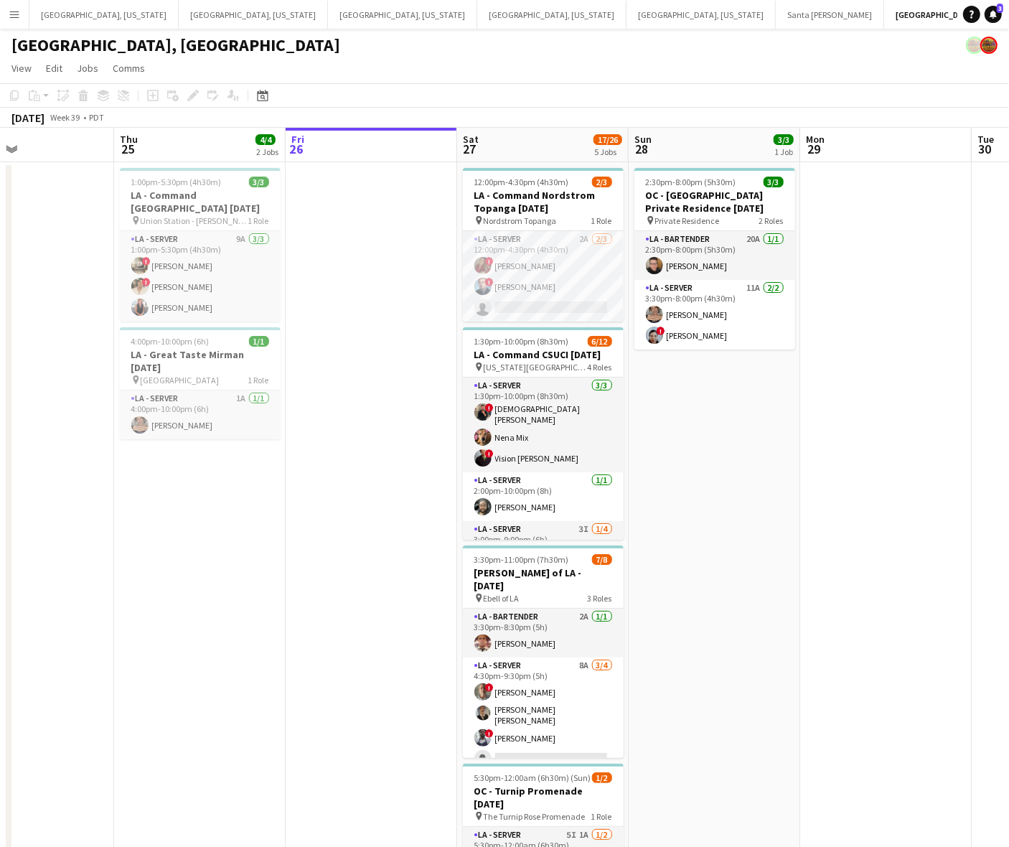
drag, startPoint x: 575, startPoint y: 453, endPoint x: 206, endPoint y: 539, distance: 378.8
click at [206, 539] on app-calendar-viewport "Sun 21 Mon 22 Tue 23 Wed 24 Thu 25 4/4 2 Jobs Fri 26 Sat 27 17/26 5 Jobs Sun 28…" at bounding box center [504, 646] width 1009 height 1037
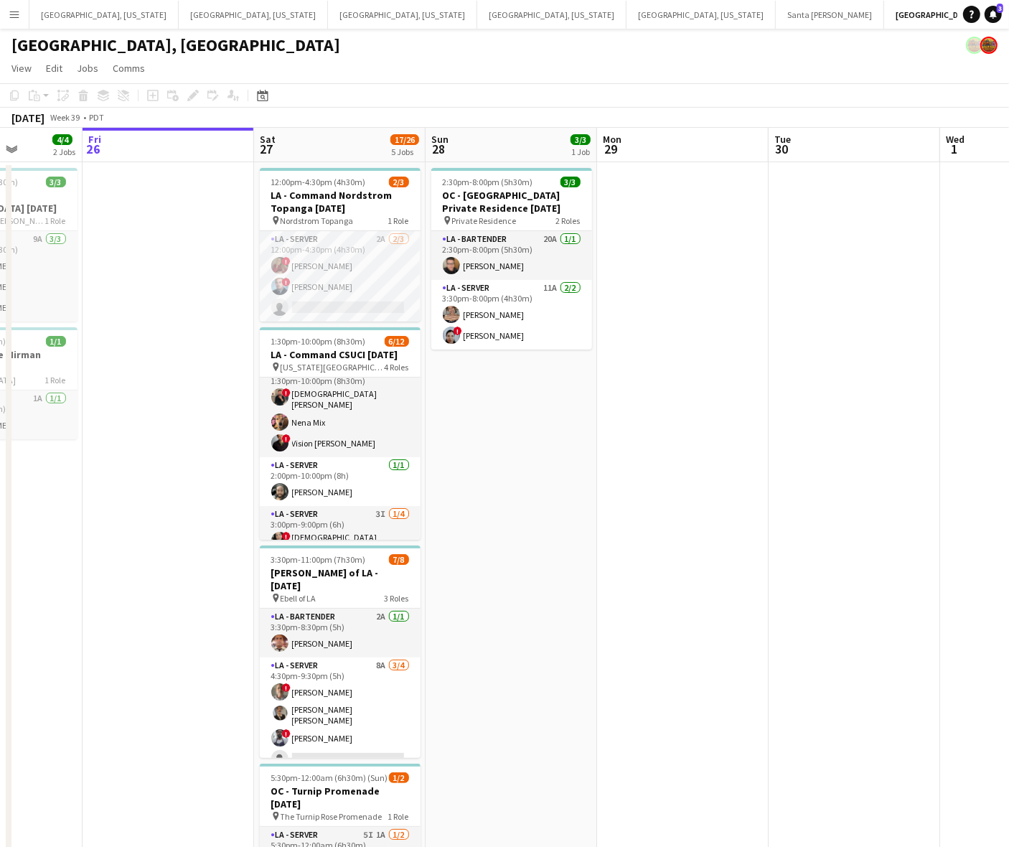
scroll to position [0, 0]
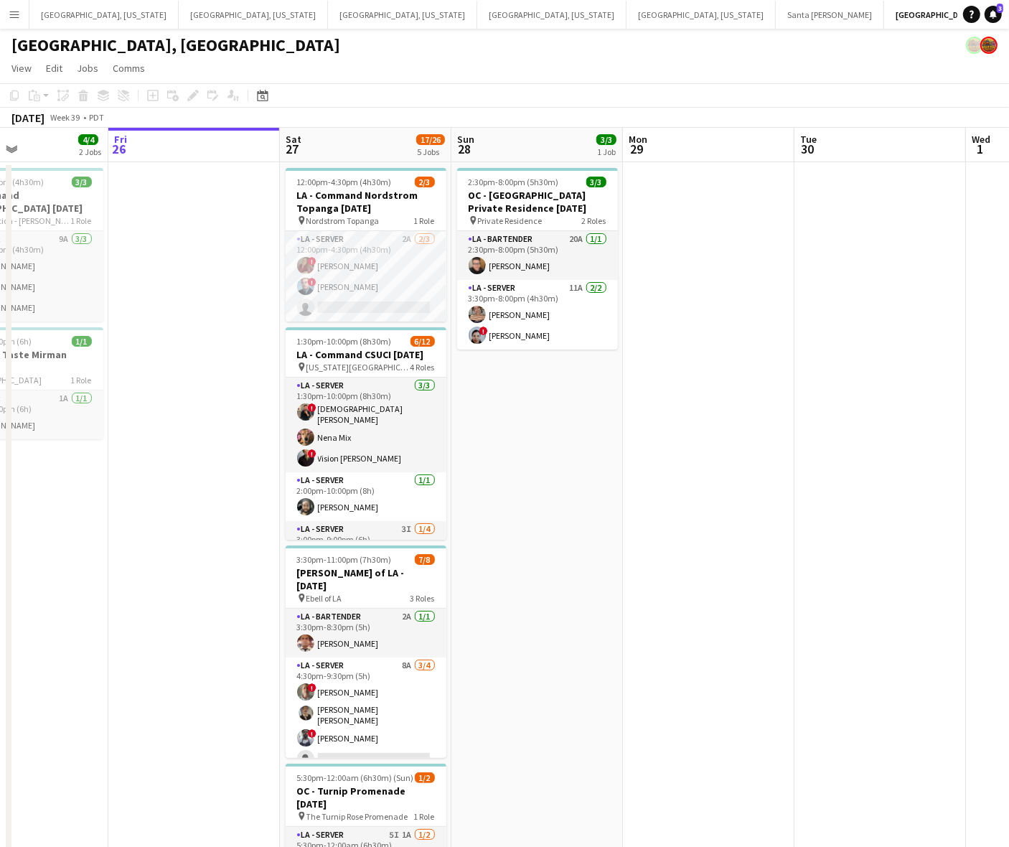
drag, startPoint x: 240, startPoint y: 321, endPoint x: 266, endPoint y: 325, distance: 26.2
click at [266, 325] on app-calendar-viewport "Tue 23 Wed 24 Thu 25 4/4 2 Jobs Fri 26 Sat 27 17/26 5 Jobs Sun 28 3/3 1 Job Mon…" at bounding box center [504, 646] width 1009 height 1037
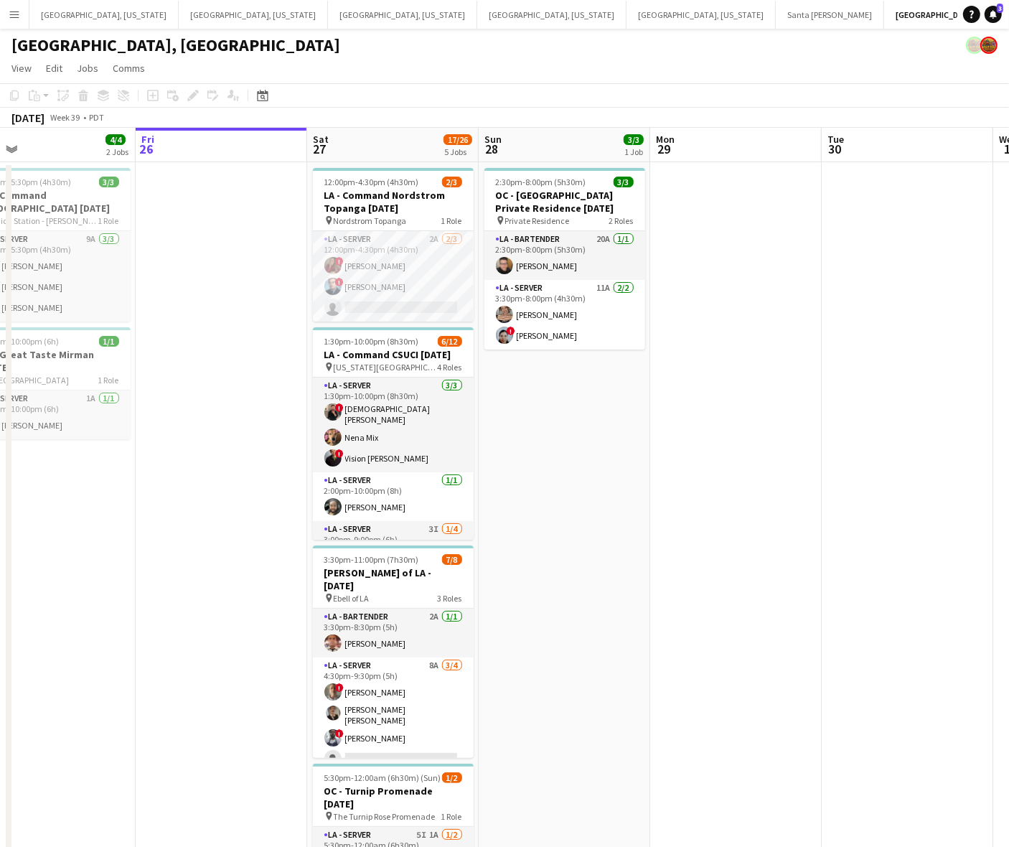
drag, startPoint x: 266, startPoint y: 325, endPoint x: 293, endPoint y: 331, distance: 27.2
click at [293, 331] on app-calendar-viewport "Tue 23 Wed 24 Thu 25 4/4 2 Jobs Fri 26 Sat 27 17/26 5 Jobs Sun 28 3/3 1 Job Mon…" at bounding box center [504, 646] width 1009 height 1037
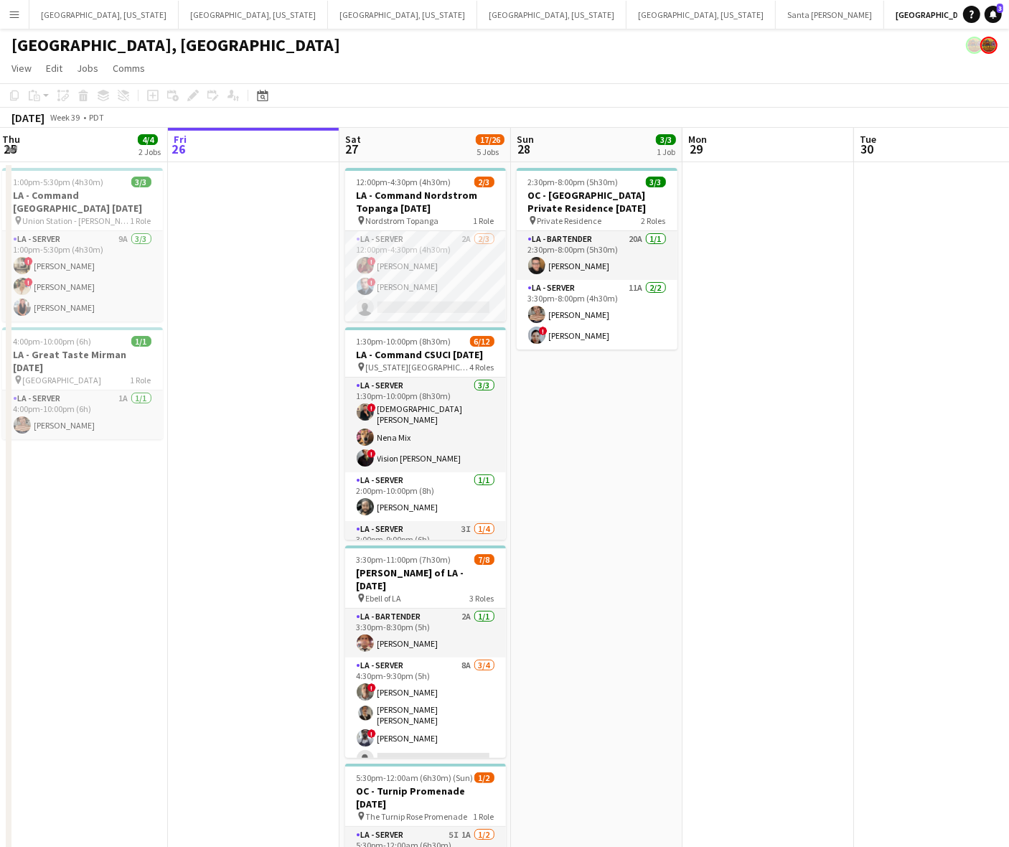
scroll to position [0, 345]
drag, startPoint x: 285, startPoint y: 327, endPoint x: 319, endPoint y: 327, distance: 34.4
click at [319, 327] on app-calendar-viewport "Tue 23 Wed 24 Thu 25 4/4 2 Jobs Fri 26 Sat 27 17/26 5 Jobs Sun 28 3/3 1 Job Mon…" at bounding box center [504, 646] width 1009 height 1037
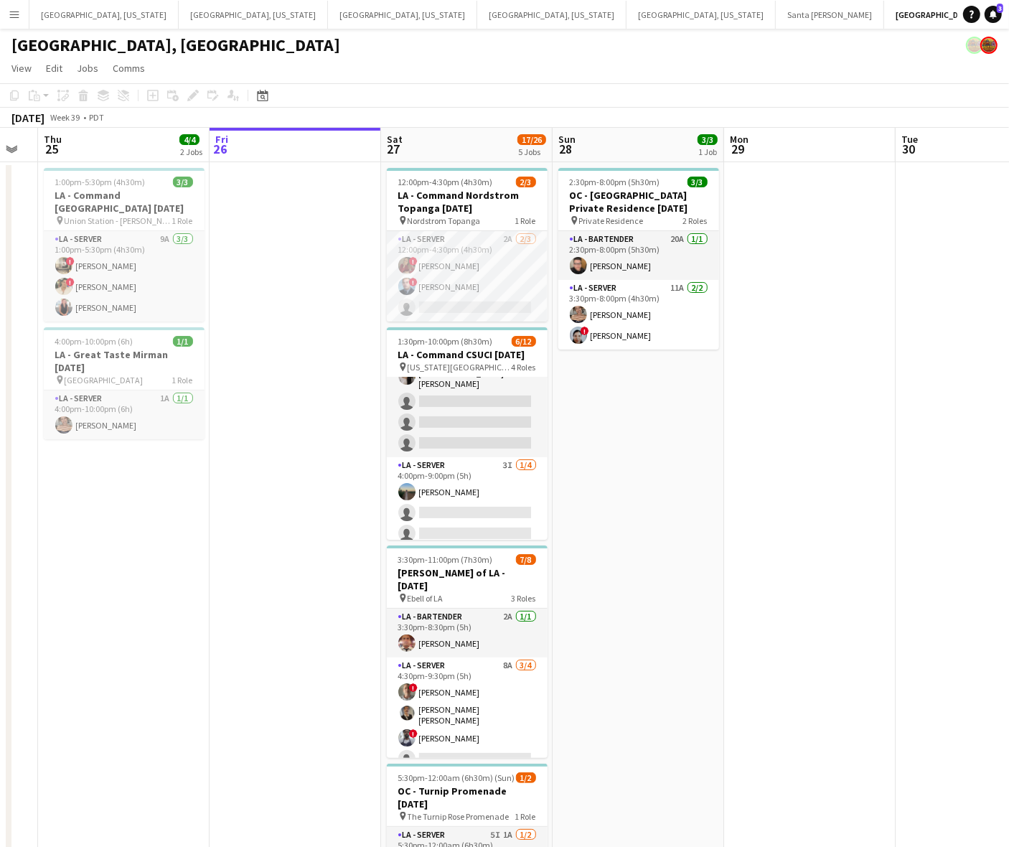
scroll to position [0, 293]
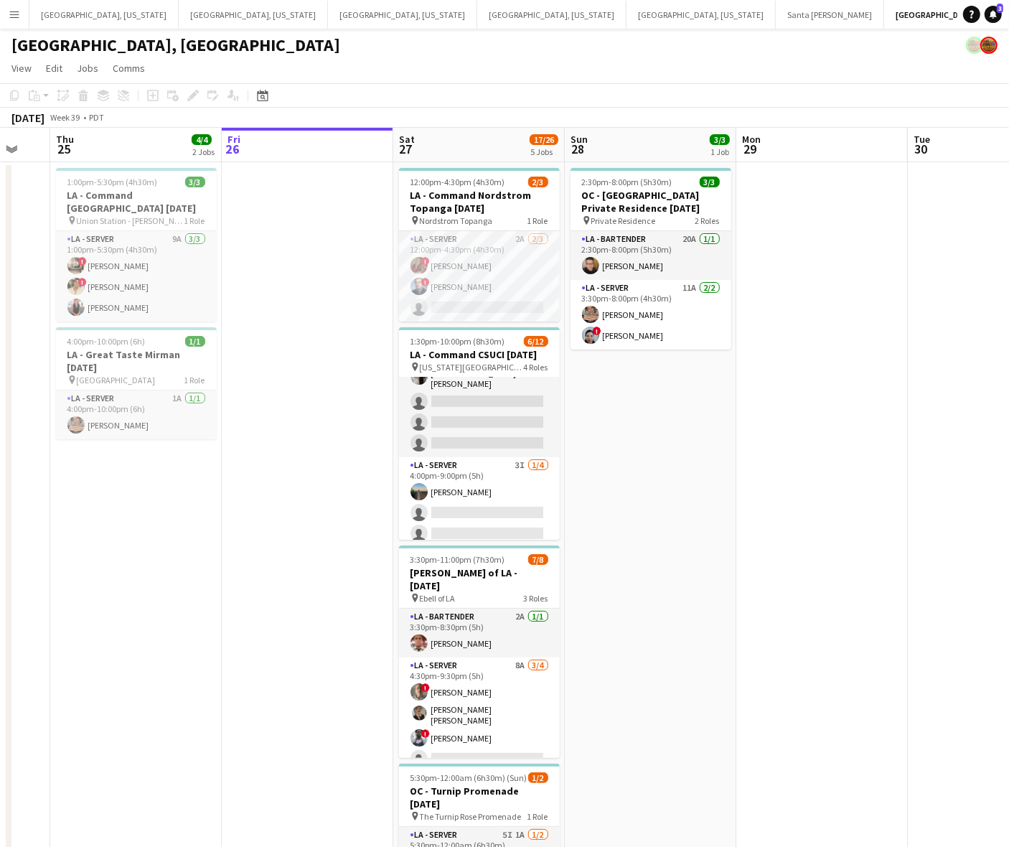
drag, startPoint x: 280, startPoint y: 483, endPoint x: 332, endPoint y: 497, distance: 54.1
click at [332, 497] on app-calendar-viewport "Tue 23 Wed 24 Thu 25 4/4 2 Jobs Fri 26 Sat 27 17/26 5 Jobs Sun 28 3/3 1 Job Mon…" at bounding box center [504, 646] width 1009 height 1037
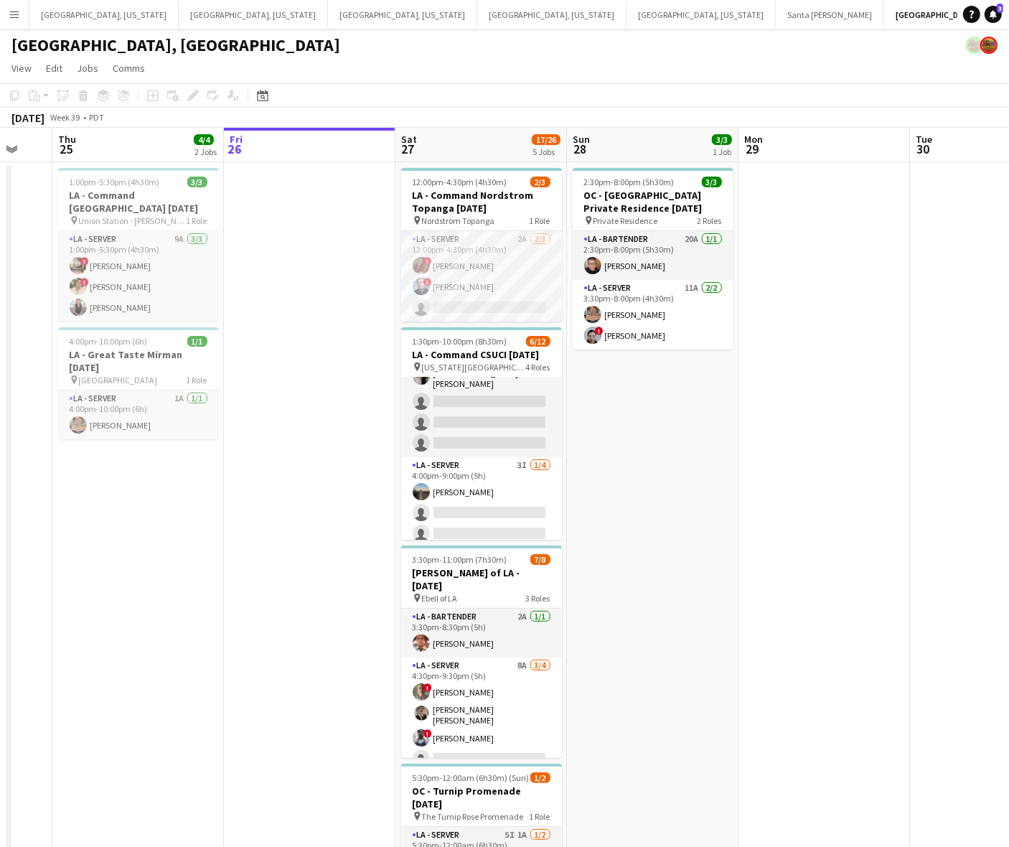
click at [335, 497] on app-date-cell at bounding box center [310, 663] width 172 height 1003
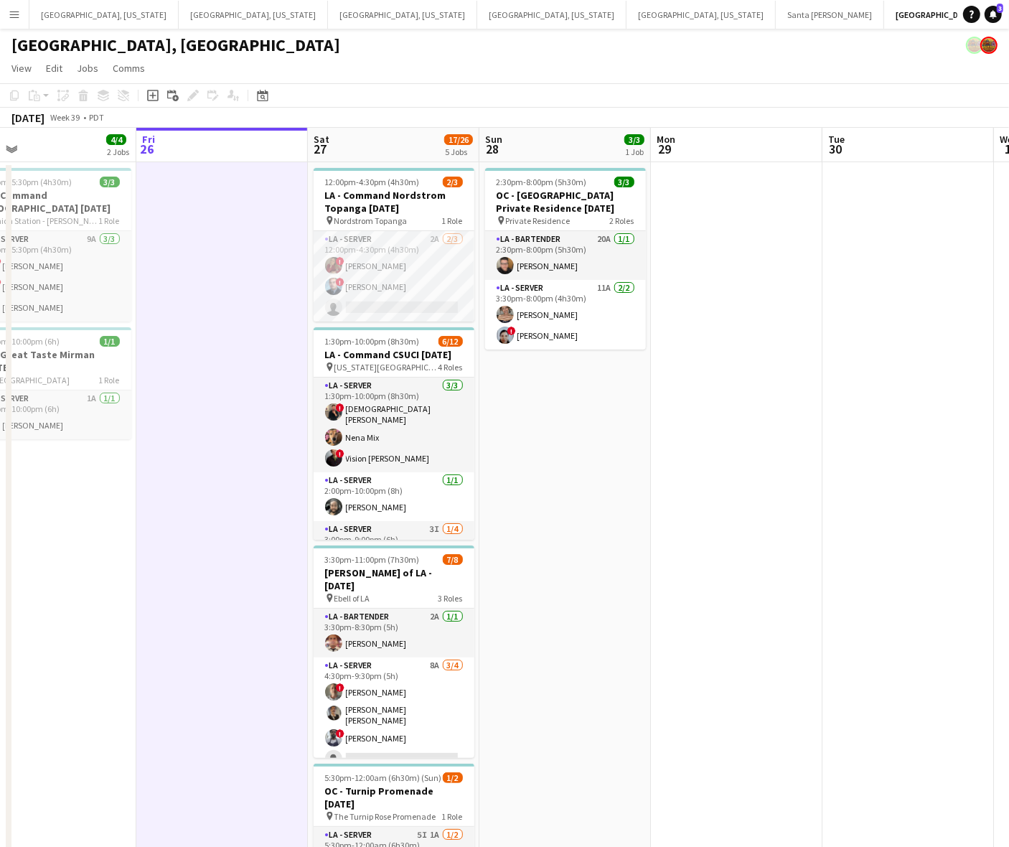
scroll to position [0, 377]
drag, startPoint x: 324, startPoint y: 381, endPoint x: 237, endPoint y: 456, distance: 115.0
click at [237, 456] on app-calendar-viewport "Tue 23 Wed 24 Thu 25 4/4 2 Jobs Fri 26 Sat 27 17/26 5 Jobs Sun 28 3/3 1 Job Mon…" at bounding box center [504, 646] width 1009 height 1037
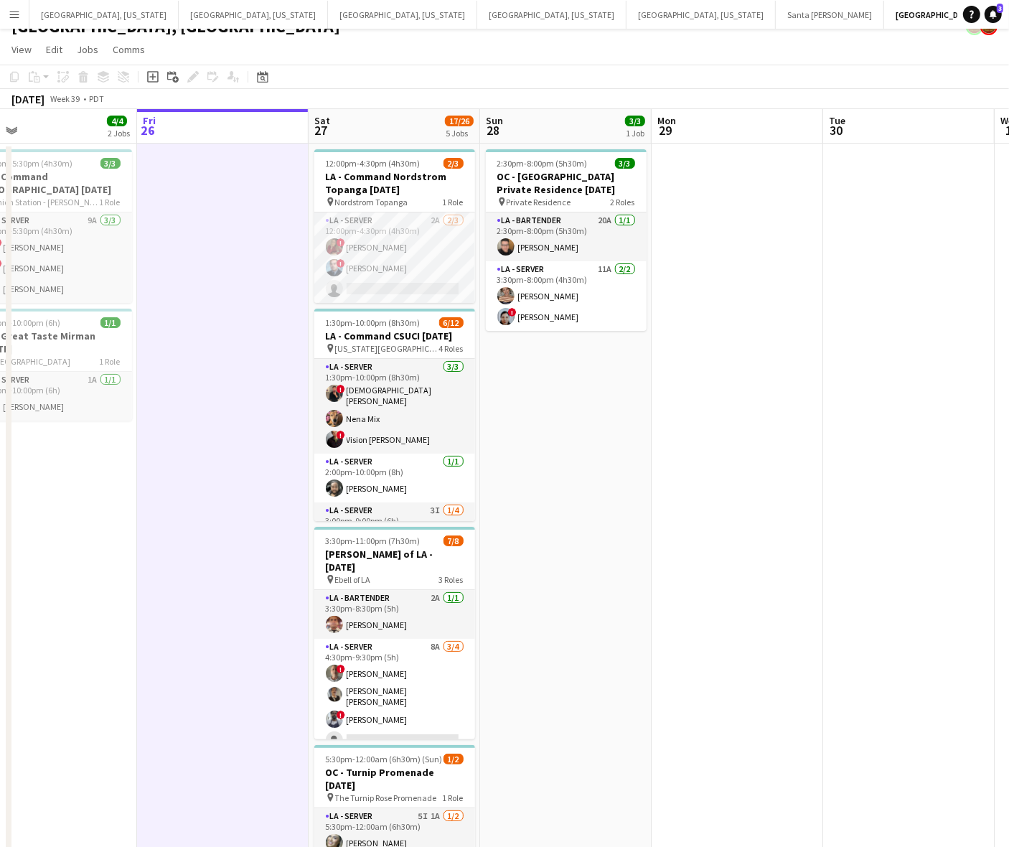
scroll to position [0, 0]
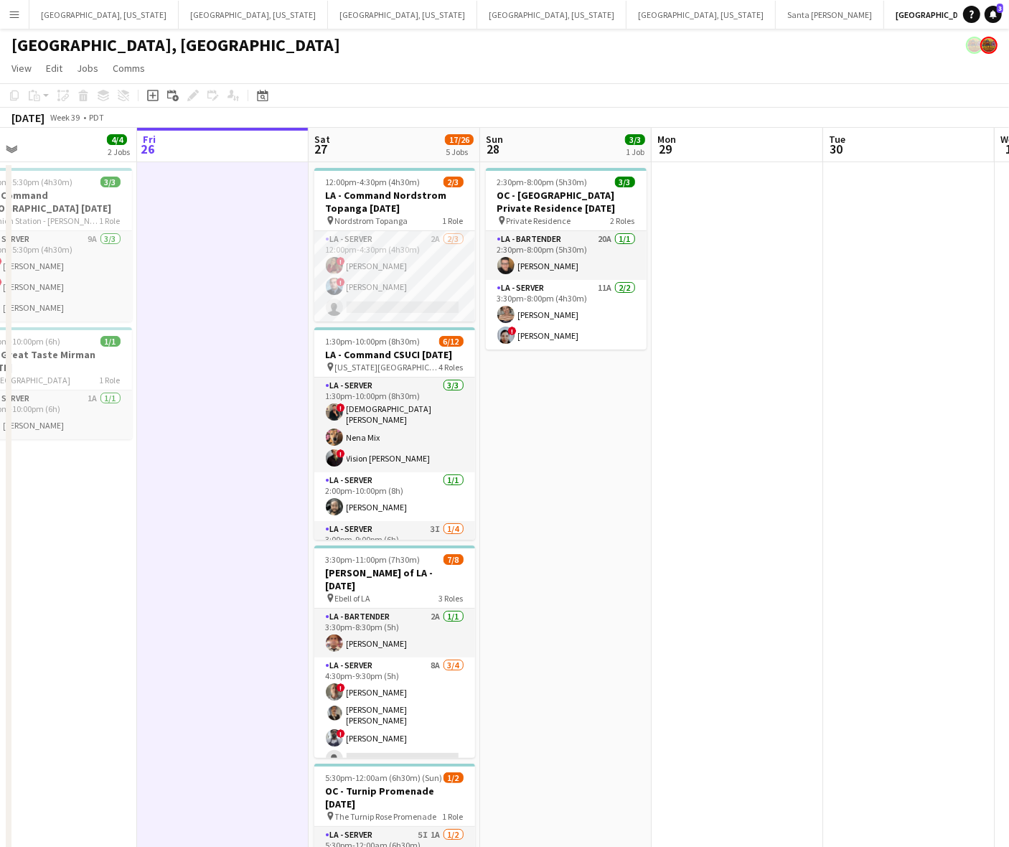
drag, startPoint x: 434, startPoint y: 273, endPoint x: 482, endPoint y: 260, distance: 50.0
click at [434, 273] on app-card-role "LA - Server 2A [DATE] 12:00pm-4:30pm (4h30m) ! [PERSON_NAME] ! [PERSON_NAME] si…" at bounding box center [394, 276] width 161 height 90
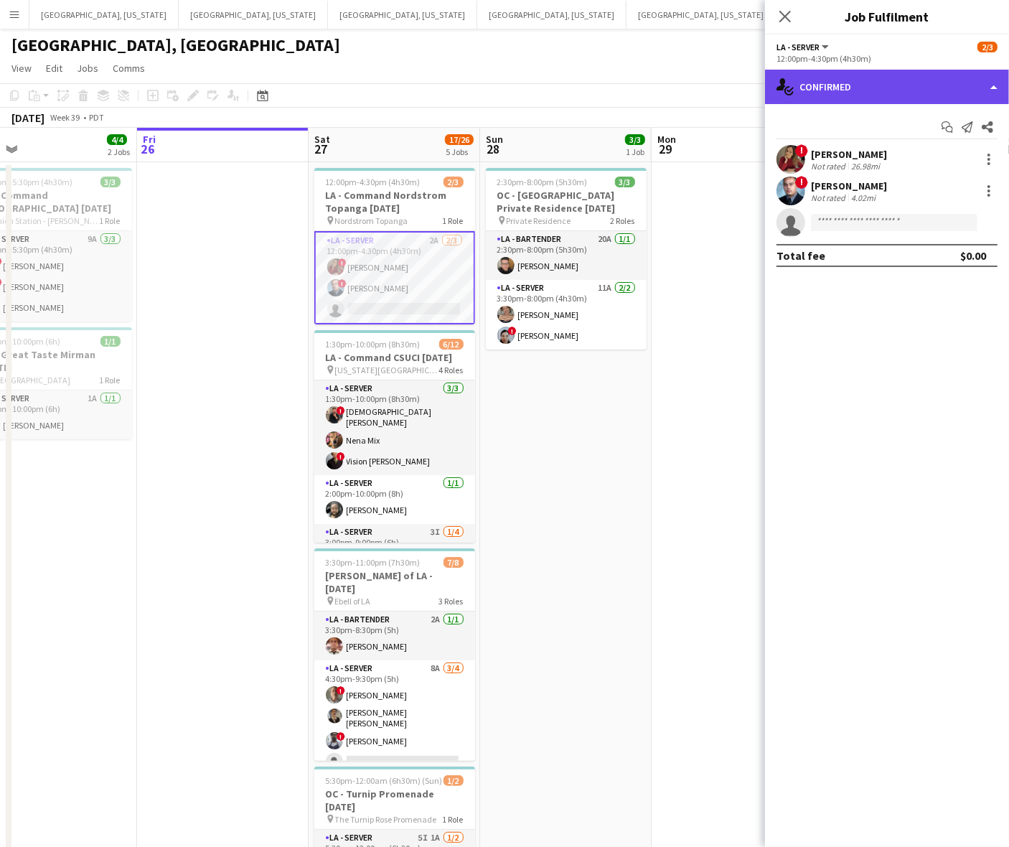
click at [941, 87] on div "single-neutral-actions-check-2 Confirmed" at bounding box center [887, 87] width 244 height 34
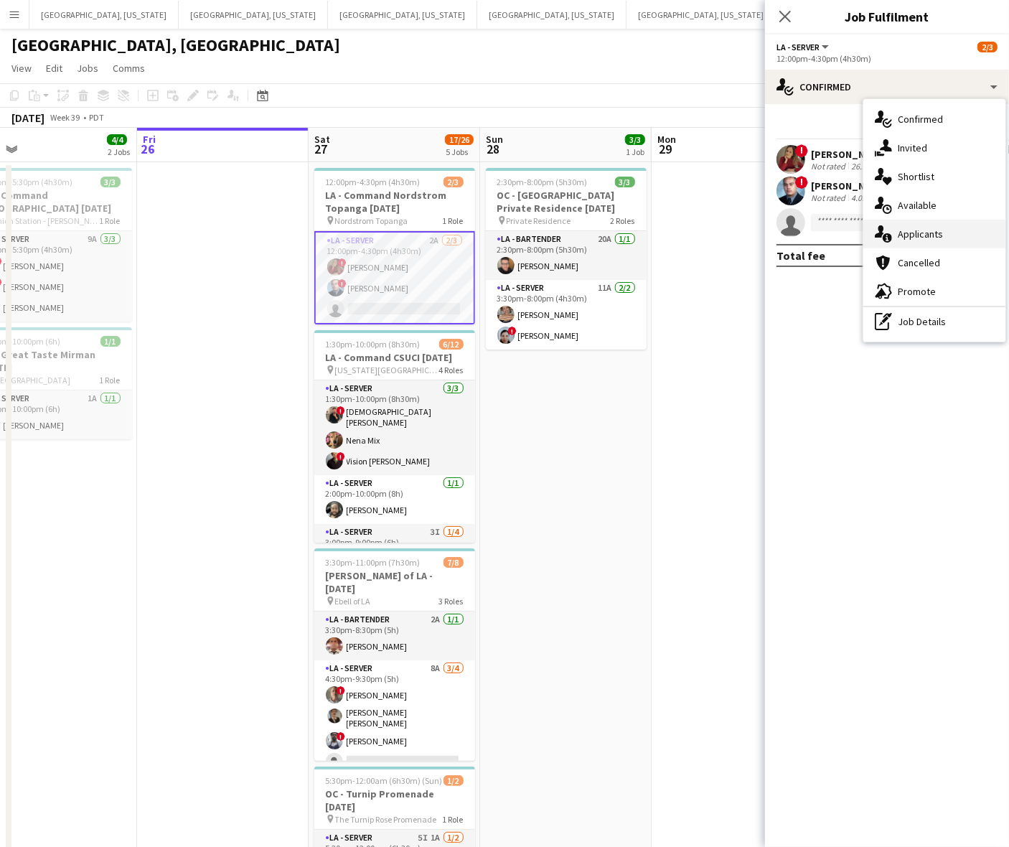
click at [913, 226] on div "single-neutral-actions-information Applicants" at bounding box center [934, 234] width 142 height 29
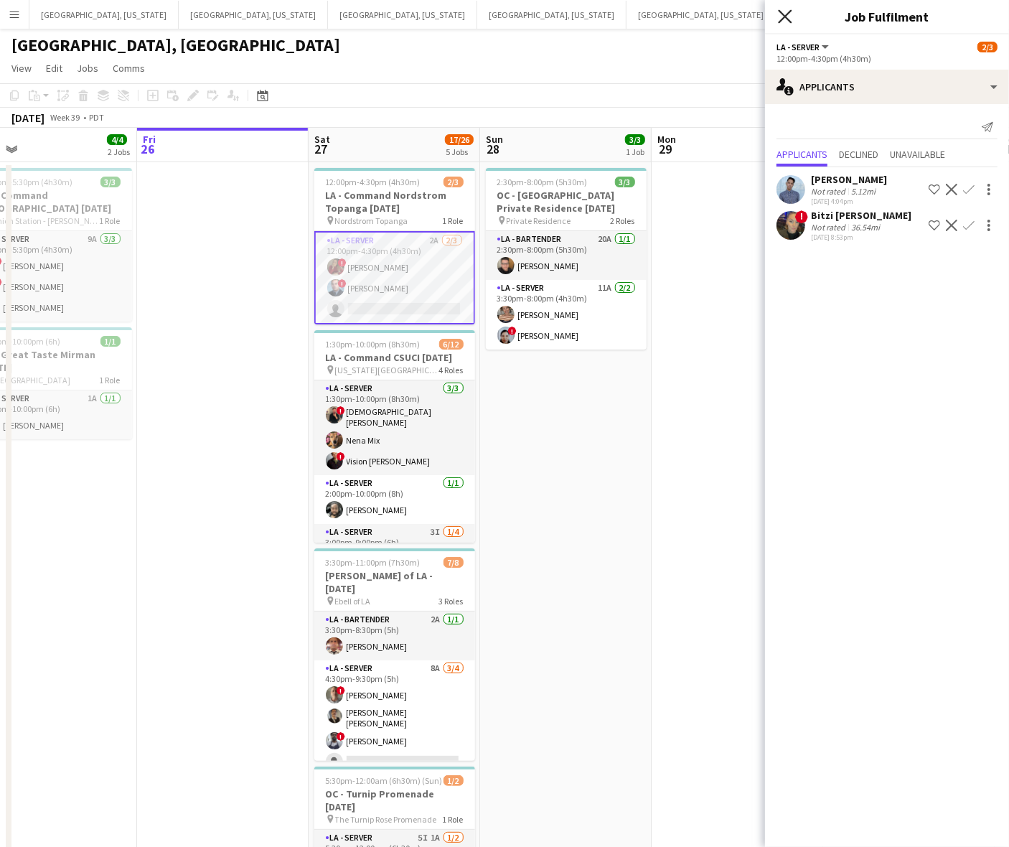
click at [787, 15] on icon at bounding box center [785, 16] width 14 height 14
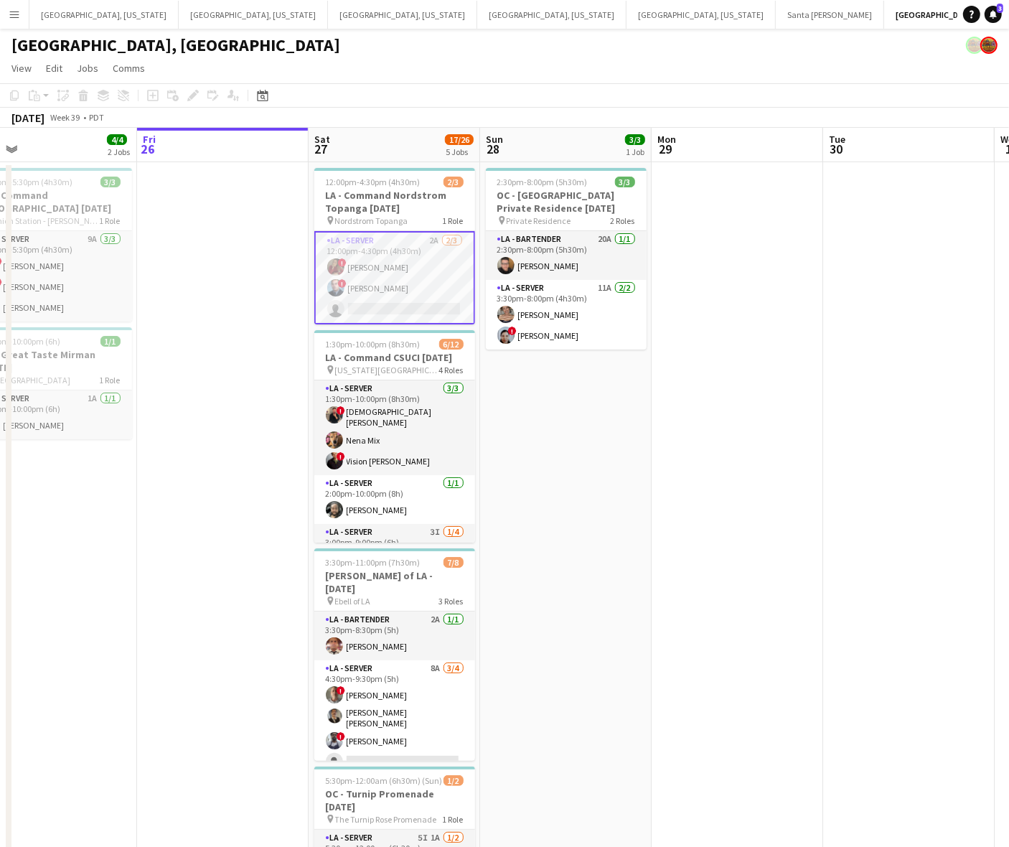
scroll to position [0, 360]
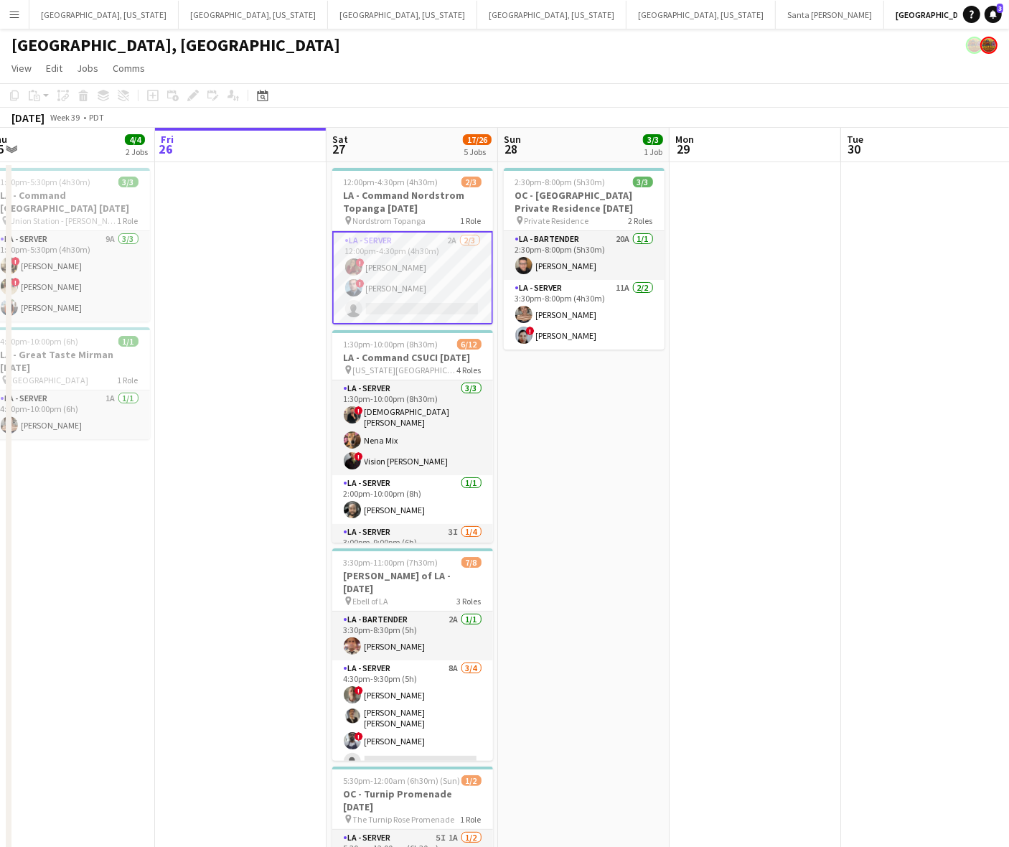
click at [112, 587] on app-calendar-viewport "Tue 23 Wed 24 Thu 25 4/4 2 Jobs Fri 26 Sat 27 17/26 5 Jobs Sun 28 3/3 1 Job Mon…" at bounding box center [504, 646] width 1009 height 1037
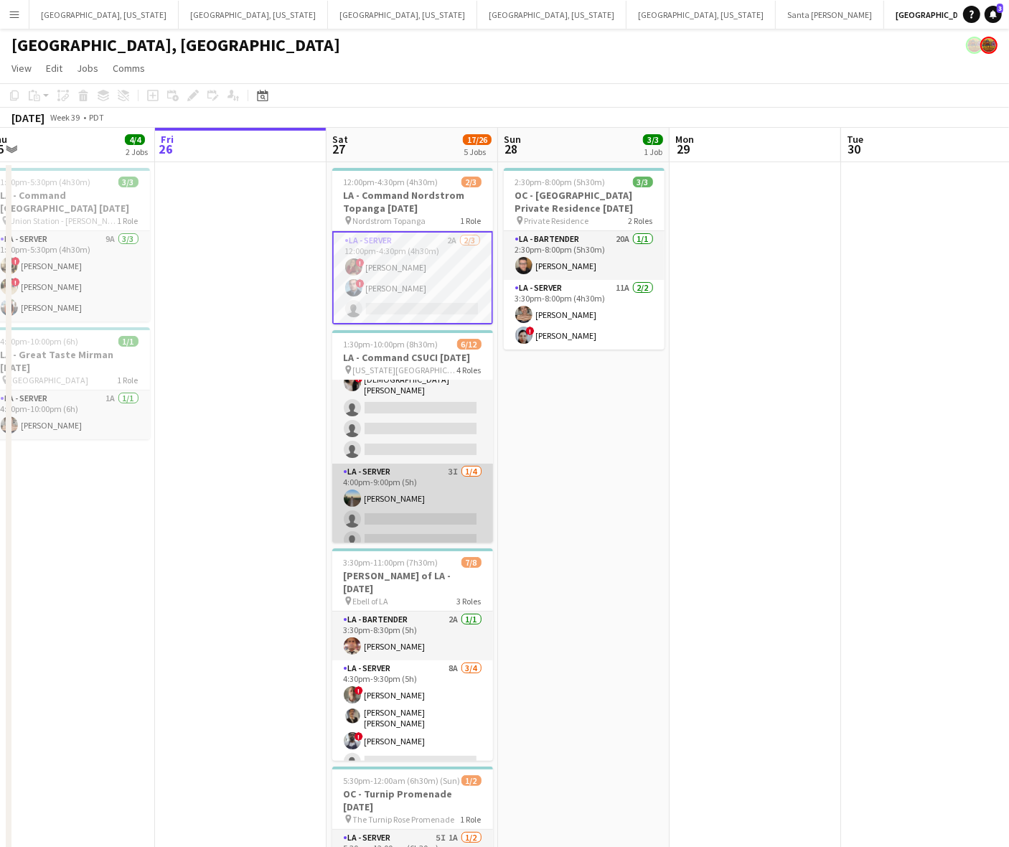
scroll to position [201, 0]
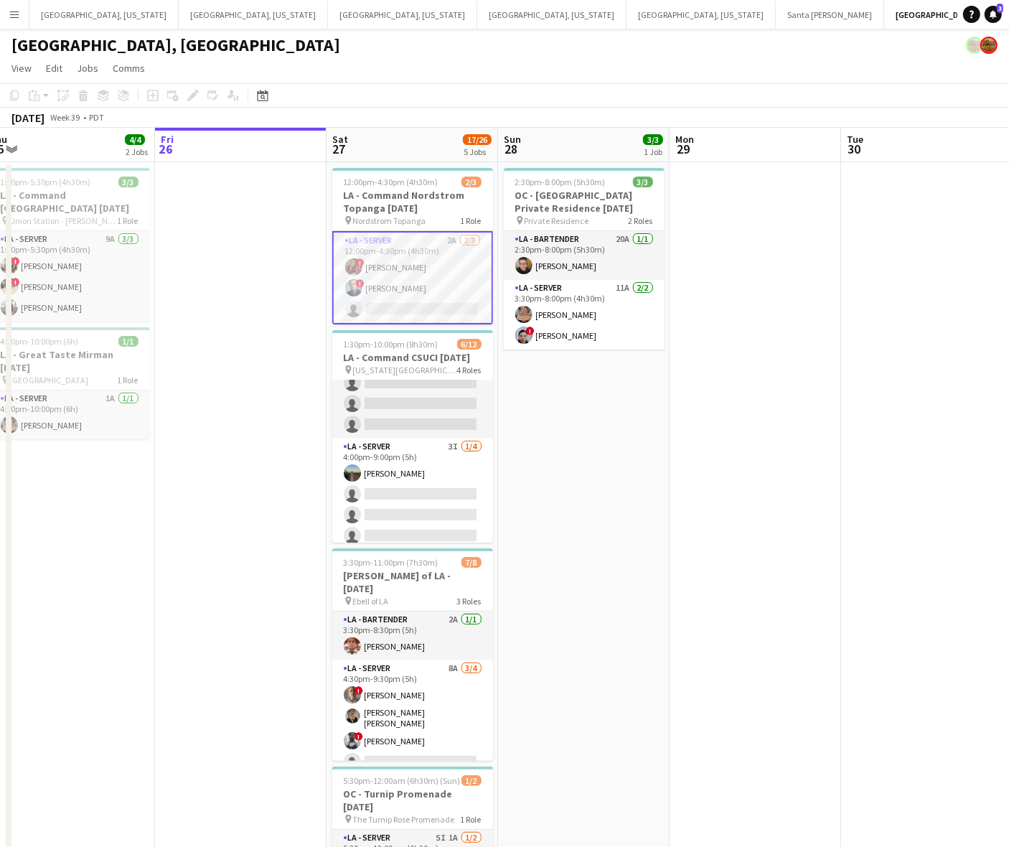
click at [389, 277] on app-card-role "LA - Server 2A [DATE] 12:00pm-4:30pm (4h30m) ! [PERSON_NAME] ! [PERSON_NAME] si…" at bounding box center [412, 277] width 161 height 93
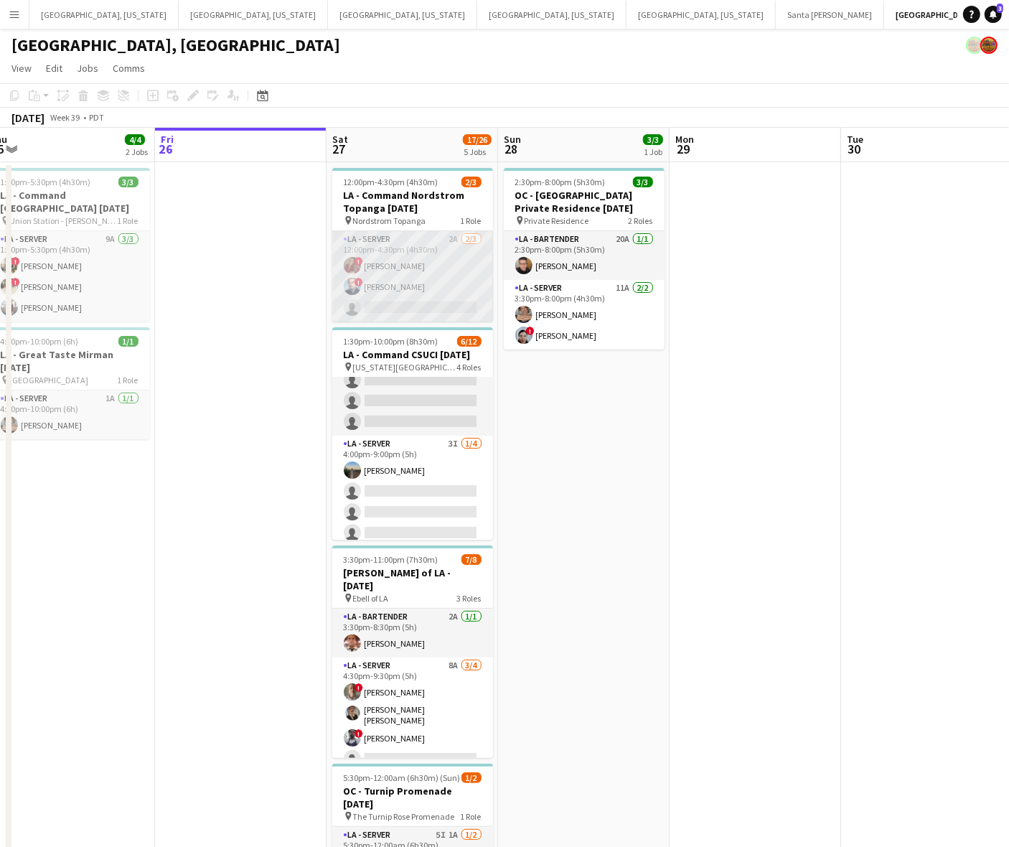
click at [420, 284] on app-card-role "LA - Server 2A [DATE] 12:00pm-4:30pm (4h30m) ! [PERSON_NAME] ! [PERSON_NAME] si…" at bounding box center [412, 276] width 161 height 90
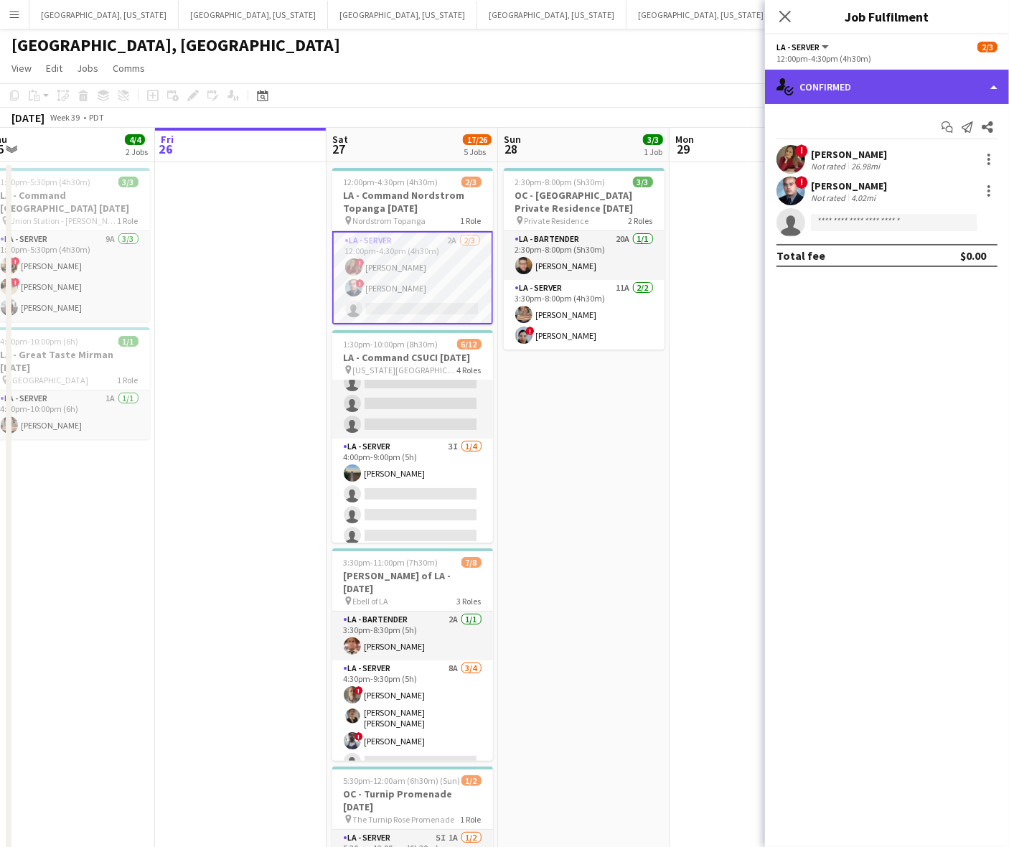
click at [871, 87] on div "single-neutral-actions-check-2 Confirmed" at bounding box center [887, 87] width 244 height 34
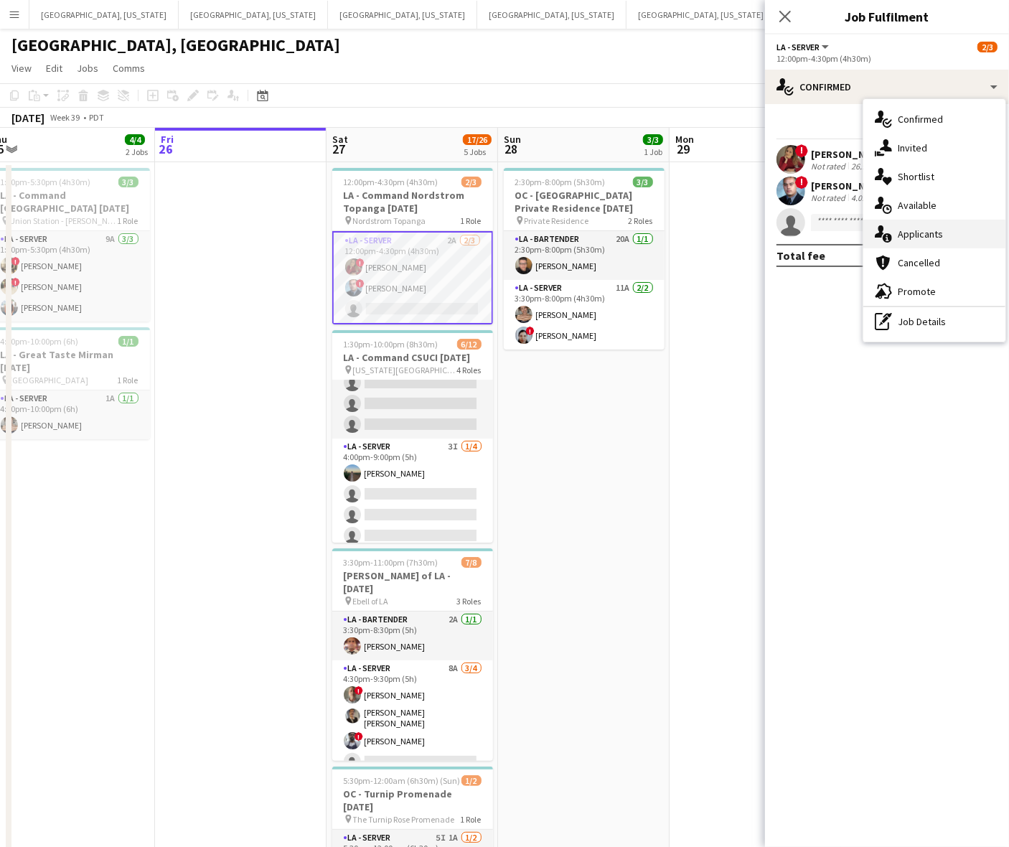
click at [923, 226] on div "single-neutral-actions-information Applicants" at bounding box center [934, 234] width 142 height 29
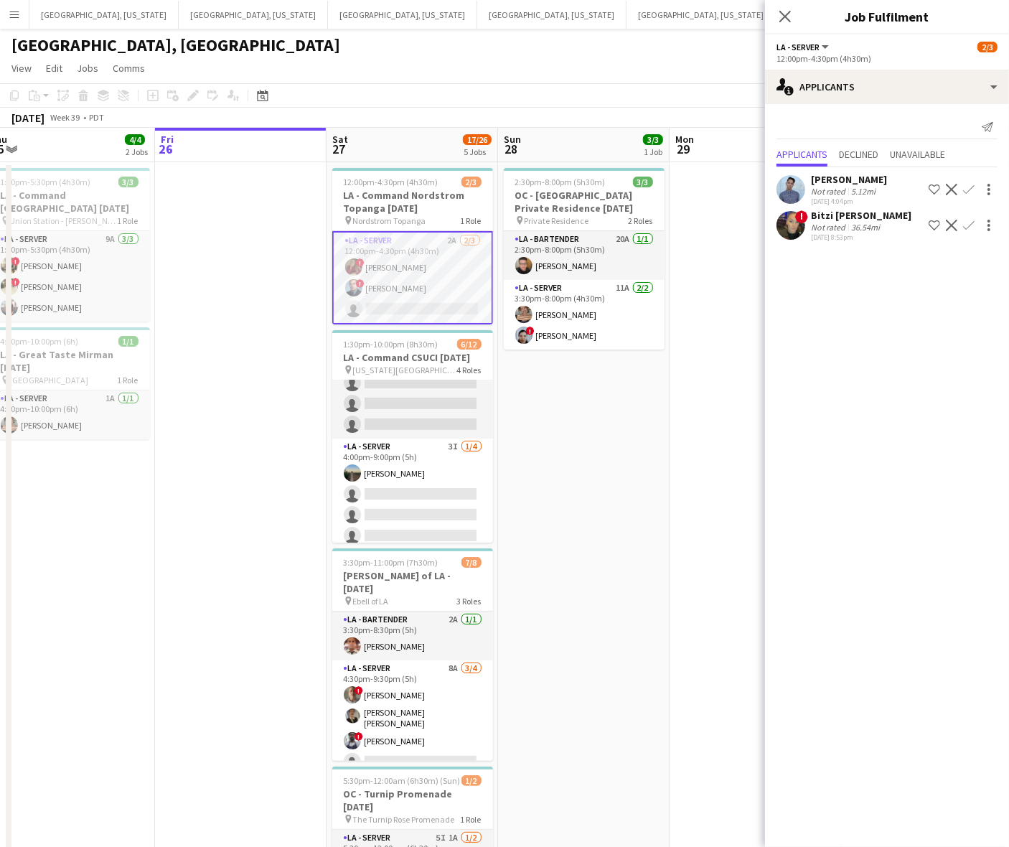
click at [820, 183] on div "[PERSON_NAME]" at bounding box center [849, 179] width 76 height 13
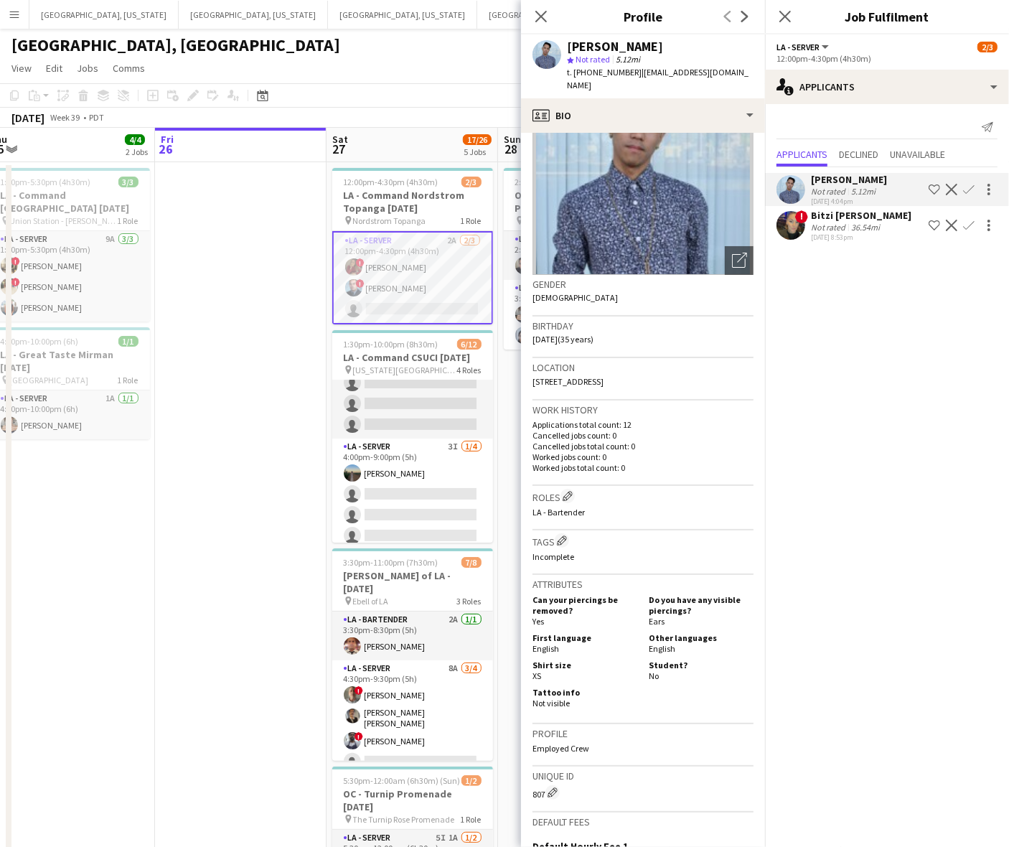
scroll to position [0, 0]
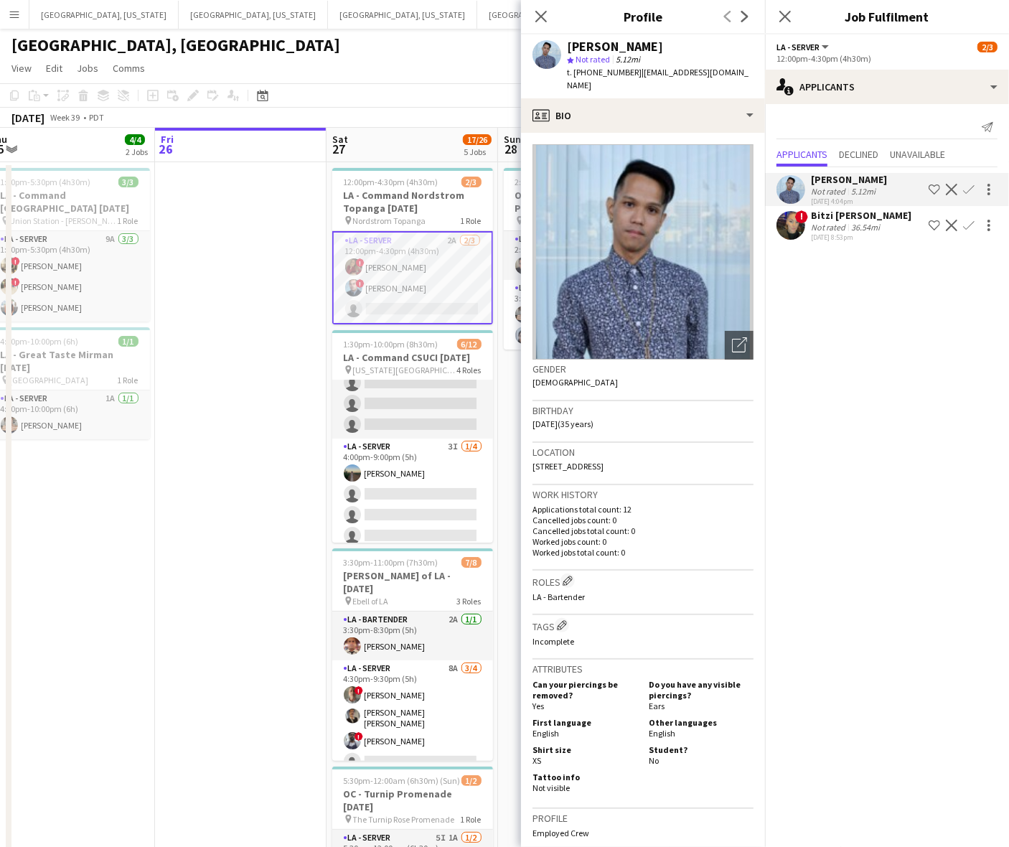
click at [810, 226] on div "! Bitzi Fansler Not rated 36.54mi 09-25-2025 8:53pm Shortlist crew Decline Conf…" at bounding box center [887, 225] width 244 height 33
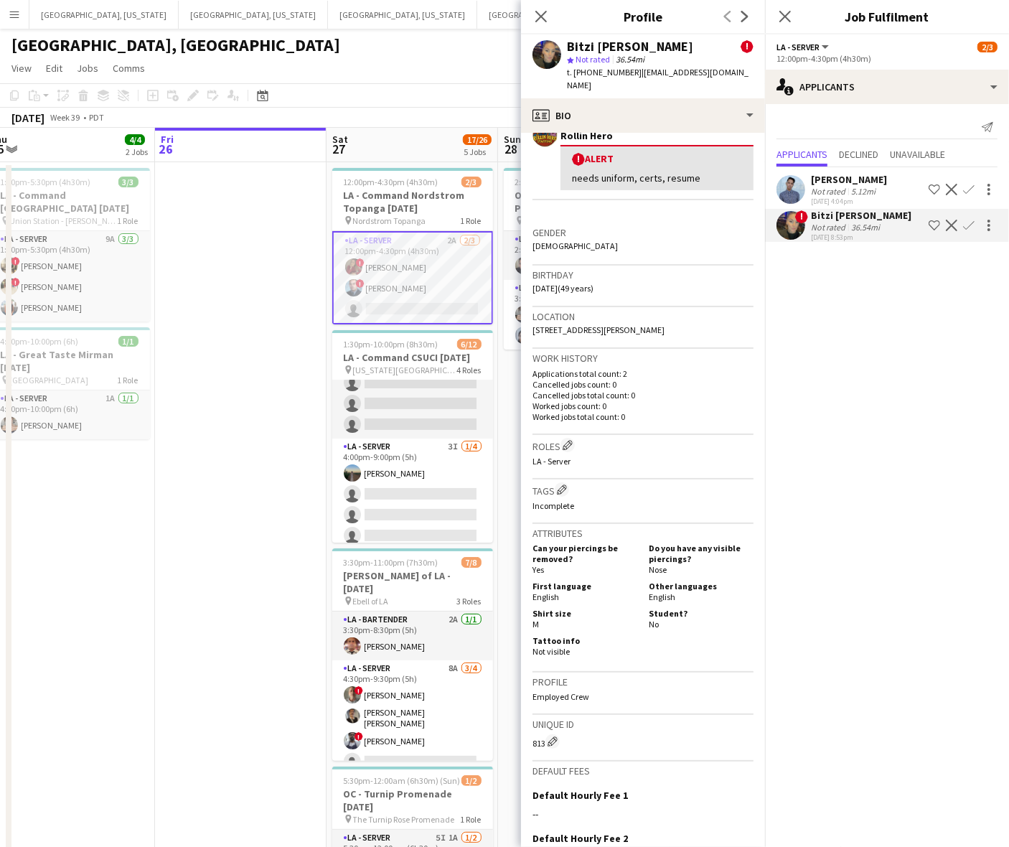
scroll to position [425, 0]
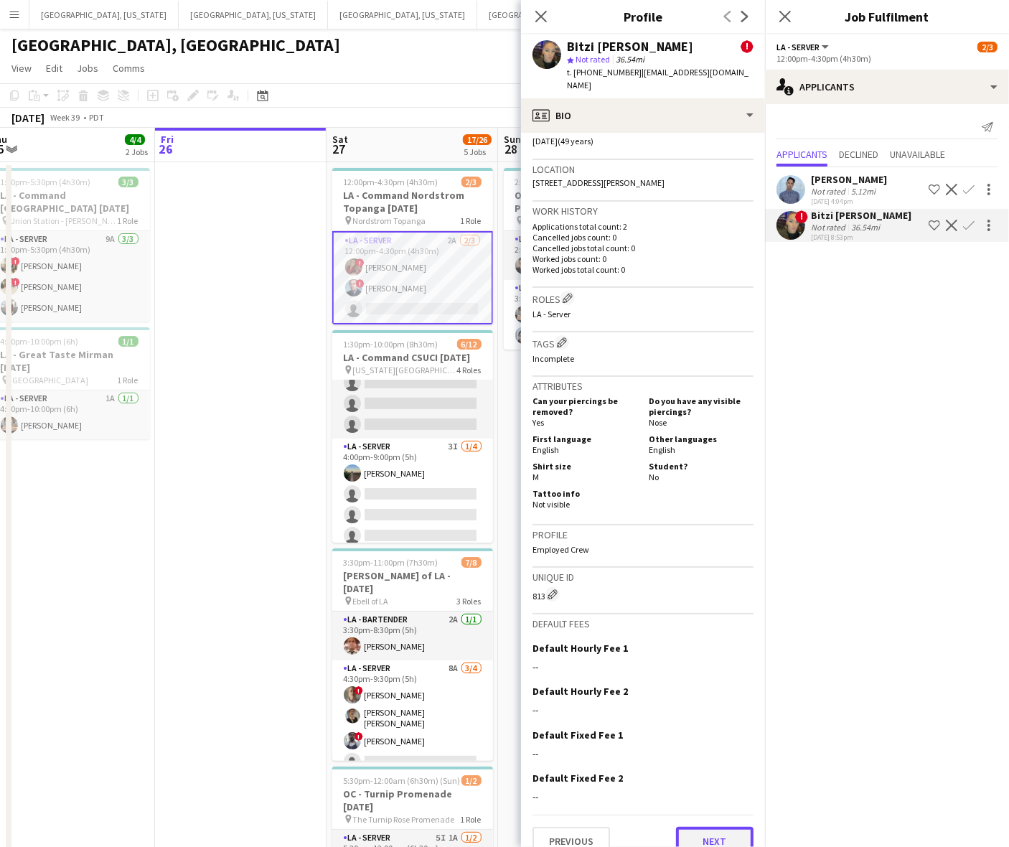
click at [713, 827] on button "Next" at bounding box center [715, 841] width 78 height 29
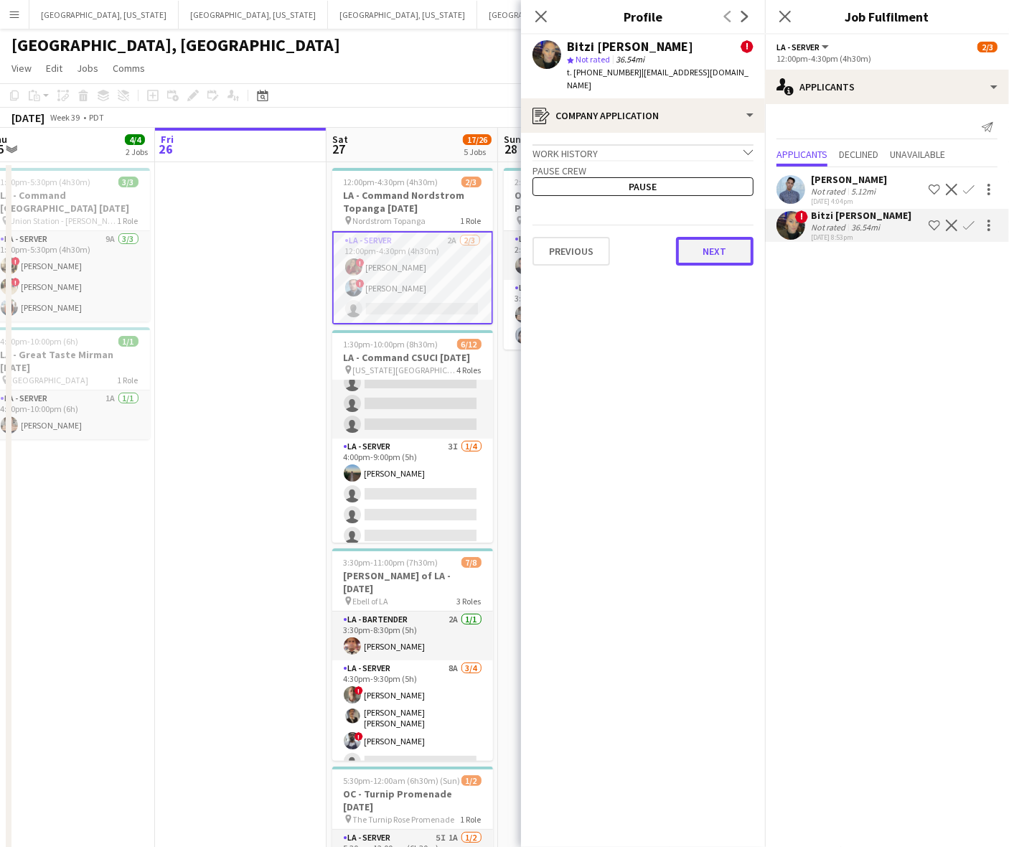
click at [715, 237] on button "Next" at bounding box center [715, 251] width 78 height 29
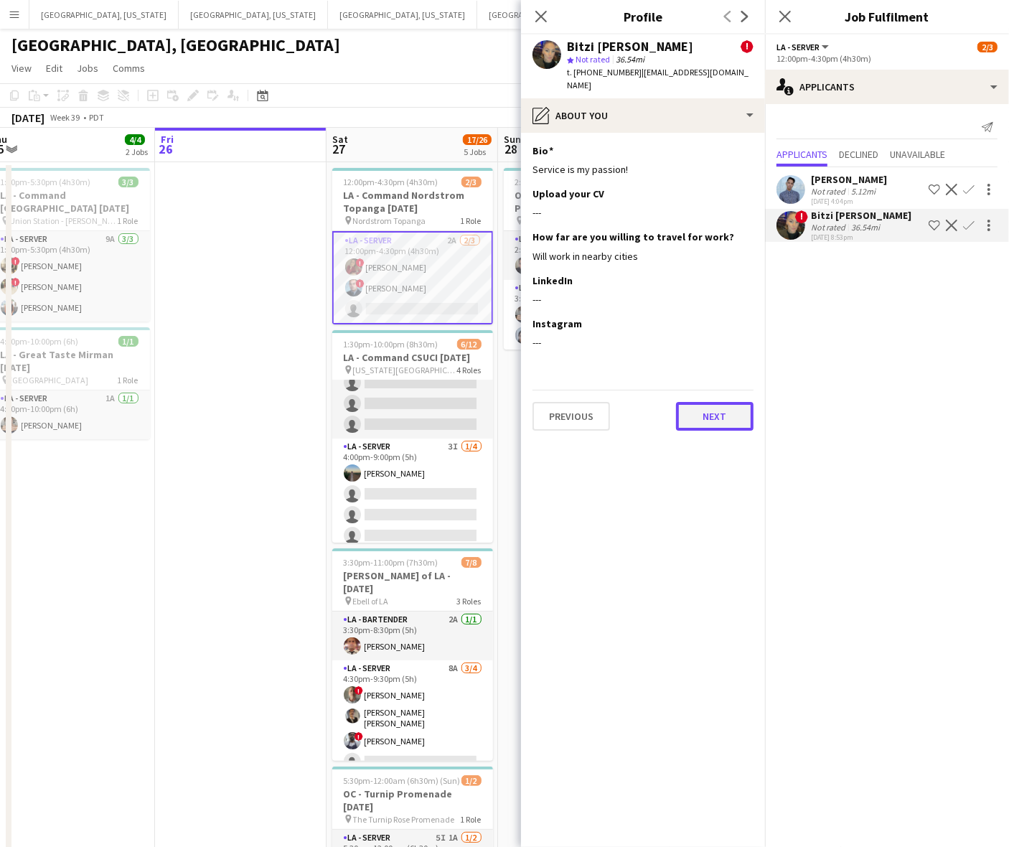
click at [738, 416] on button "Next" at bounding box center [715, 416] width 78 height 29
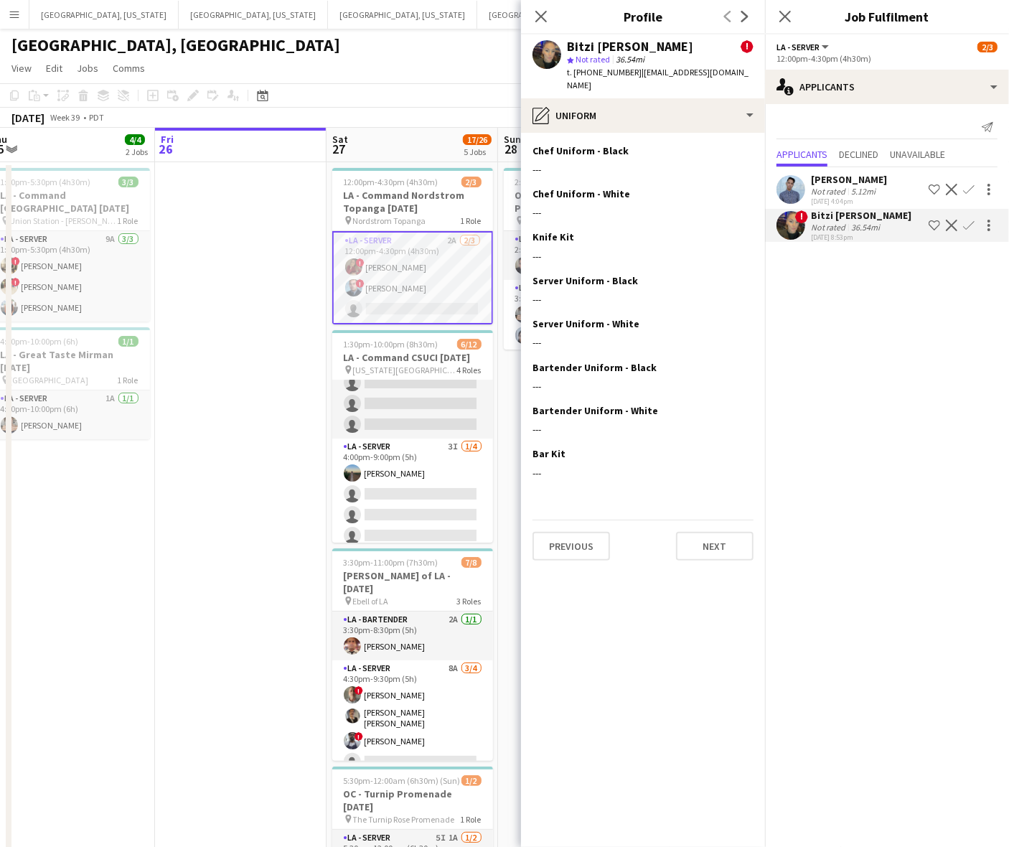
click at [730, 520] on div "Previous Next" at bounding box center [642, 540] width 221 height 41
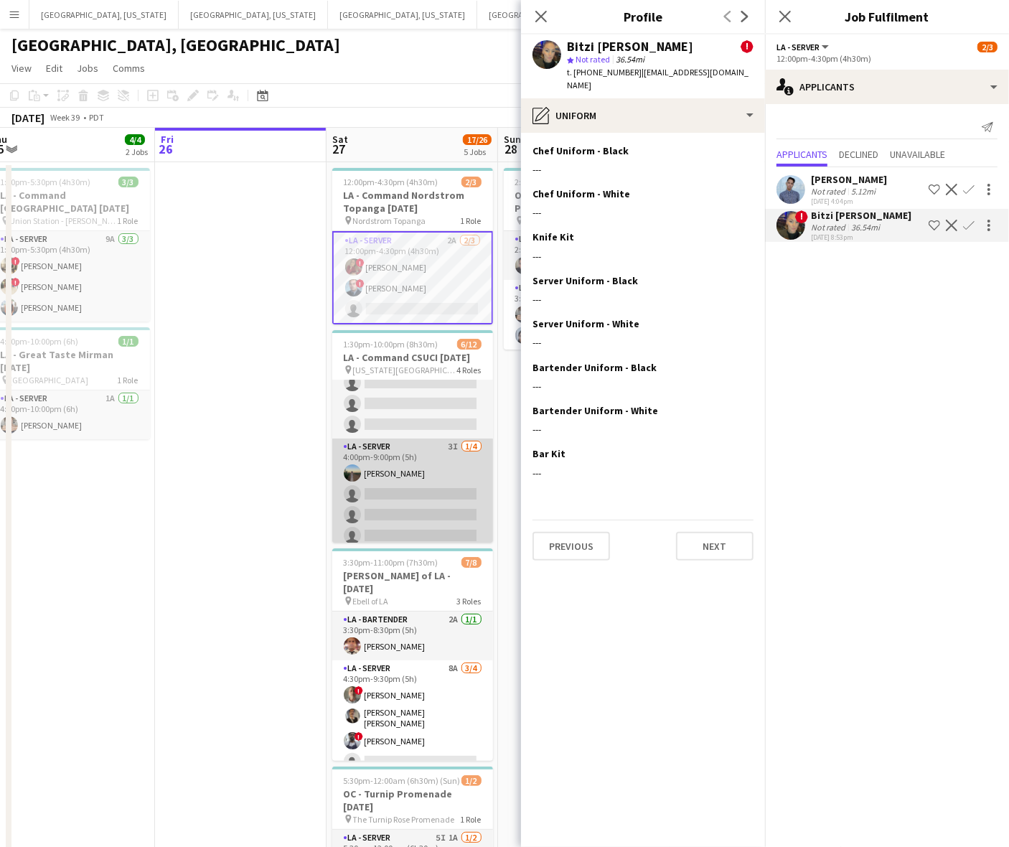
click at [335, 451] on app-card-role "LA - Server 3I [DATE] 4:00pm-9:00pm (5h) [PERSON_NAME] single-neutral-actions s…" at bounding box center [412, 493] width 161 height 111
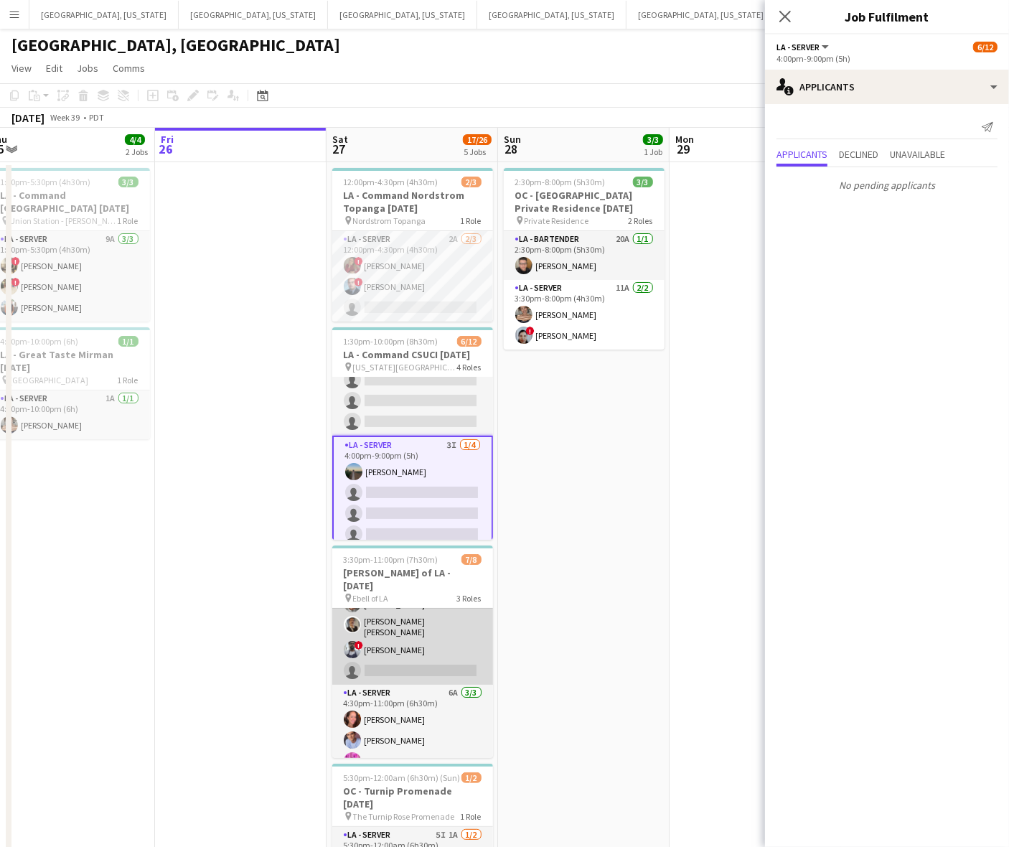
scroll to position [0, 0]
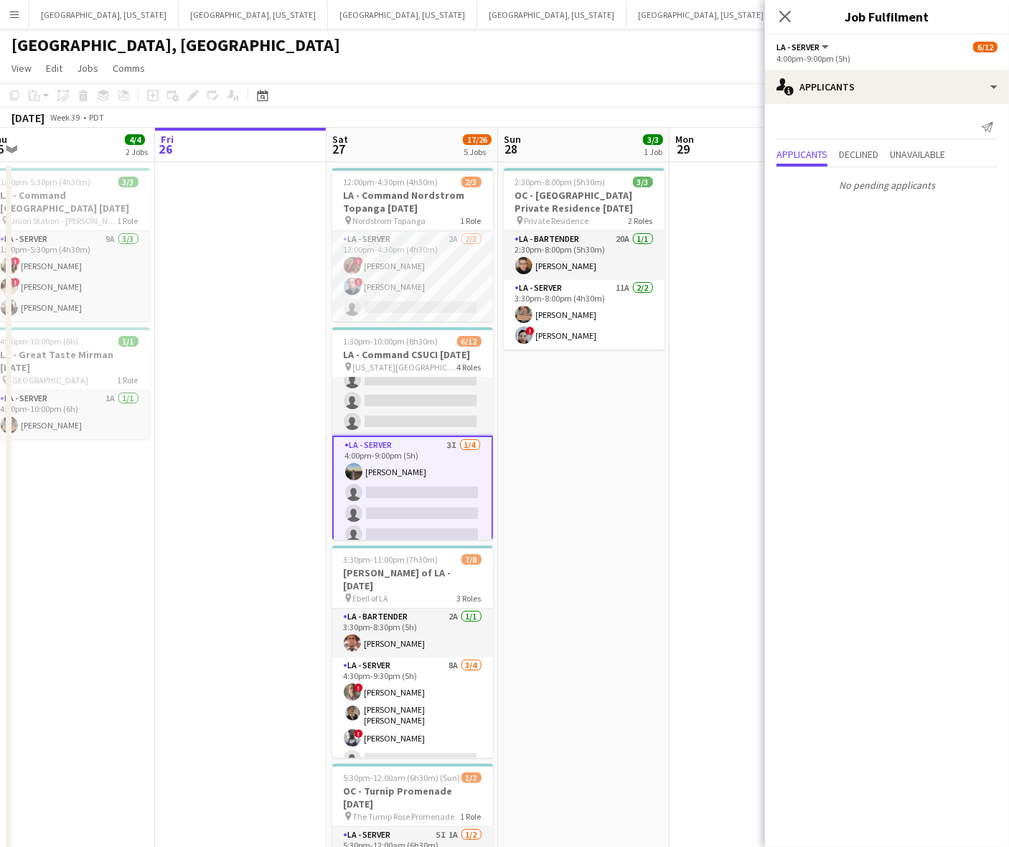
click at [646, 379] on app-date-cell "2:30pm-8:00pm (5h30m) 3/3 OC - [GEOGRAPHIC_DATA] Private Residence [DATE] pin P…" at bounding box center [584, 663] width 172 height 1003
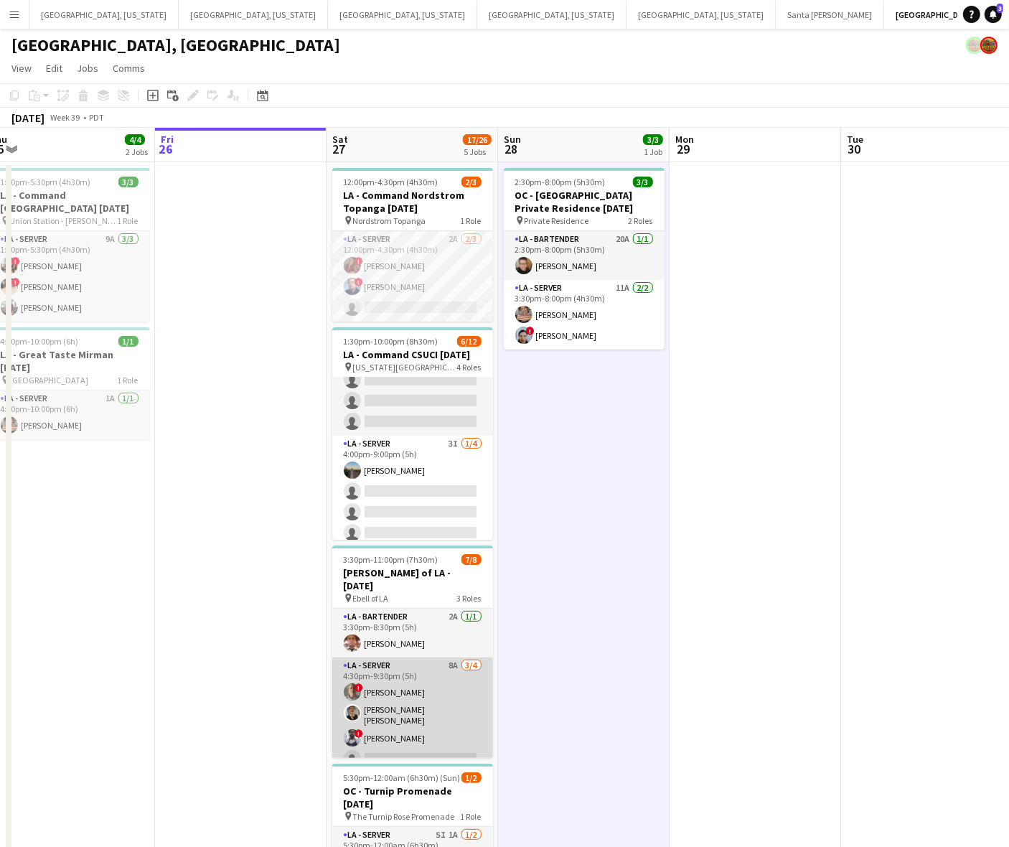
click at [442, 702] on app-card-role "LA - Server 8A [DATE] 4:30pm-9:30pm (5h) ! [PERSON_NAME] [PERSON_NAME] [PERSON_…" at bounding box center [412, 715] width 161 height 116
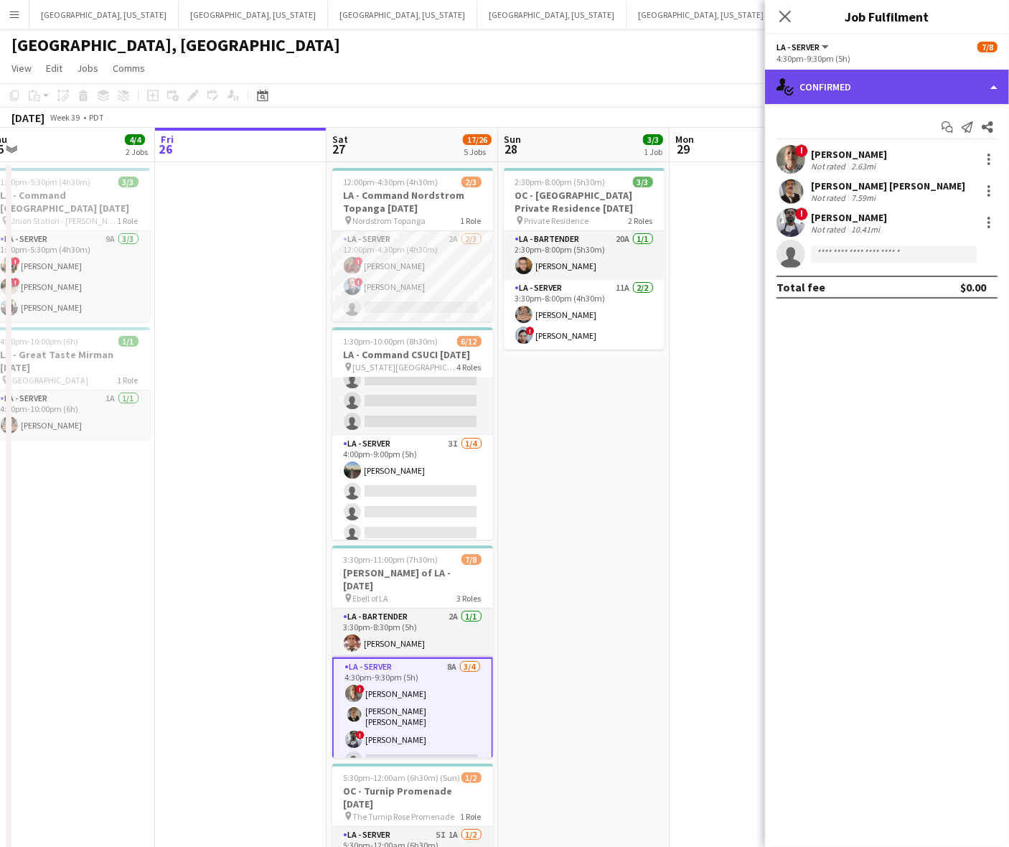
click at [868, 94] on div "single-neutral-actions-check-2 Confirmed" at bounding box center [887, 87] width 244 height 34
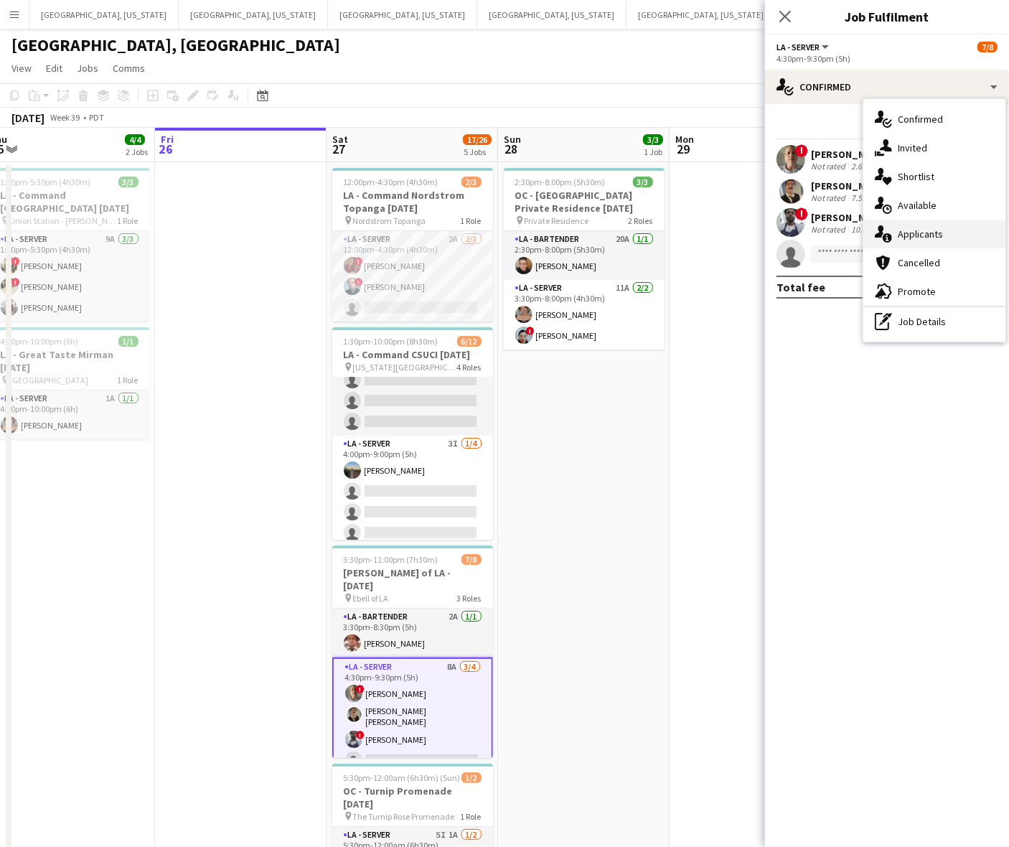
click at [908, 225] on div "single-neutral-actions-information Applicants" at bounding box center [934, 234] width 142 height 29
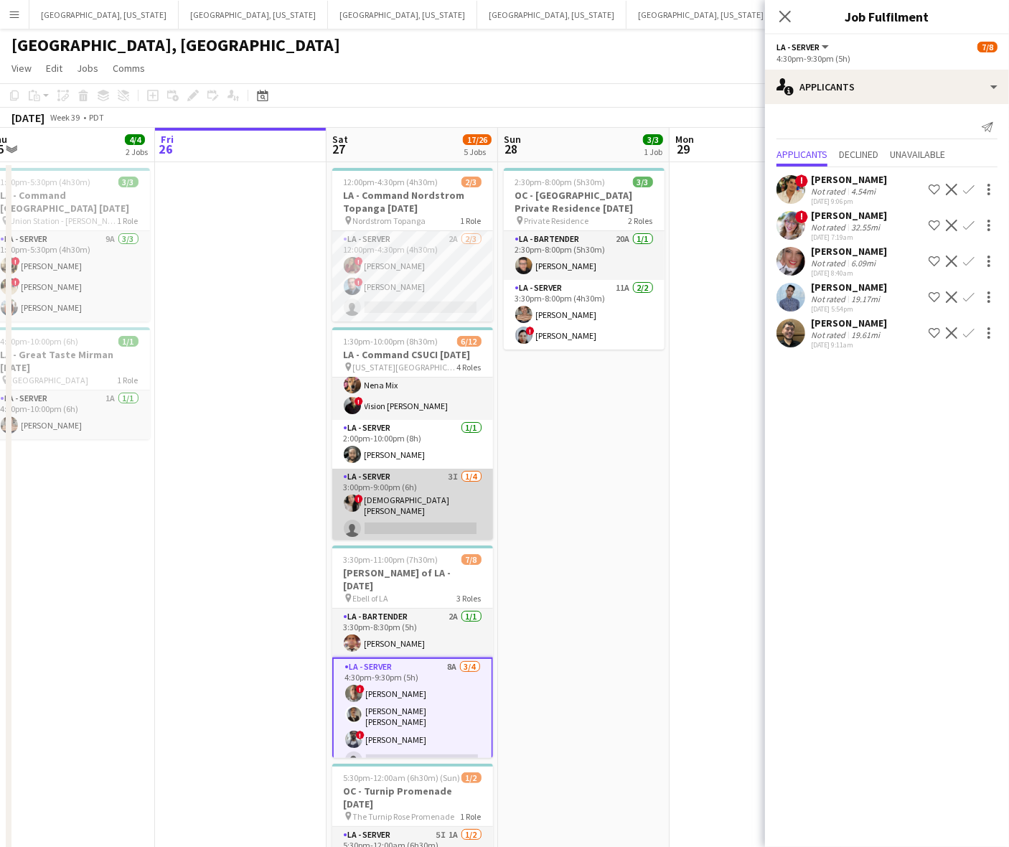
scroll to position [90, 0]
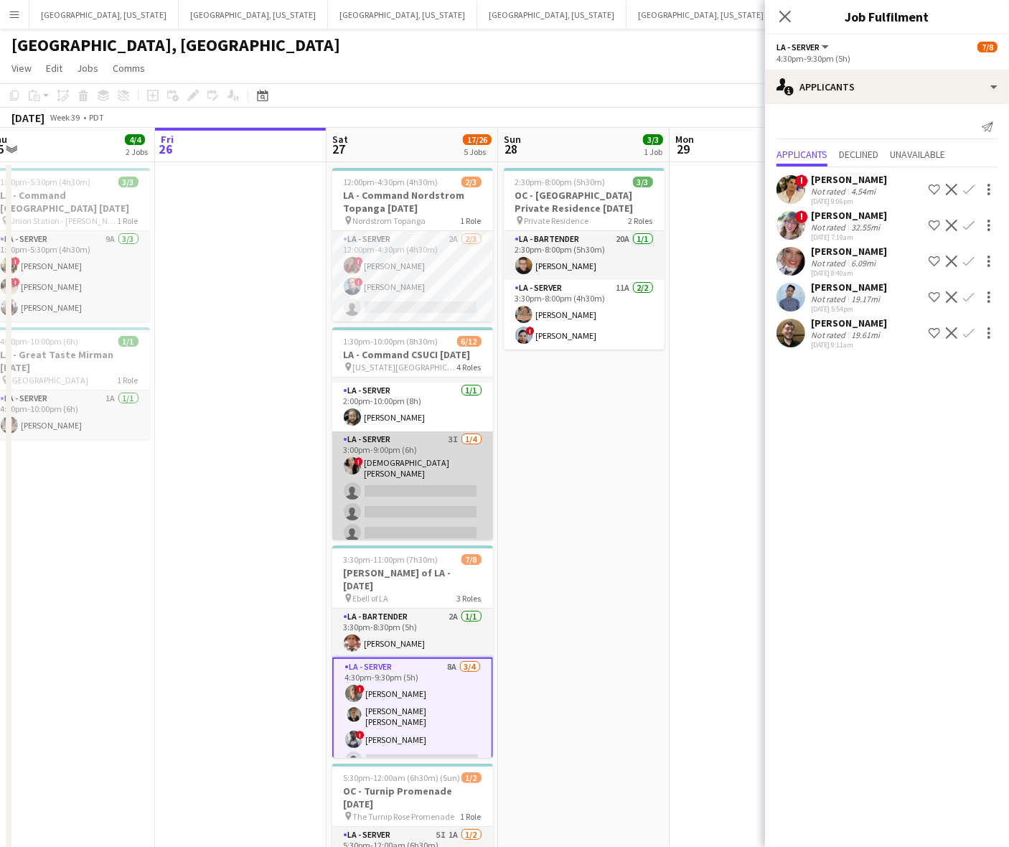
click at [447, 476] on app-card-role "LA - Server 3I [DATE] 3:00pm-9:00pm (6h) ! [DEMOGRAPHIC_DATA] [PERSON_NAME] sin…" at bounding box center [412, 489] width 161 height 116
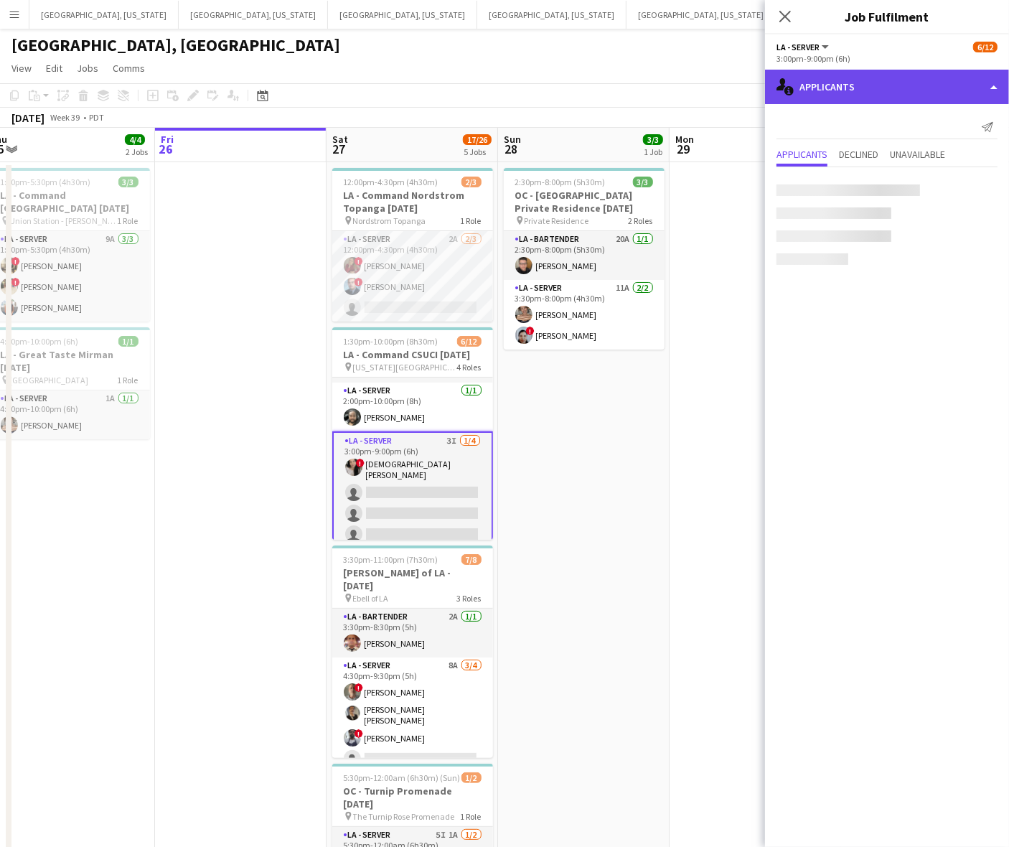
click at [858, 93] on div "single-neutral-actions-information Applicants" at bounding box center [887, 87] width 244 height 34
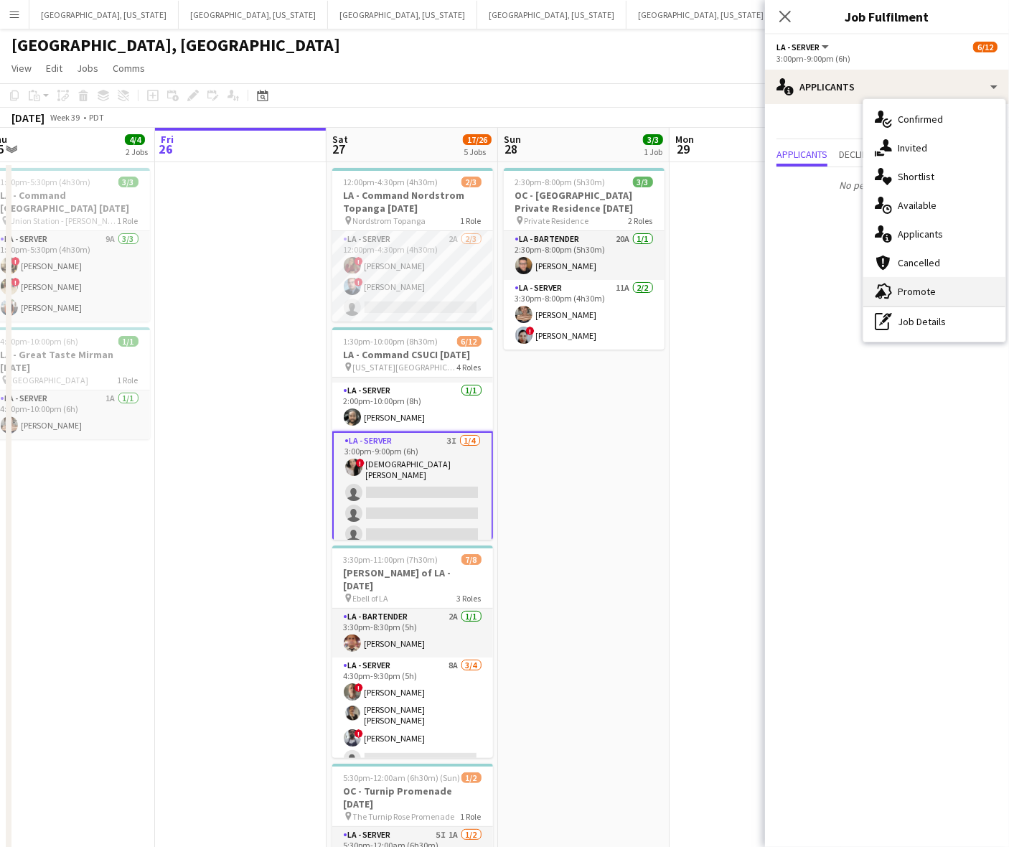
click at [902, 281] on div "advertising-megaphone Promote" at bounding box center [934, 291] width 142 height 29
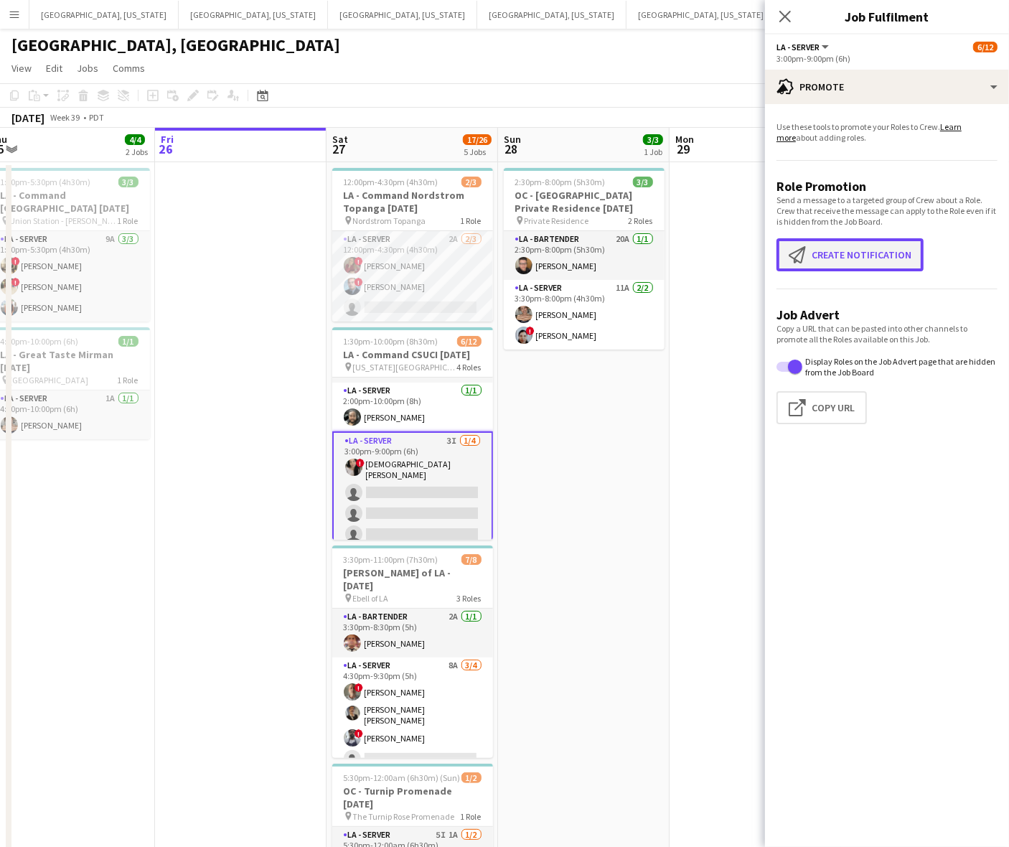
click at [870, 252] on button "Create notification Create notification" at bounding box center [849, 254] width 147 height 33
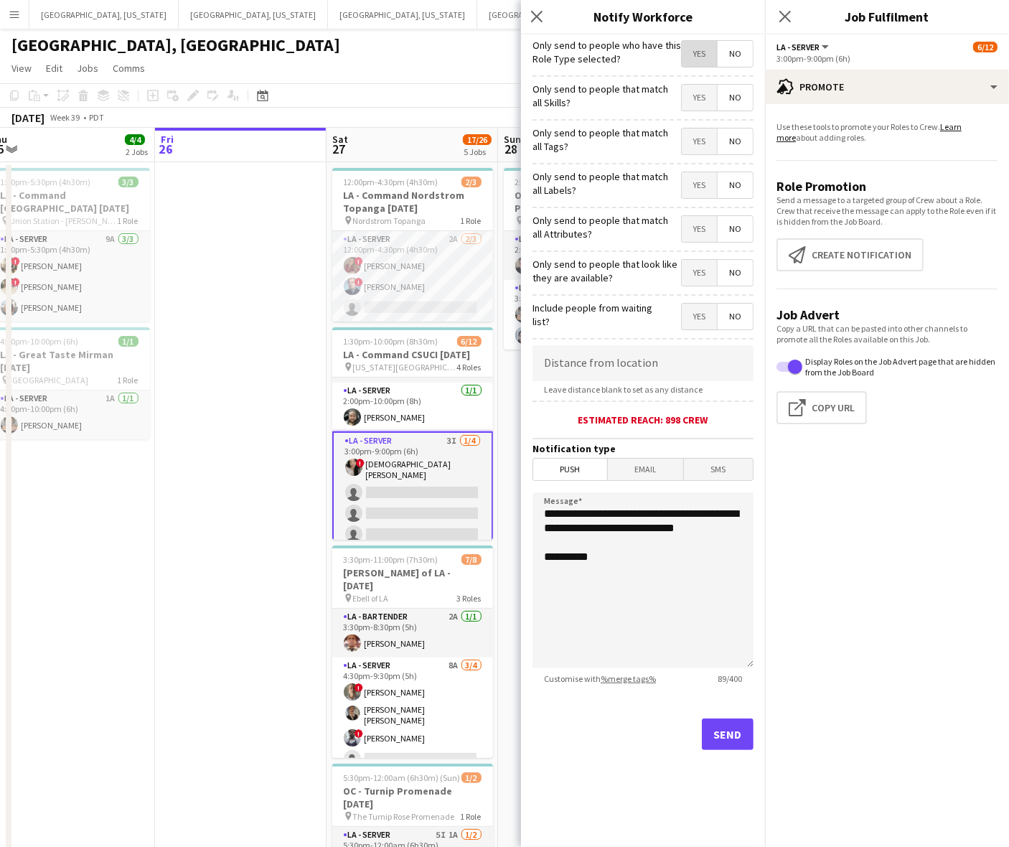
click at [690, 55] on span "Yes" at bounding box center [699, 54] width 35 height 26
click at [725, 733] on button "Send" at bounding box center [728, 734] width 52 height 32
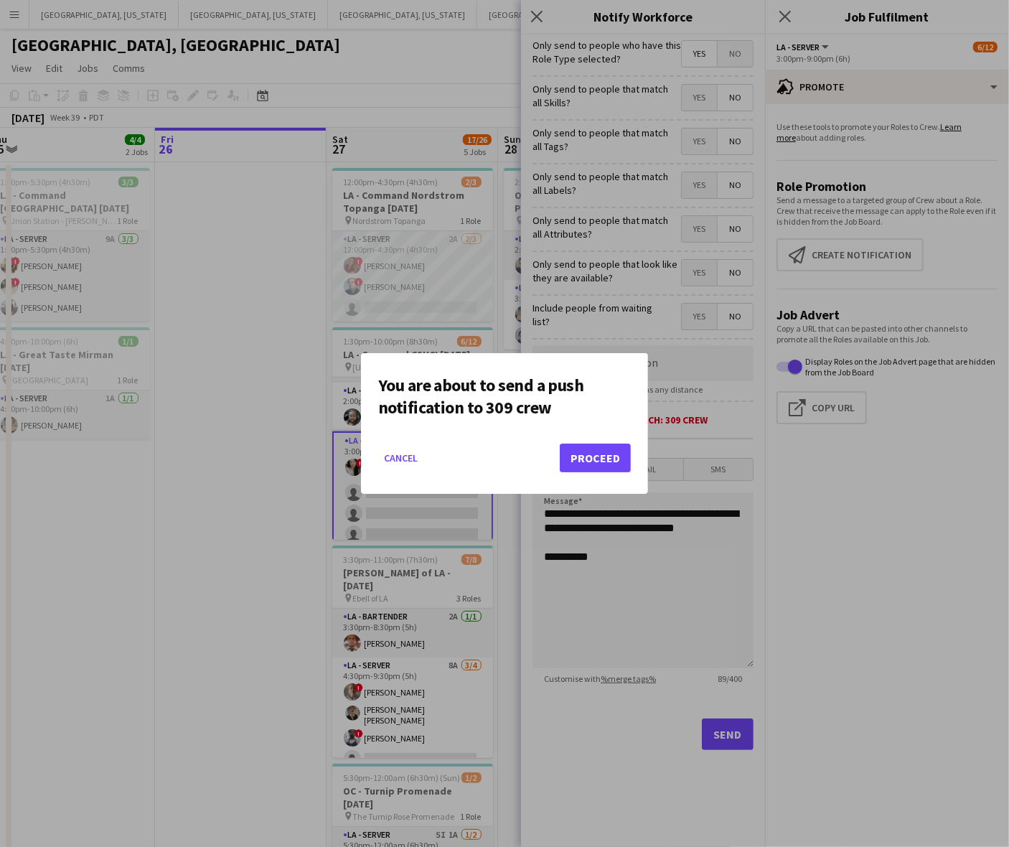
click at [614, 443] on mat-dialog-actions "Cancel Proceed" at bounding box center [504, 463] width 253 height 61
click at [618, 450] on button "Proceed" at bounding box center [595, 458] width 71 height 29
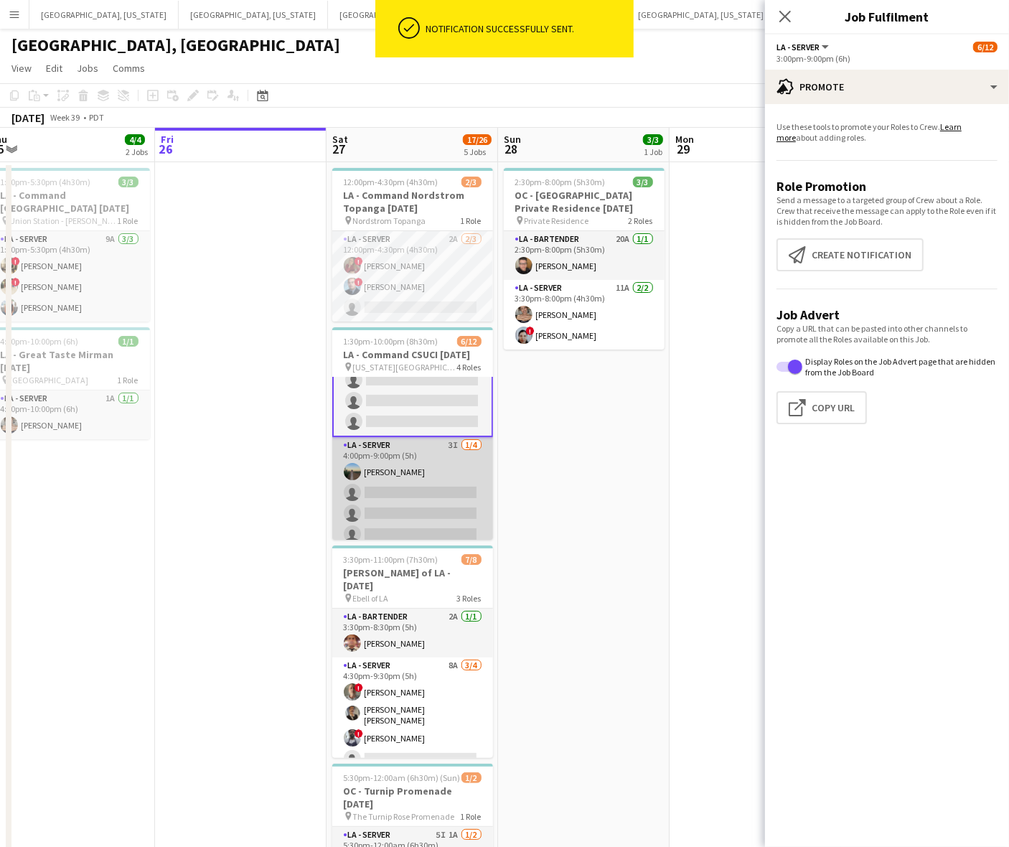
click at [399, 496] on app-card-role "LA - Server 3I [DATE] 4:00pm-9:00pm (5h) [PERSON_NAME] single-neutral-actions s…" at bounding box center [412, 492] width 161 height 111
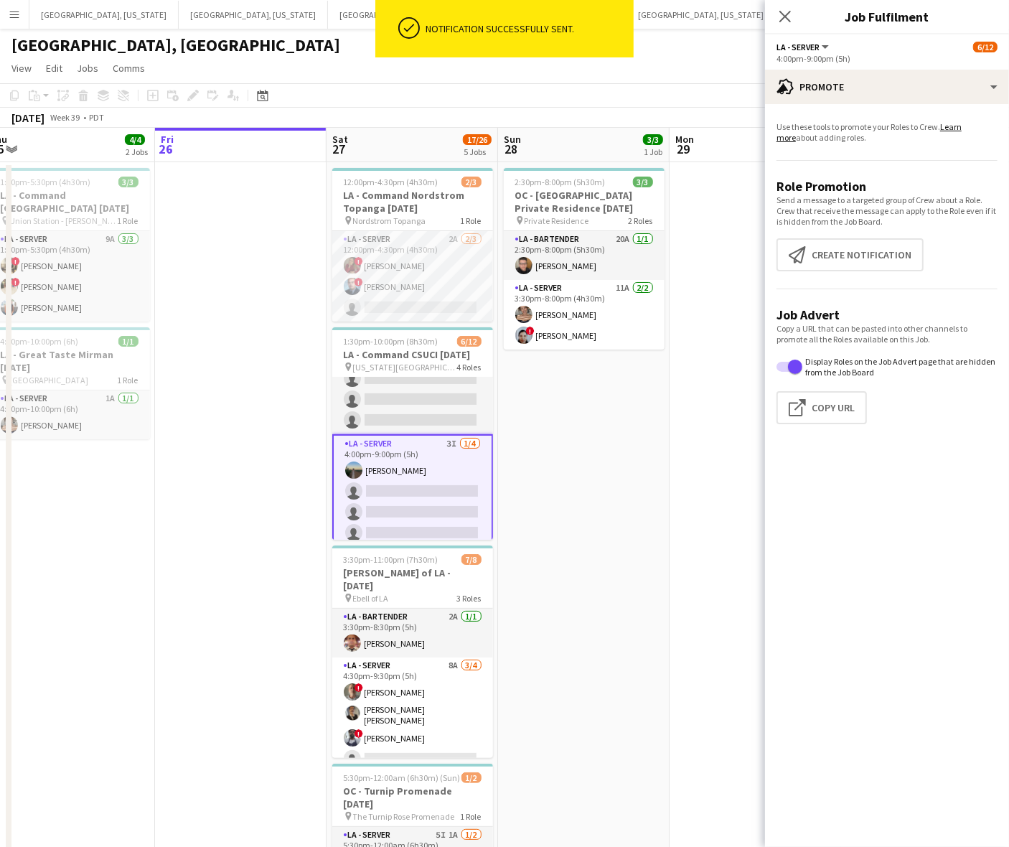
scroll to position [202, 0]
click at [868, 249] on button "Create notification Create notification" at bounding box center [849, 254] width 147 height 33
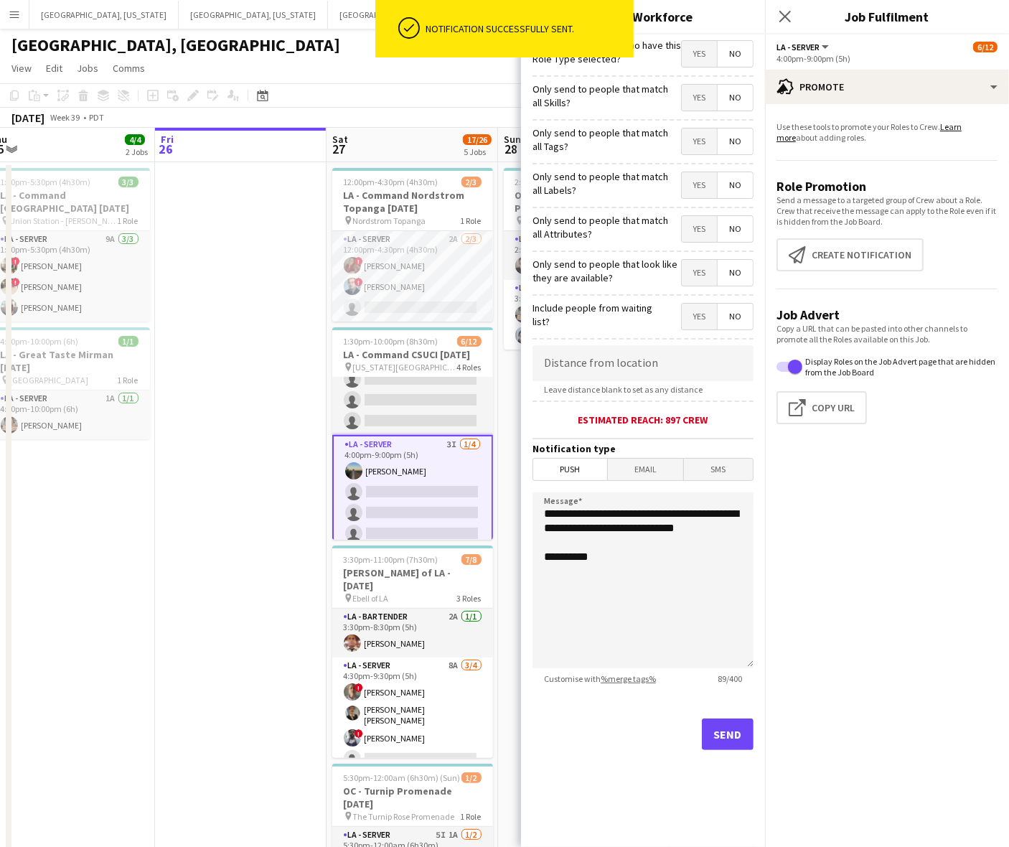
click at [707, 48] on span "Yes" at bounding box center [699, 54] width 35 height 26
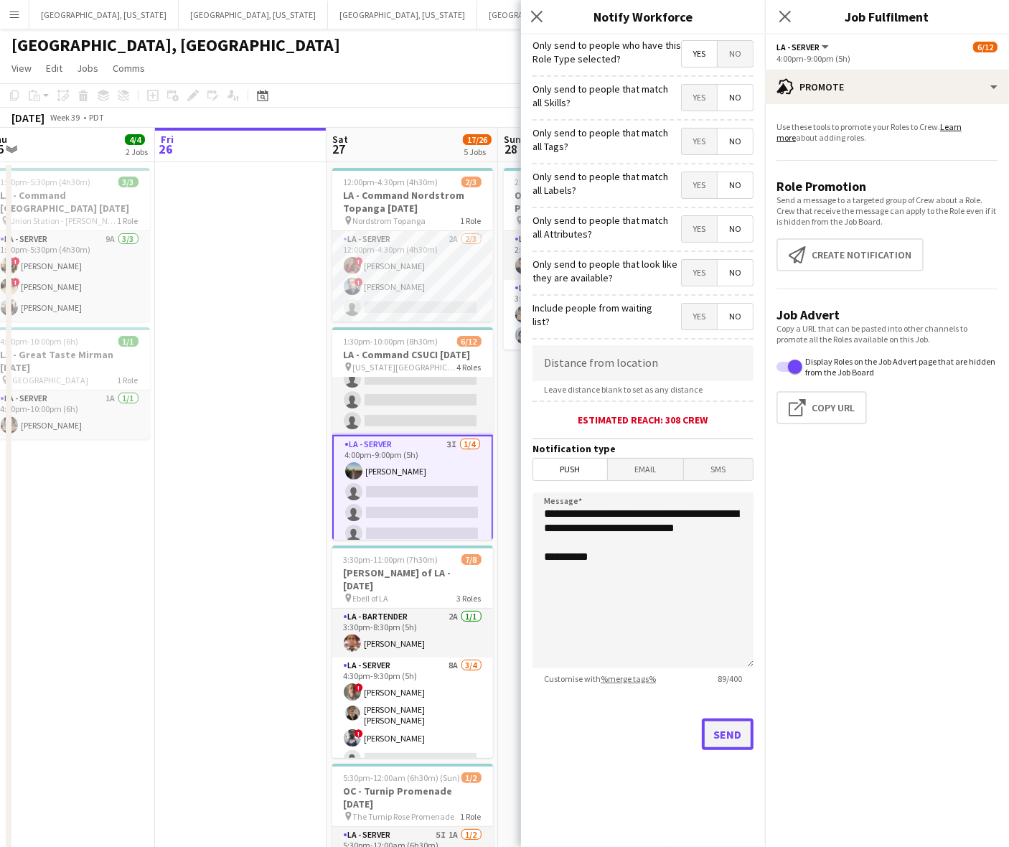
click at [727, 720] on button "Send" at bounding box center [728, 734] width 52 height 32
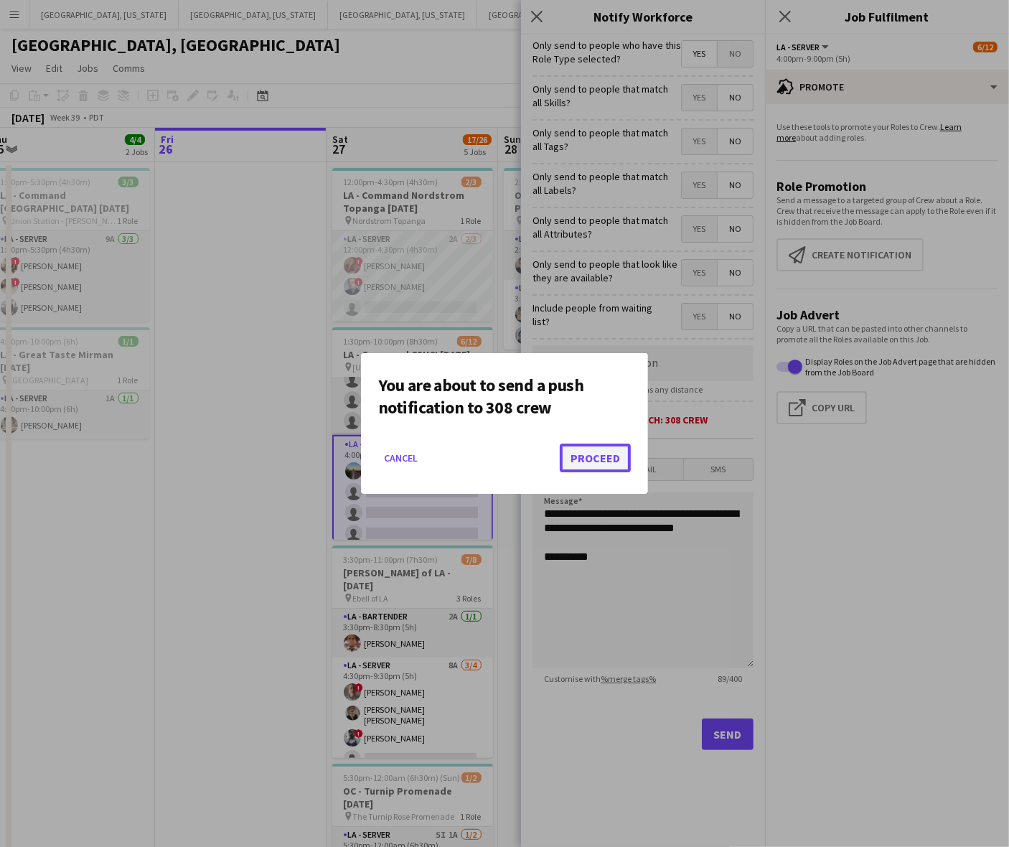
click at [590, 454] on button "Proceed" at bounding box center [595, 458] width 71 height 29
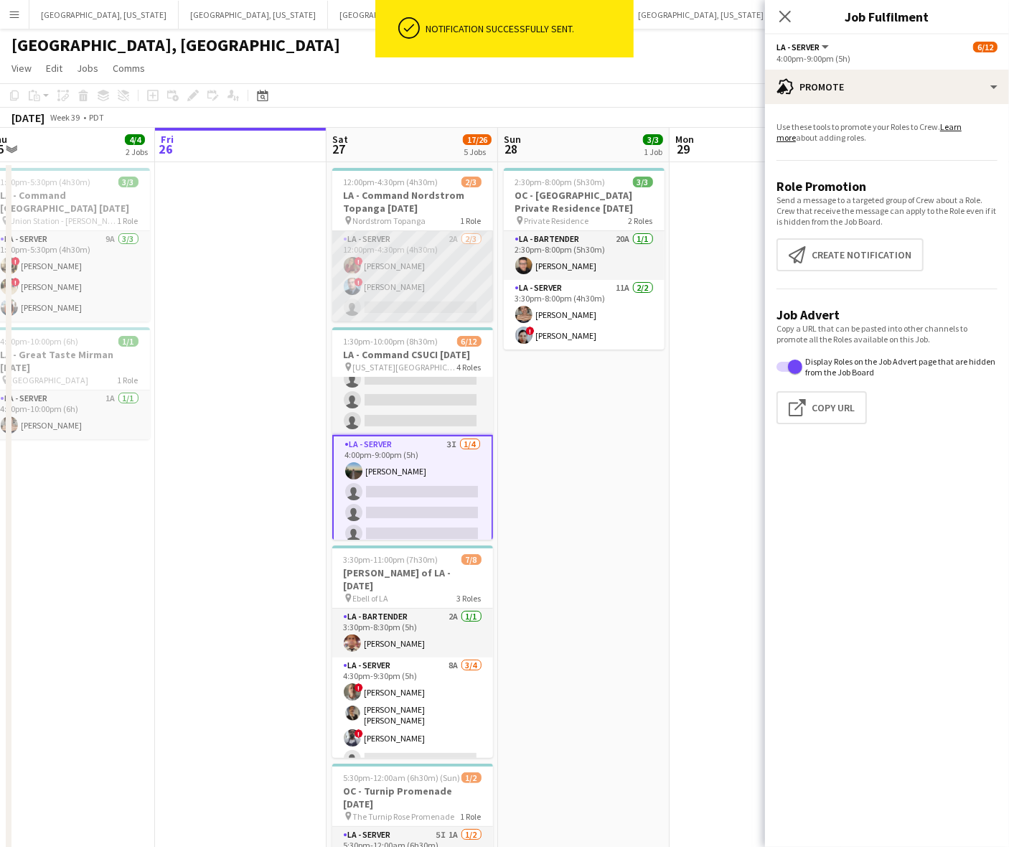
click at [421, 270] on app-card-role "LA - Server 2A [DATE] 12:00pm-4:30pm (4h30m) ! [PERSON_NAME] ! [PERSON_NAME] si…" at bounding box center [412, 276] width 161 height 90
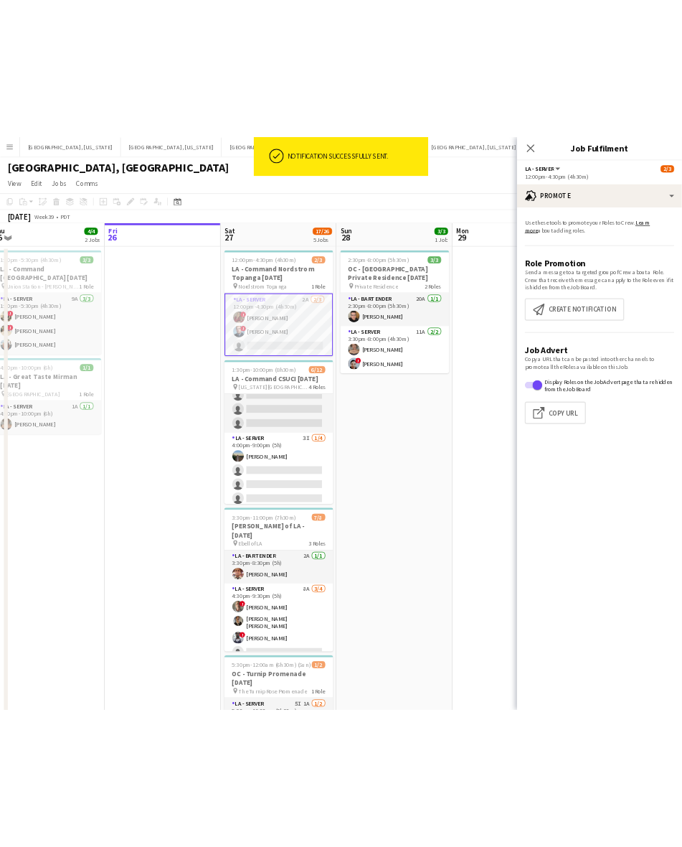
scroll to position [201, 0]
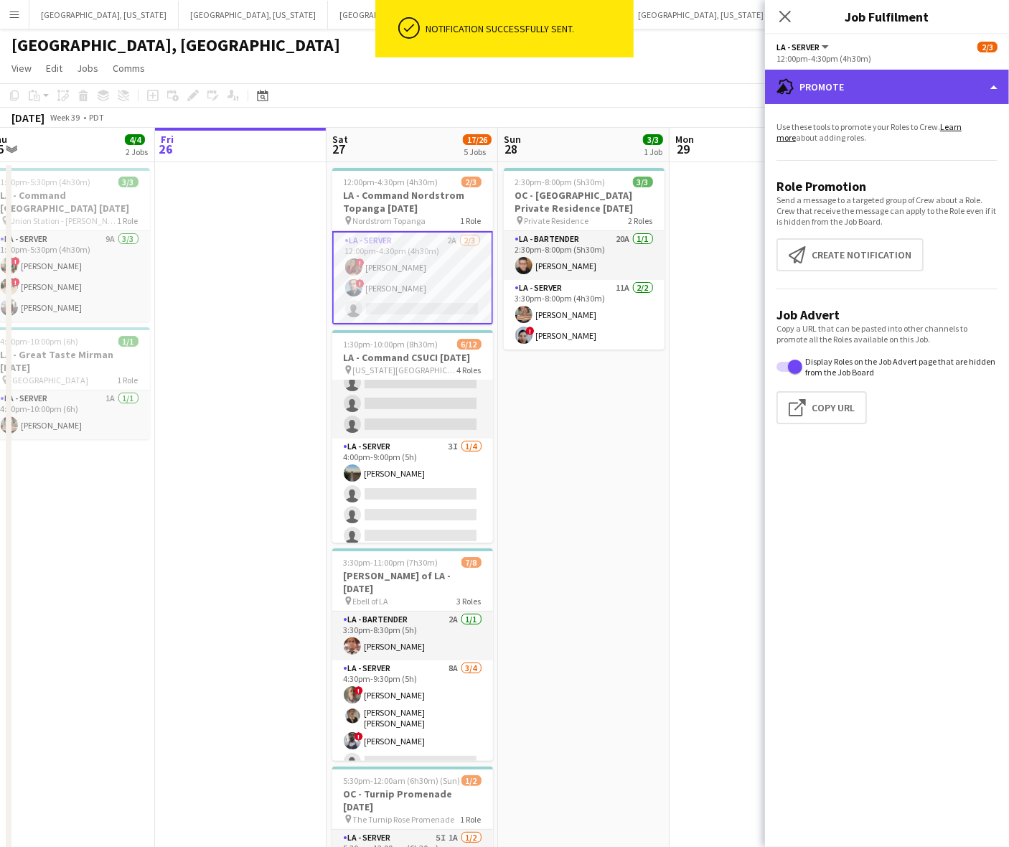
click at [906, 78] on div "advertising-megaphone Promote" at bounding box center [887, 87] width 244 height 34
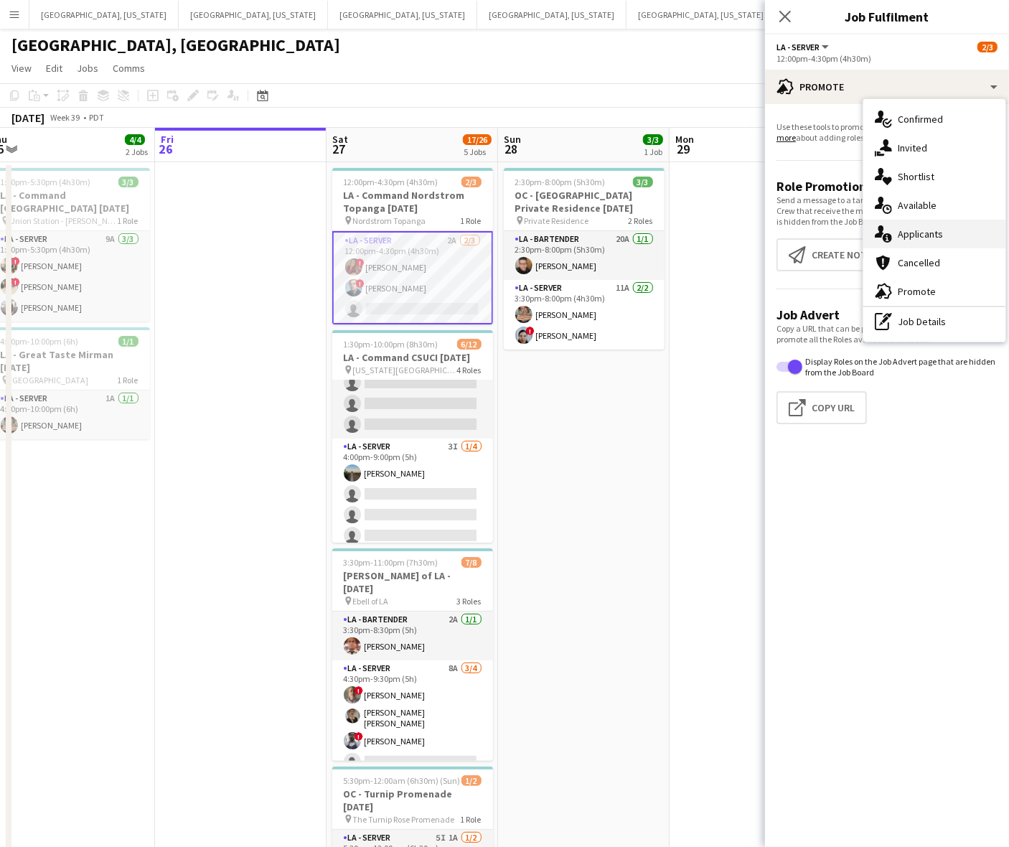
click at [913, 230] on span "Applicants" at bounding box center [920, 233] width 45 height 13
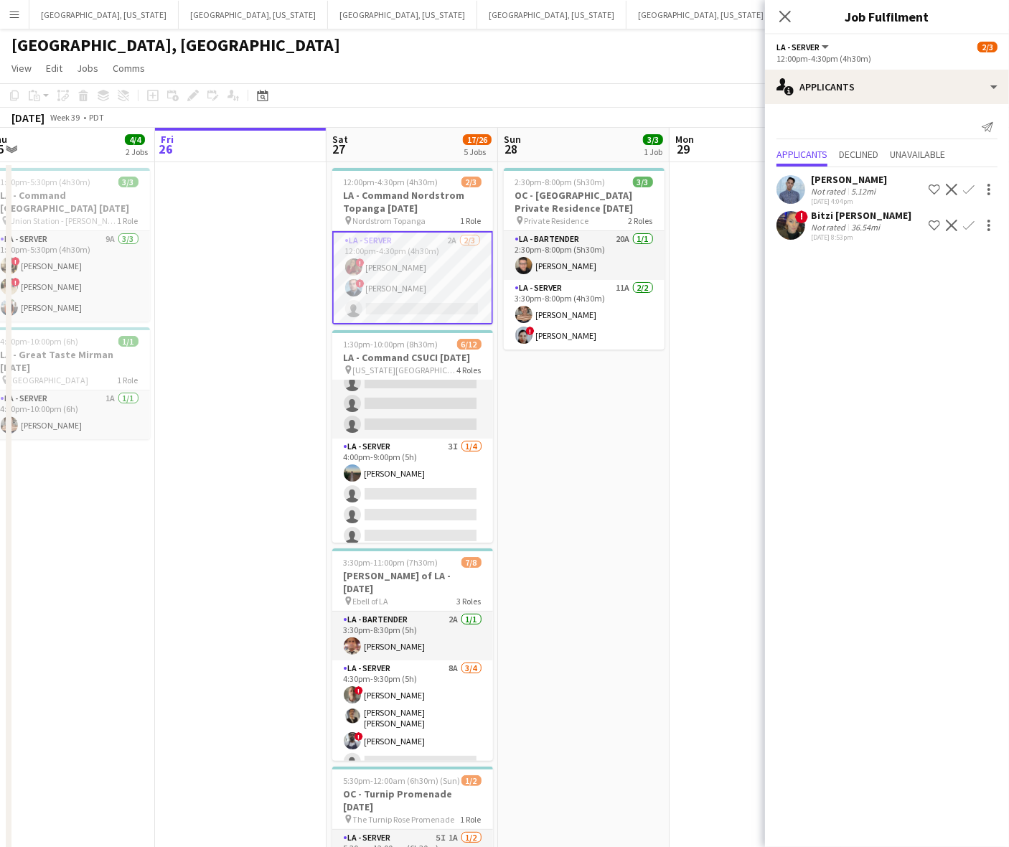
click at [802, 190] on app-user-avatar at bounding box center [790, 189] width 29 height 29
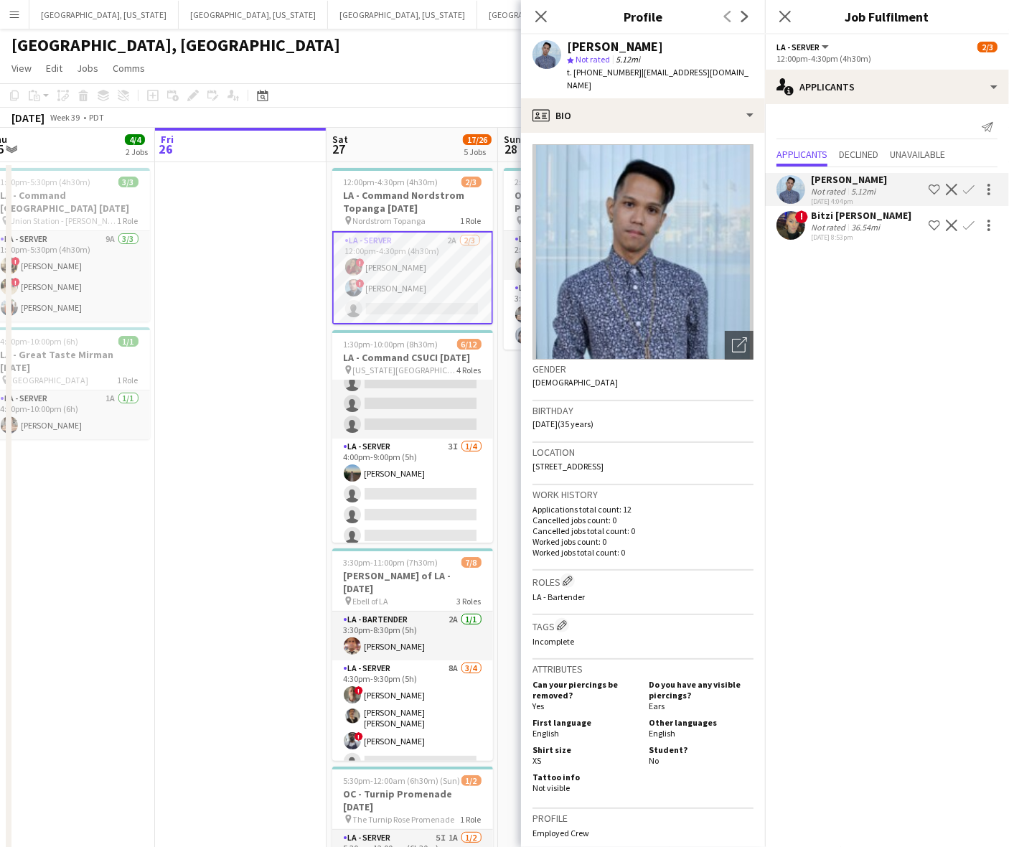
click at [588, 70] on span "t. [PHONE_NUMBER]" at bounding box center [604, 72] width 75 height 11
copy span "18186673786"
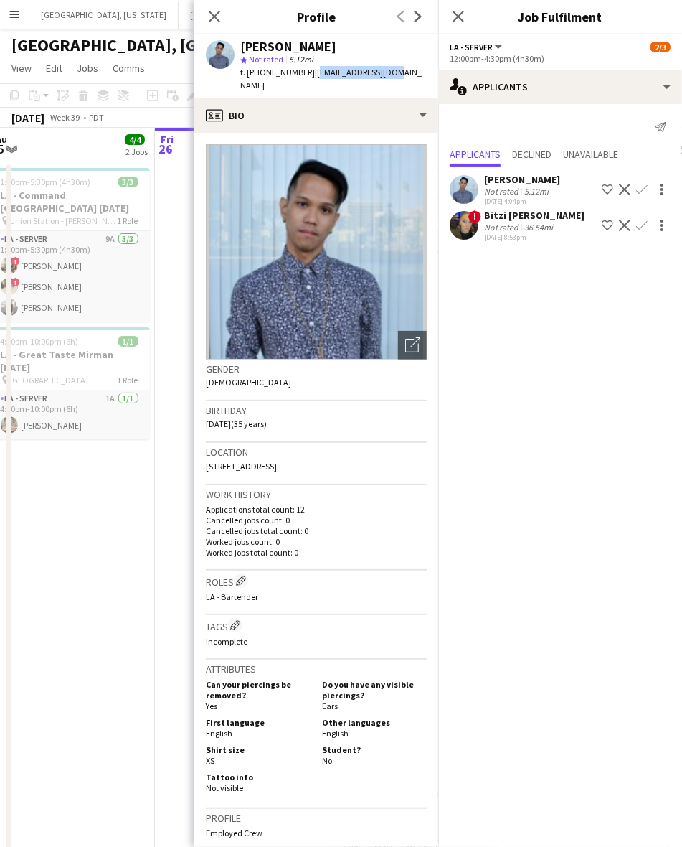
drag, startPoint x: 393, startPoint y: 72, endPoint x: 305, endPoint y: 79, distance: 87.8
click at [305, 79] on div "Jayson Ames star Not rated 5.12mi t. +18186673786 | jayam713@gmail.com" at bounding box center [316, 66] width 244 height 64
copy span "[EMAIL_ADDRESS][DOMAIN_NAME]"
click at [458, 14] on icon "Close pop-in" at bounding box center [458, 16] width 14 height 14
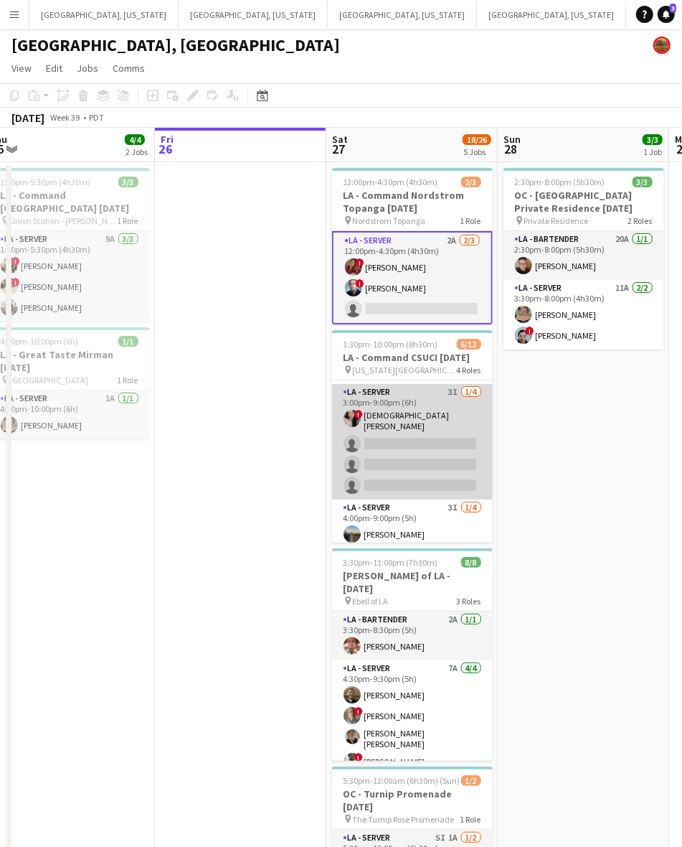
scroll to position [111, 0]
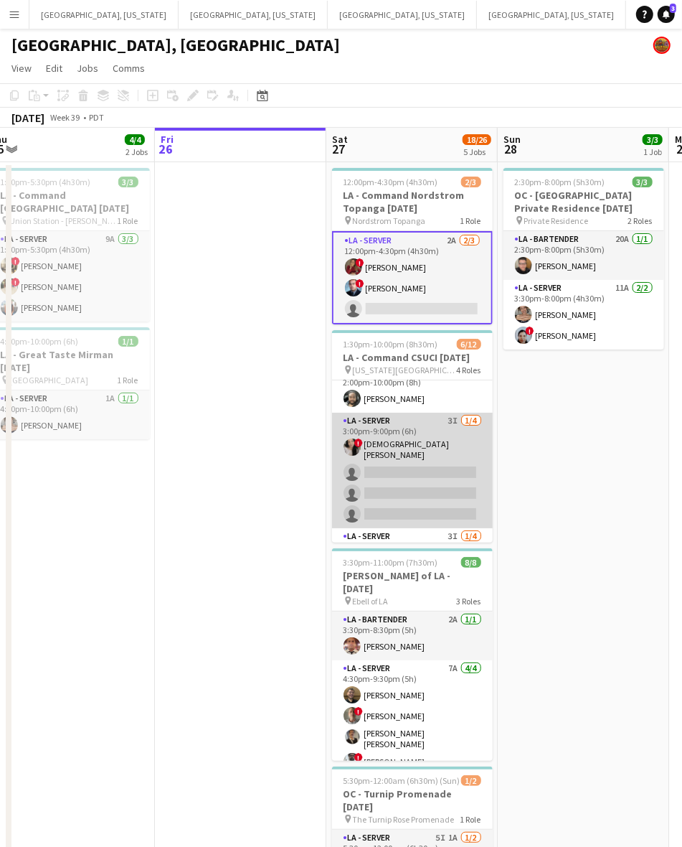
click at [403, 445] on app-card-role "LA - Server 3I [DATE] 3:00pm-9:00pm (6h) ! [DEMOGRAPHIC_DATA] [PERSON_NAME] sin…" at bounding box center [412, 471] width 161 height 116
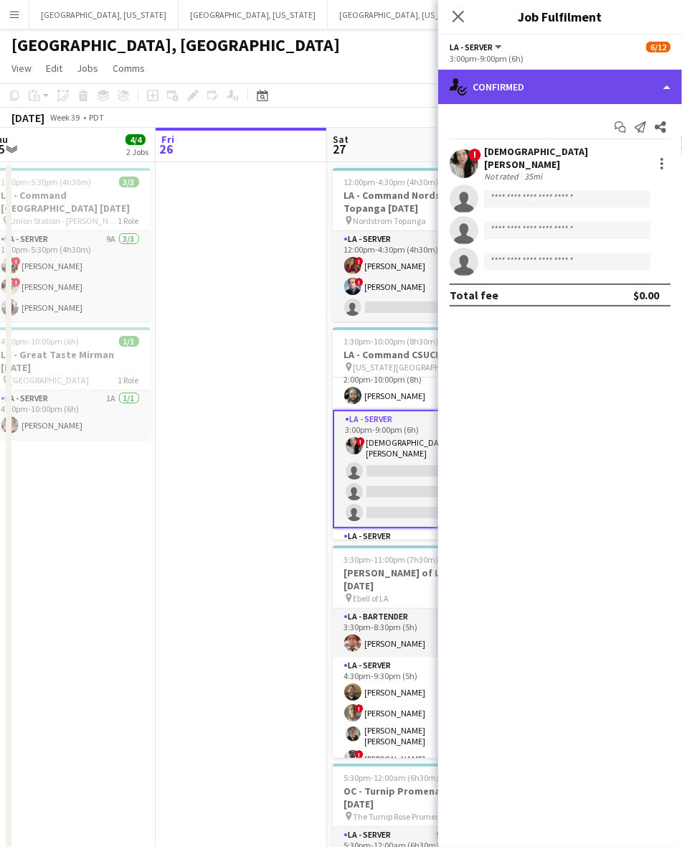
click at [580, 85] on div "single-neutral-actions-check-2 Confirmed" at bounding box center [560, 87] width 244 height 34
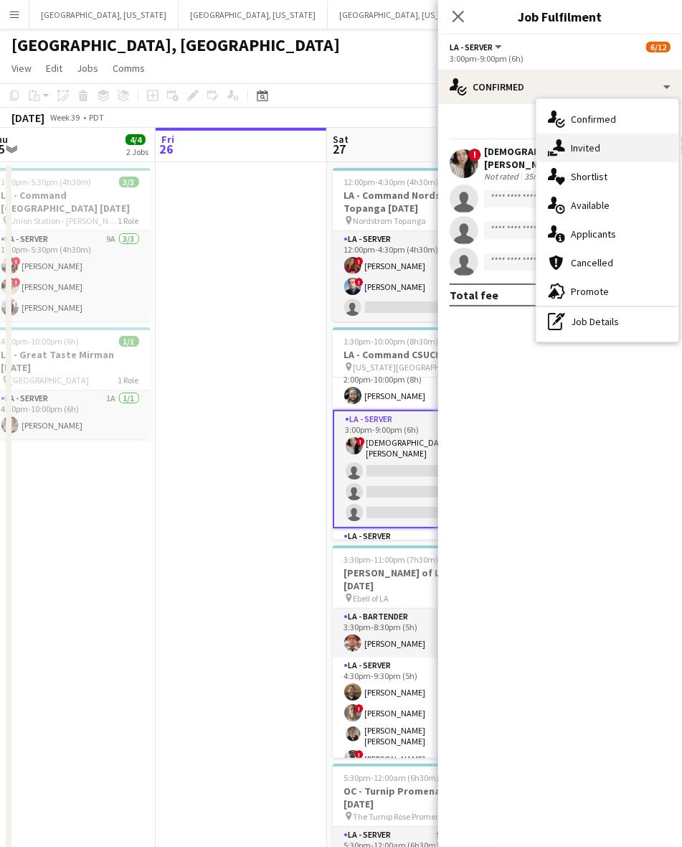
click at [597, 147] on span "Invited" at bounding box center [585, 147] width 29 height 13
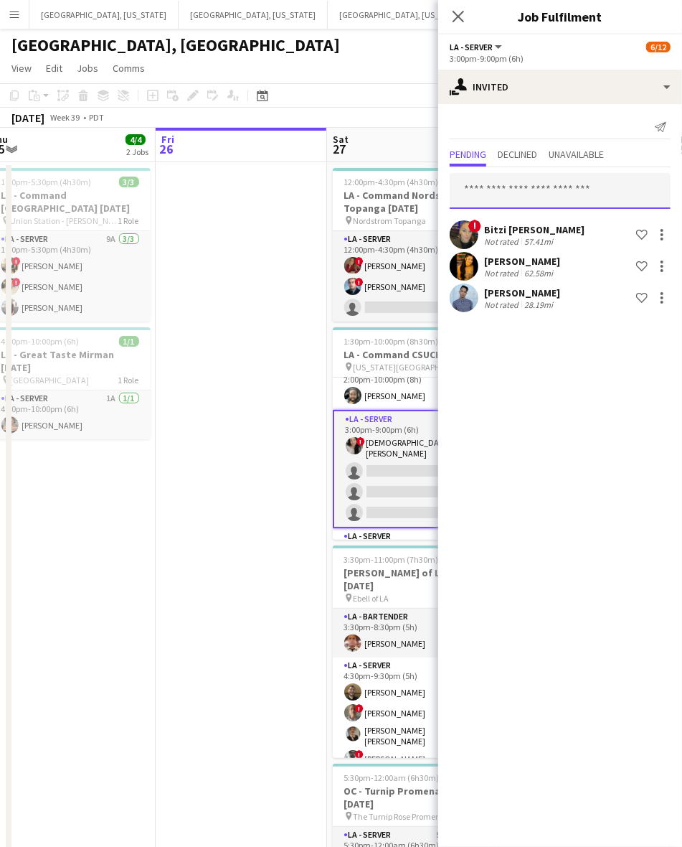
click at [543, 189] on input "text" at bounding box center [560, 191] width 221 height 36
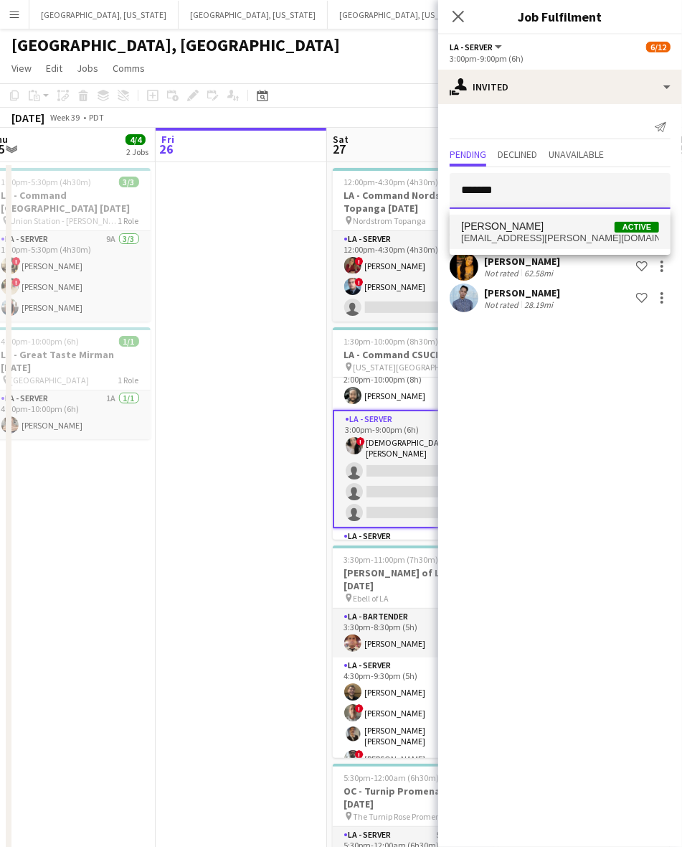
type input "*******"
click at [522, 233] on span "[EMAIL_ADDRESS][PERSON_NAME][DOMAIN_NAME]" at bounding box center [560, 238] width 198 height 11
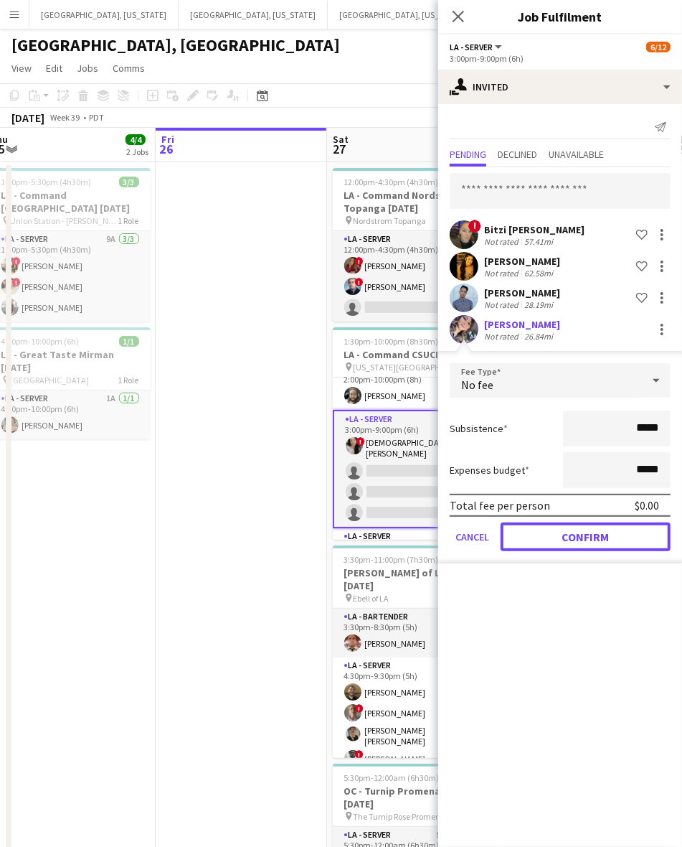
drag, startPoint x: 548, startPoint y: 528, endPoint x: 499, endPoint y: 537, distance: 49.6
click at [549, 528] on button "Confirm" at bounding box center [586, 536] width 170 height 29
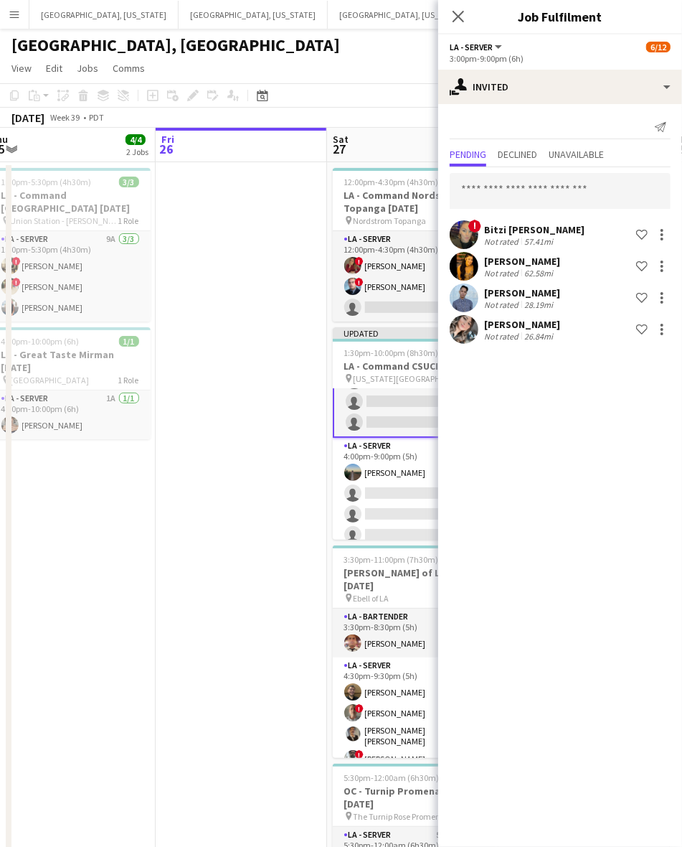
click at [390, 474] on app-card-role "LA - Server 3I [DATE] 4:00pm-9:00pm (5h) [PERSON_NAME] single-neutral-actions s…" at bounding box center [413, 493] width 161 height 111
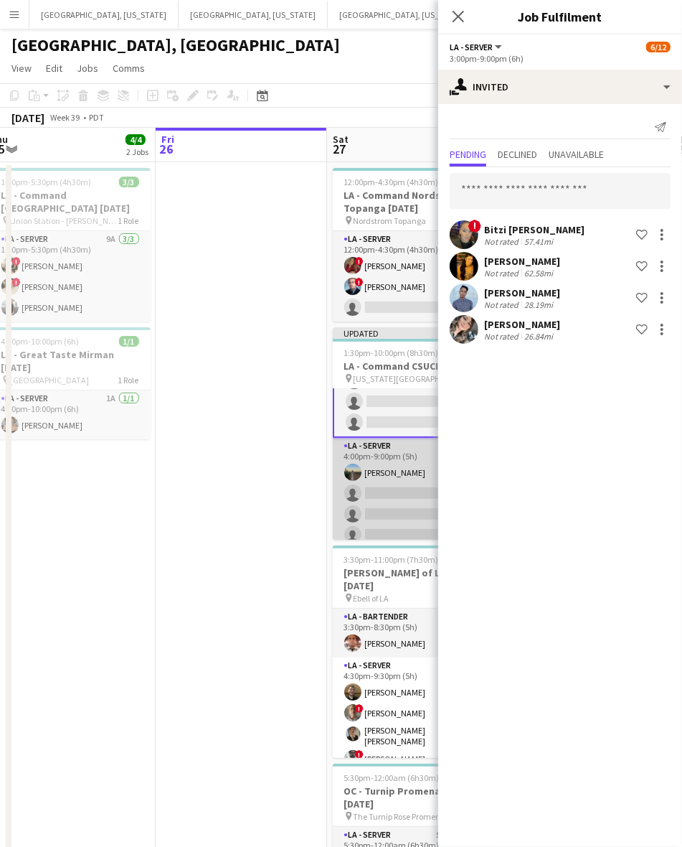
scroll to position [212, 0]
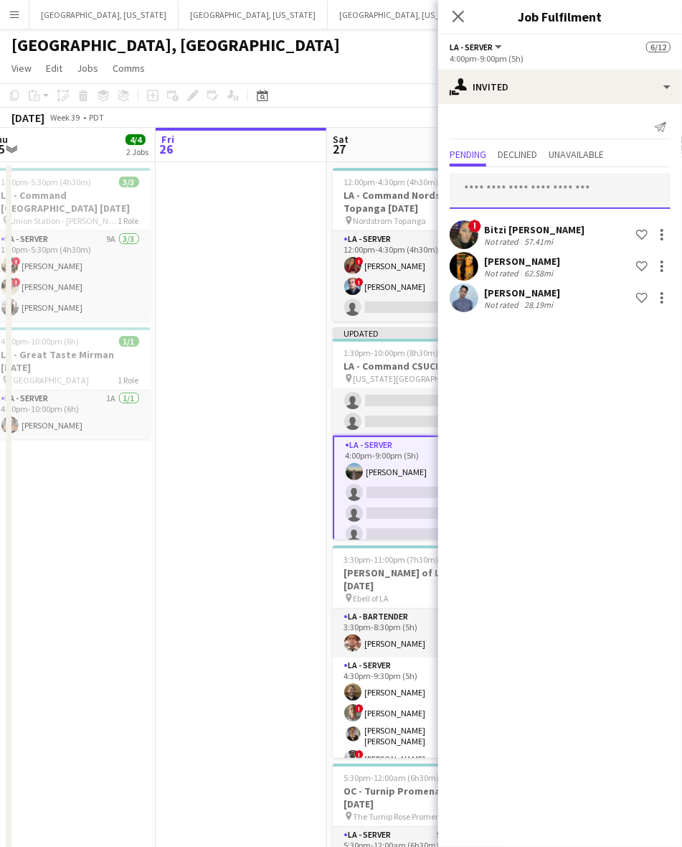
click at [532, 189] on input "text" at bounding box center [560, 191] width 221 height 36
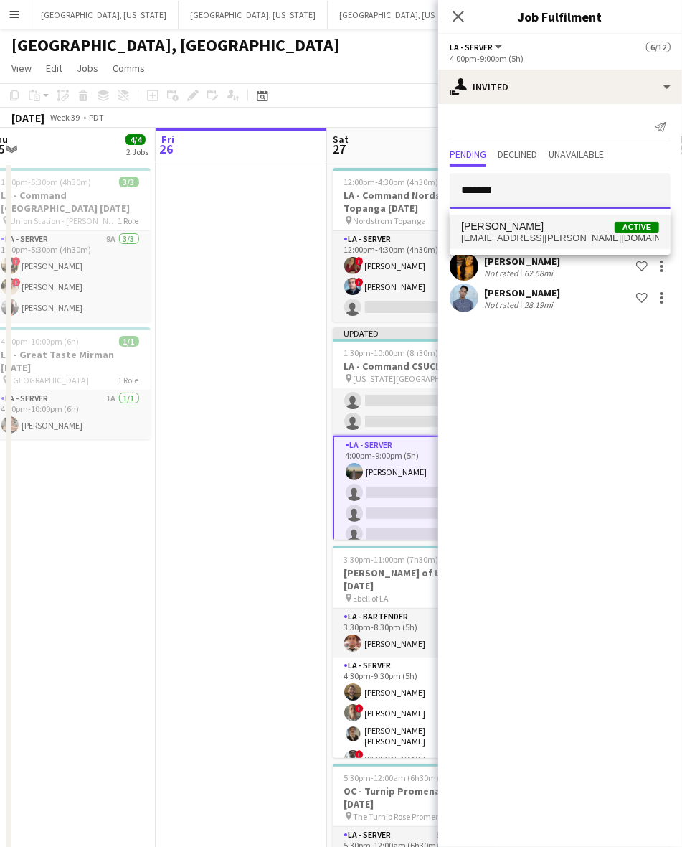
type input "*******"
click at [525, 225] on span "[PERSON_NAME]" at bounding box center [502, 226] width 83 height 12
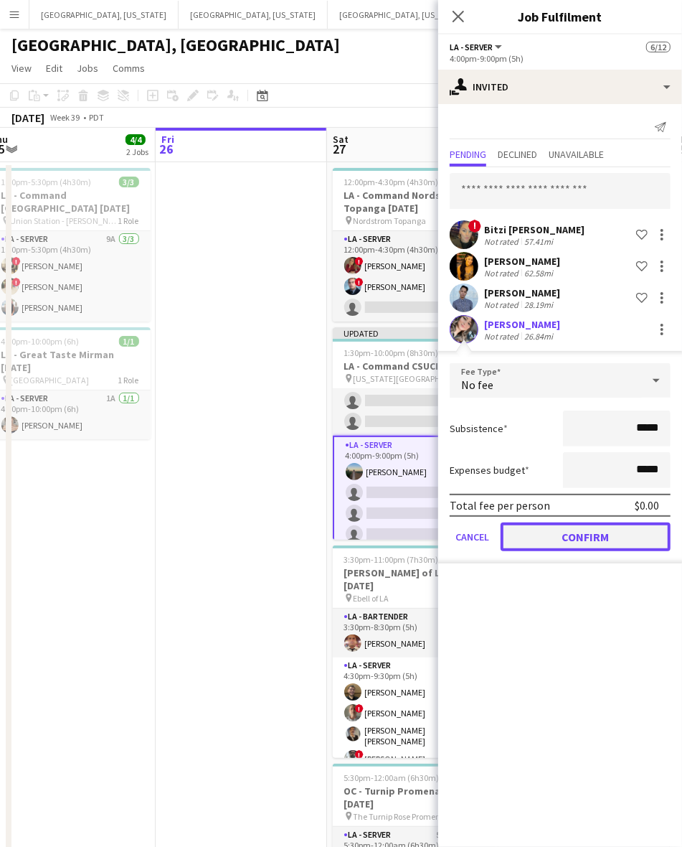
click at [561, 533] on button "Confirm" at bounding box center [586, 536] width 170 height 29
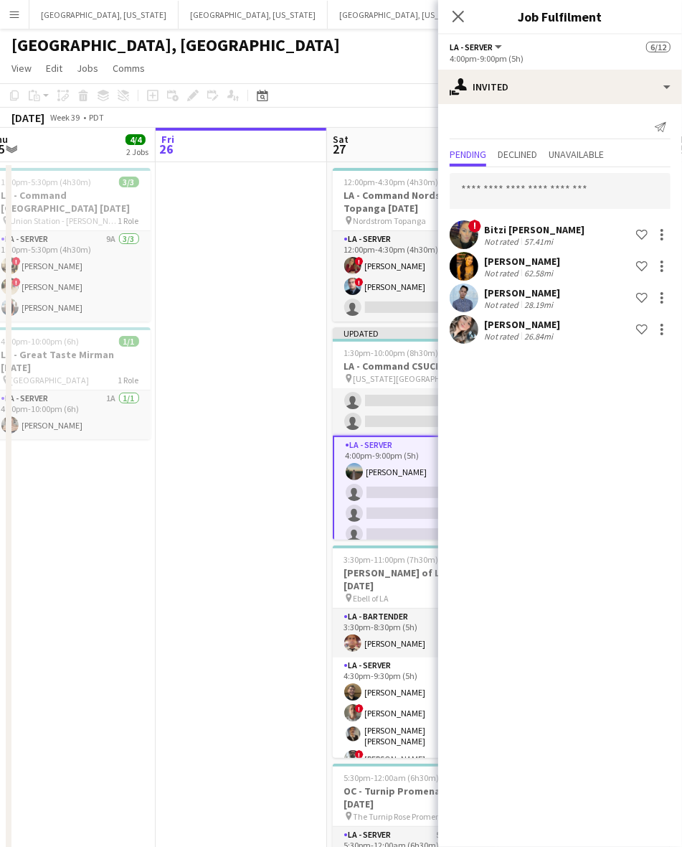
click at [301, 467] on app-date-cell at bounding box center [242, 663] width 172 height 1003
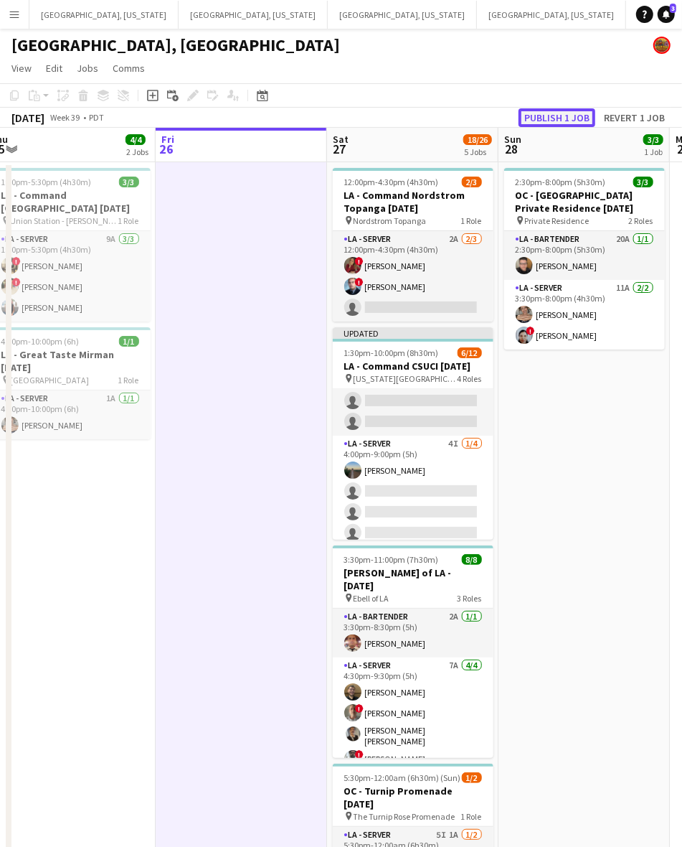
click at [560, 113] on button "Publish 1 job" at bounding box center [557, 117] width 77 height 19
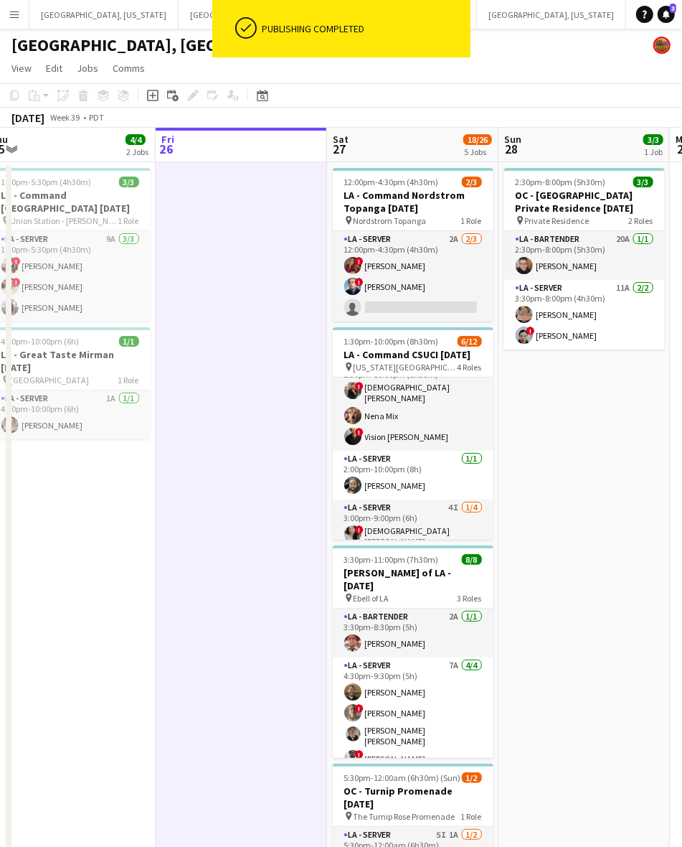
scroll to position [201, 0]
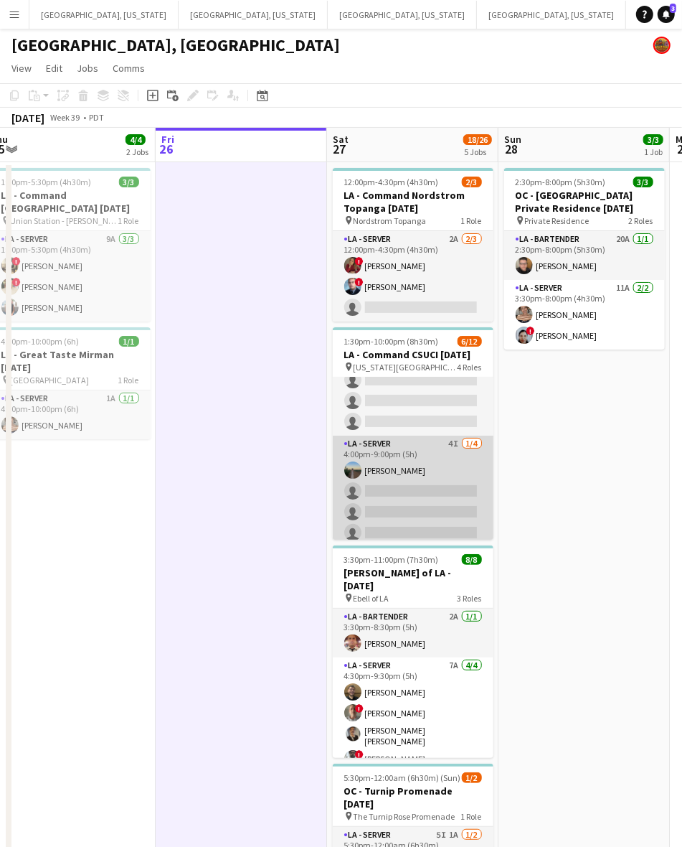
click at [403, 474] on app-card-role "LA - Server 4I [DATE] 4:00pm-9:00pm (5h) [PERSON_NAME] single-neutral-actions s…" at bounding box center [413, 491] width 161 height 111
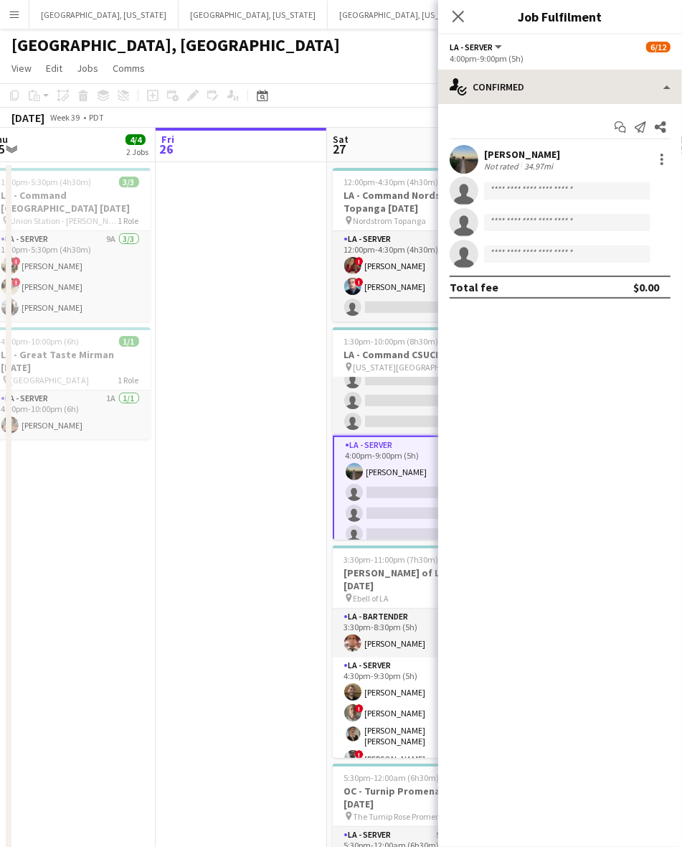
drag, startPoint x: 558, startPoint y: 65, endPoint x: 558, endPoint y: 74, distance: 8.6
click at [558, 65] on app-options-switcher "LA - Server All roles LA - Server 6/12 4:00pm-9:00pm (5h)" at bounding box center [560, 51] width 244 height 35
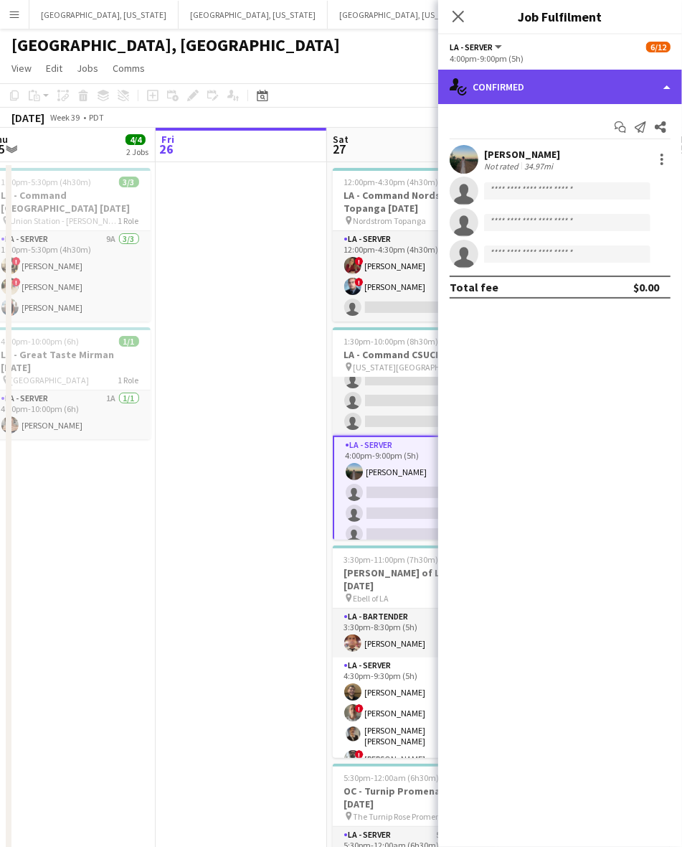
drag, startPoint x: 556, startPoint y: 85, endPoint x: 576, endPoint y: 128, distance: 47.5
click at [556, 86] on div "single-neutral-actions-check-2 Confirmed" at bounding box center [560, 87] width 244 height 34
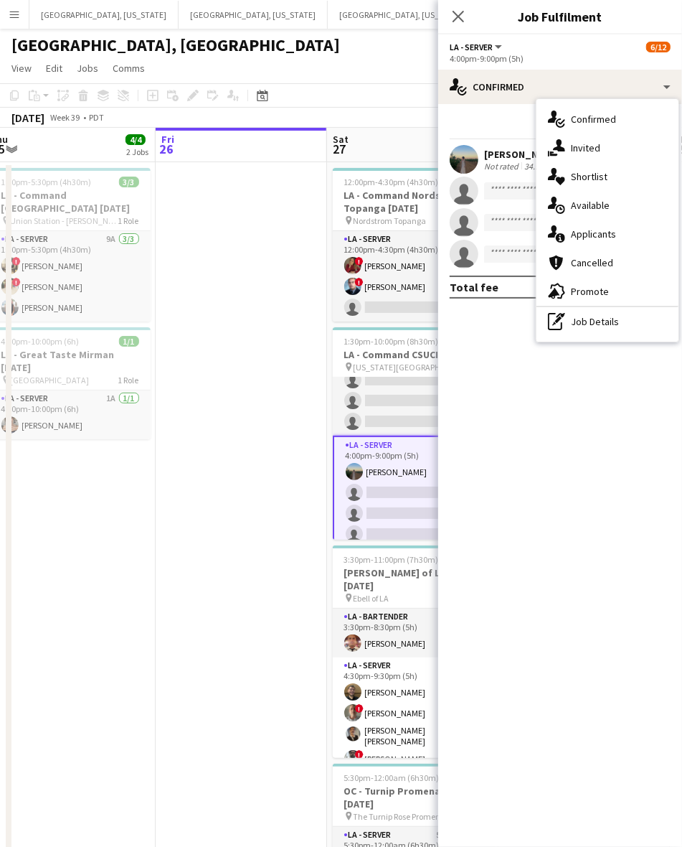
click at [585, 141] on span "Invited" at bounding box center [585, 147] width 29 height 13
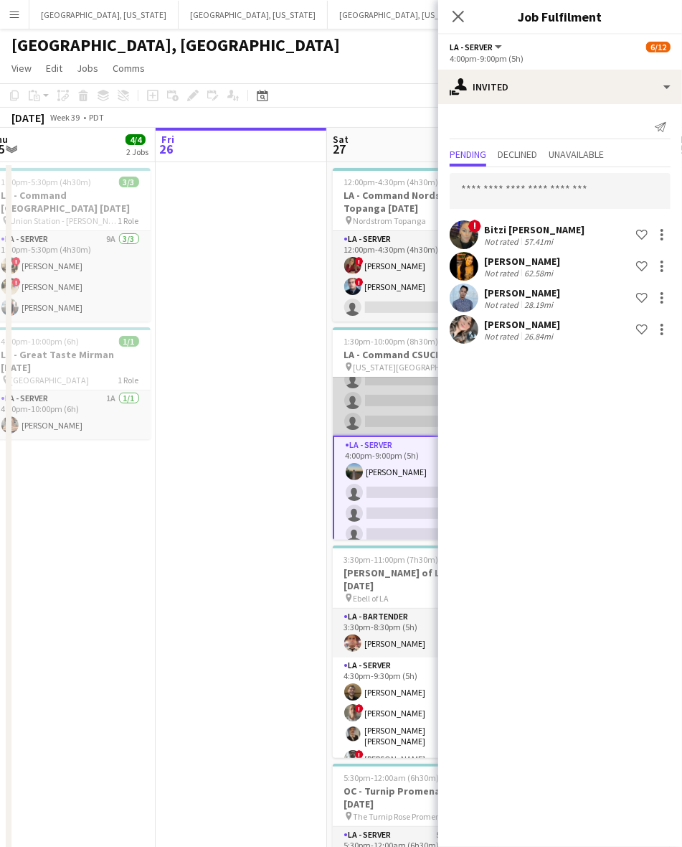
click at [393, 385] on app-card-role "LA - Server 4I [DATE] 3:00pm-9:00pm (6h) ! [DEMOGRAPHIC_DATA] [PERSON_NAME] sin…" at bounding box center [413, 378] width 161 height 116
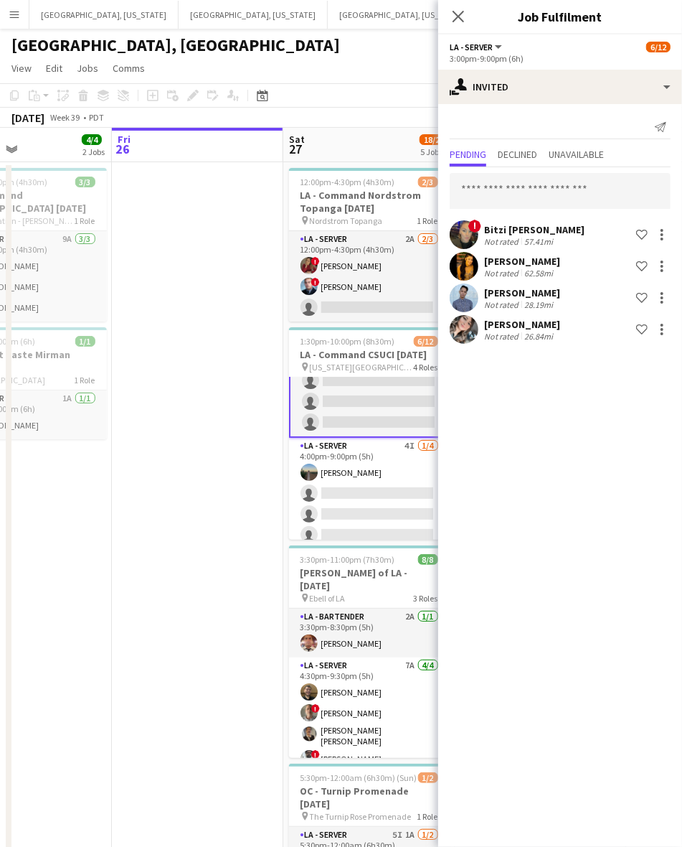
scroll to position [0, 481]
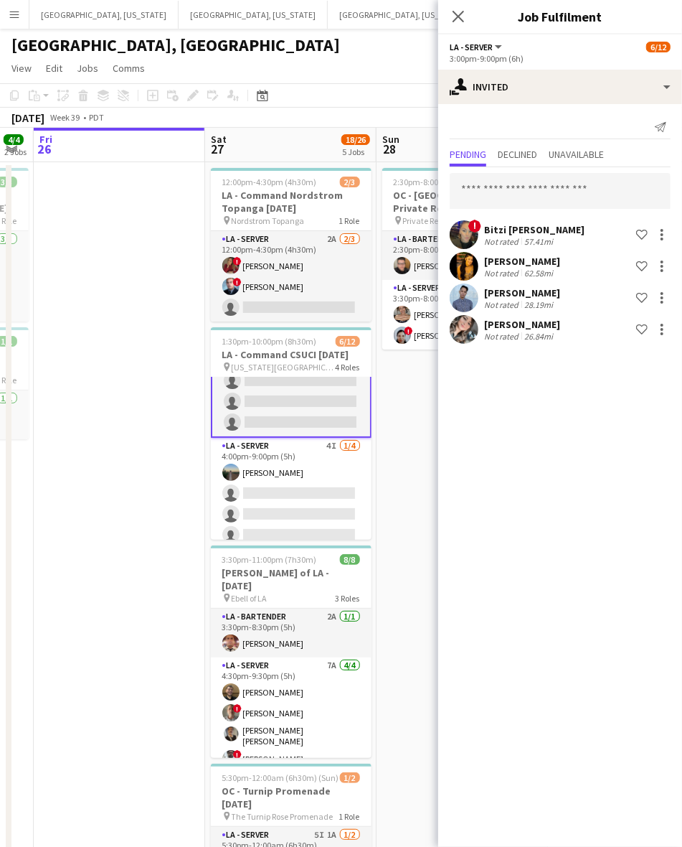
drag, startPoint x: 222, startPoint y: 554, endPoint x: 181, endPoint y: 554, distance: 41.6
click at [181, 554] on app-calendar-viewport "Tue 23 Wed 24 Thu 25 4/4 2 Jobs Fri 26 Sat 27 18/26 5 Jobs Sun 28 3/3 1 Job Mon…" at bounding box center [341, 646] width 682 height 1037
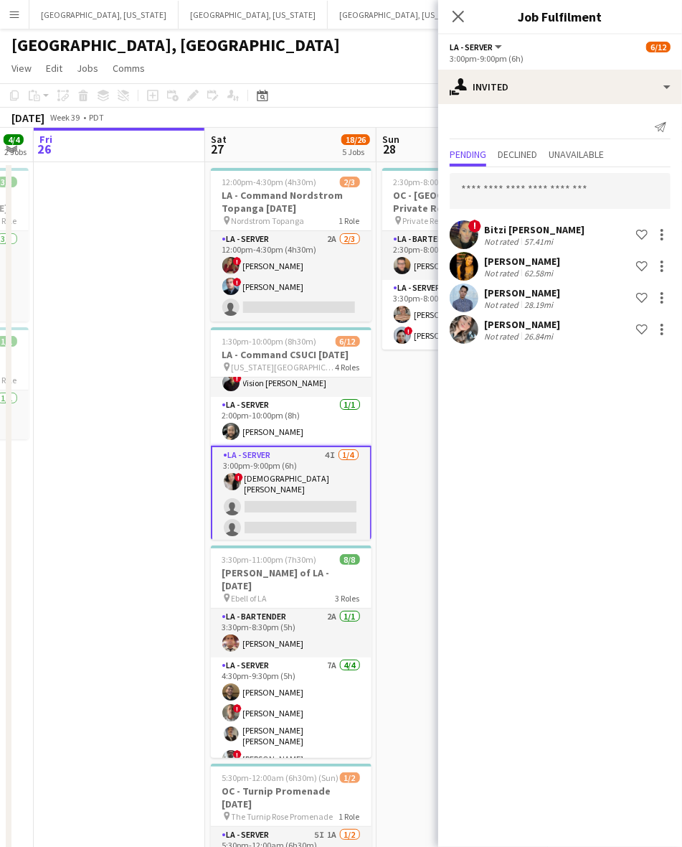
scroll to position [0, 0]
